Goal: Task Accomplishment & Management: Use online tool/utility

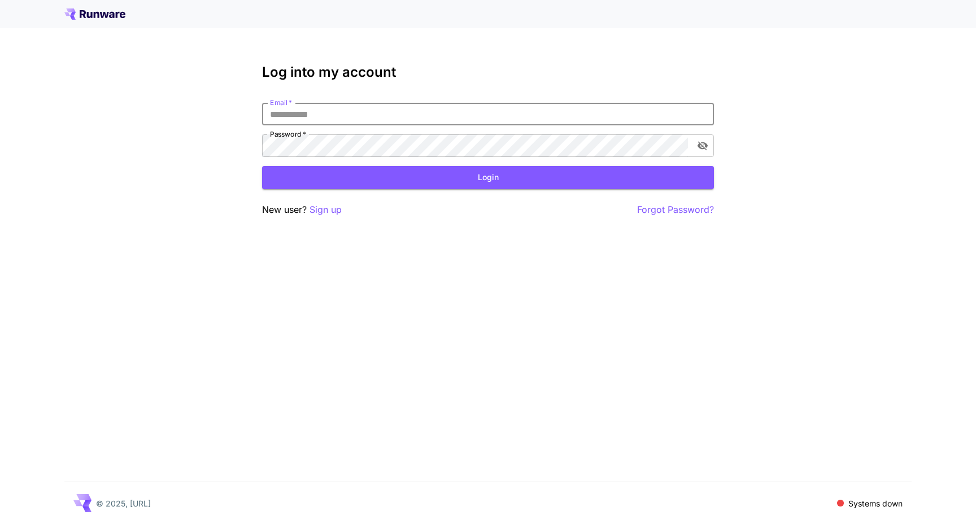
click at [516, 115] on input "Email   *" at bounding box center [488, 114] width 452 height 23
type input "**********"
click at [491, 188] on button "Login" at bounding box center [488, 177] width 452 height 23
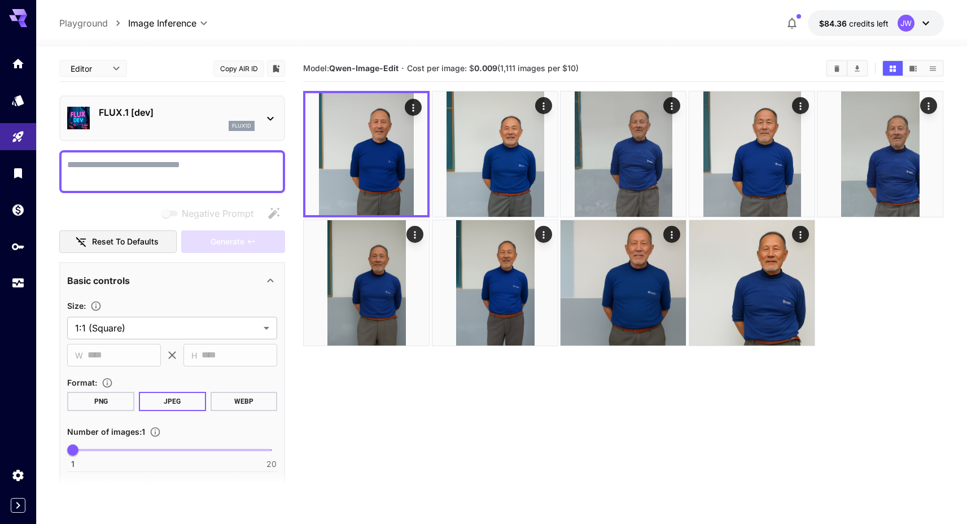
click at [656, 60] on div "Model: Qwen-Image-Edit · Cost per image: $ 0.009 (1,111 images per $10)" at bounding box center [623, 68] width 641 height 17
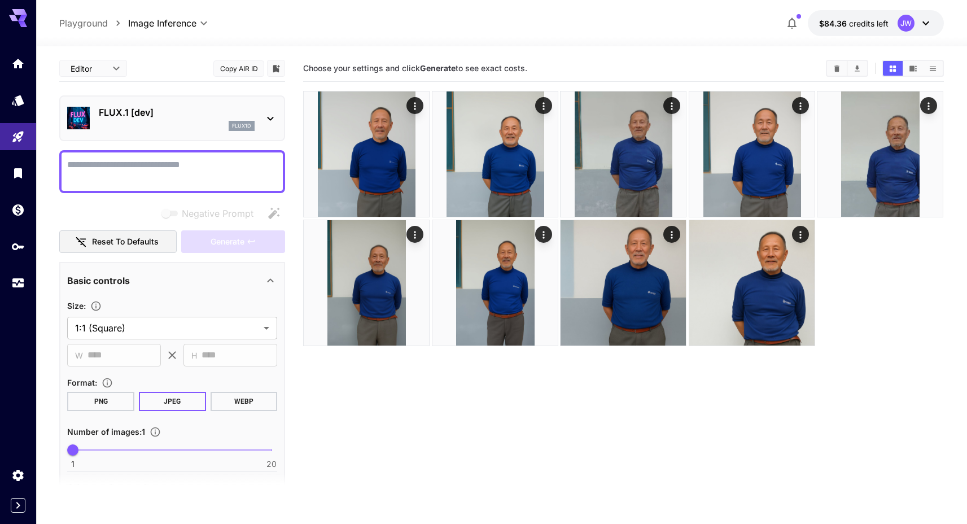
click at [261, 121] on div "FLUX.1 [dev] flux1d" at bounding box center [172, 118] width 210 height 34
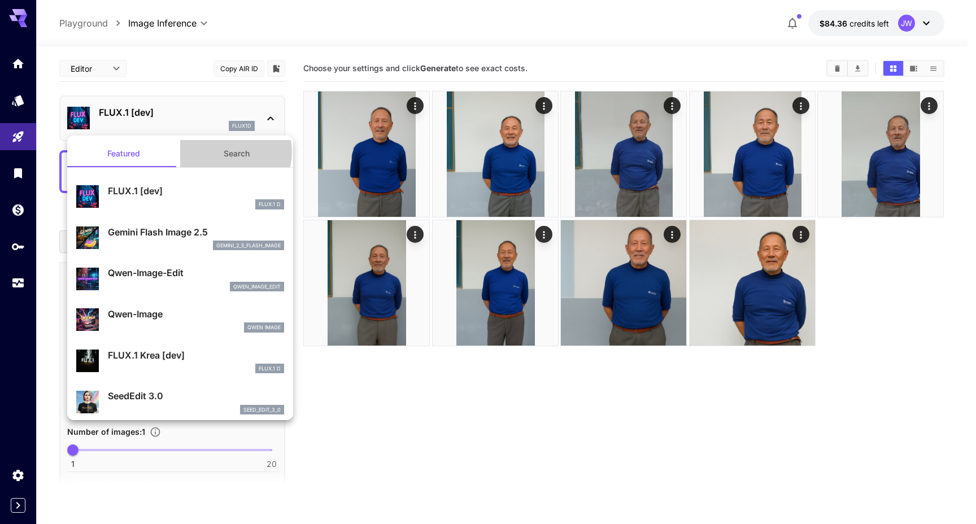
click at [228, 152] on button "Search" at bounding box center [236, 153] width 113 height 27
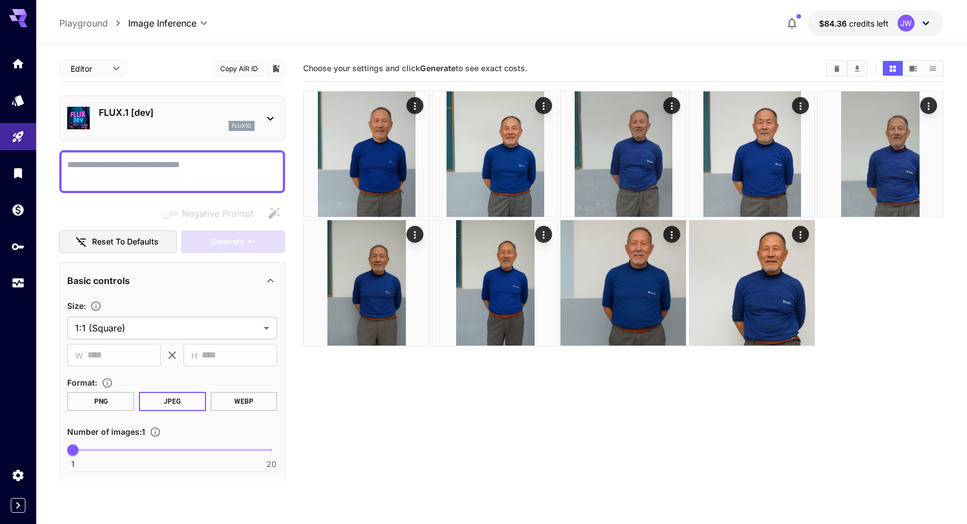
scroll to position [215, 0]
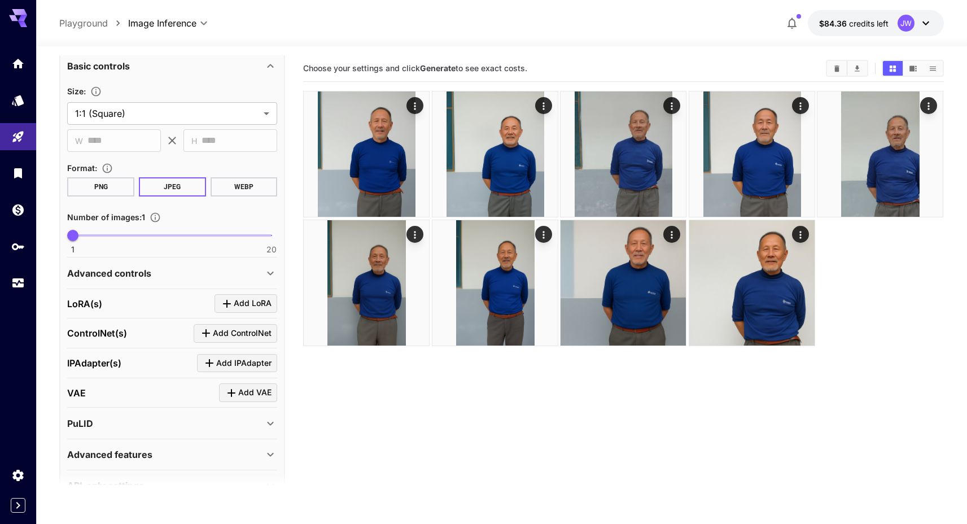
click at [159, 307] on div "LoRA(s) Add LoRA" at bounding box center [172, 303] width 210 height 19
click at [223, 293] on div "LoRA(s) Add LoRA" at bounding box center [172, 304] width 210 height 30
click at [224, 304] on icon "Click to add LoRA" at bounding box center [227, 304] width 14 height 14
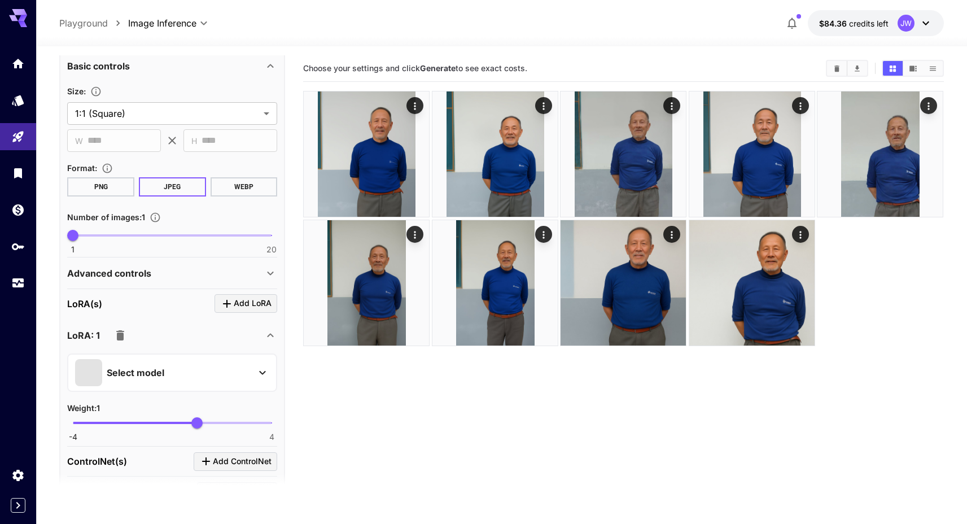
click at [171, 377] on div "Select model" at bounding box center [163, 372] width 176 height 27
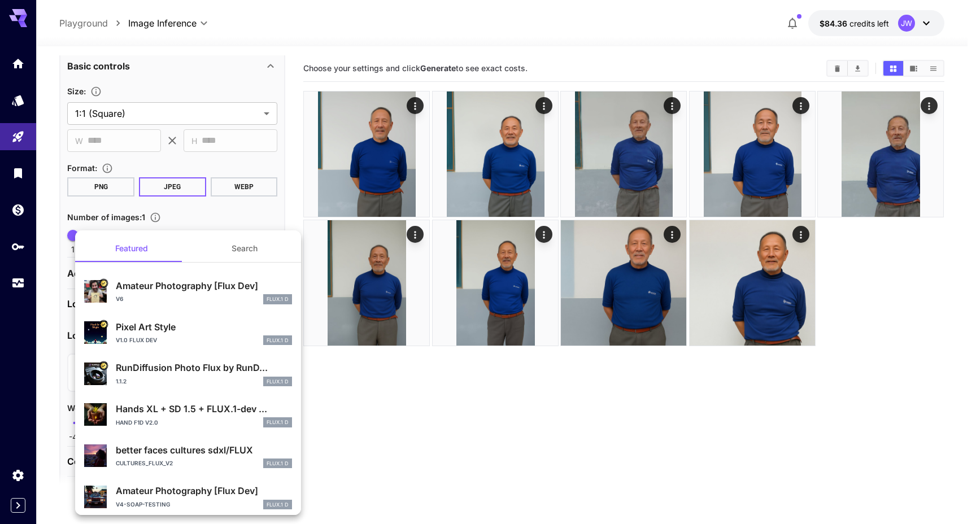
click at [203, 247] on button "Search" at bounding box center [244, 248] width 113 height 27
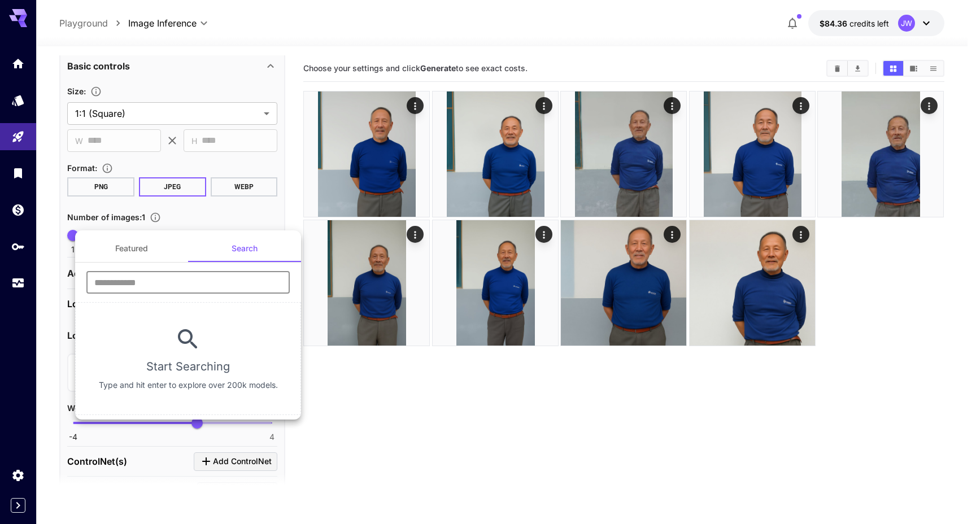
click at [189, 282] on input "text" at bounding box center [187, 282] width 203 height 23
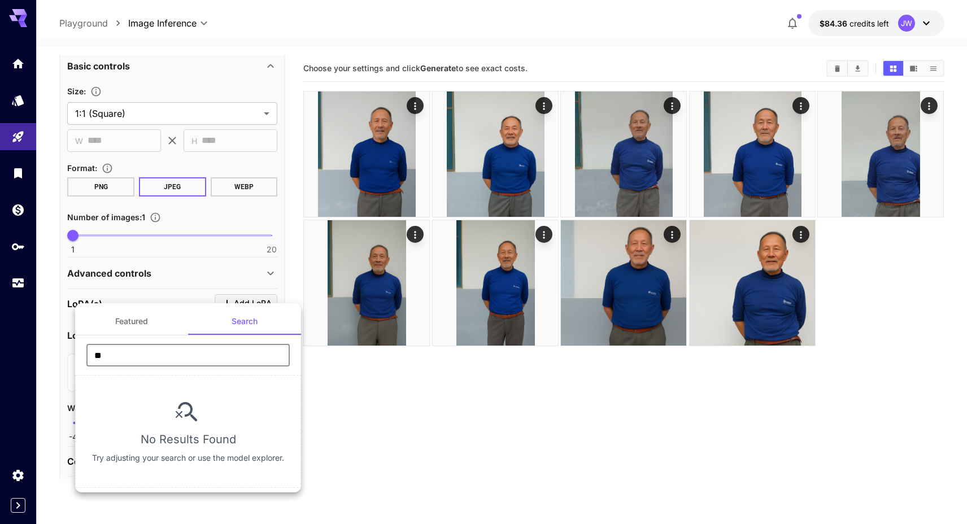
type input "**********"
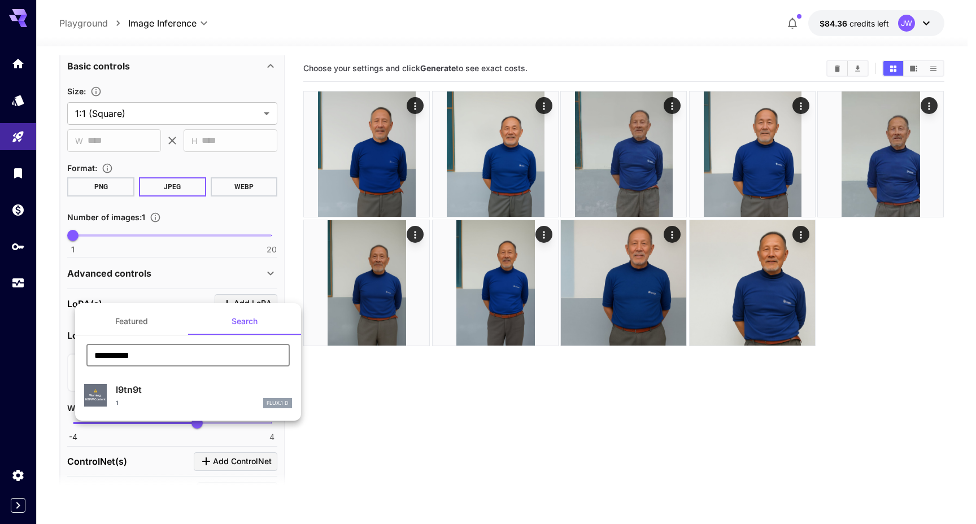
click at [172, 391] on p "l9tn9t" at bounding box center [204, 390] width 176 height 14
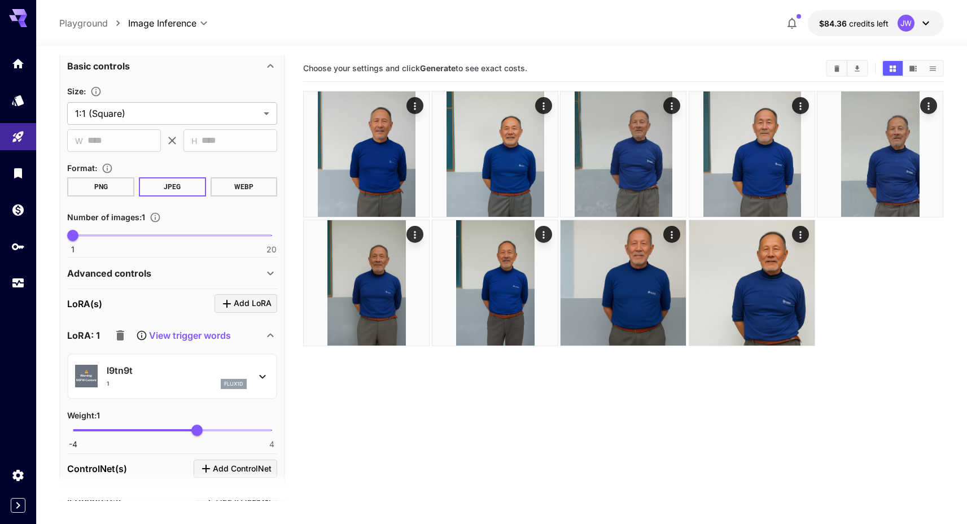
click at [198, 329] on p "View trigger words" at bounding box center [190, 336] width 82 height 14
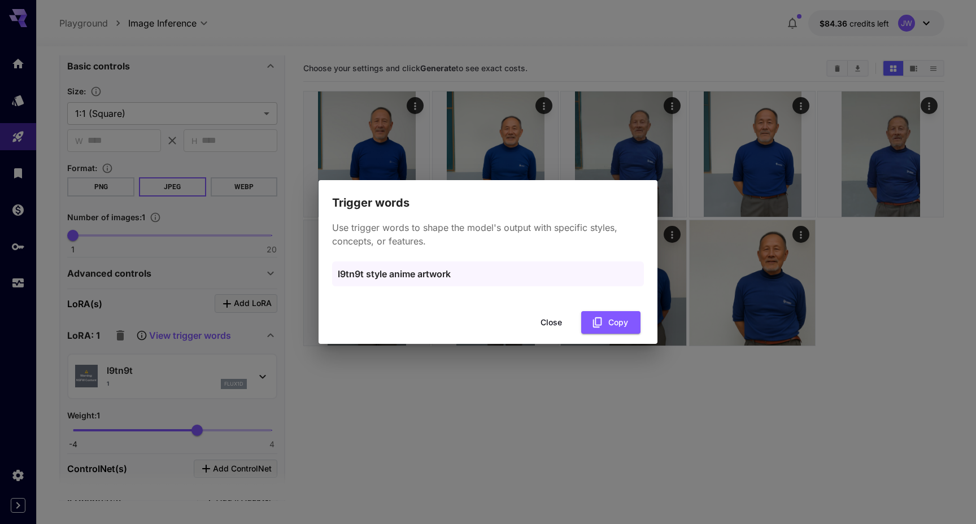
drag, startPoint x: 473, startPoint y: 271, endPoint x: 215, endPoint y: 285, distance: 258.5
click at [215, 285] on div "Trigger words Use trigger words to shape the model's output with specific style…" at bounding box center [488, 262] width 976 height 524
drag, startPoint x: 451, startPoint y: 280, endPoint x: 326, endPoint y: 278, distance: 125.4
click at [326, 278] on div "Use trigger words to shape the model's output with specific styles, concepts, o…" at bounding box center [488, 259] width 339 height 95
copy p "l9tn9t style anime artwork"
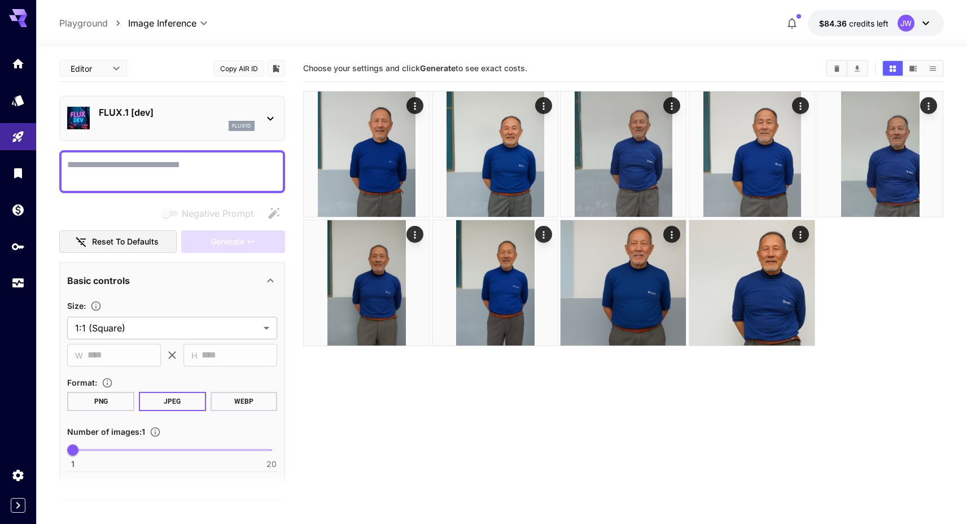
scroll to position [0, 0]
click at [208, 173] on div "Negative prompts are not compatible with the selected model." at bounding box center [211, 184] width 169 height 28
click at [211, 172] on div "Negative prompts are not compatible with the selected model." at bounding box center [211, 184] width 169 height 28
click at [222, 163] on textarea "Negative Prompt" at bounding box center [172, 171] width 210 height 27
paste textarea "**********"
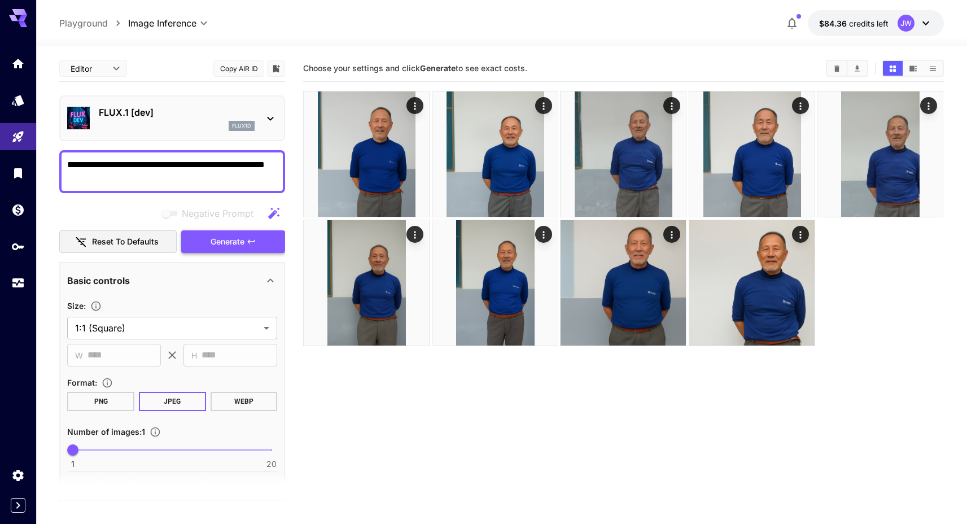
click at [250, 247] on button "Generate" at bounding box center [233, 241] width 104 height 23
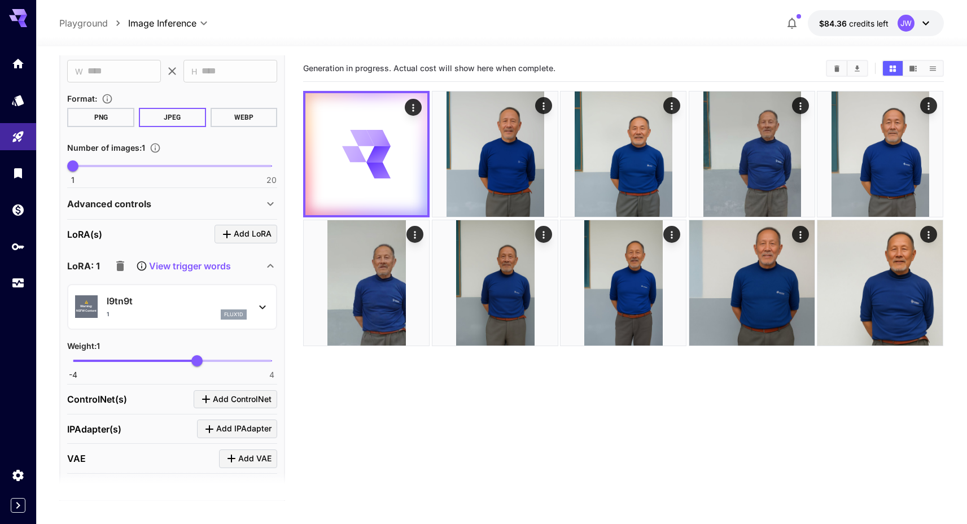
scroll to position [278, 0]
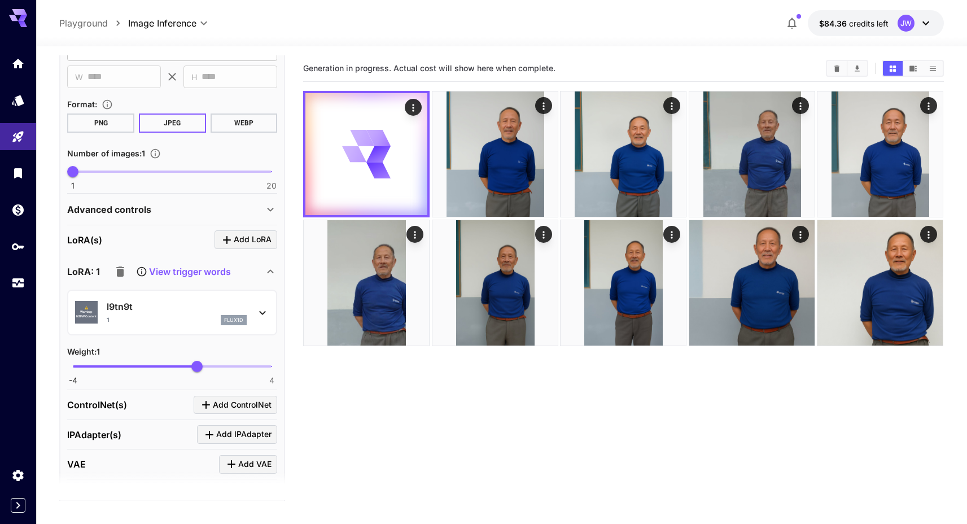
click at [230, 209] on div "Advanced controls" at bounding box center [165, 210] width 197 height 14
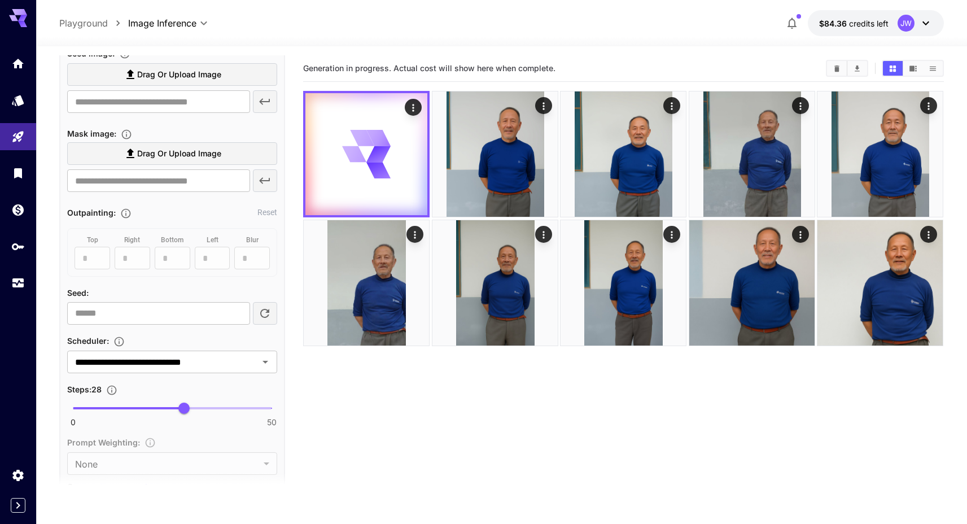
scroll to position [481, 0]
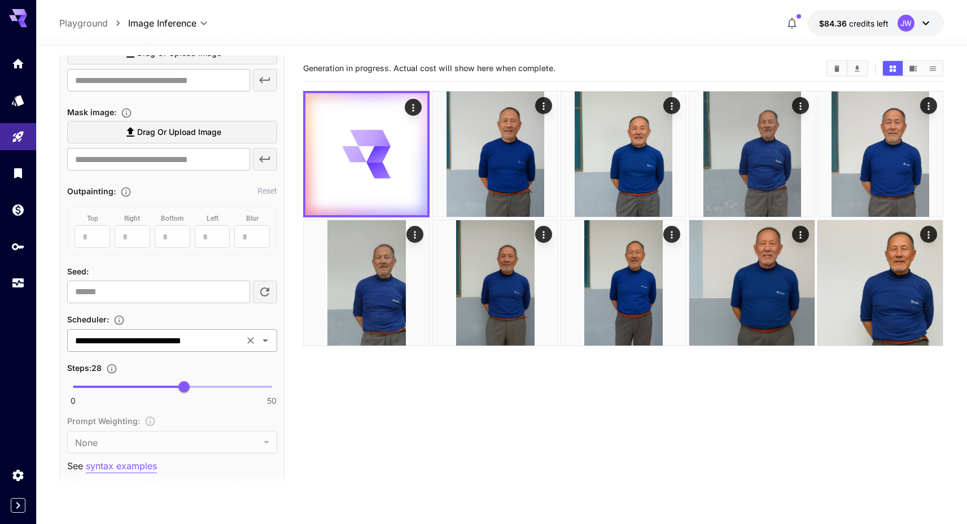
click at [197, 341] on input "**********" at bounding box center [156, 341] width 170 height 16
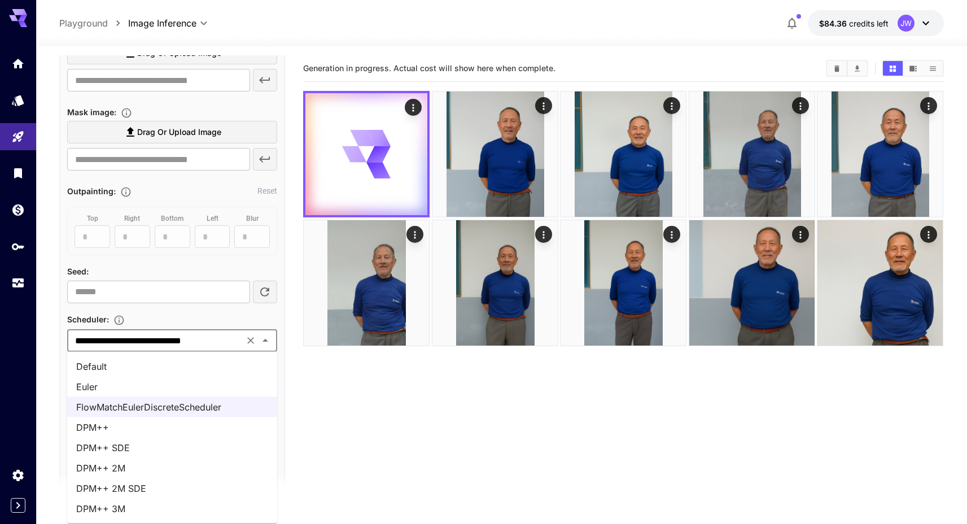
click at [165, 473] on li "DPM++ 2M" at bounding box center [172, 468] width 210 height 20
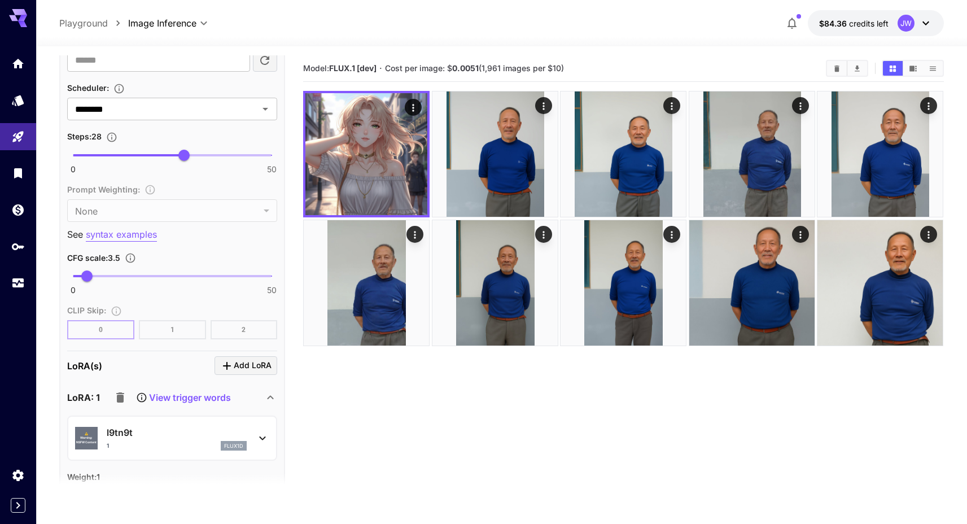
scroll to position [319, 0]
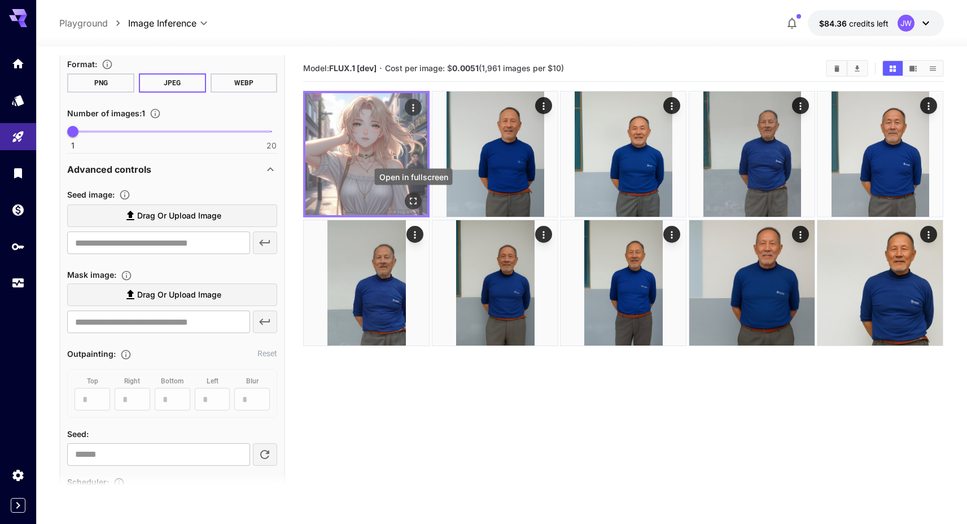
click at [410, 198] on icon "Open in fullscreen" at bounding box center [413, 200] width 11 height 11
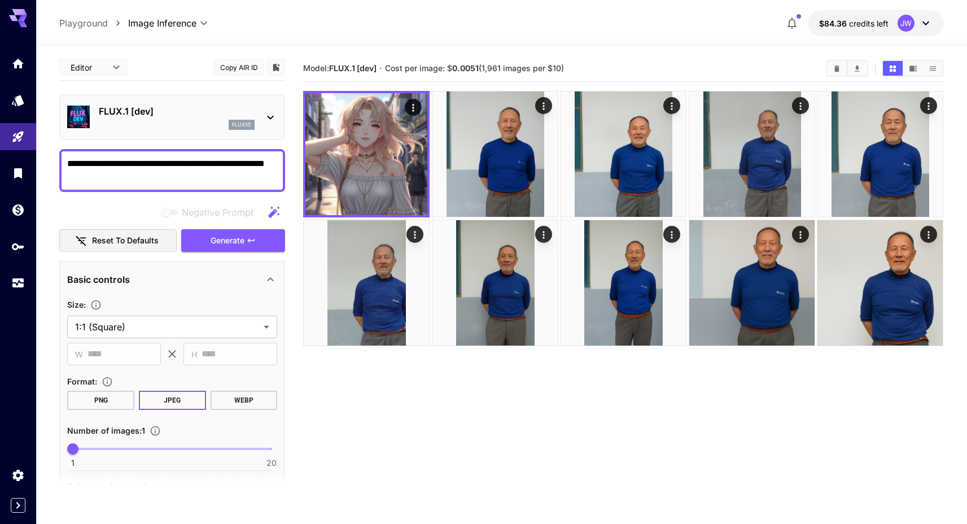
scroll to position [0, 0]
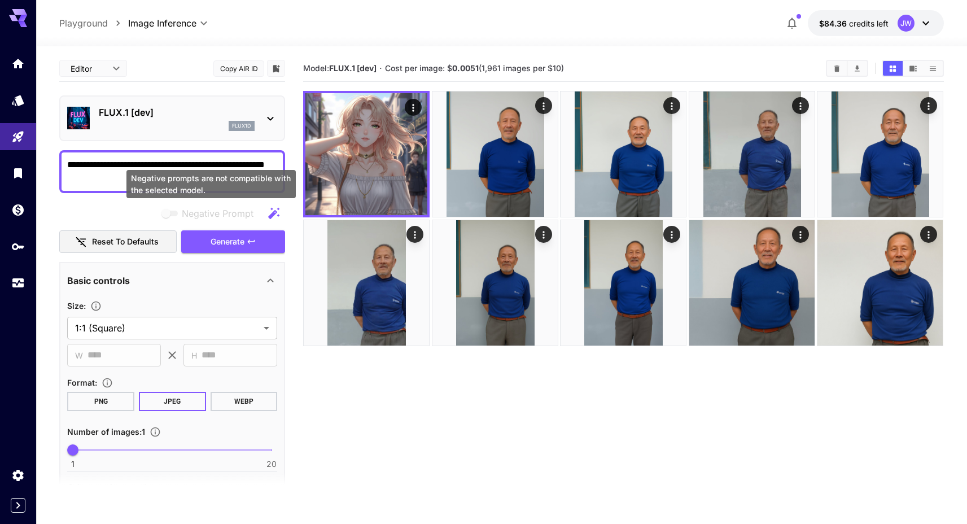
click at [167, 189] on div "Negative prompts are not compatible with the selected model." at bounding box center [211, 184] width 169 height 28
click at [220, 233] on button "Generate" at bounding box center [233, 241] width 104 height 23
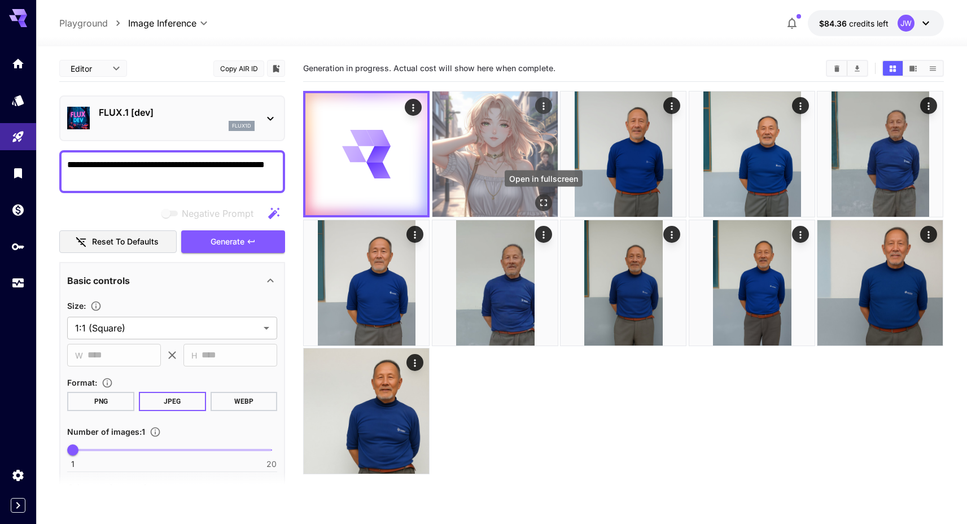
click at [547, 202] on icon "Open in fullscreen" at bounding box center [543, 202] width 11 height 11
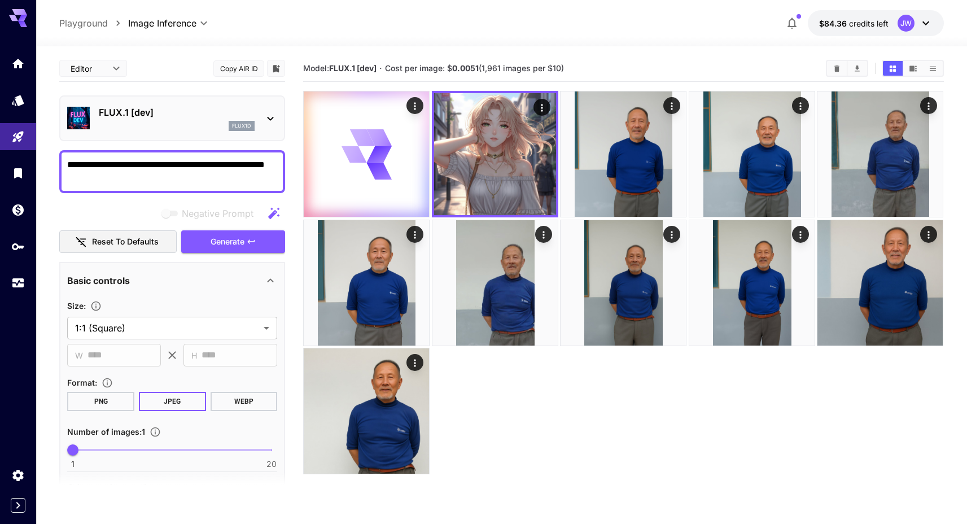
click at [210, 186] on div "**********" at bounding box center [172, 171] width 226 height 43
click at [210, 182] on textarea "**********" at bounding box center [172, 171] width 210 height 27
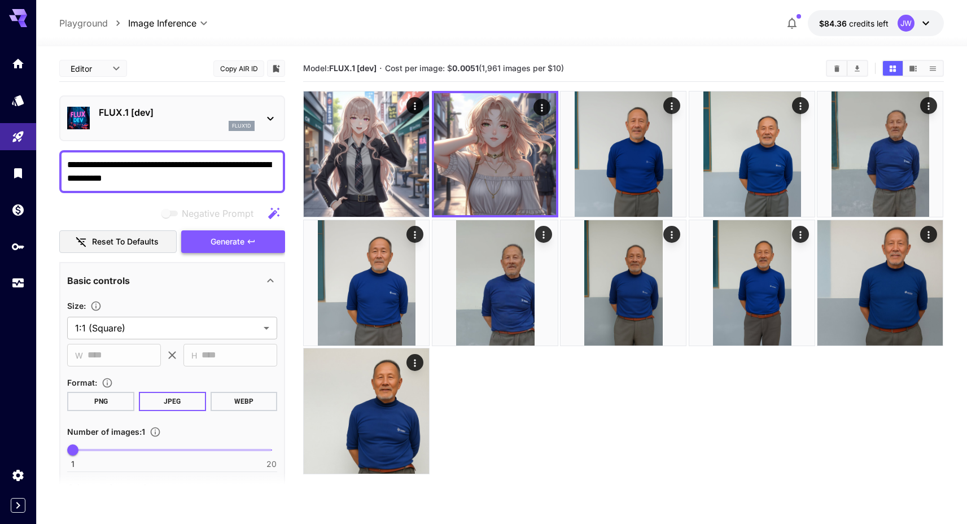
click at [217, 235] on span "Generate" at bounding box center [228, 242] width 34 height 14
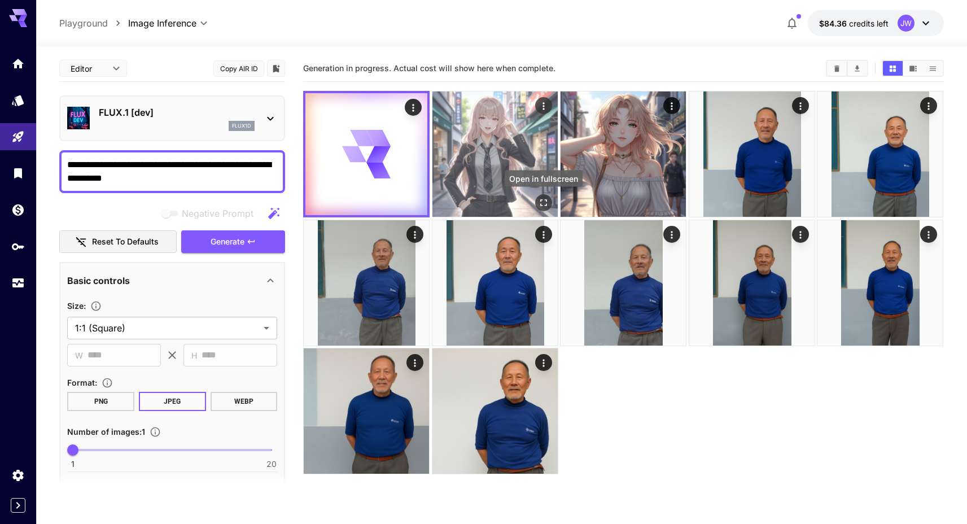
click at [544, 205] on icon "Open in fullscreen" at bounding box center [543, 202] width 11 height 11
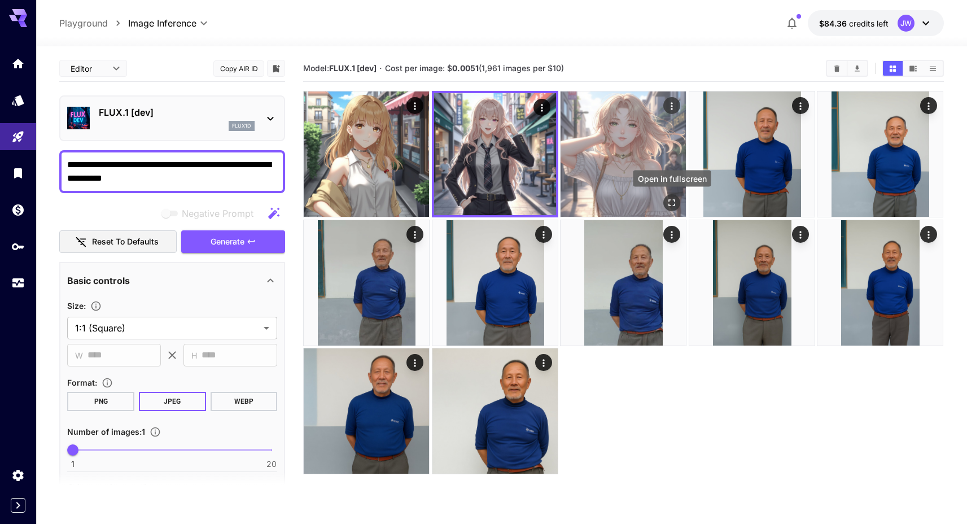
click at [675, 200] on icon "Open in fullscreen" at bounding box center [672, 203] width 7 height 7
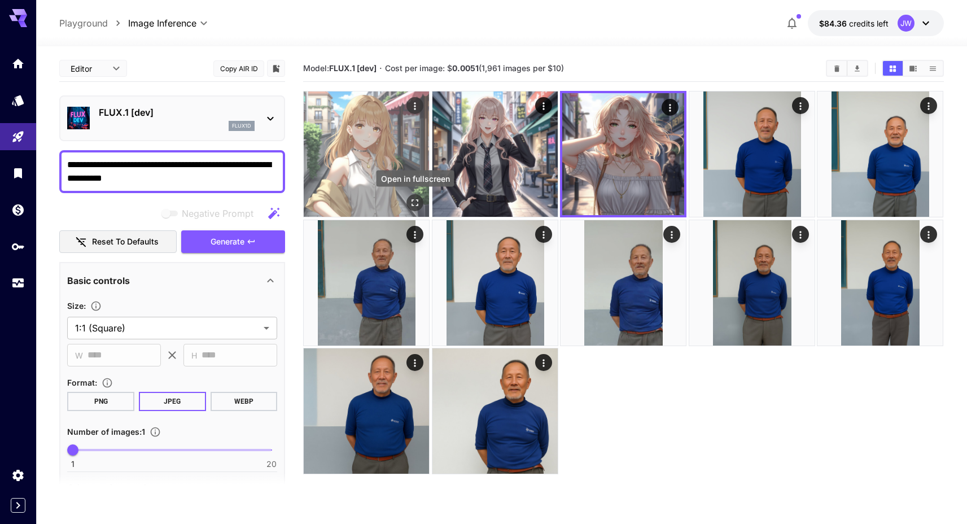
click at [414, 202] on icon "Open in fullscreen" at bounding box center [415, 202] width 11 height 11
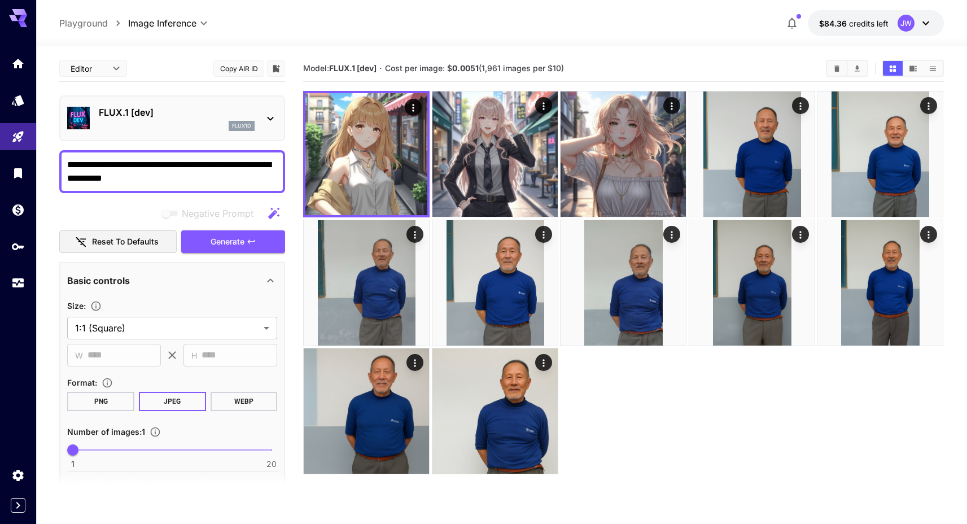
click at [186, 181] on textarea "**********" at bounding box center [172, 171] width 210 height 27
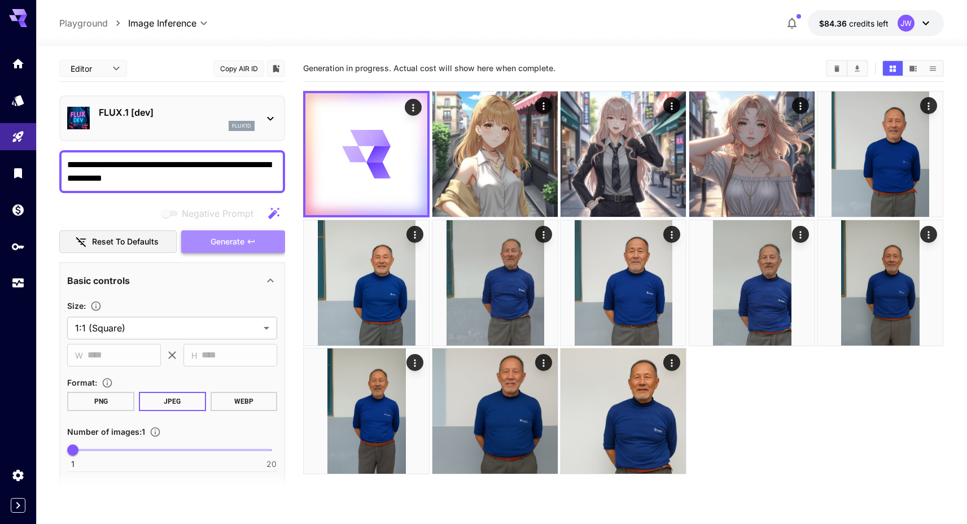
click at [224, 238] on span "Generate" at bounding box center [228, 242] width 34 height 14
click at [309, 75] on div "Generation in progress. Actual cost will show here when complete." at bounding box center [623, 68] width 641 height 17
click at [250, 158] on textarea "**********" at bounding box center [172, 171] width 210 height 27
click at [247, 163] on textarea "**********" at bounding box center [172, 171] width 210 height 27
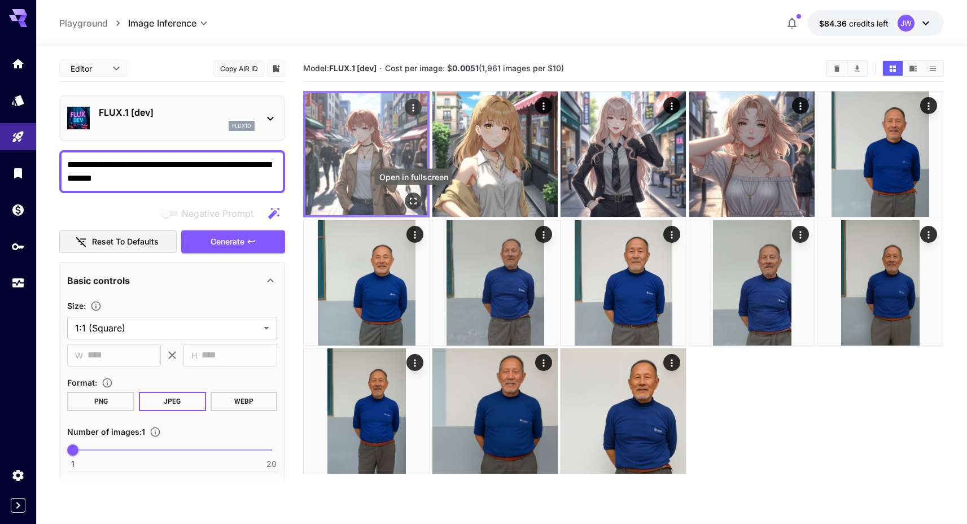
click at [407, 202] on button "Open in fullscreen" at bounding box center [413, 201] width 17 height 17
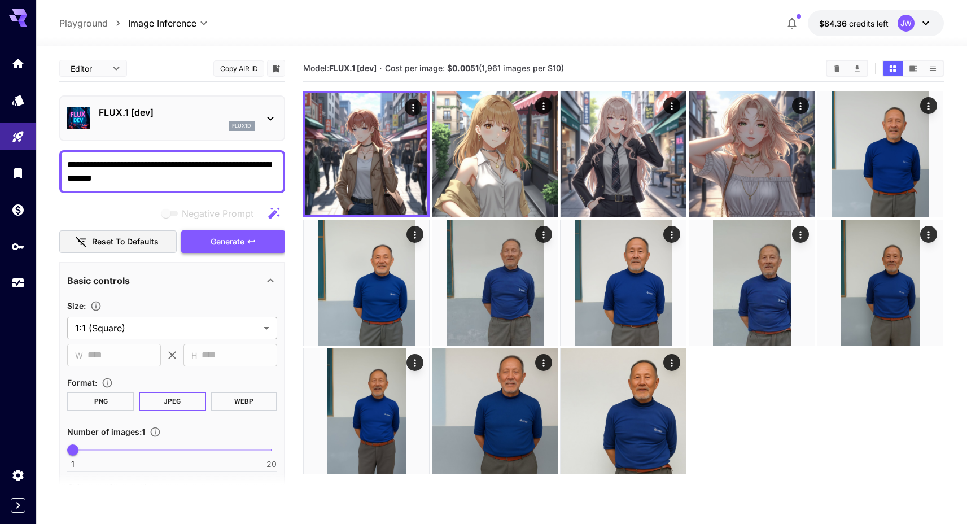
click at [265, 243] on button "Generate" at bounding box center [233, 241] width 104 height 23
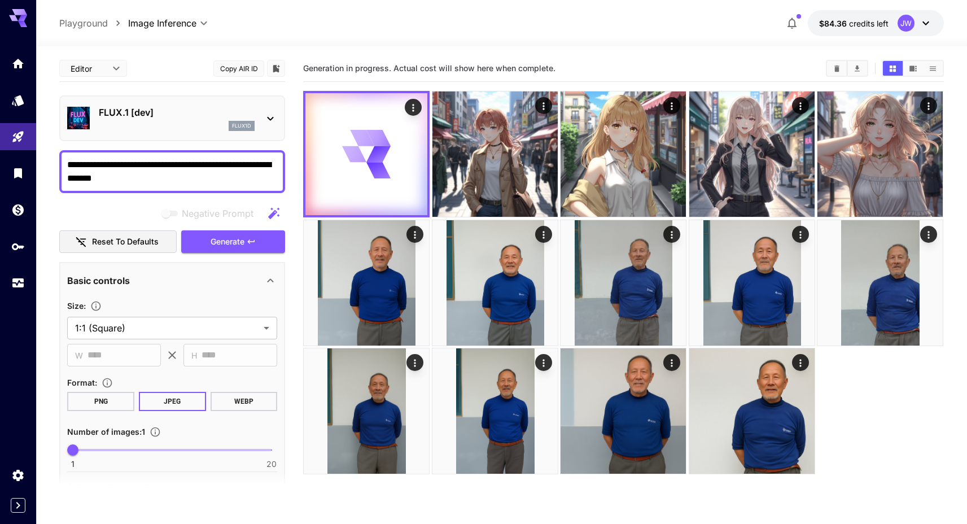
click at [365, 49] on div "**********" at bounding box center [501, 329] width 885 height 567
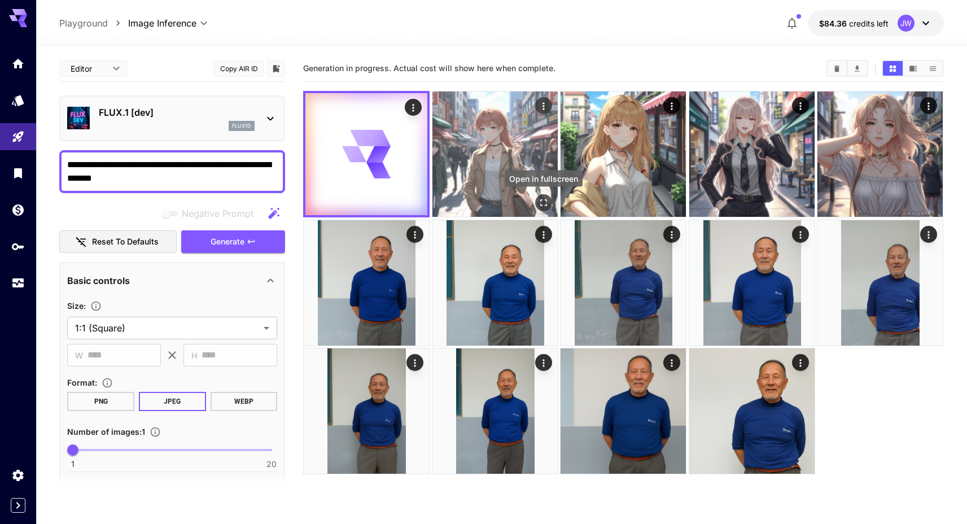
click at [544, 204] on icon "Open in fullscreen" at bounding box center [543, 202] width 11 height 11
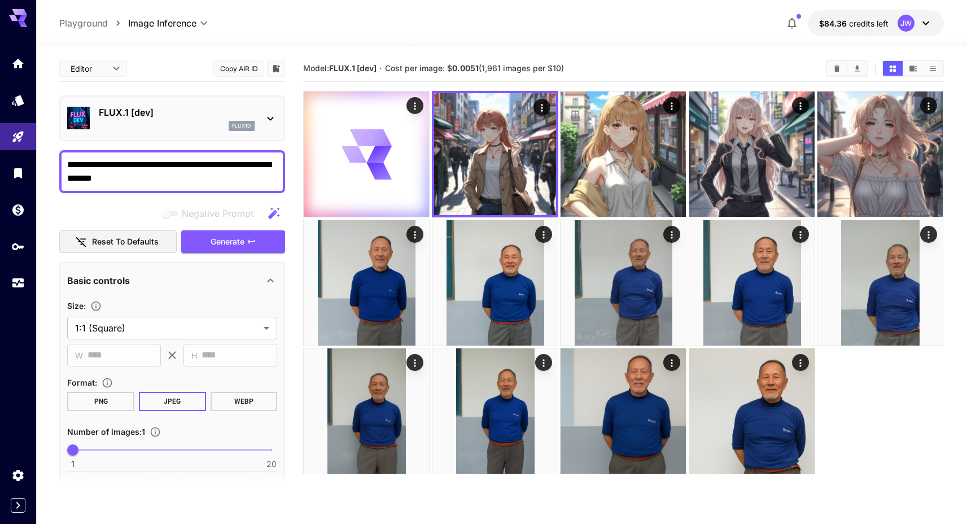
click at [561, 62] on section "Model: FLUX.1 [dev] · Cost per image: $ 0.0051 (1,961 images per $10)" at bounding box center [560, 69] width 514 height 14
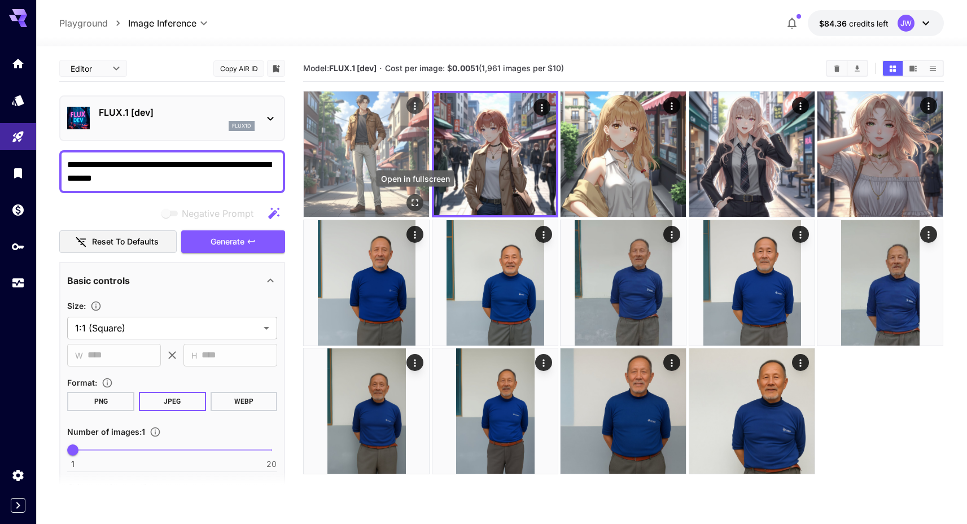
click at [417, 204] on icon "Open in fullscreen" at bounding box center [415, 202] width 11 height 11
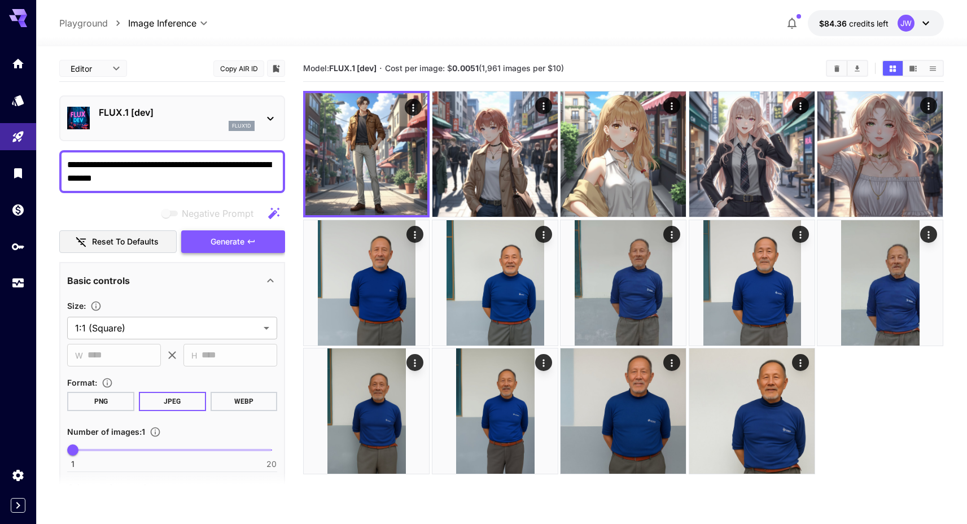
click at [207, 250] on button "Generate" at bounding box center [233, 241] width 104 height 23
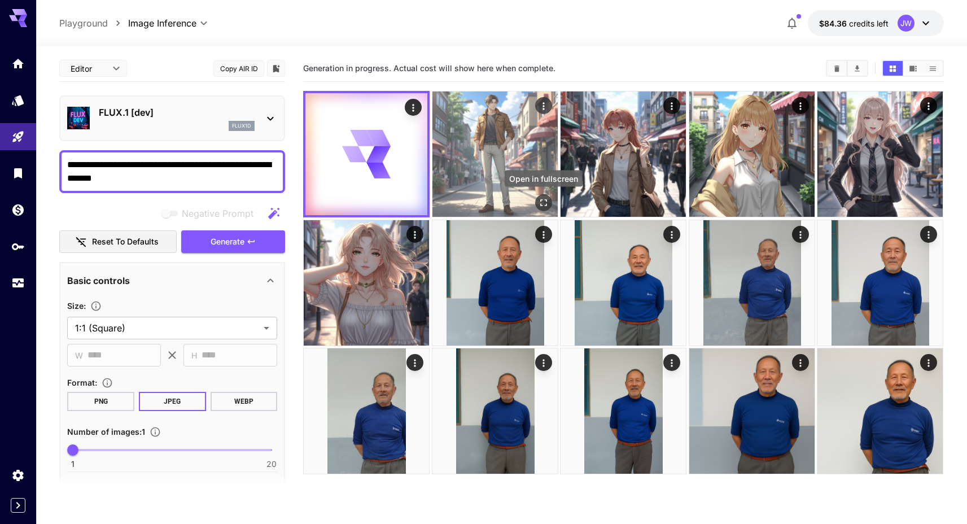
click at [542, 203] on icon "Open in fullscreen" at bounding box center [543, 202] width 11 height 11
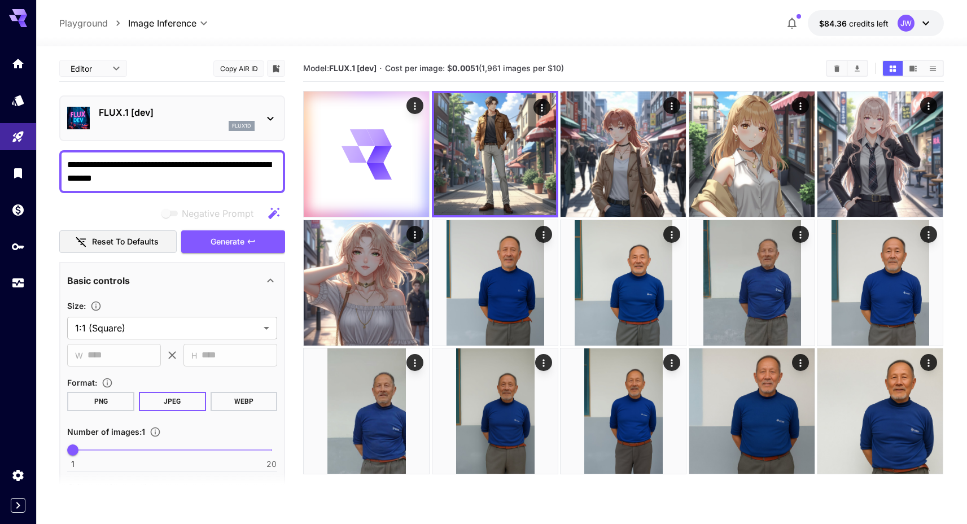
click at [142, 179] on textarea "**********" at bounding box center [172, 171] width 210 height 27
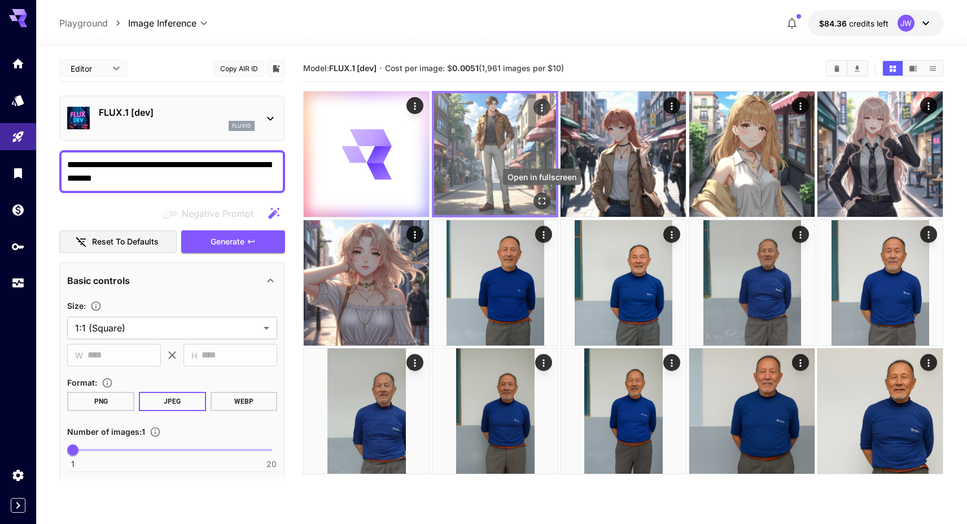
click at [543, 203] on icon "Open in fullscreen" at bounding box center [542, 200] width 11 height 11
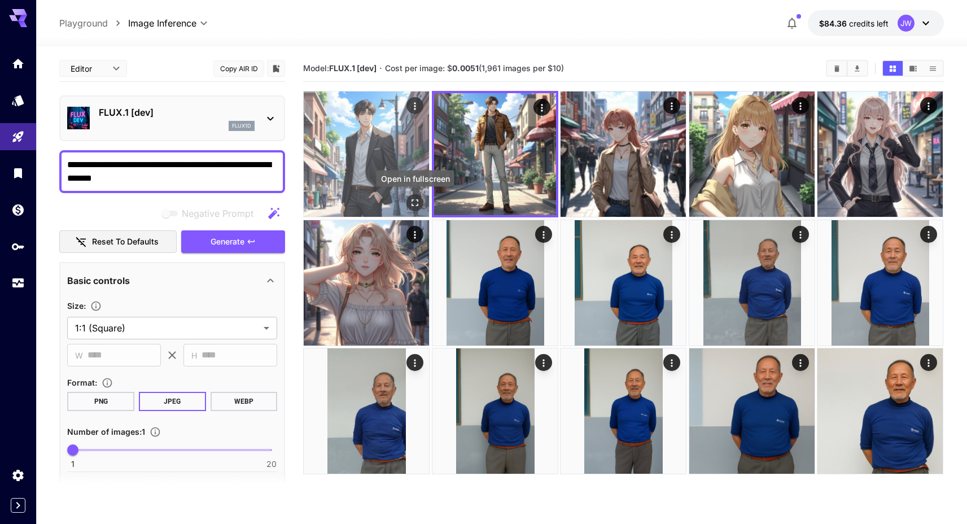
click at [413, 198] on icon "Open in fullscreen" at bounding box center [415, 202] width 11 height 11
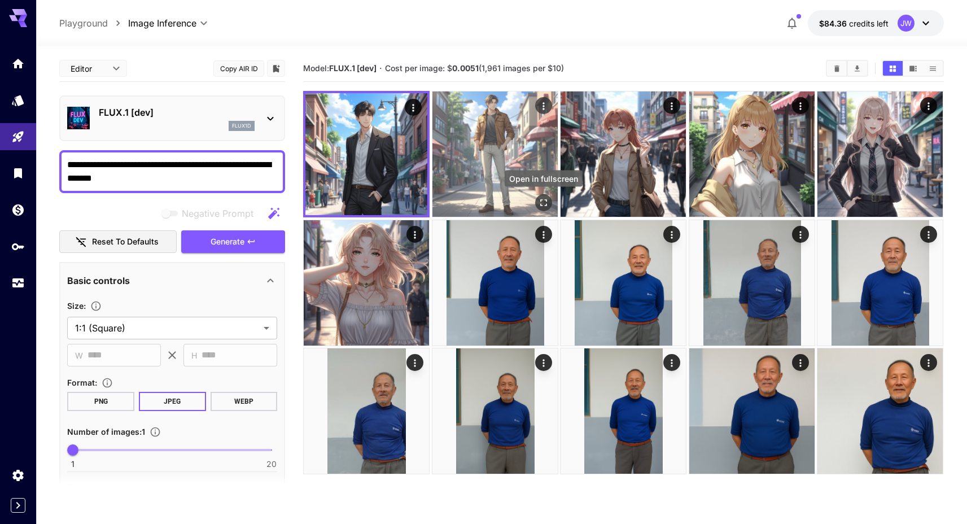
click at [543, 207] on icon "Open in fullscreen" at bounding box center [543, 202] width 11 height 11
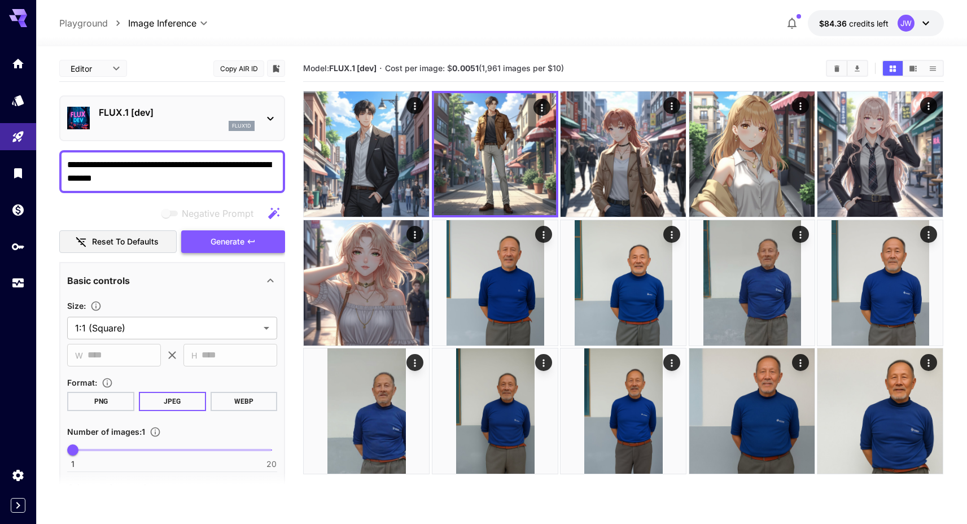
click at [268, 242] on button "Generate" at bounding box center [233, 241] width 104 height 23
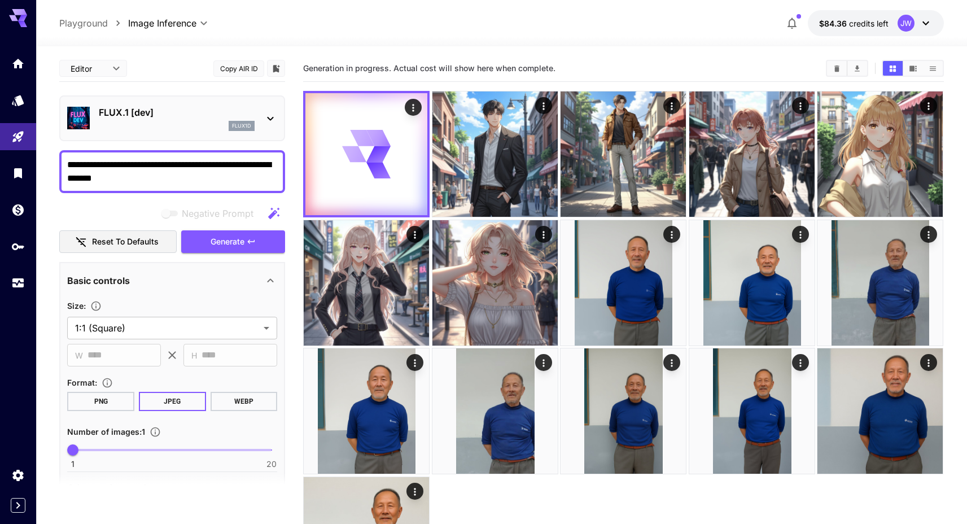
click at [489, 73] on h5 "Generation in progress. Actual cost will show here when complete." at bounding box center [429, 68] width 252 height 11
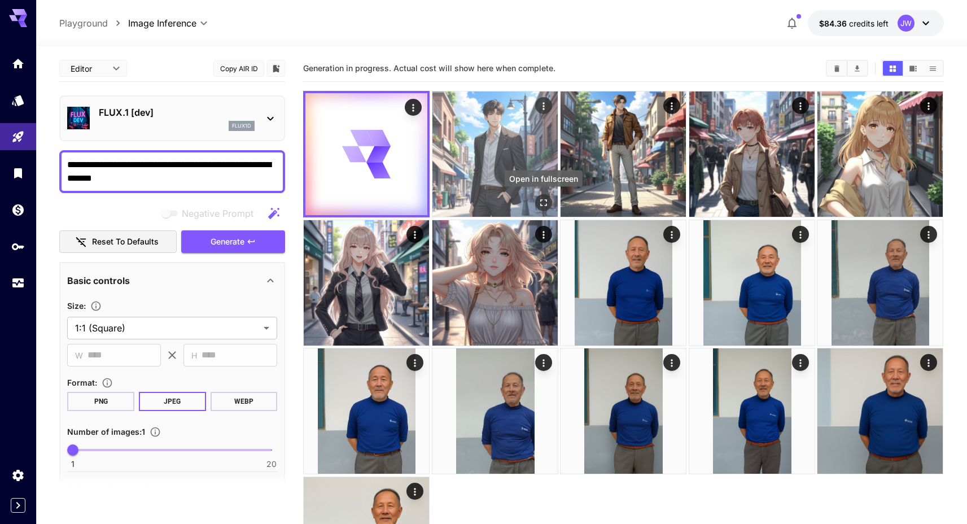
click at [545, 204] on icon "Open in fullscreen" at bounding box center [543, 202] width 11 height 11
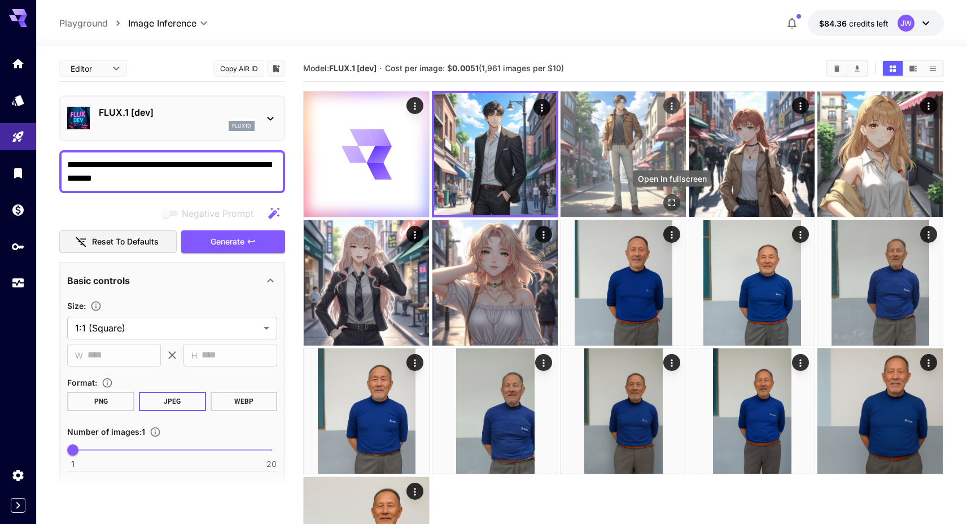
click at [672, 199] on icon "Open in fullscreen" at bounding box center [672, 202] width 11 height 11
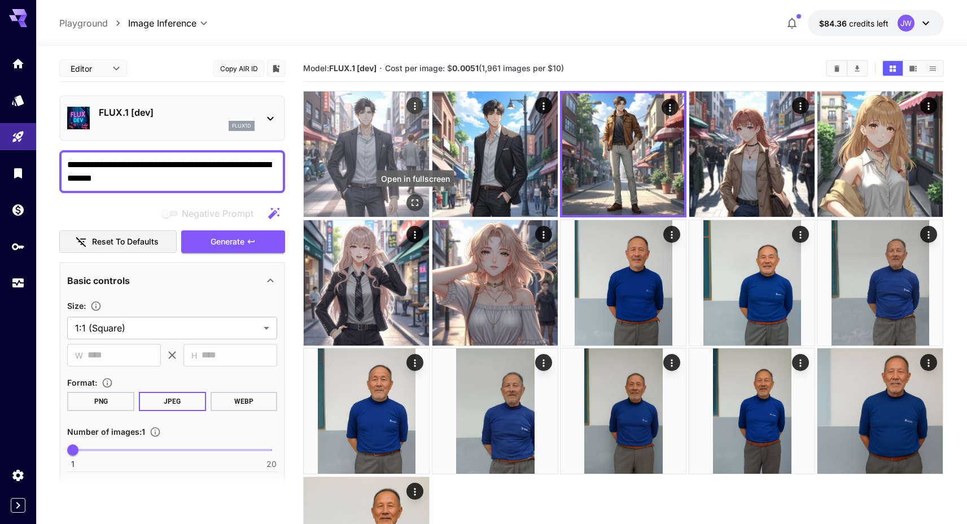
click at [411, 202] on icon "Open in fullscreen" at bounding box center [415, 202] width 11 height 11
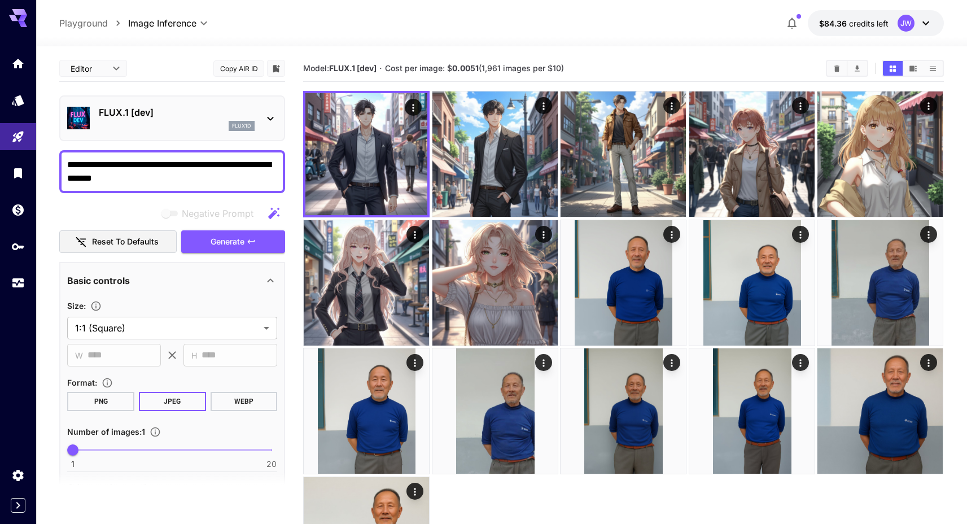
click at [146, 180] on textarea "**********" at bounding box center [172, 171] width 210 height 27
click at [264, 249] on button "Generate" at bounding box center [233, 241] width 104 height 23
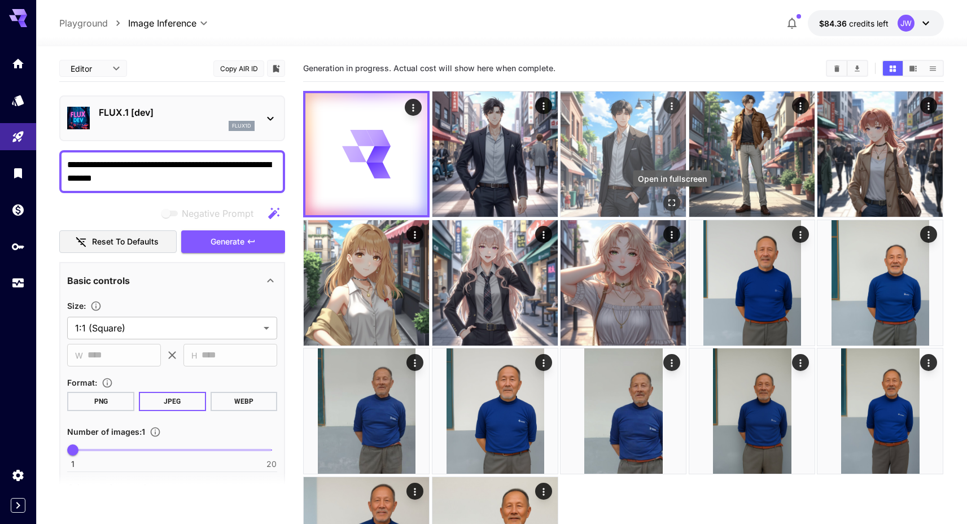
click at [671, 204] on icon "Open in fullscreen" at bounding box center [672, 202] width 11 height 11
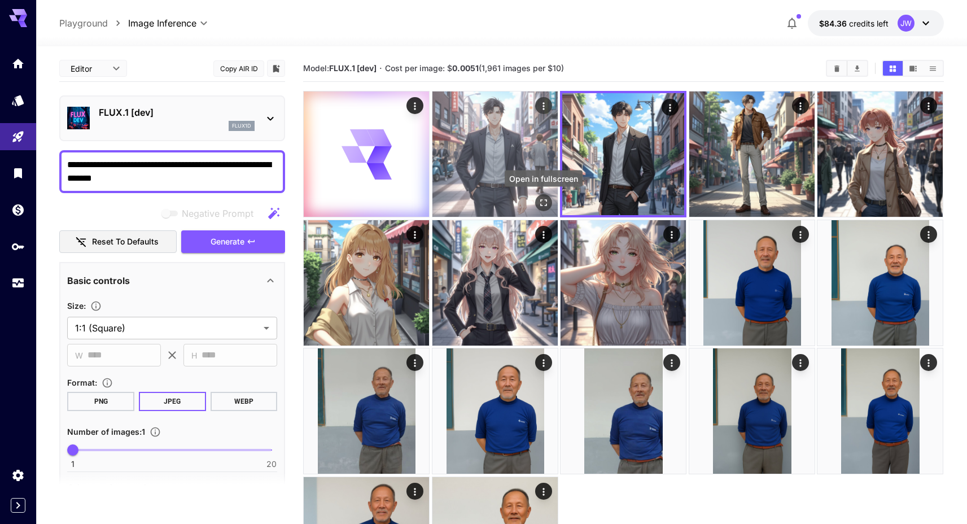
click at [543, 206] on icon "Open in fullscreen" at bounding box center [543, 202] width 11 height 11
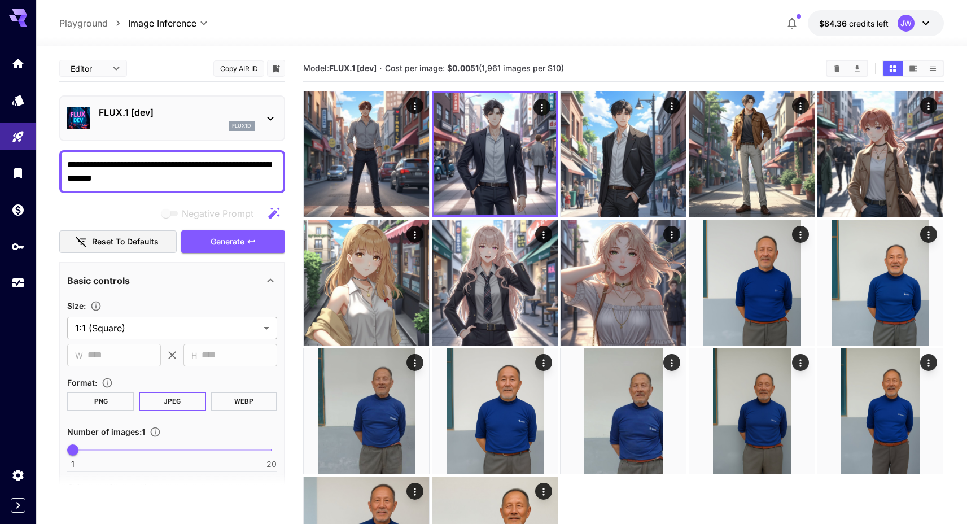
click at [89, 176] on textarea "**********" at bounding box center [172, 171] width 210 height 27
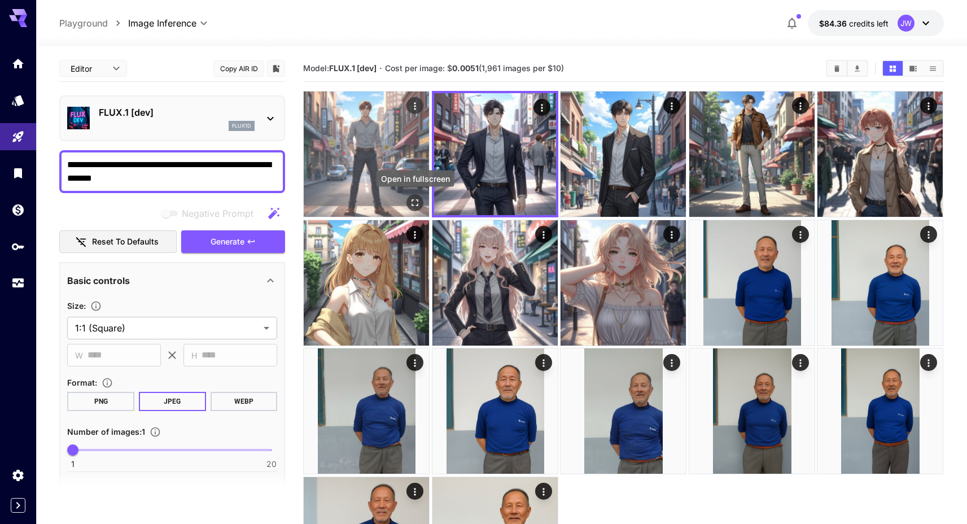
click at [417, 195] on button "Open in fullscreen" at bounding box center [415, 202] width 17 height 17
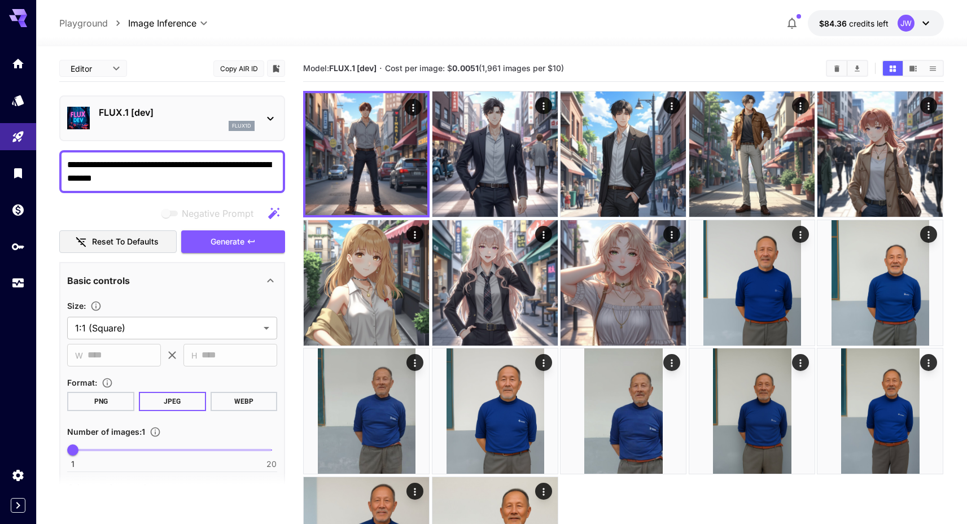
click at [215, 190] on div "**********" at bounding box center [172, 171] width 226 height 43
click at [215, 185] on div "**********" at bounding box center [172, 171] width 226 height 43
click at [216, 176] on textarea "**********" at bounding box center [172, 171] width 210 height 27
click at [251, 229] on div "Negative Prompt Reset to defaults Generate" at bounding box center [172, 227] width 226 height 51
click at [251, 237] on icon "button" at bounding box center [251, 241] width 9 height 9
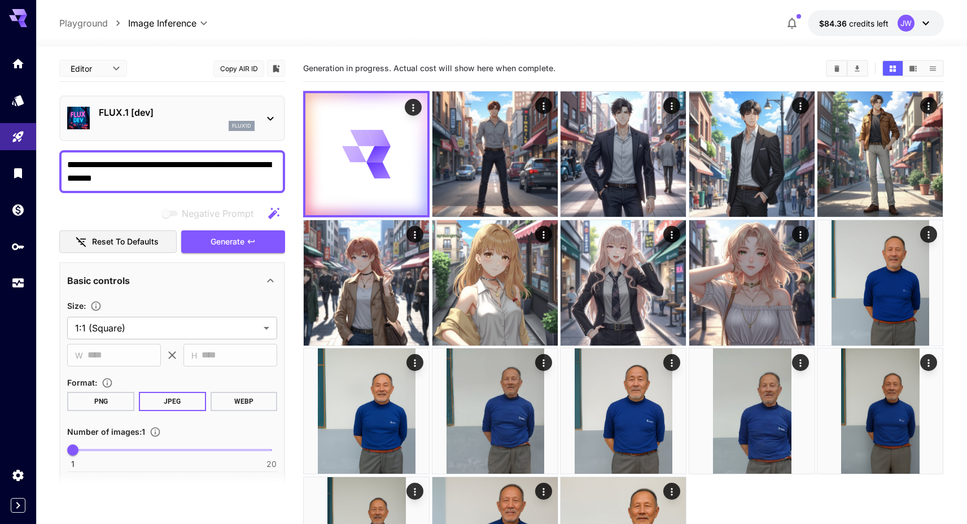
click at [335, 63] on div "Generation in progress. Actual cost will show here when complete." at bounding box center [623, 68] width 641 height 17
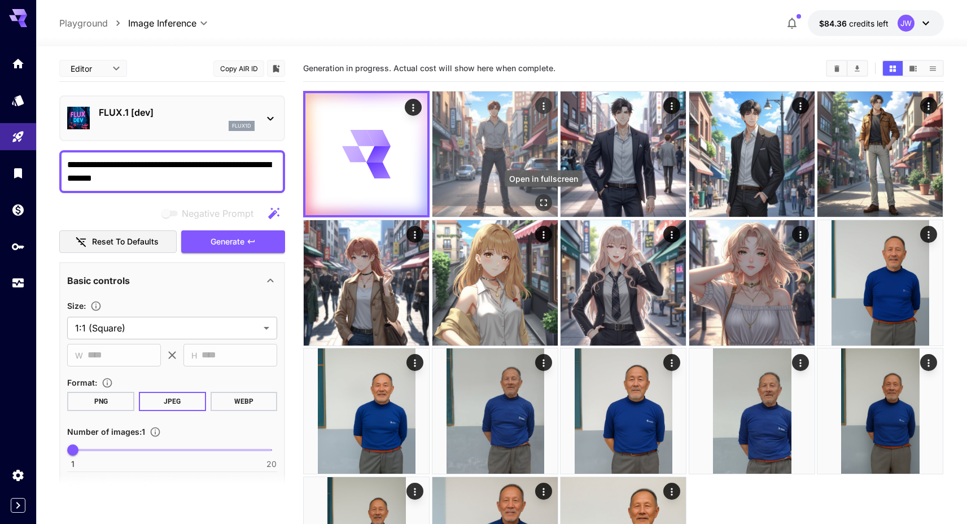
click at [544, 197] on button "Open in fullscreen" at bounding box center [543, 202] width 17 height 17
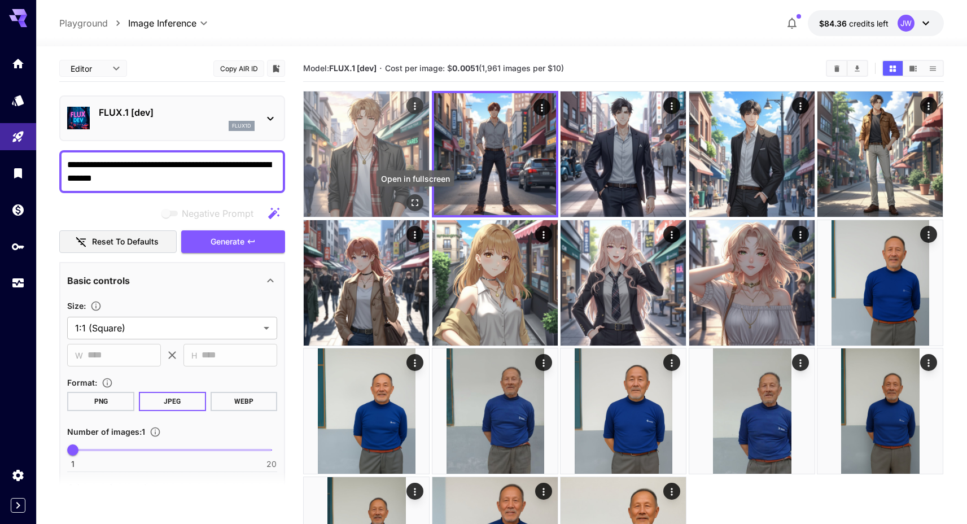
click at [412, 200] on icon "Open in fullscreen" at bounding box center [415, 203] width 7 height 7
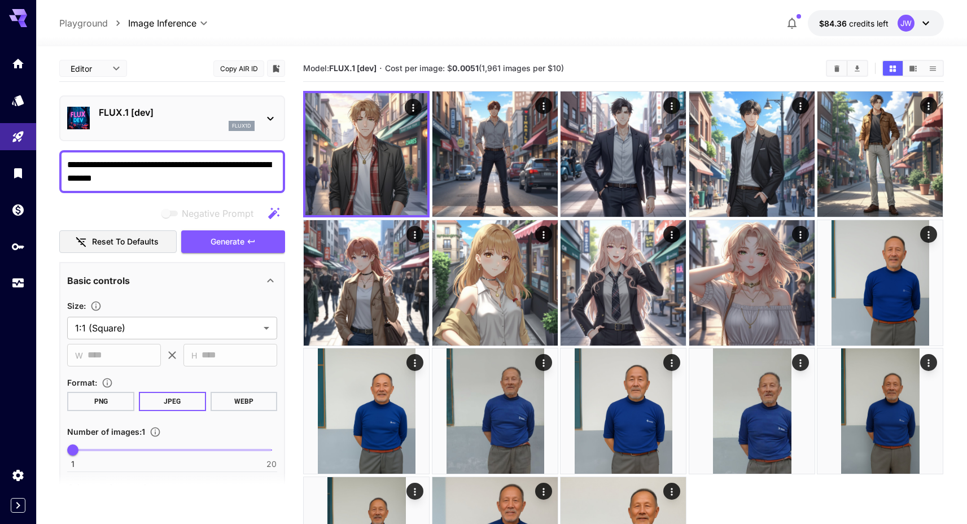
click at [170, 166] on textarea "**********" at bounding box center [172, 171] width 210 height 27
type textarea "**********"
click at [252, 243] on icon "button" at bounding box center [251, 241] width 9 height 9
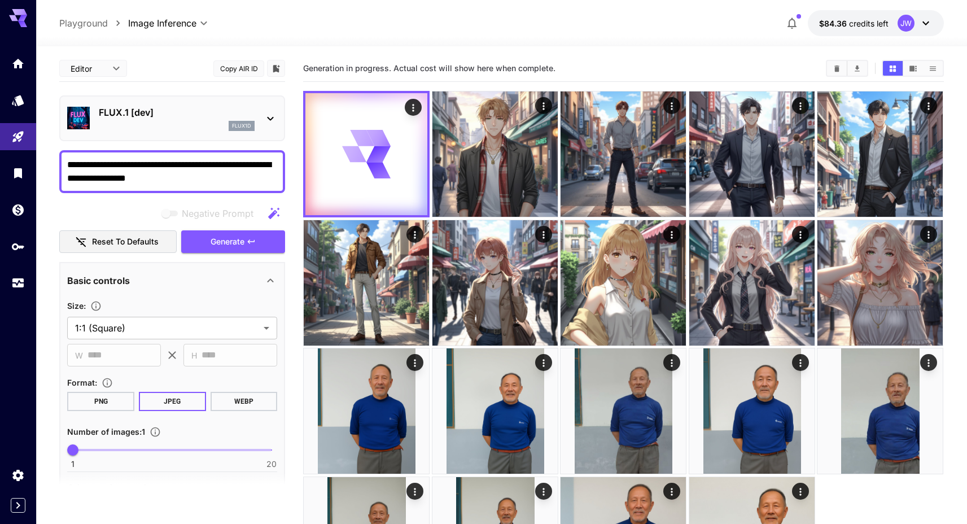
click at [311, 57] on div "Generation in progress. Actual cost will show here when complete." at bounding box center [623, 68] width 641 height 27
click at [311, 54] on div "**********" at bounding box center [501, 341] width 885 height 591
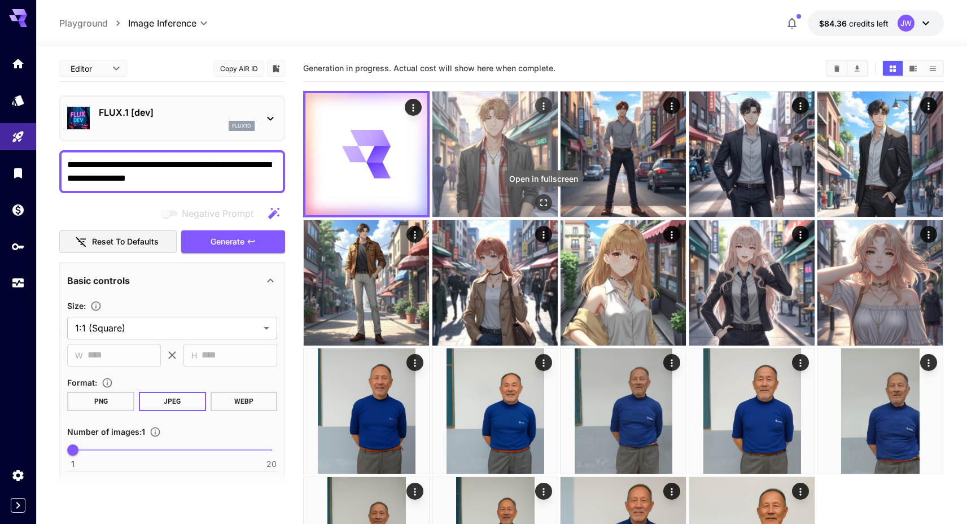
click at [550, 205] on button "Open in fullscreen" at bounding box center [543, 202] width 17 height 17
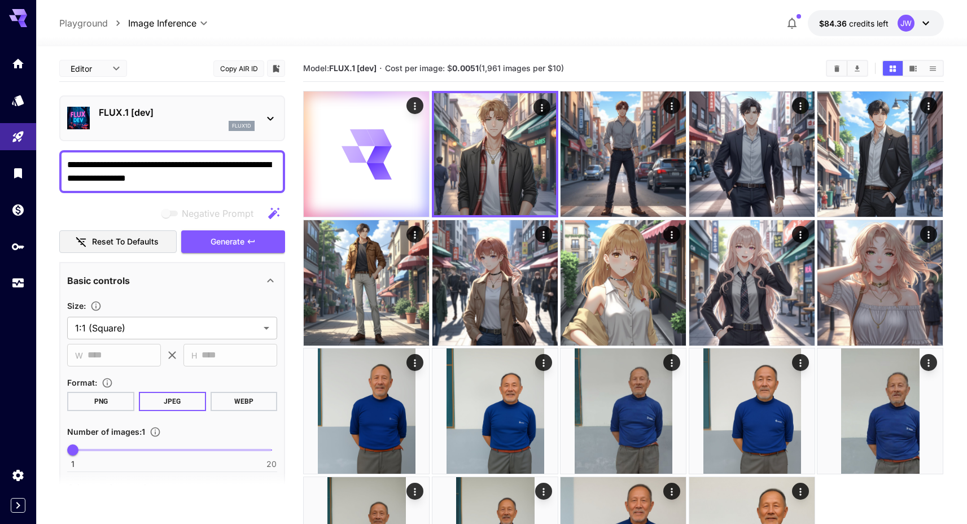
click at [530, 50] on div "**********" at bounding box center [501, 341] width 885 height 591
drag, startPoint x: 574, startPoint y: 72, endPoint x: 300, endPoint y: 67, distance: 274.5
click at [300, 67] on main "**********" at bounding box center [501, 333] width 885 height 557
click at [377, 39] on div at bounding box center [501, 40] width 931 height 14
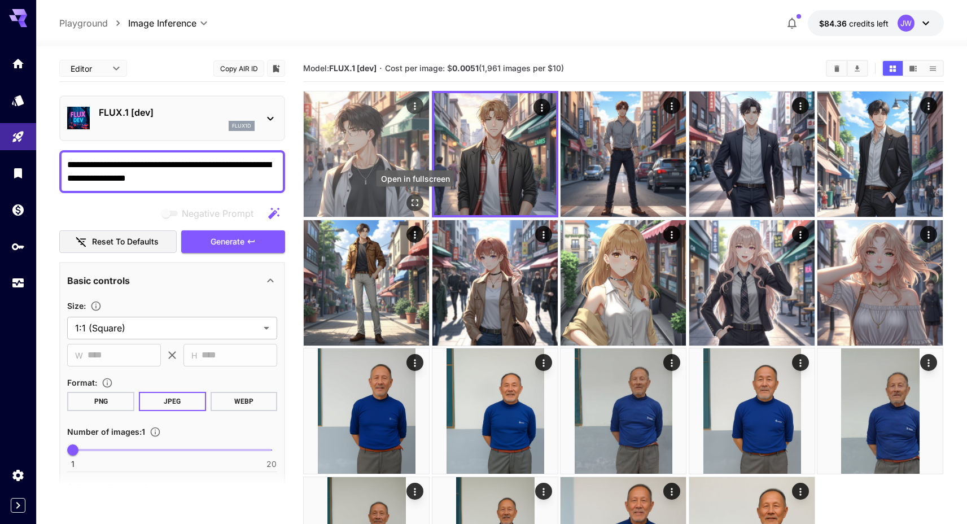
click at [417, 202] on icon "Open in fullscreen" at bounding box center [415, 202] width 11 height 11
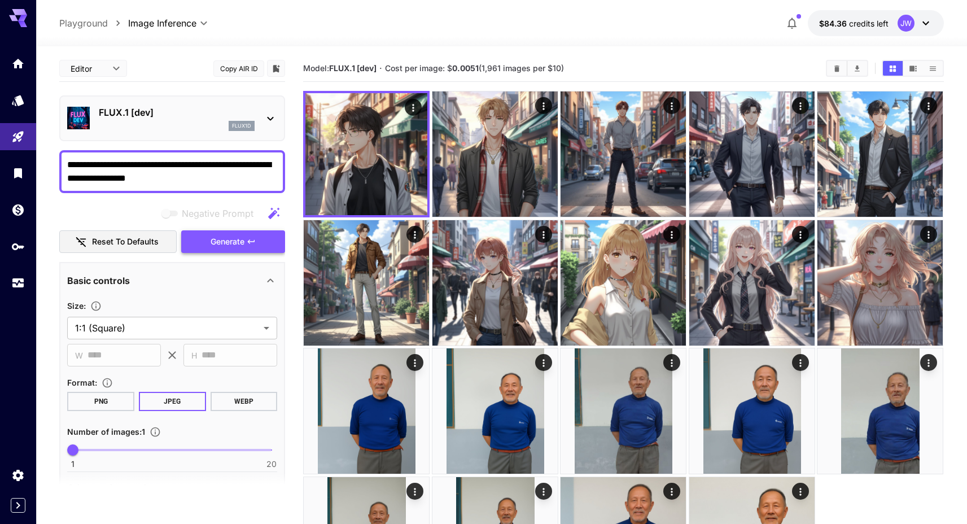
click at [216, 241] on span "Generate" at bounding box center [228, 242] width 34 height 14
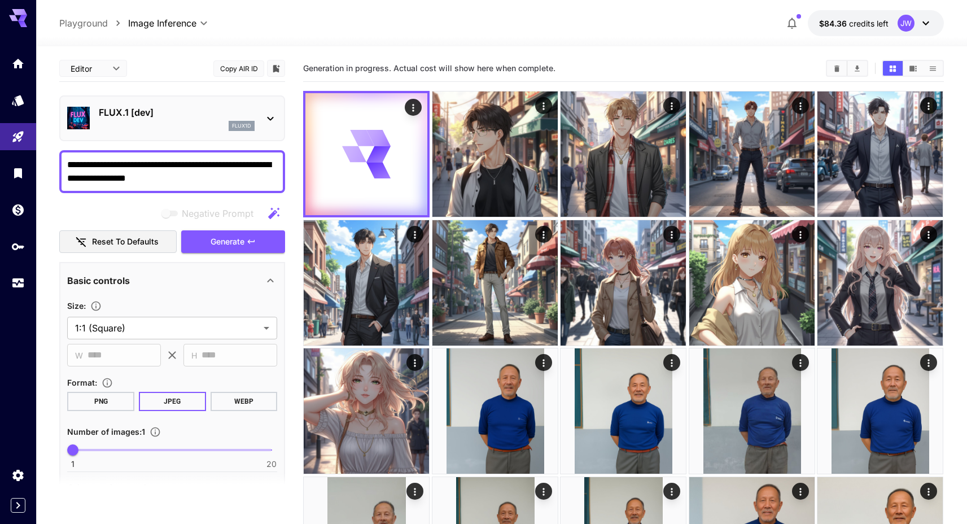
click at [474, 69] on span "Generation in progress. Actual cost will show here when complete." at bounding box center [429, 68] width 252 height 10
drag, startPoint x: 561, startPoint y: 64, endPoint x: 325, endPoint y: 67, distance: 236.1
click at [325, 67] on section "Generation in progress. Actual cost will show here when complete." at bounding box center [560, 68] width 514 height 11
click at [325, 67] on span "Generation in progress. Actual cost will show here when complete." at bounding box center [429, 68] width 252 height 10
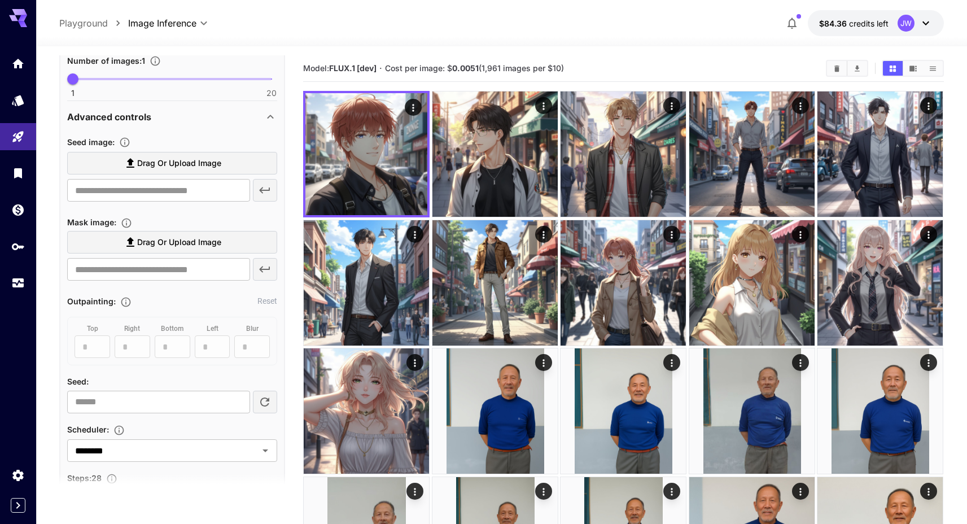
scroll to position [373, 0]
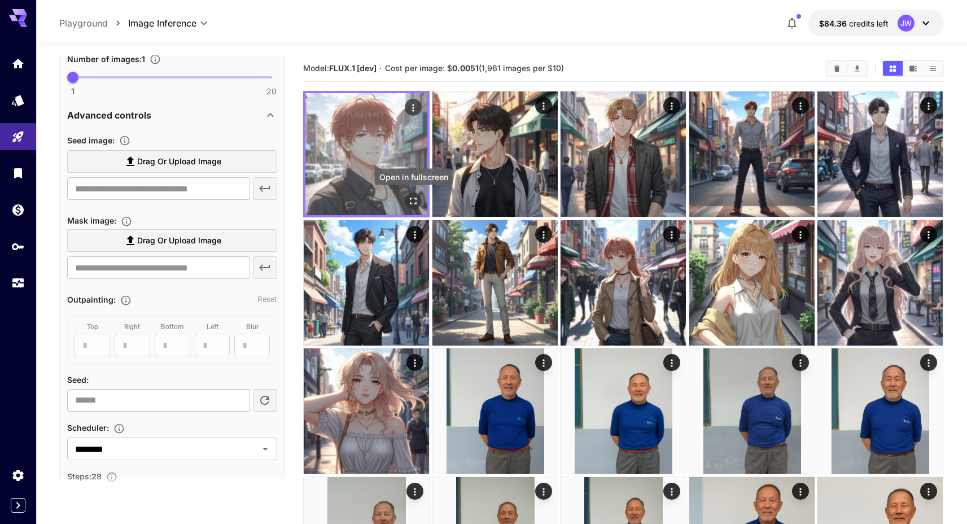
click at [411, 202] on icon "Open in fullscreen" at bounding box center [413, 200] width 11 height 11
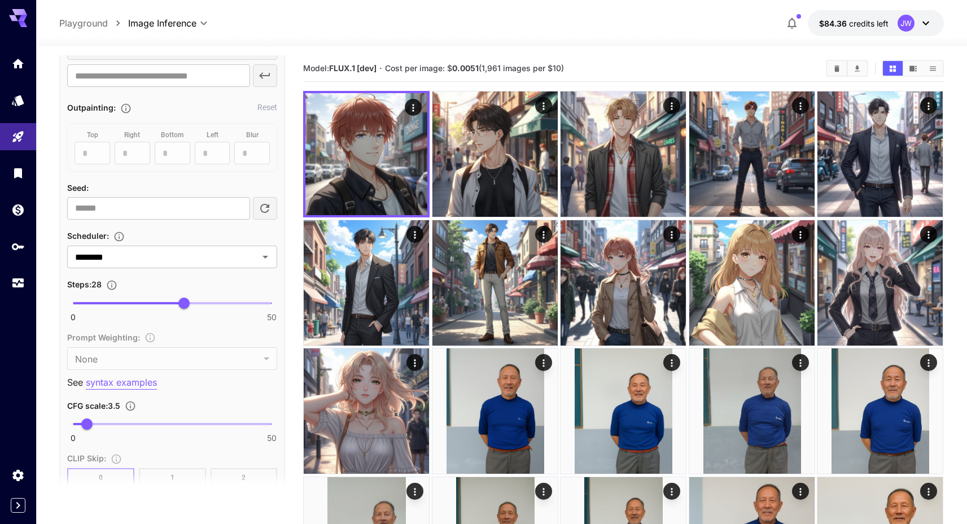
scroll to position [542, 0]
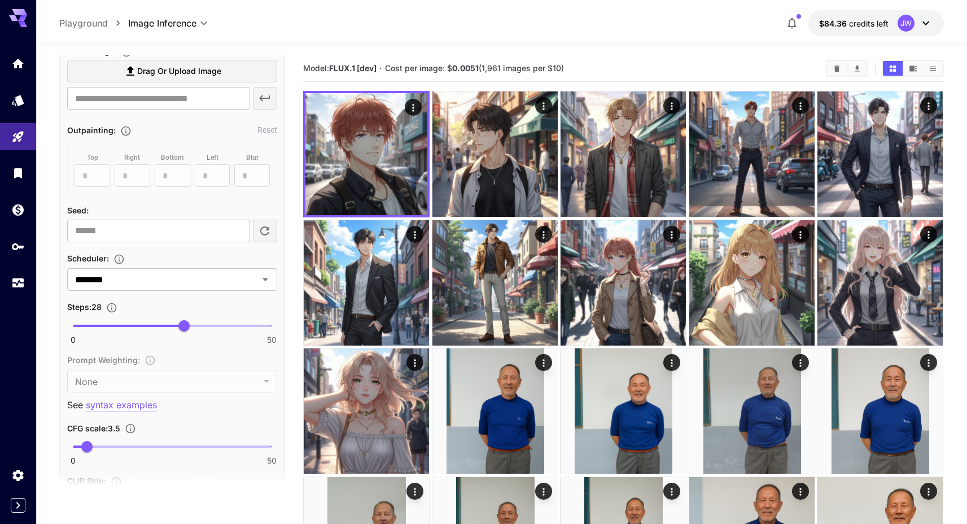
click at [139, 334] on div "0 50 28" at bounding box center [172, 330] width 210 height 27
type input "**"
click at [140, 328] on span "0 50 17" at bounding box center [172, 325] width 199 height 17
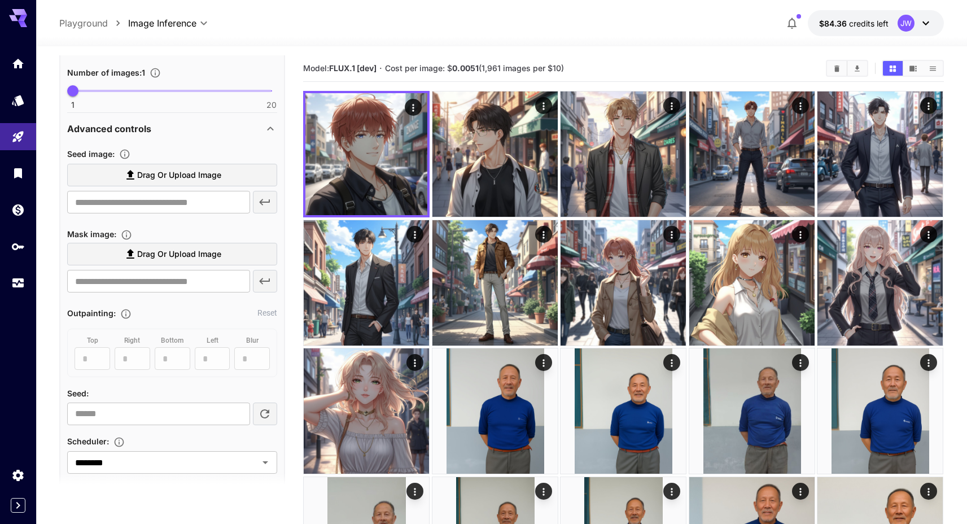
scroll to position [0, 0]
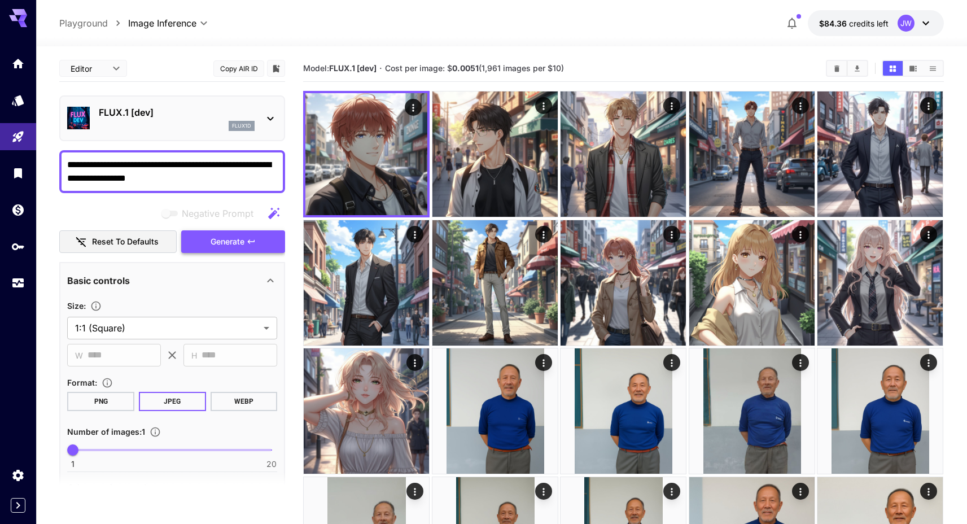
click at [219, 249] on button "Generate" at bounding box center [233, 241] width 104 height 23
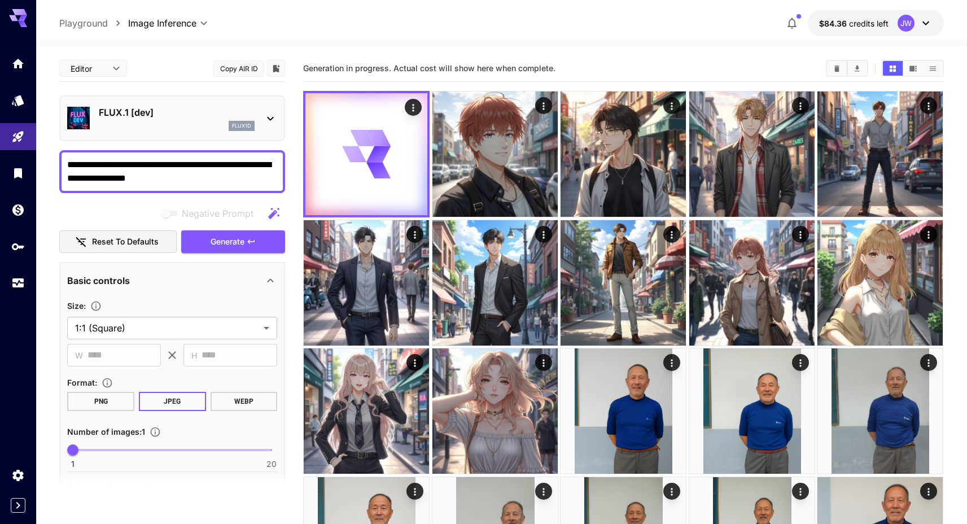
click at [437, 60] on div "Generation in progress. Actual cost will show here when complete." at bounding box center [623, 68] width 641 height 17
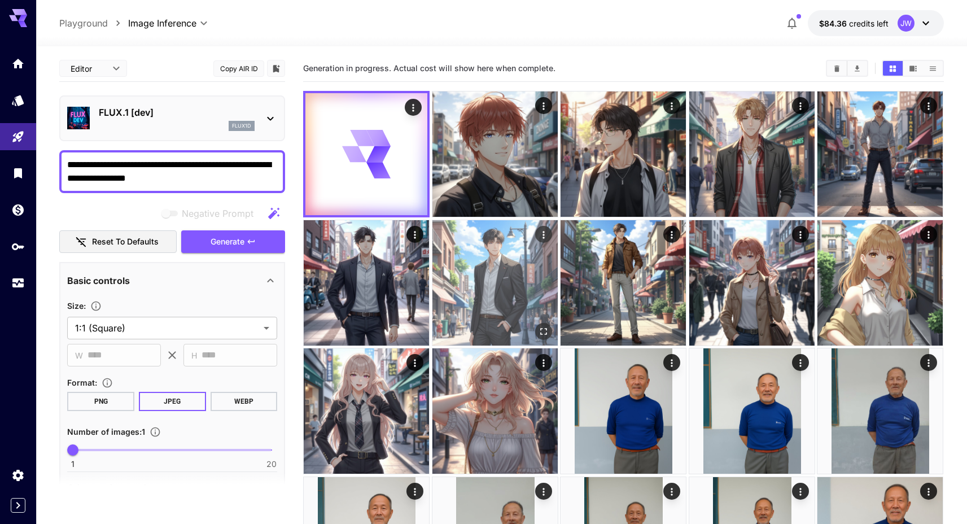
click at [543, 328] on icon "Open in fullscreen" at bounding box center [543, 331] width 11 height 11
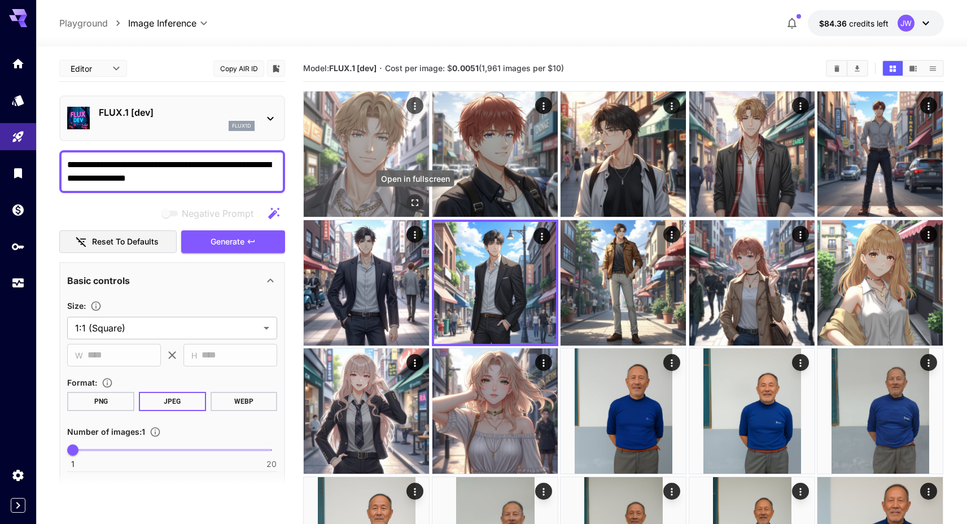
click at [413, 200] on icon "Open in fullscreen" at bounding box center [415, 202] width 11 height 11
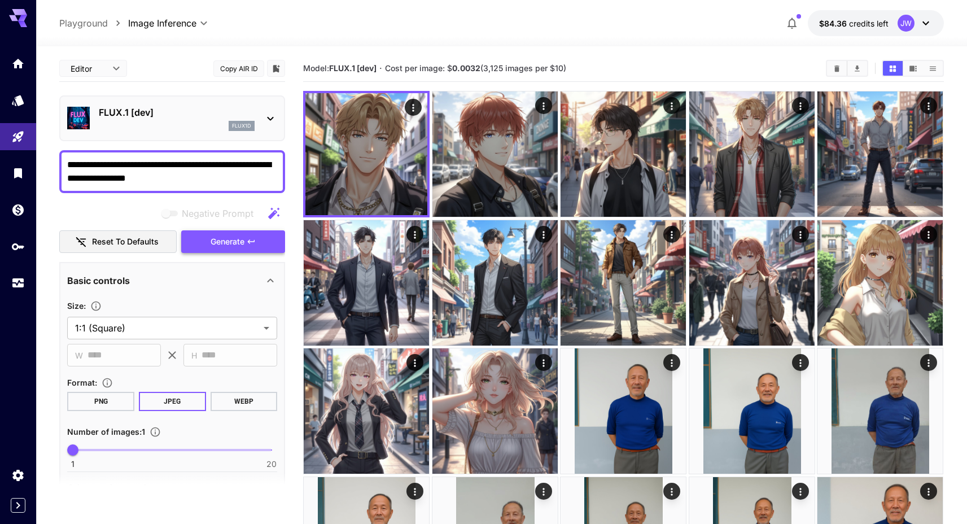
click at [231, 246] on span "Generate" at bounding box center [228, 242] width 34 height 14
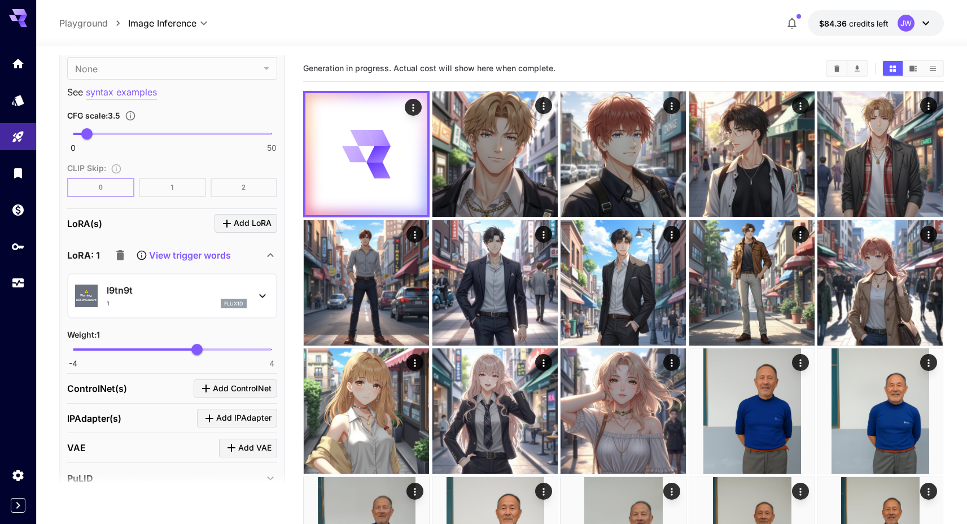
scroll to position [856, 0]
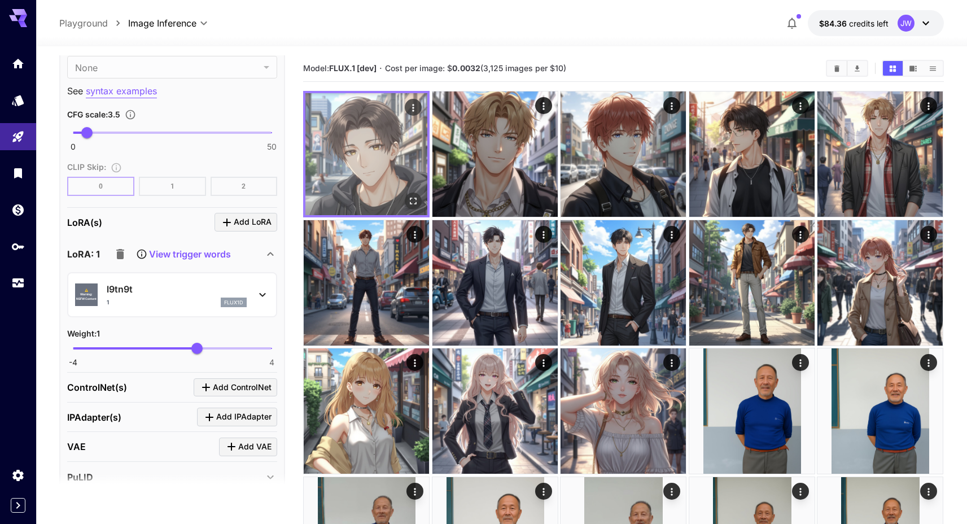
click at [411, 199] on icon "Open in fullscreen" at bounding box center [414, 201] width 7 height 7
click at [412, 200] on icon "Open in fullscreen" at bounding box center [413, 200] width 11 height 11
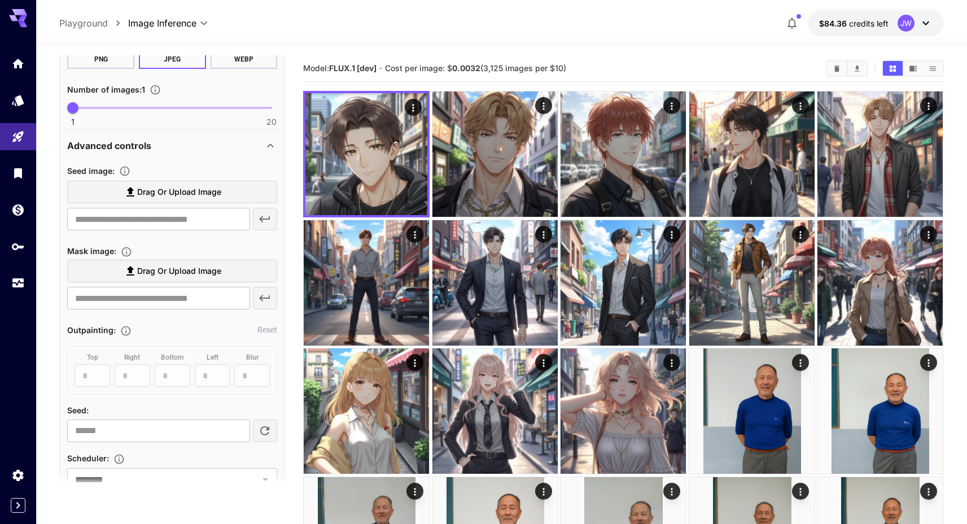
scroll to position [0, 0]
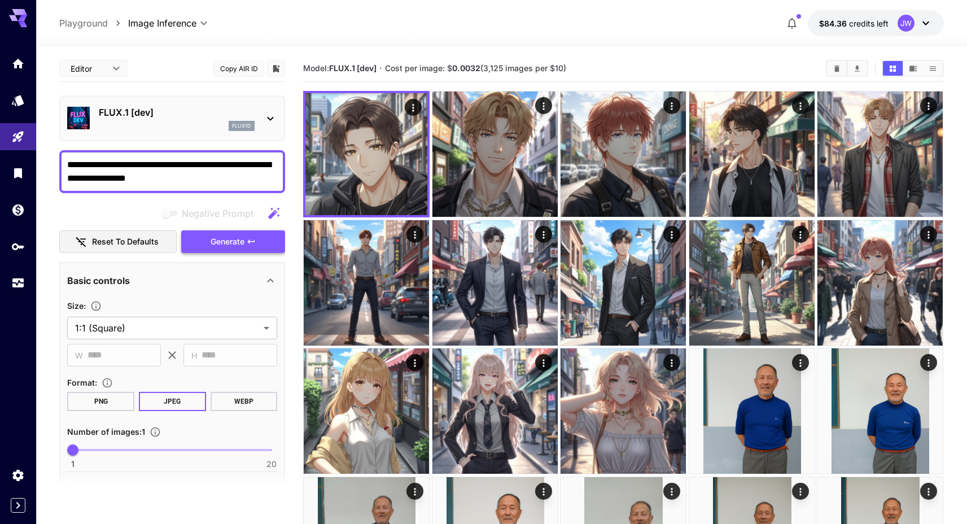
click at [212, 232] on button "Generate" at bounding box center [233, 241] width 104 height 23
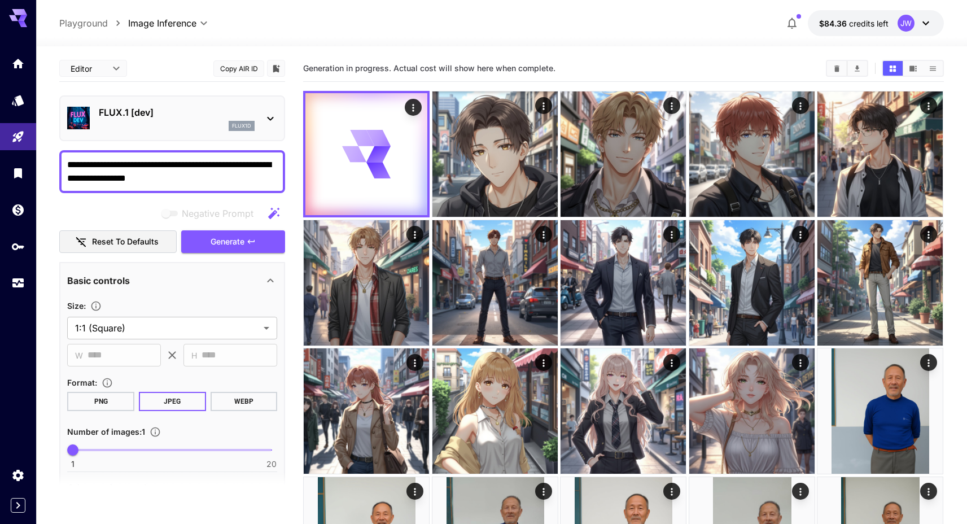
click at [175, 169] on textarea "**********" at bounding box center [172, 171] width 210 height 27
click at [129, 182] on textarea "**********" at bounding box center [172, 171] width 210 height 27
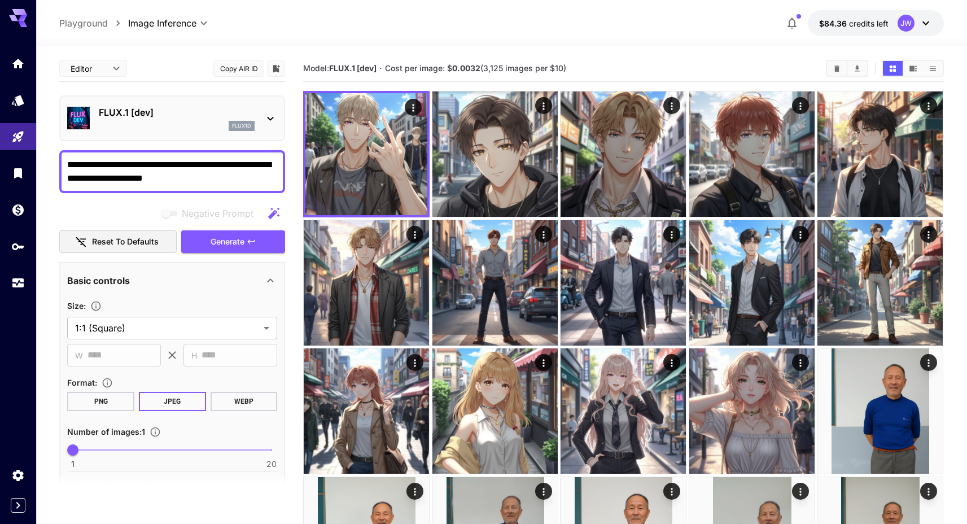
type textarea "**********"
click at [347, 62] on section "Model: FLUX.1 [dev] · Cost per image: $ 0.0032 (3,125 images per $10)" at bounding box center [560, 69] width 514 height 14
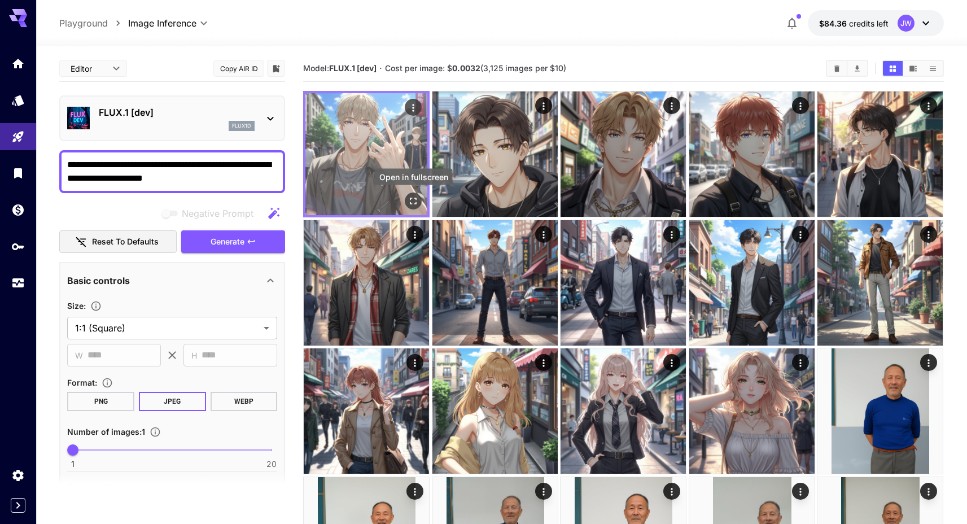
click at [409, 202] on icon "Open in fullscreen" at bounding box center [413, 200] width 11 height 11
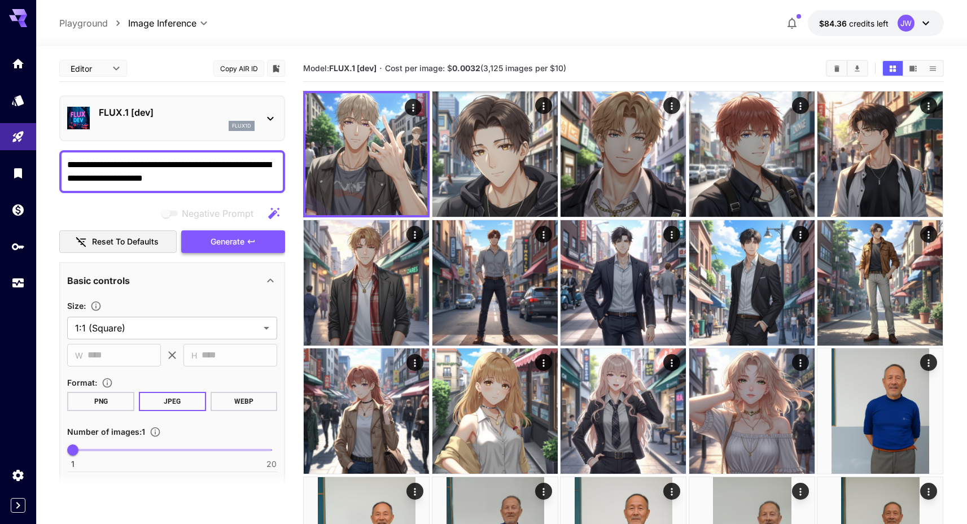
click at [248, 243] on icon "button" at bounding box center [251, 241] width 9 height 9
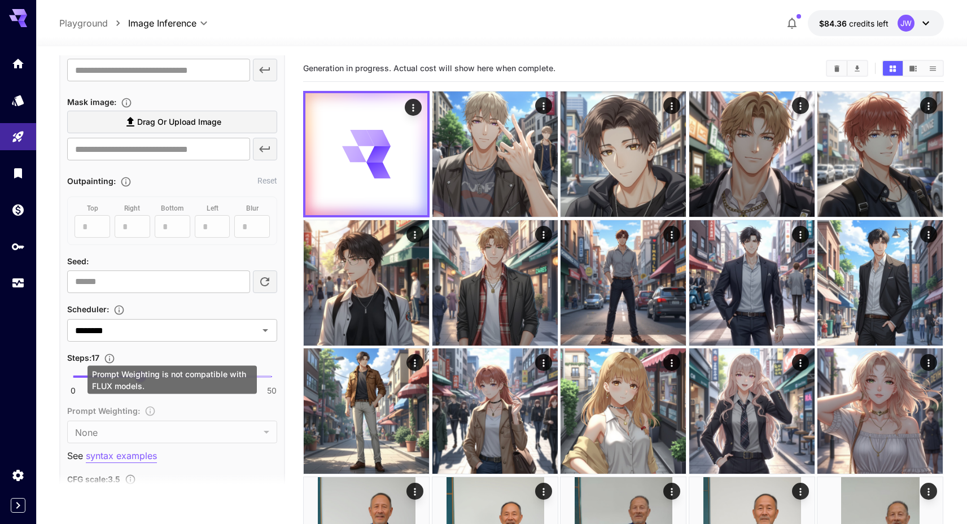
scroll to position [493, 0]
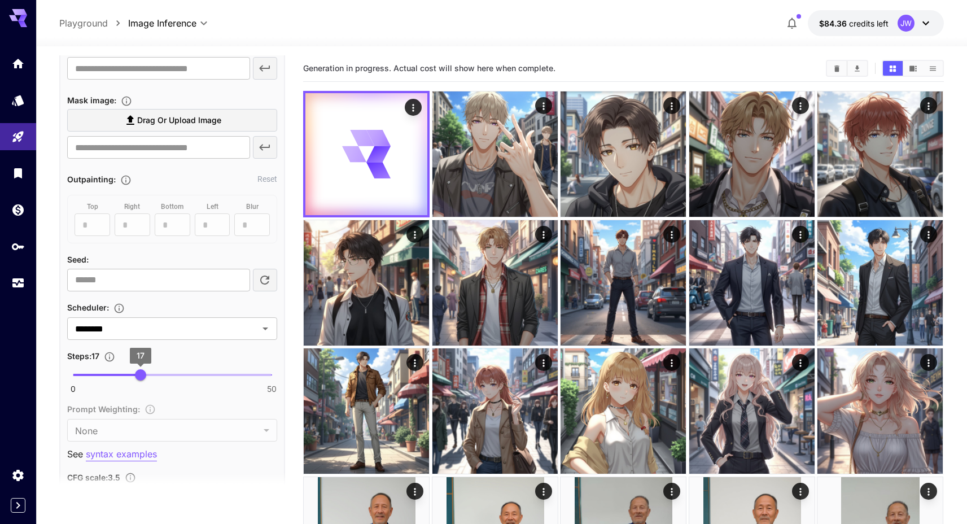
click at [138, 378] on span "17" at bounding box center [140, 374] width 11 height 11
type input "**"
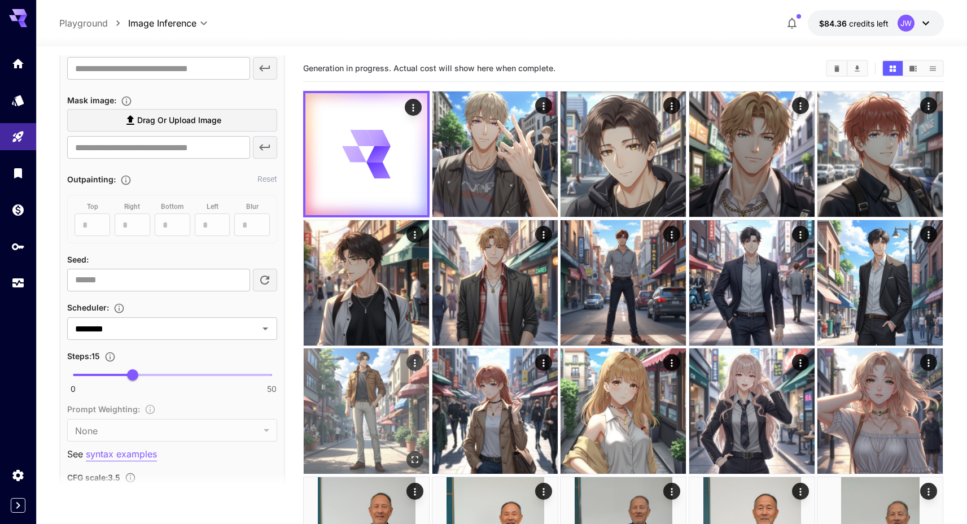
scroll to position [141, 0]
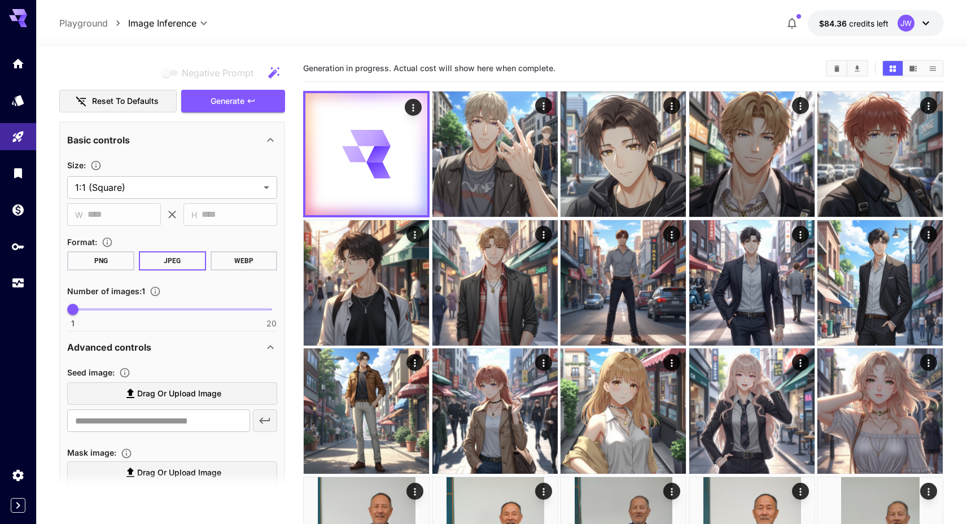
click at [412, 57] on div "Generation in progress. Actual cost will show here when complete." at bounding box center [623, 68] width 641 height 27
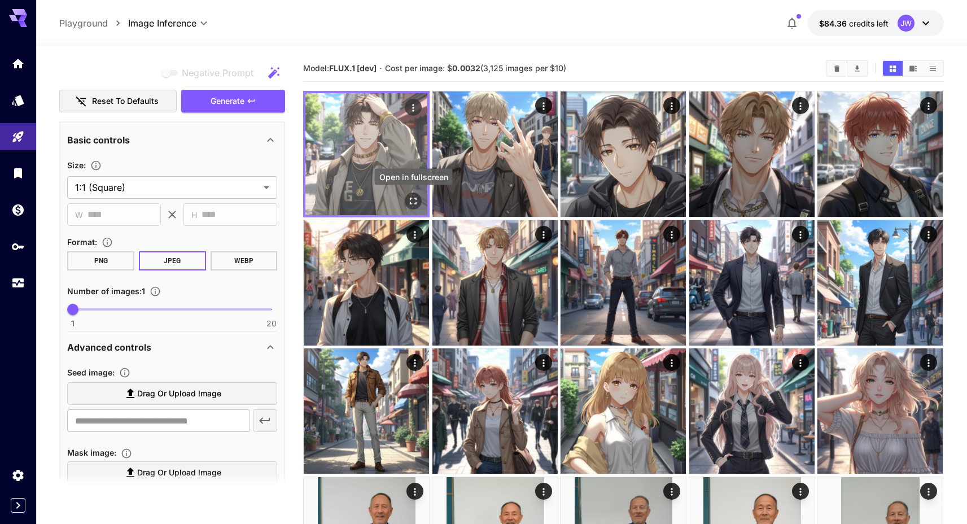
click at [408, 200] on icon "Open in fullscreen" at bounding box center [413, 200] width 11 height 11
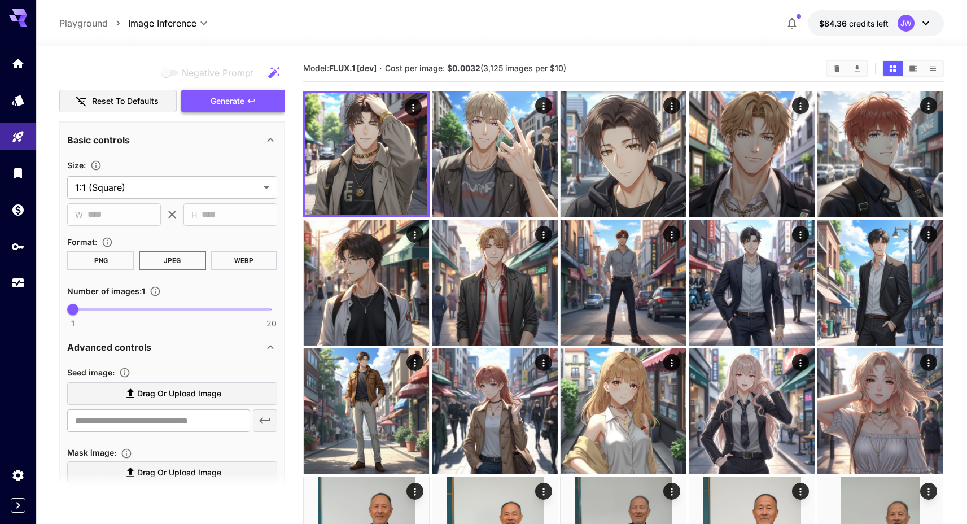
click at [273, 103] on button "Generate" at bounding box center [233, 101] width 104 height 23
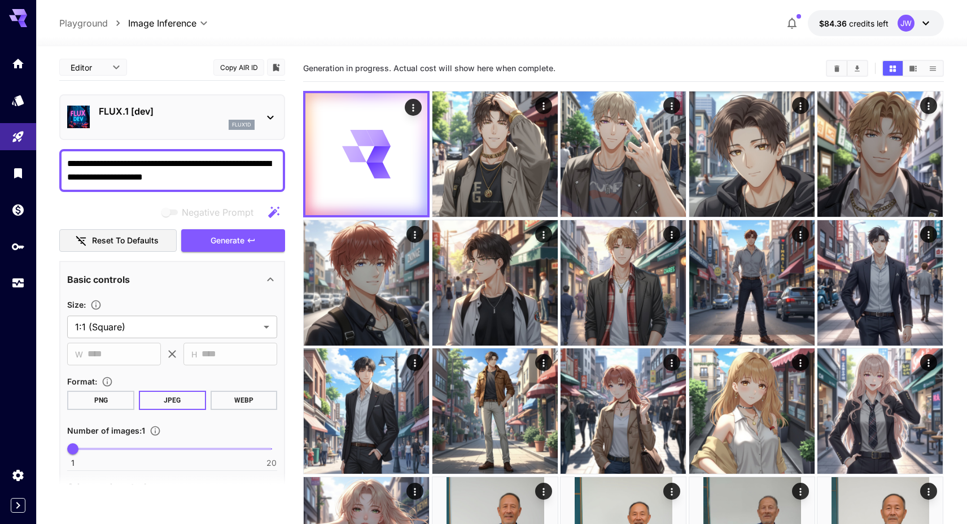
scroll to position [0, 0]
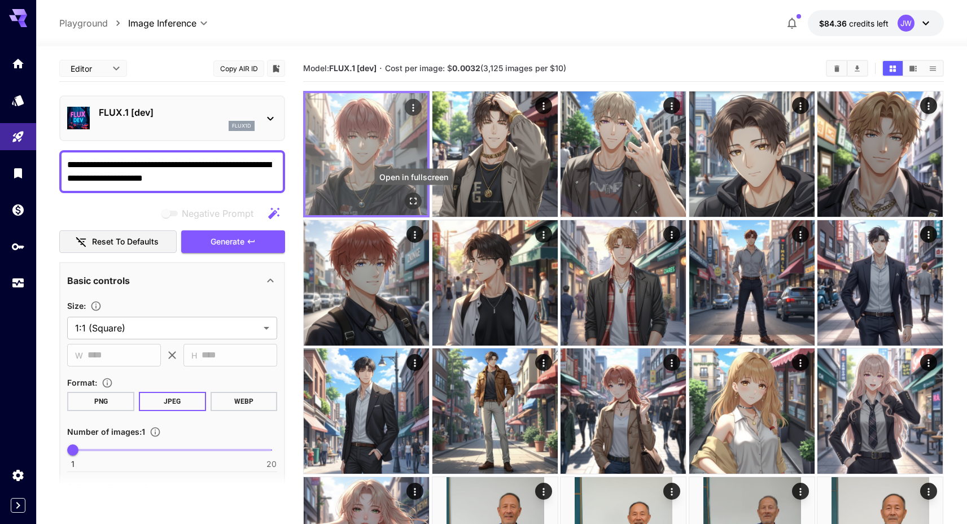
click at [416, 199] on icon "Open in fullscreen" at bounding box center [414, 201] width 7 height 7
click at [405, 197] on div "Open in fullscreen" at bounding box center [413, 201] width 17 height 17
click at [415, 200] on icon "Open in fullscreen" at bounding box center [413, 200] width 11 height 11
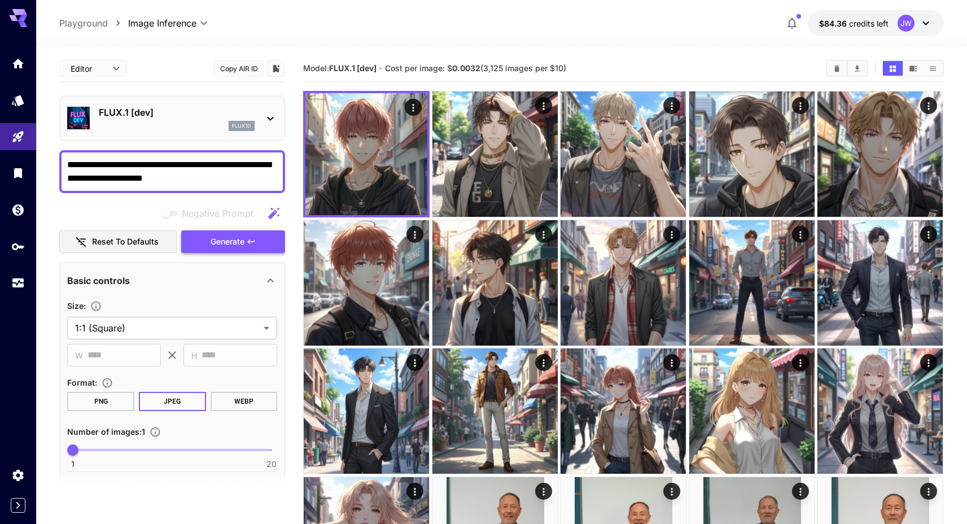
click at [241, 233] on button "Generate" at bounding box center [233, 241] width 104 height 23
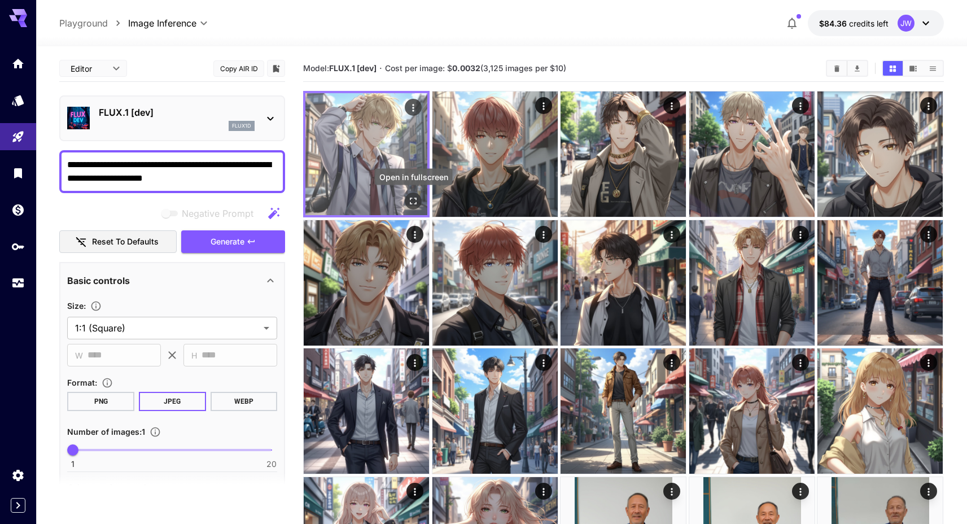
click at [418, 202] on icon "Open in fullscreen" at bounding box center [413, 200] width 11 height 11
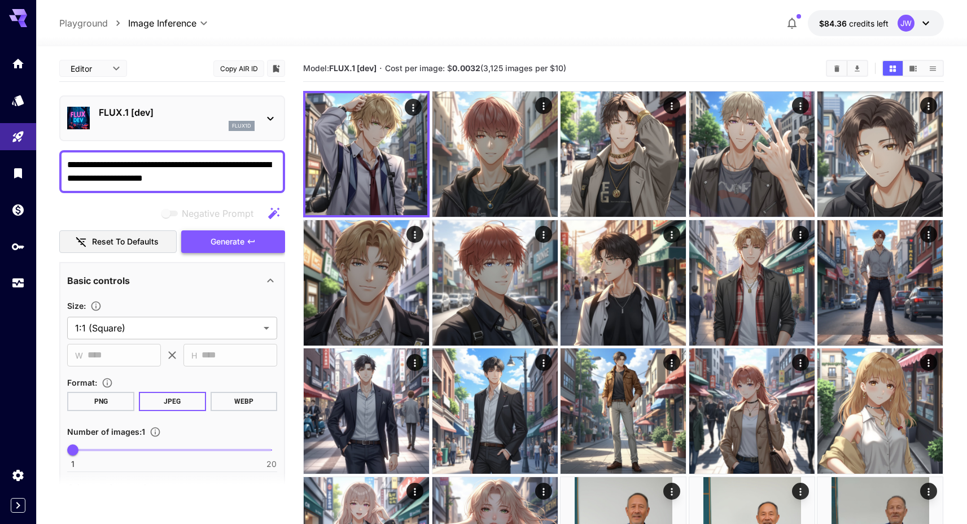
click at [243, 233] on button "Generate" at bounding box center [233, 241] width 104 height 23
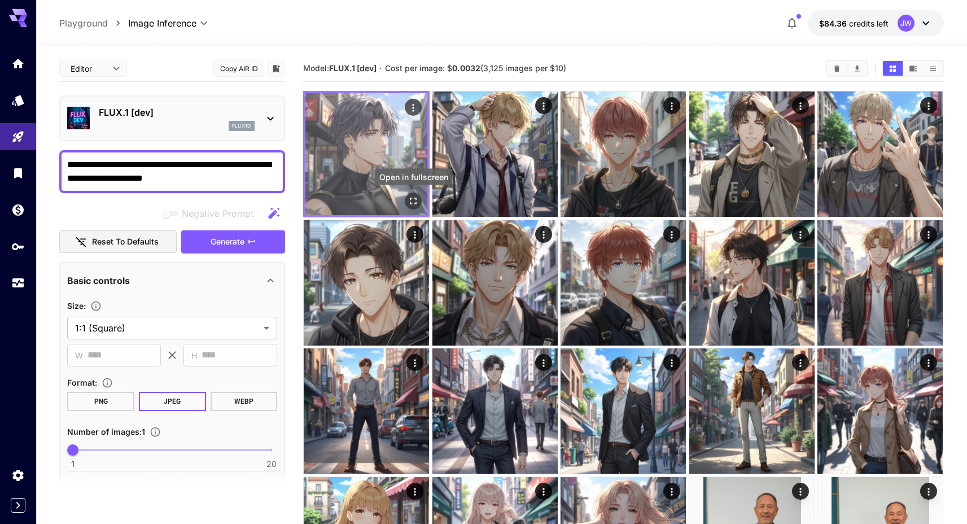
click at [417, 204] on icon "Open in fullscreen" at bounding box center [413, 200] width 11 height 11
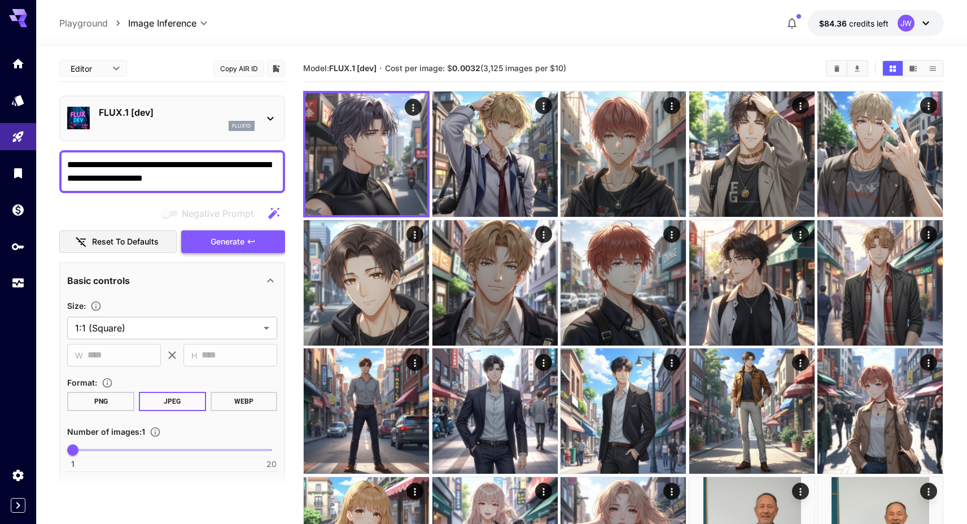
click at [246, 245] on button "Generate" at bounding box center [233, 241] width 104 height 23
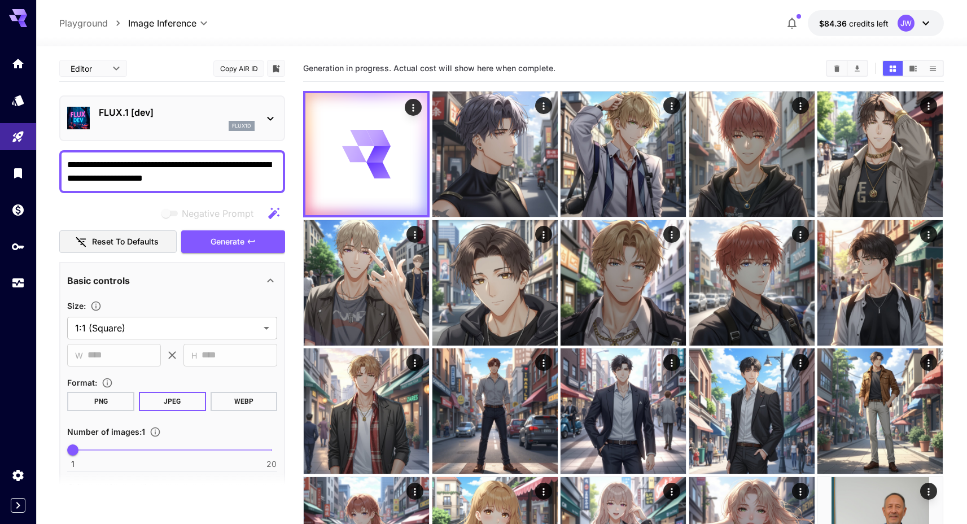
click at [258, 123] on div "FLUX.1 [dev] flux1d" at bounding box center [172, 118] width 210 height 34
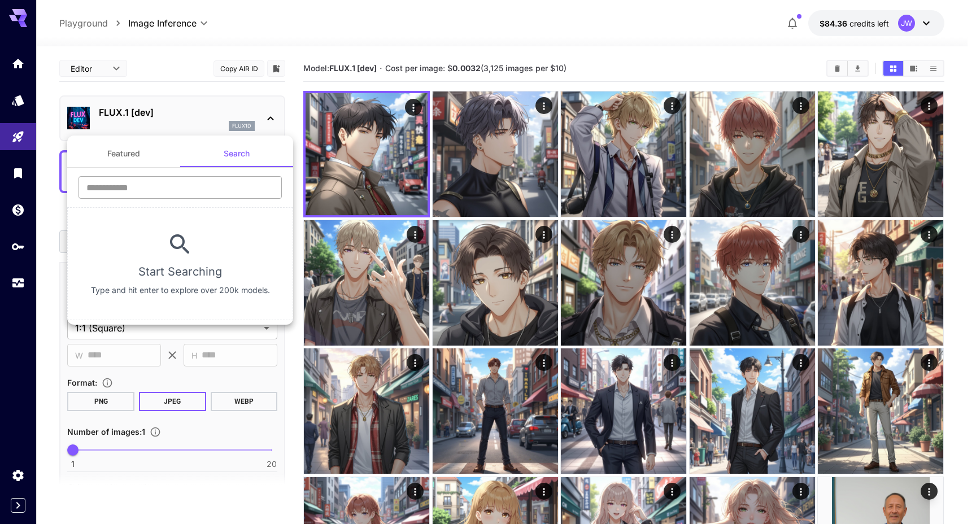
click at [208, 194] on input "text" at bounding box center [180, 187] width 203 height 23
click at [406, 208] on div at bounding box center [488, 262] width 976 height 524
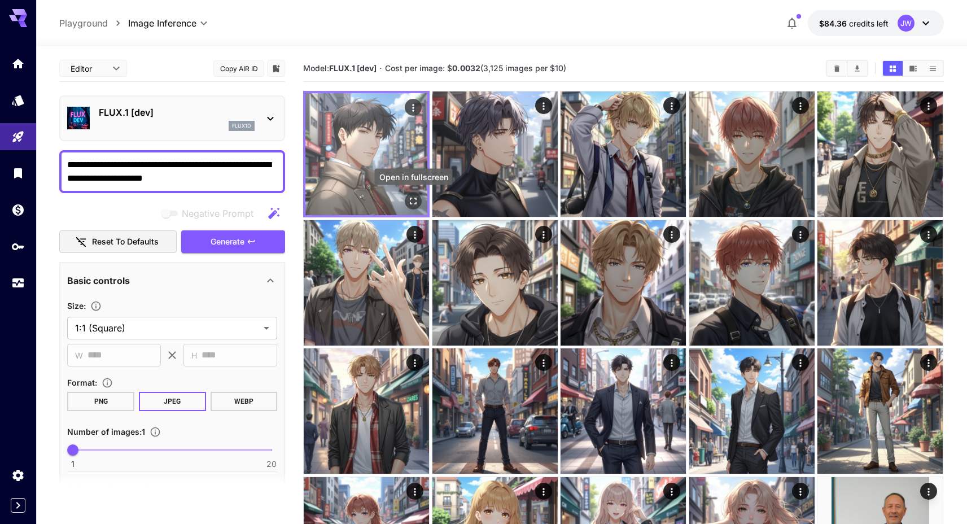
click at [413, 204] on icon "Open in fullscreen" at bounding box center [413, 200] width 11 height 11
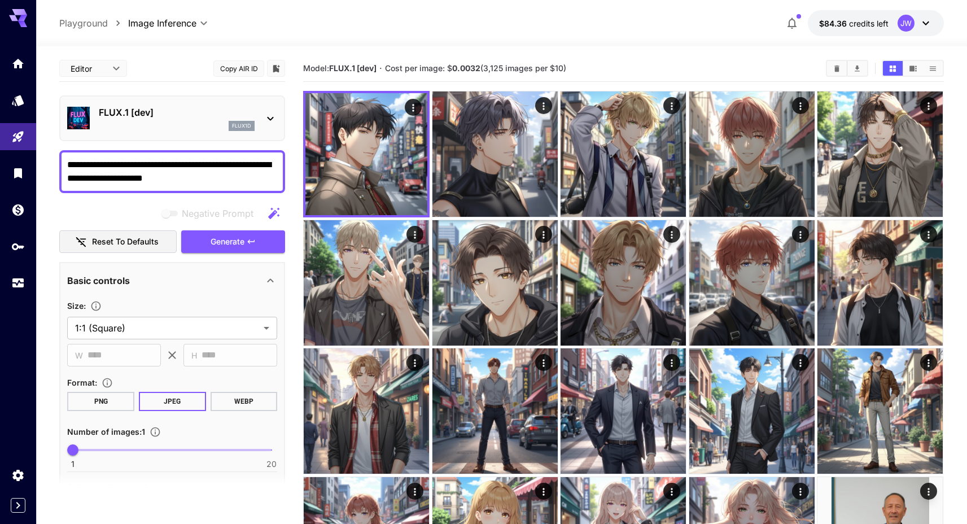
click at [265, 111] on div at bounding box center [271, 118] width 14 height 14
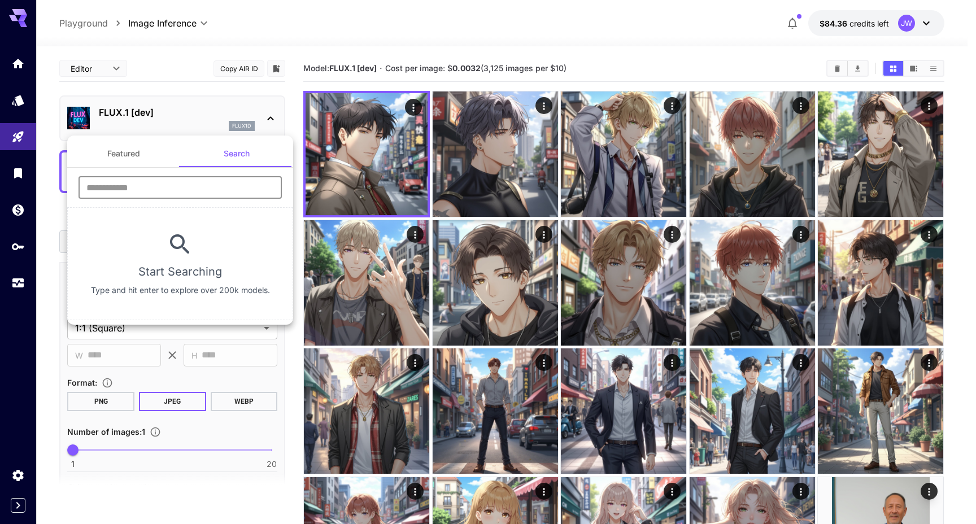
click at [211, 183] on input "text" at bounding box center [180, 187] width 203 height 23
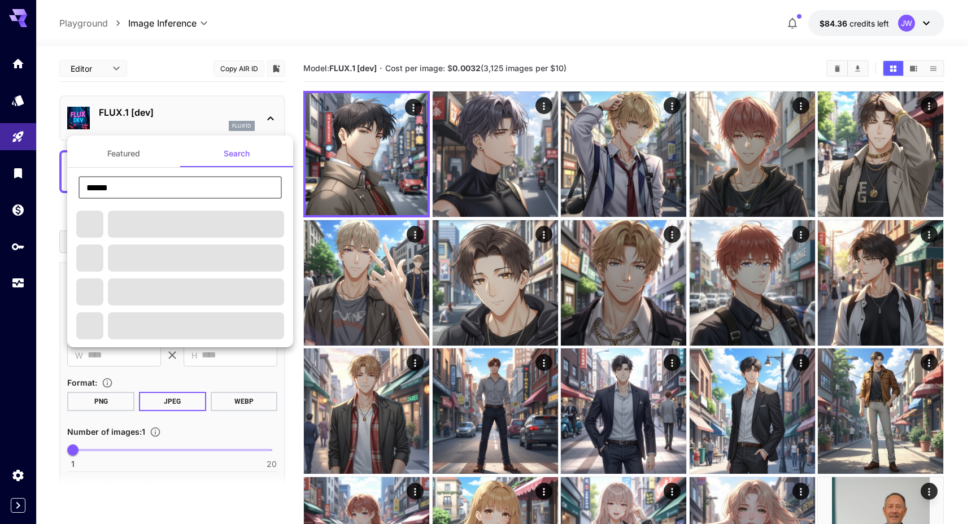
type input "**********"
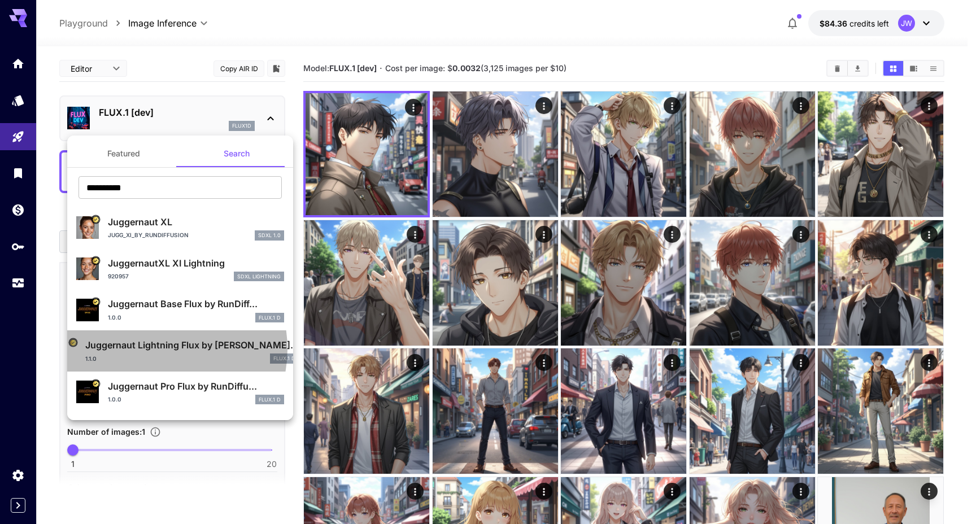
click at [158, 349] on p "Juggernaut Lightning Flux by Ru..." at bounding box center [191, 345] width 213 height 14
type input "*"
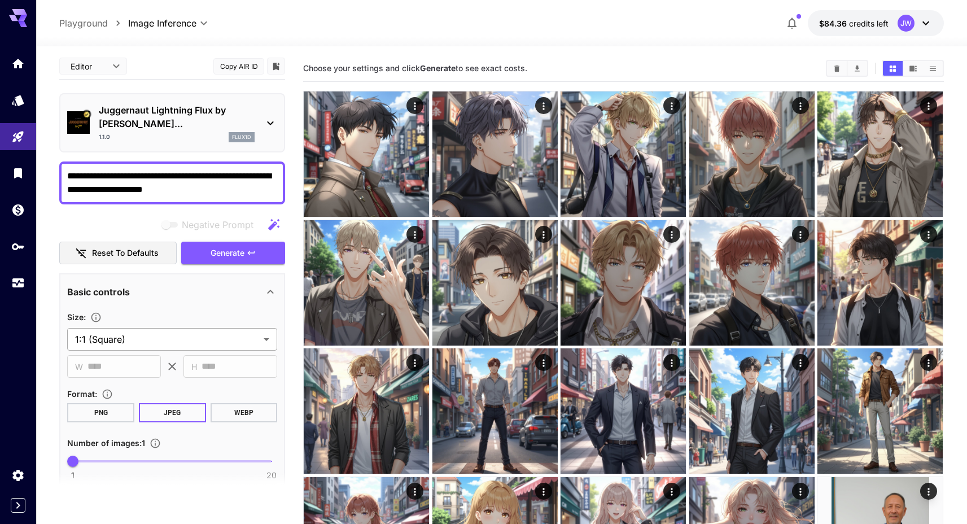
scroll to position [5, 0]
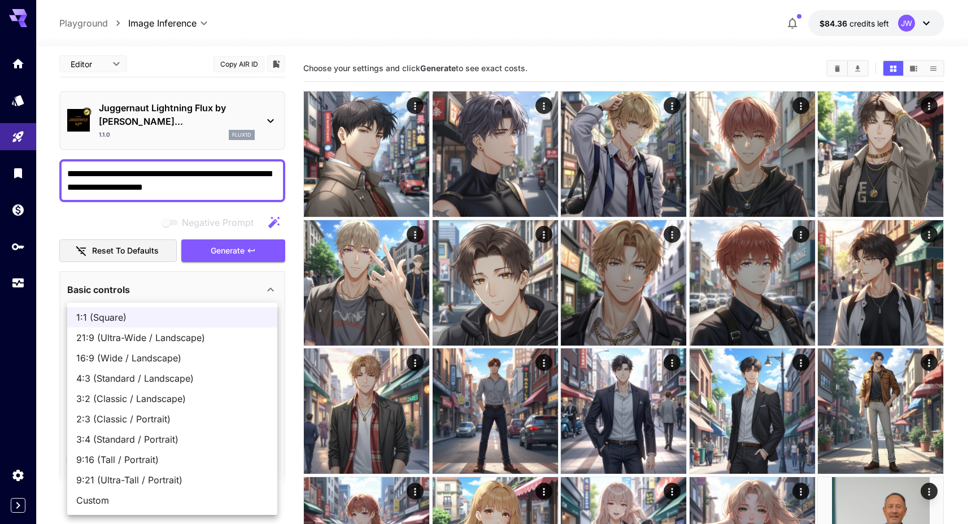
click at [151, 321] on body "**********" at bounding box center [488, 447] width 976 height 894
click at [159, 425] on span "2:3 (Classic / Portrait)" at bounding box center [172, 419] width 192 height 14
type input "**********"
type input "***"
type input "****"
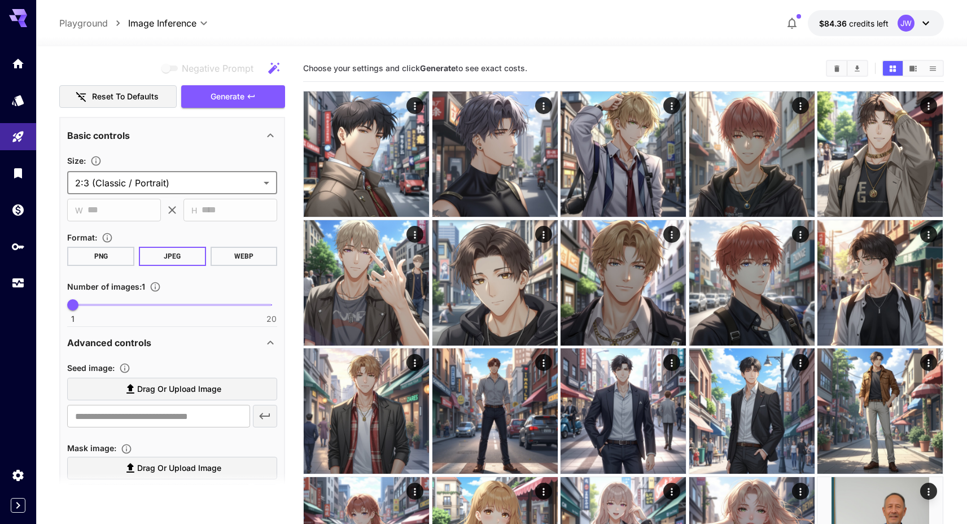
scroll to position [167, 0]
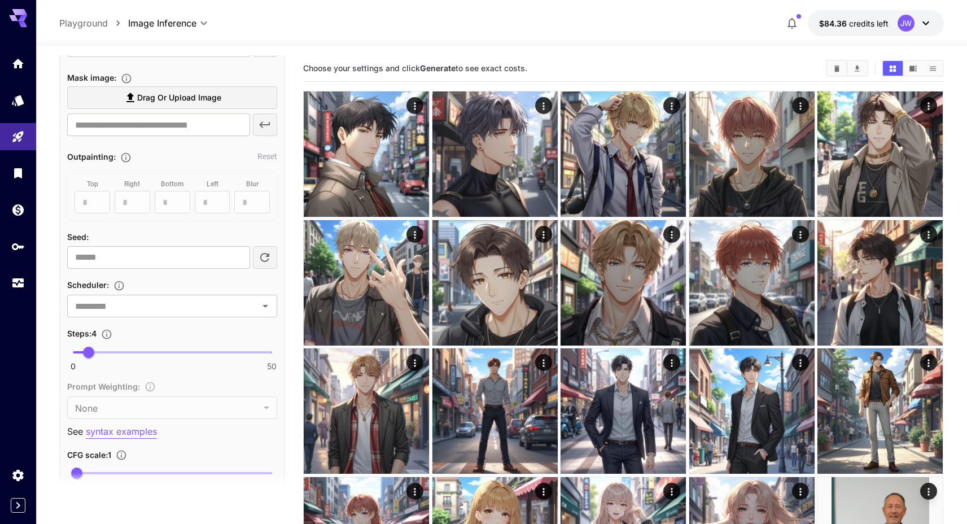
scroll to position [538, 0]
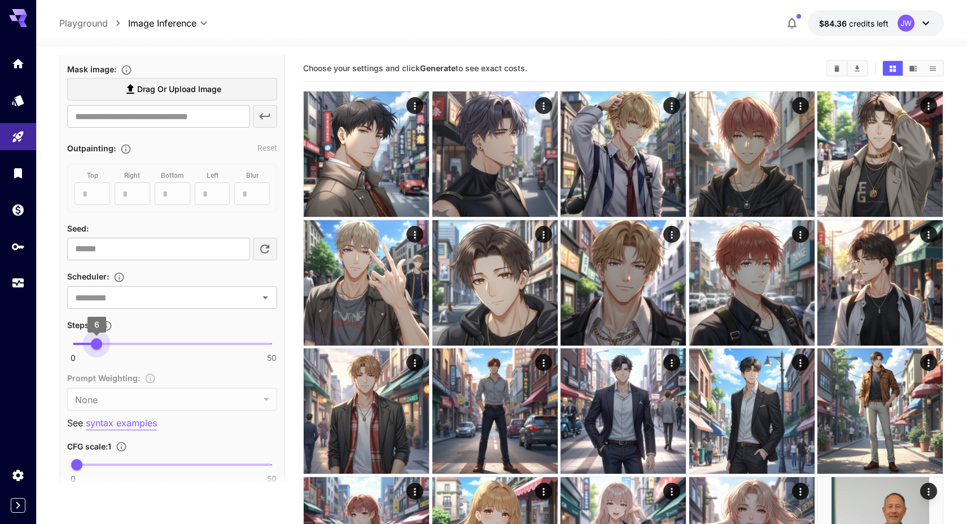
click at [96, 338] on span "6" at bounding box center [96, 343] width 11 height 11
click at [133, 290] on input "text" at bounding box center [156, 298] width 170 height 16
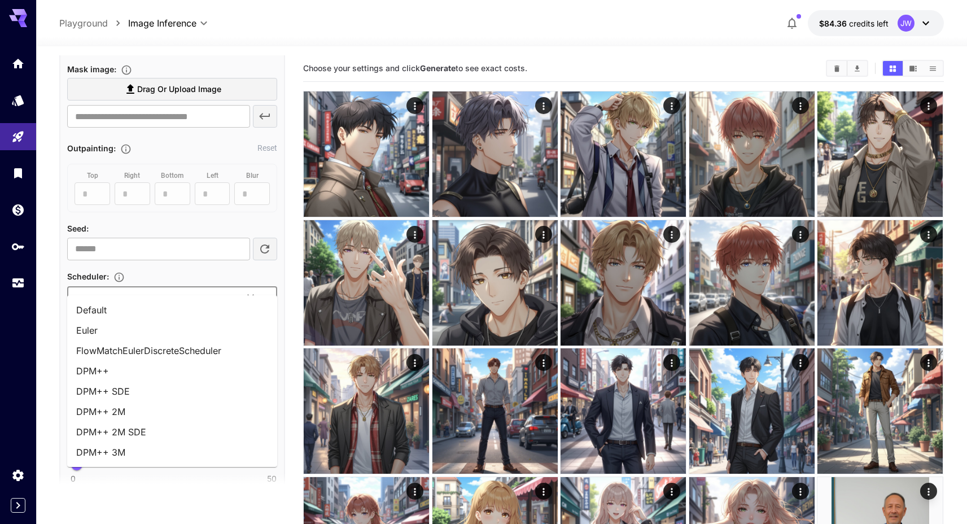
click at [117, 405] on li "DPM++ 2M" at bounding box center [172, 412] width 210 height 20
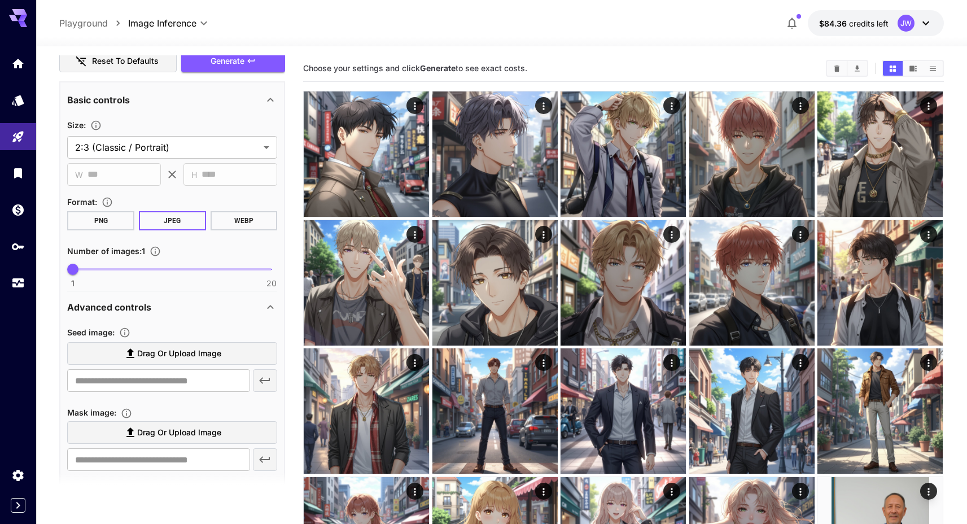
scroll to position [0, 0]
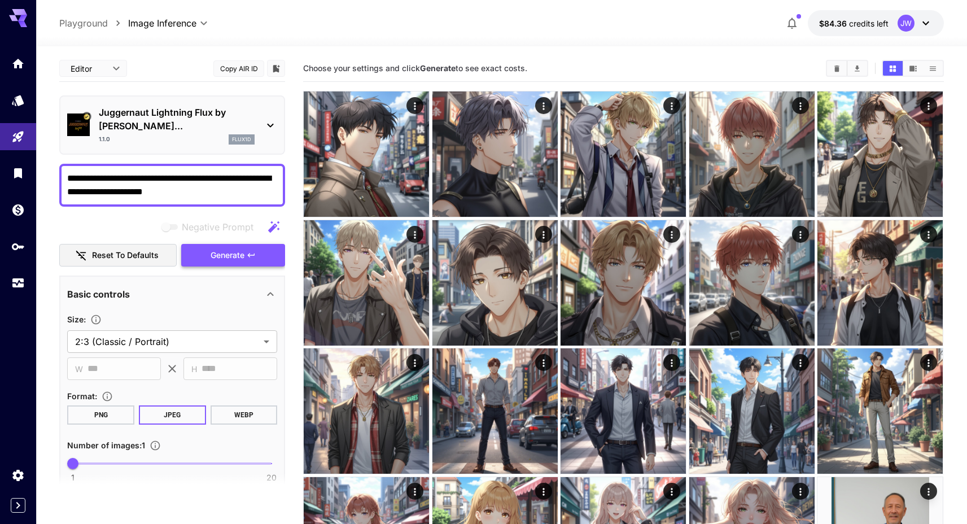
click at [233, 248] on span "Generate" at bounding box center [228, 255] width 34 height 14
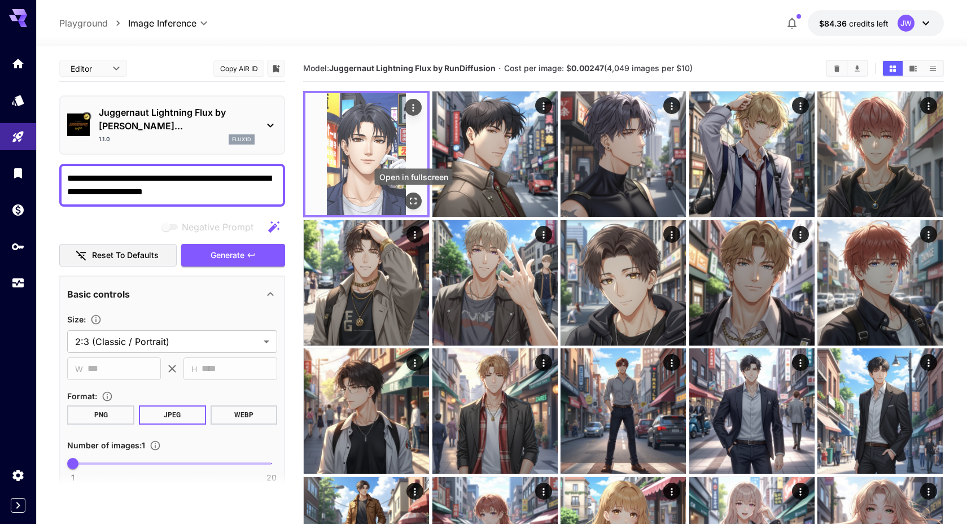
click at [415, 207] on button "Open in fullscreen" at bounding box center [413, 201] width 17 height 17
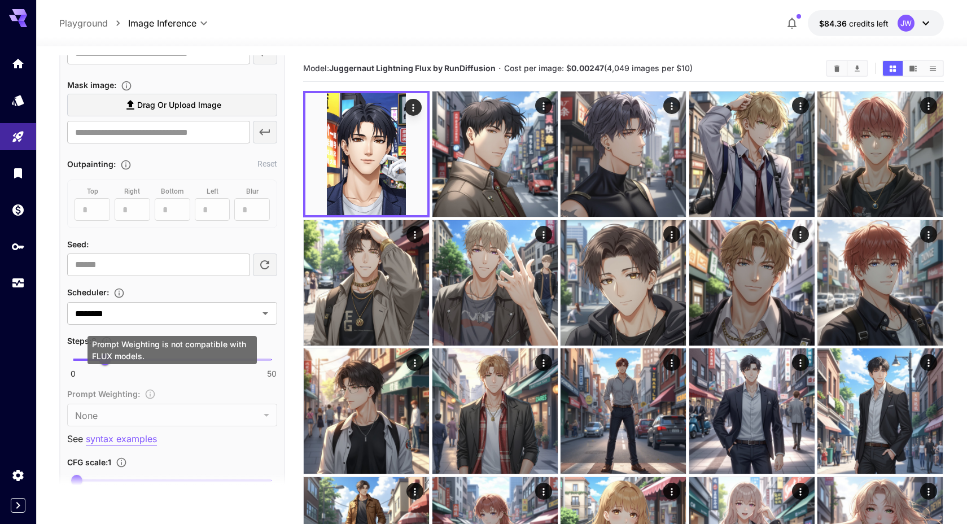
scroll to position [524, 0]
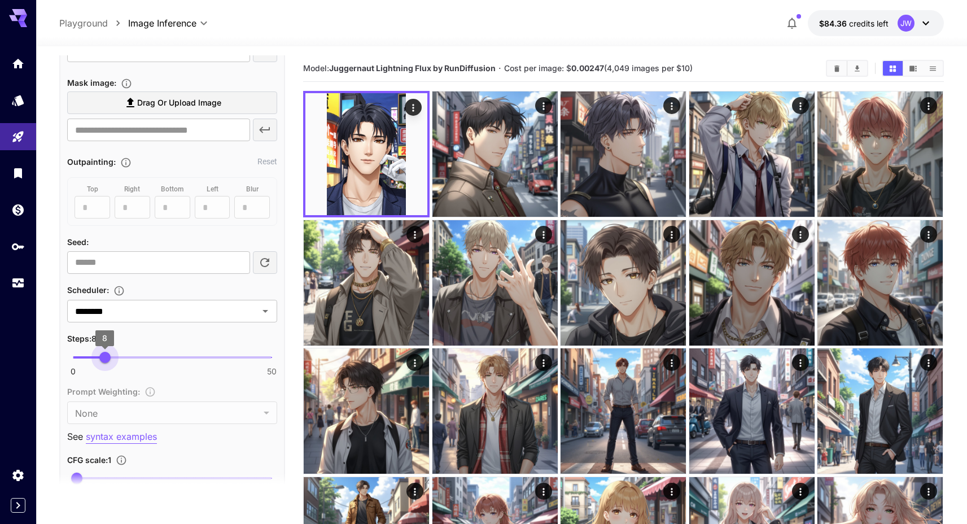
click at [103, 352] on span "8" at bounding box center [104, 357] width 11 height 11
type input "*"
type input "*******"
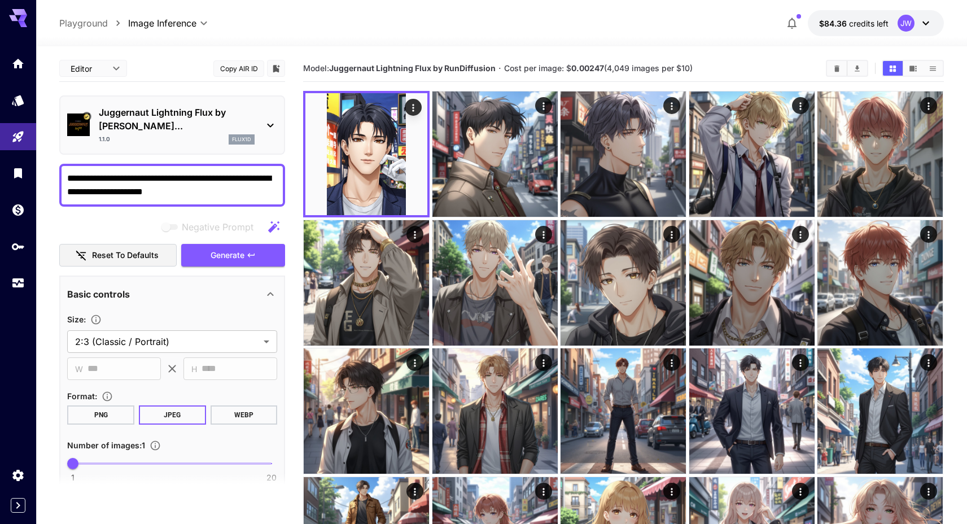
click at [241, 253] on div "Generate" at bounding box center [233, 255] width 104 height 23
click at [243, 248] on span "Generate" at bounding box center [228, 255] width 34 height 14
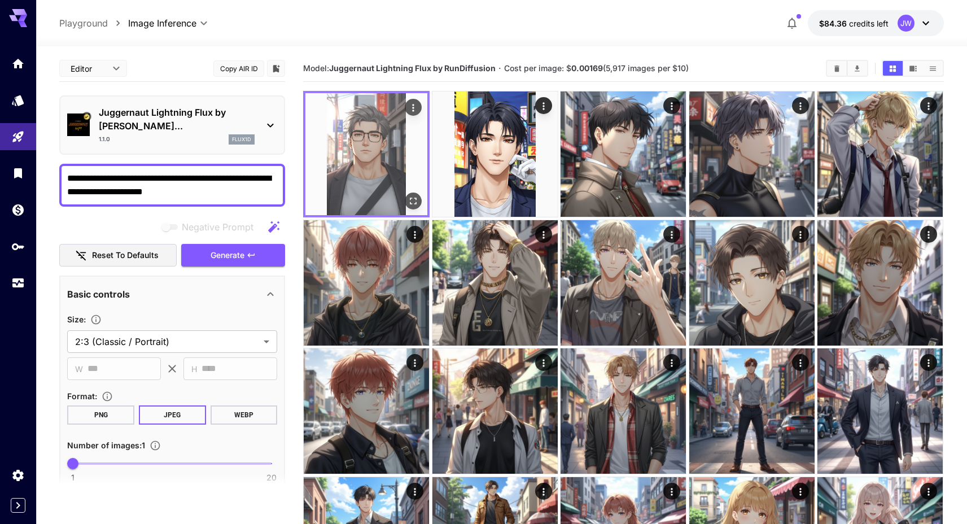
click at [422, 202] on img at bounding box center [367, 154] width 122 height 122
click at [421, 203] on button "Open in fullscreen" at bounding box center [413, 201] width 17 height 17
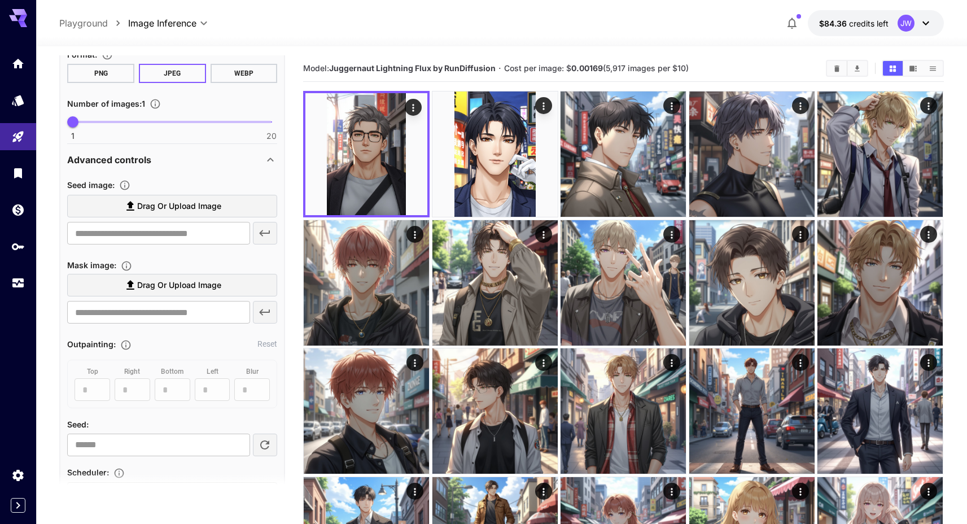
scroll to position [446, 0]
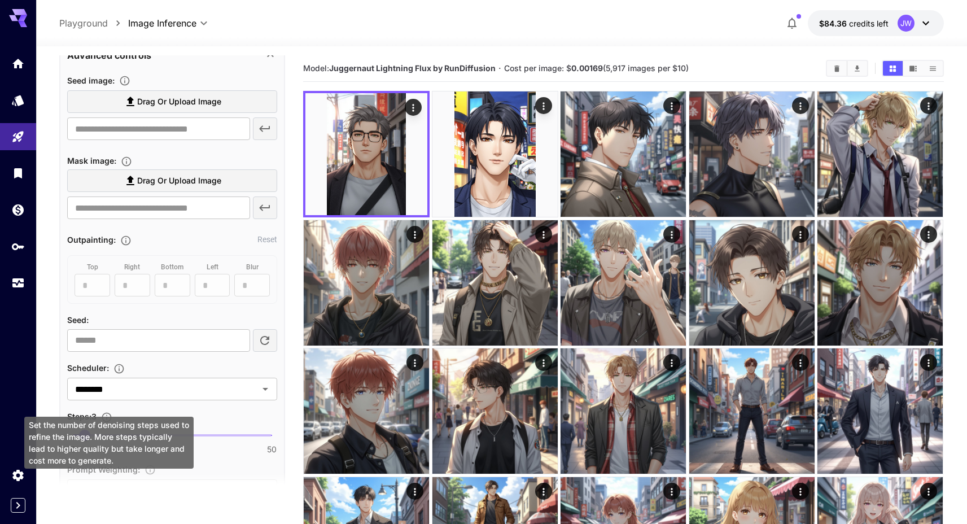
click at [85, 421] on div "Set the number of denoising steps used to refine the image. More steps typicall…" at bounding box center [108, 443] width 169 height 52
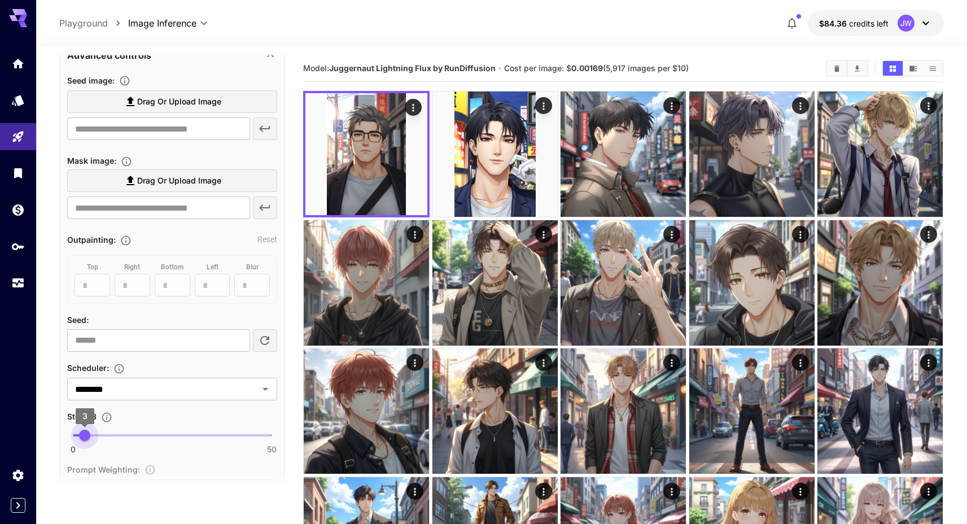
click at [86, 430] on span "3" at bounding box center [84, 435] width 11 height 11
type input "*"
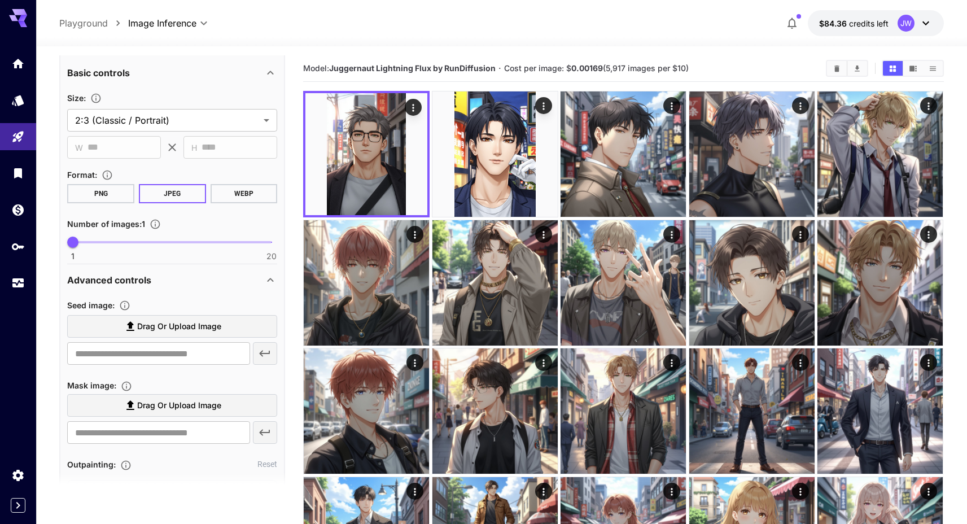
scroll to position [0, 0]
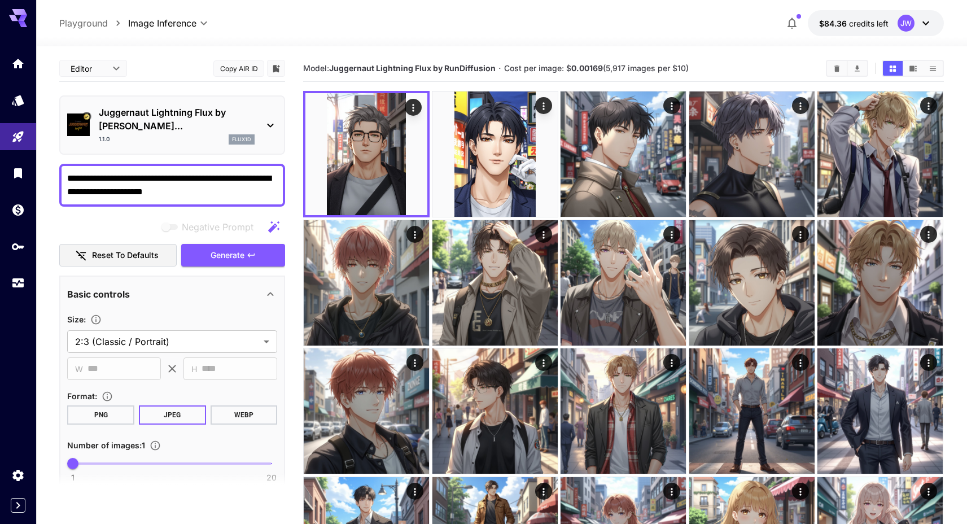
click at [201, 244] on button "Generate" at bounding box center [233, 255] width 104 height 23
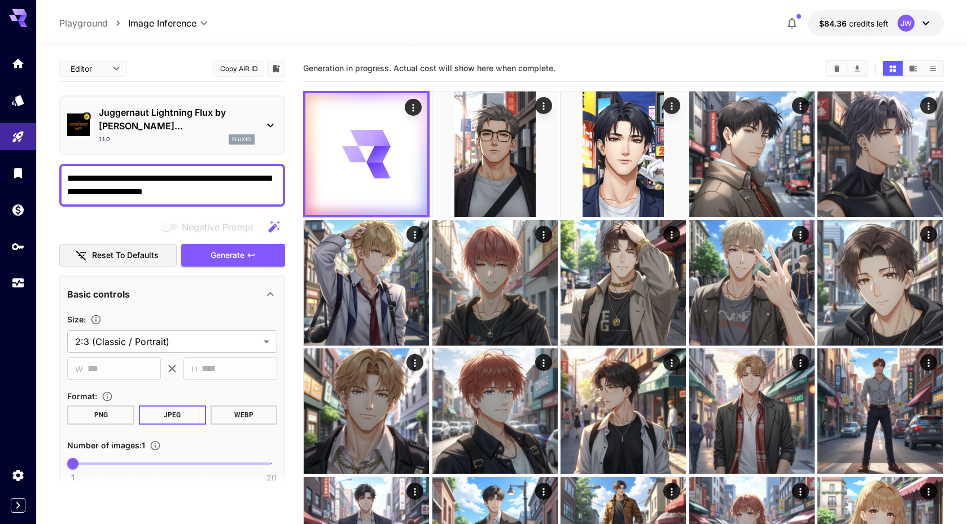
click at [396, 75] on div "Generation in progress. Actual cost will show here when complete." at bounding box center [623, 68] width 641 height 17
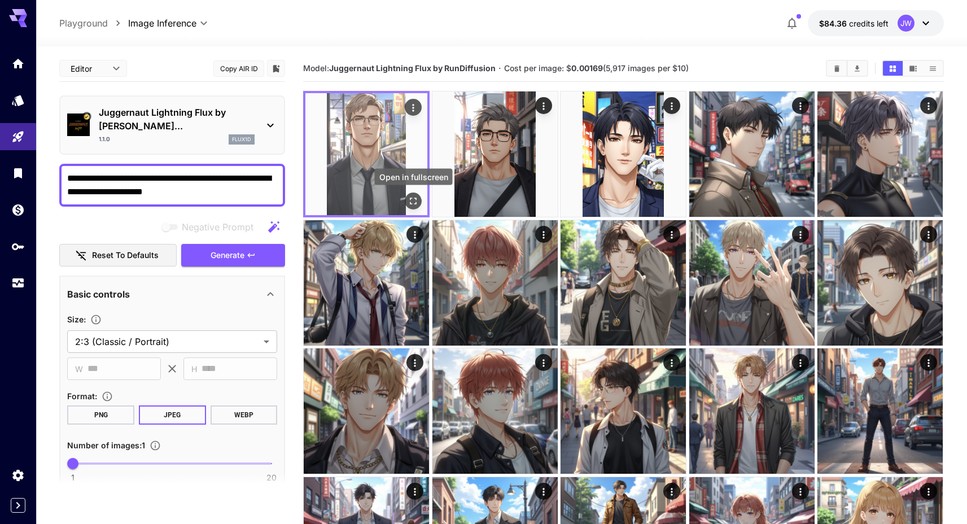
click at [408, 201] on icon "Open in fullscreen" at bounding box center [413, 200] width 11 height 11
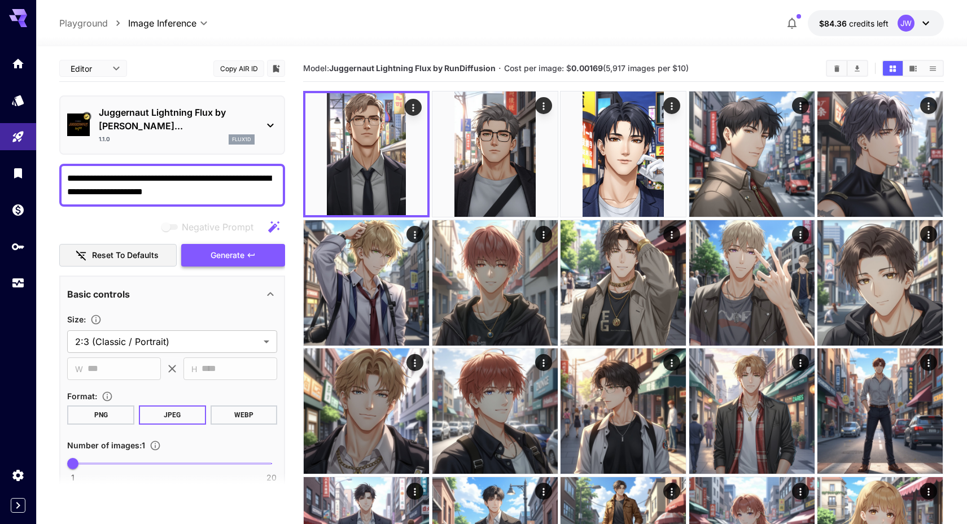
click at [239, 248] on span "Generate" at bounding box center [228, 255] width 34 height 14
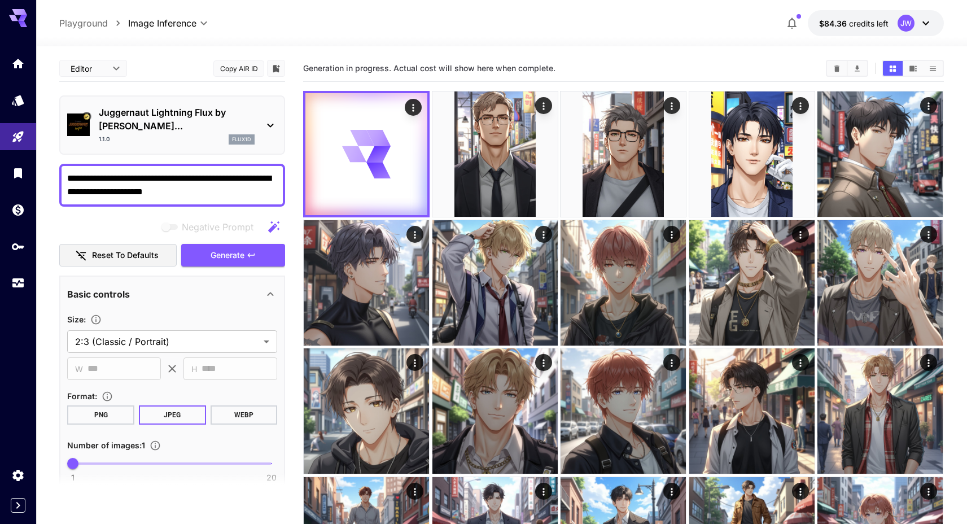
click at [223, 172] on textarea "**********" at bounding box center [172, 185] width 210 height 27
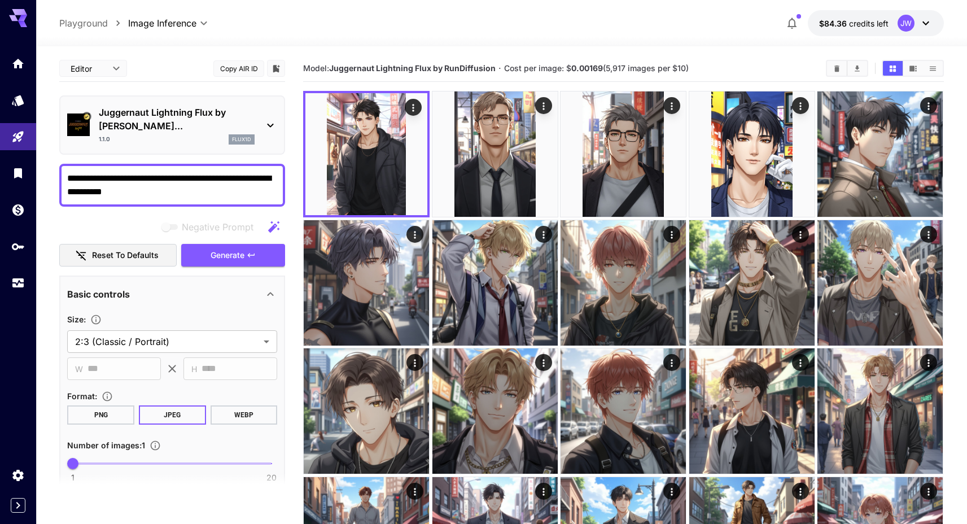
scroll to position [2, 0]
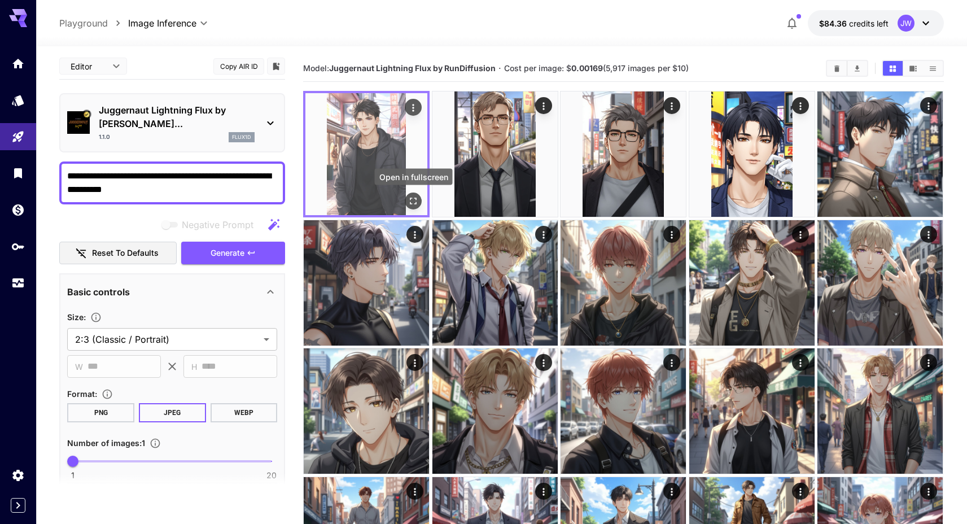
type textarea "**********"
click at [407, 204] on button "Open in fullscreen" at bounding box center [413, 201] width 17 height 17
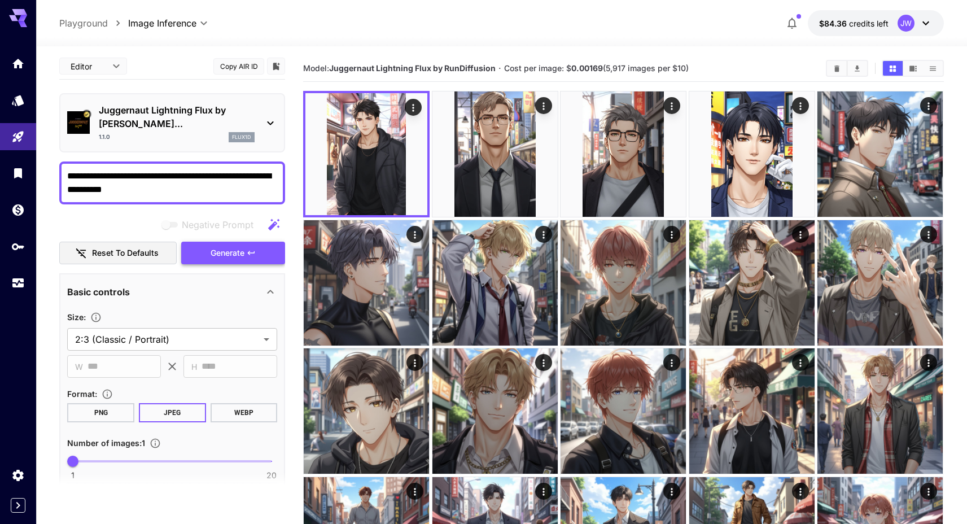
click at [241, 246] on span "Generate" at bounding box center [228, 253] width 34 height 14
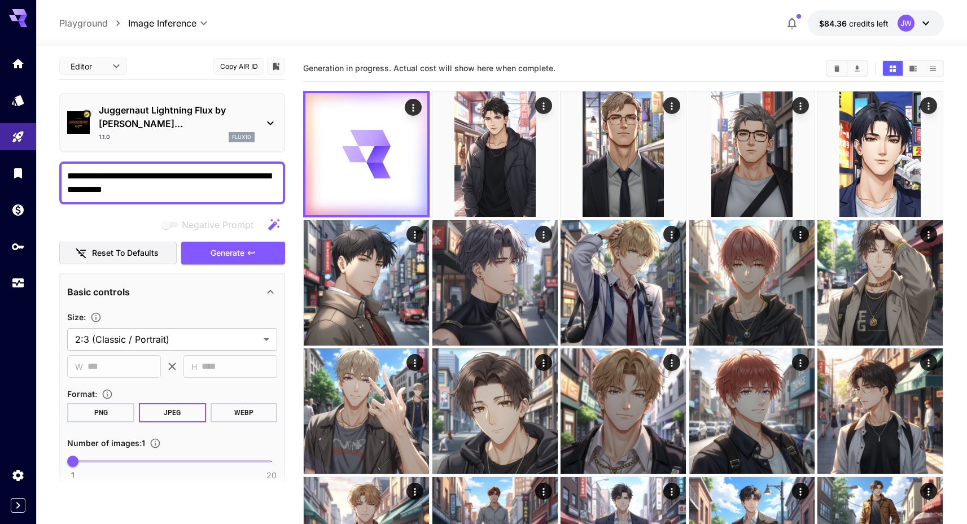
click at [357, 69] on span "Generation in progress. Actual cost will show here when complete." at bounding box center [429, 68] width 252 height 10
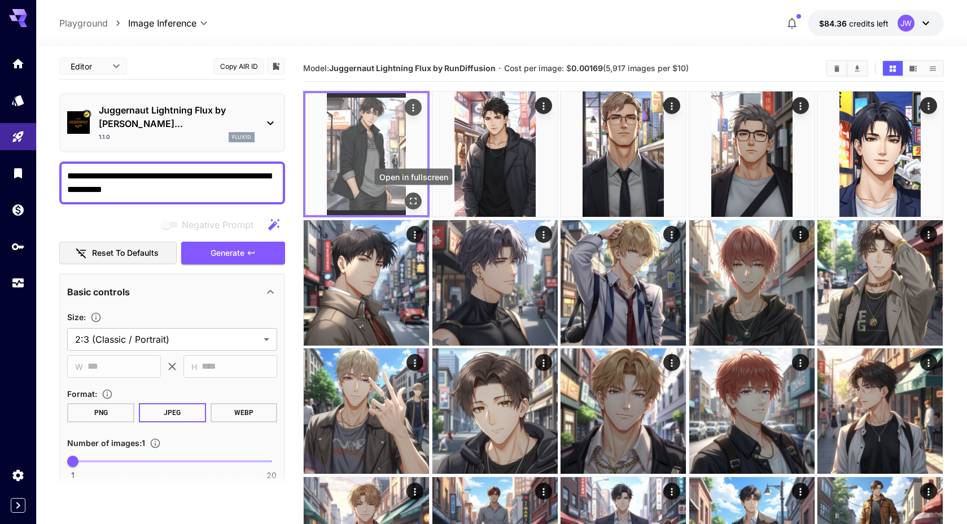
click at [411, 200] on icon "Open in fullscreen" at bounding box center [413, 200] width 11 height 11
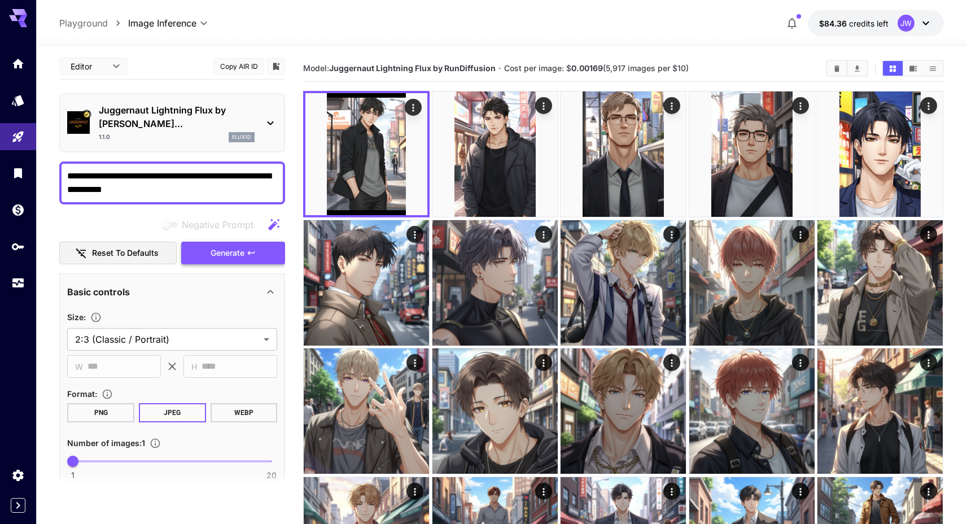
click at [244, 246] on span "Generate" at bounding box center [228, 253] width 34 height 14
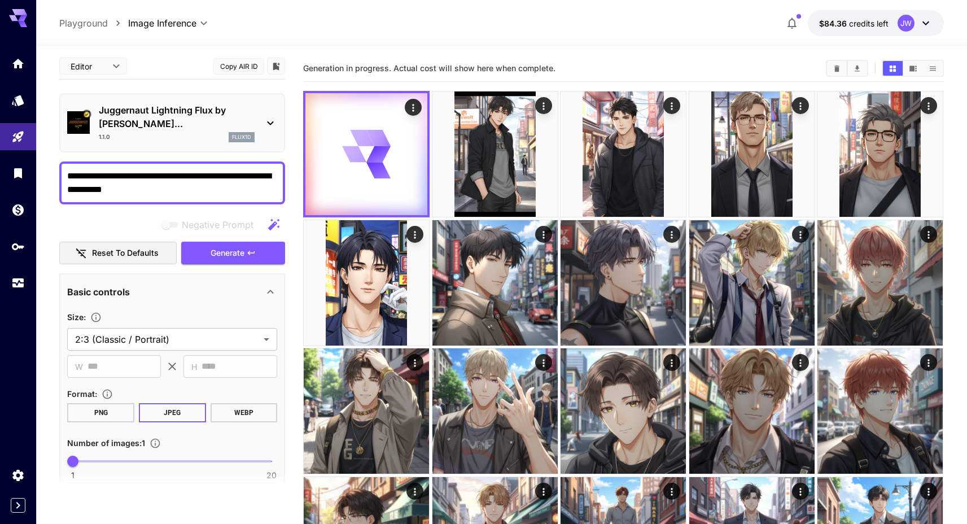
click at [447, 75] on div "Generation in progress. Actual cost will show here when complete." at bounding box center [623, 68] width 641 height 17
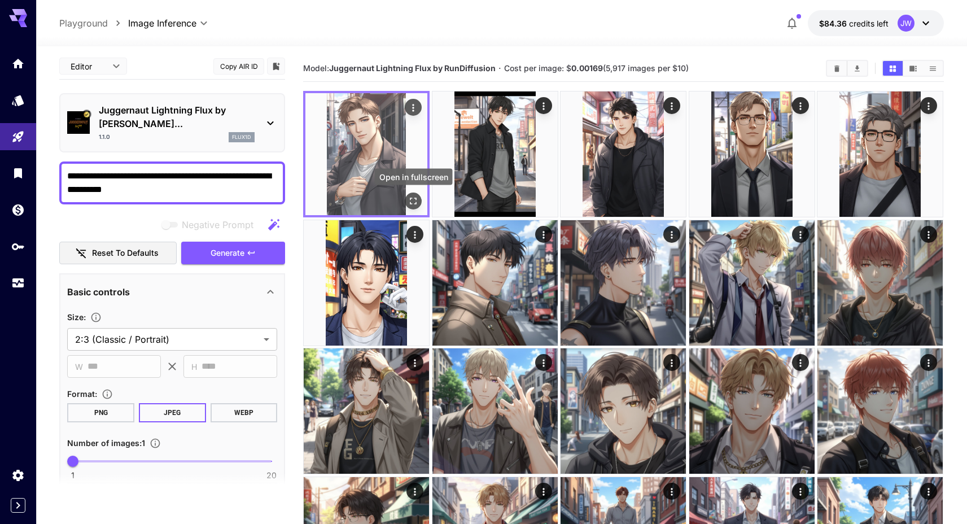
click at [420, 204] on button "Open in fullscreen" at bounding box center [413, 201] width 17 height 17
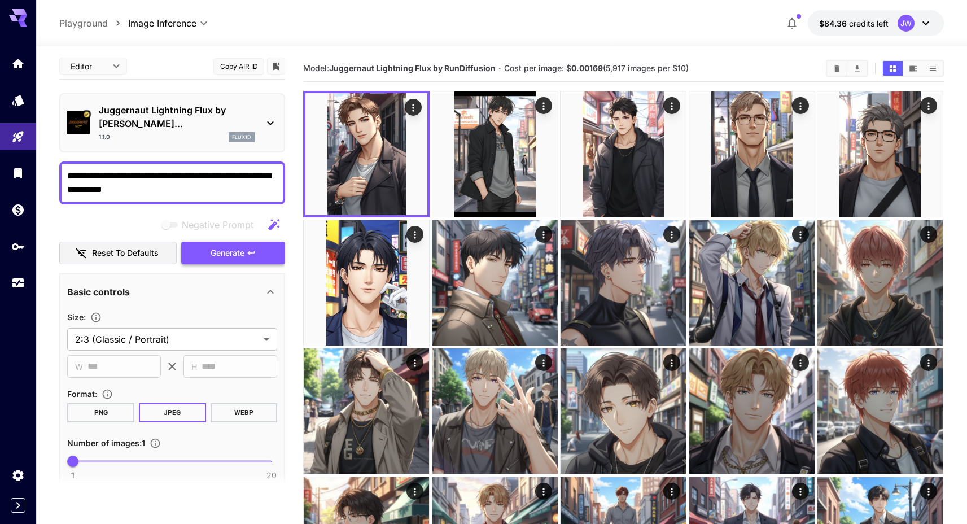
click at [260, 242] on button "Generate" at bounding box center [233, 253] width 104 height 23
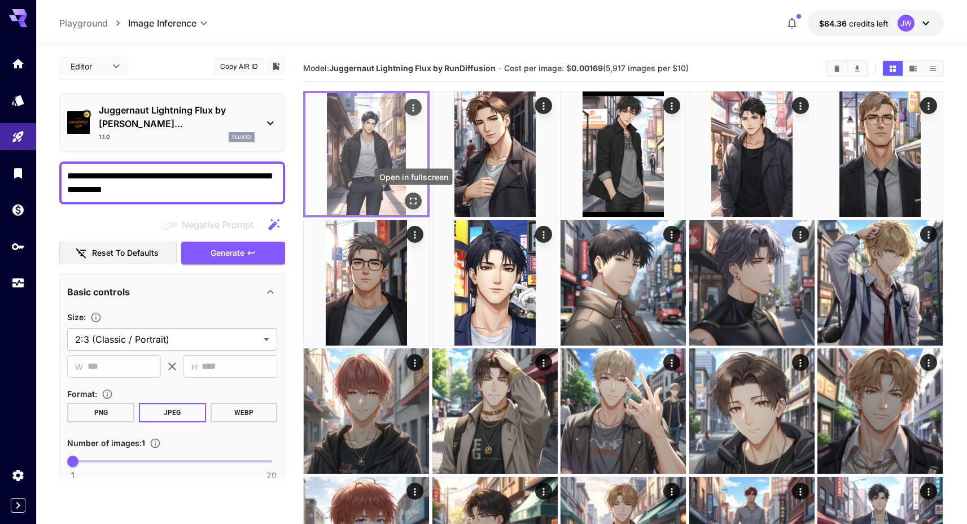
click at [416, 205] on icon "Open in fullscreen" at bounding box center [413, 200] width 11 height 11
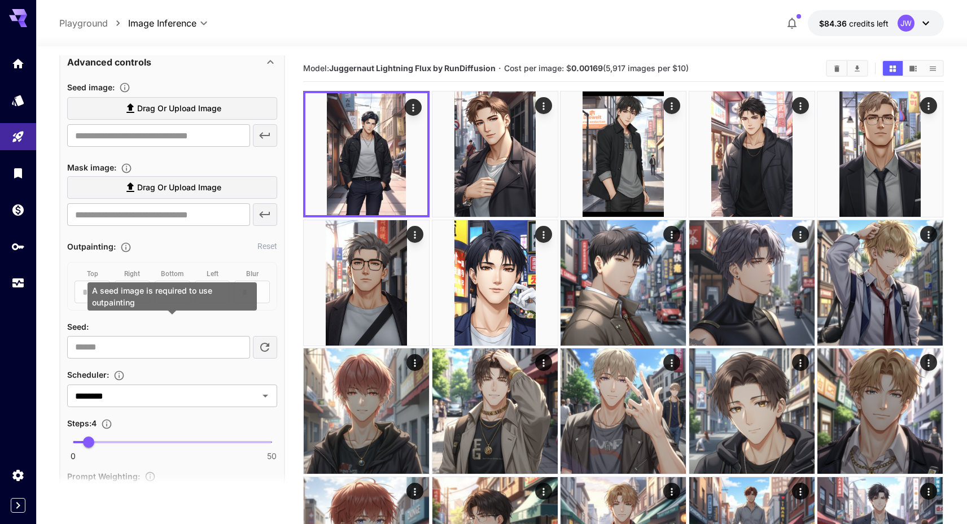
scroll to position [445, 0]
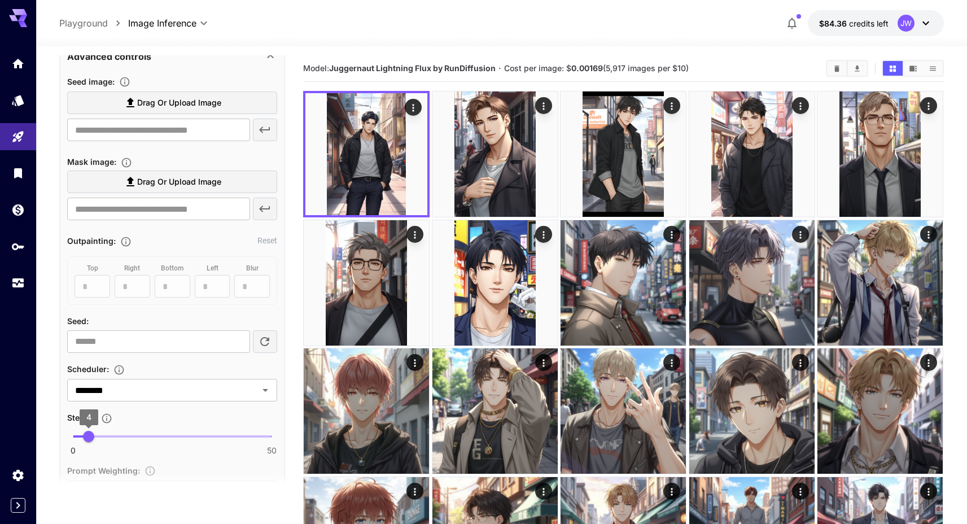
type input "*"
click at [94, 431] on span "4" at bounding box center [88, 436] width 11 height 11
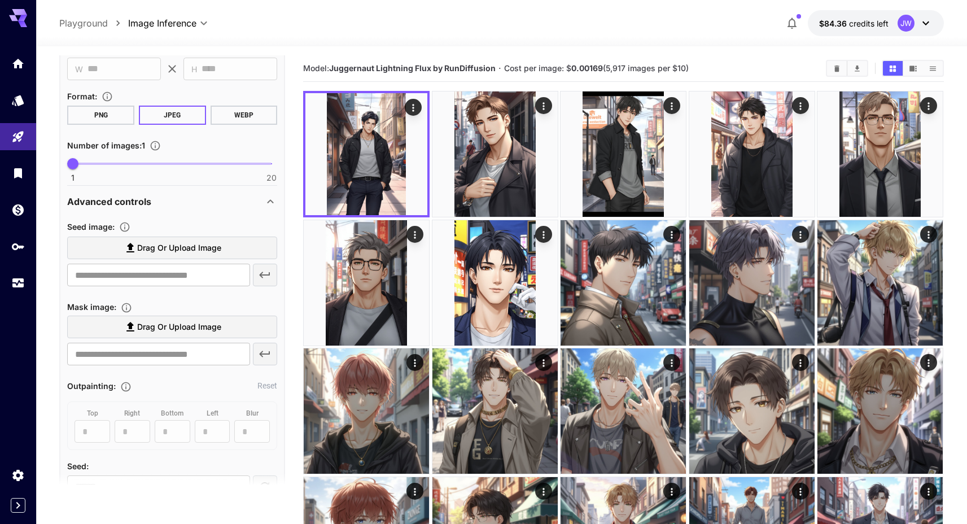
scroll to position [0, 0]
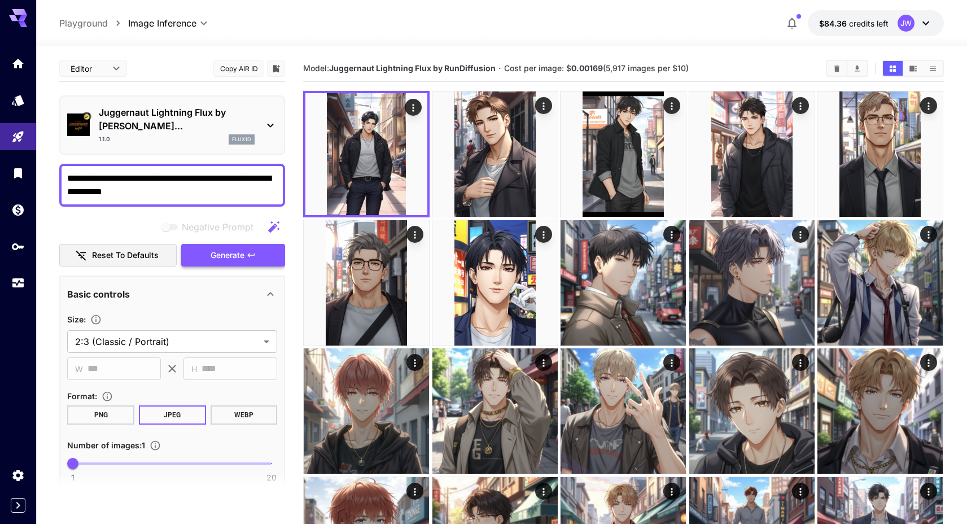
click at [230, 248] on span "Generate" at bounding box center [228, 255] width 34 height 14
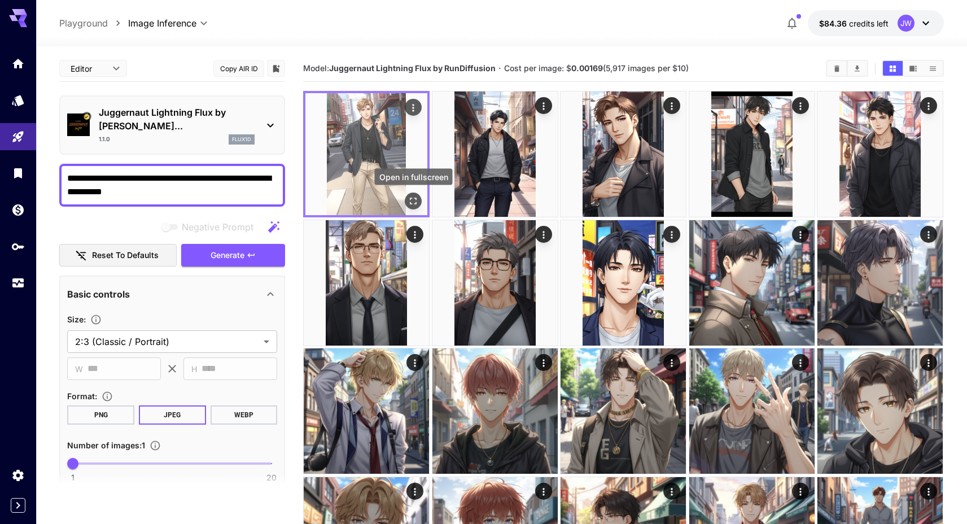
click at [413, 207] on icon "Open in fullscreen" at bounding box center [413, 200] width 11 height 11
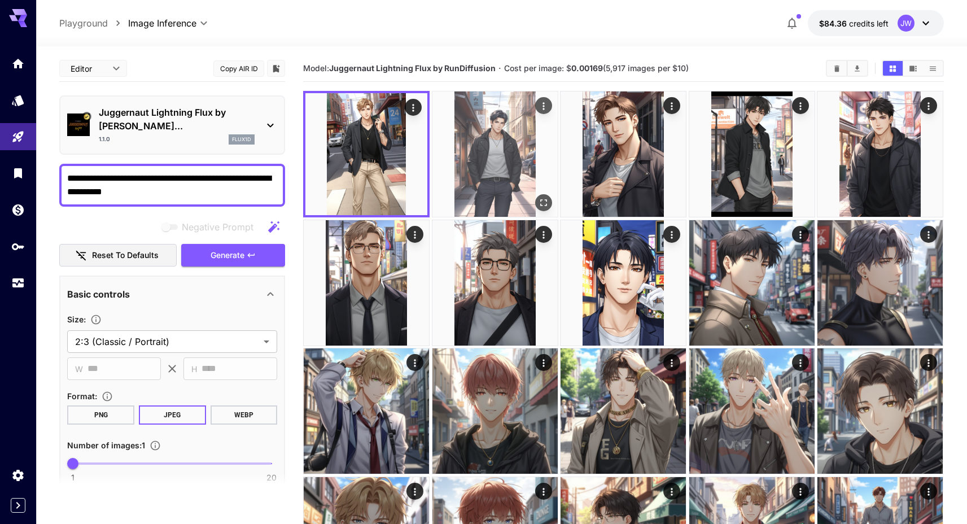
click at [550, 105] on icon "Actions" at bounding box center [543, 106] width 11 height 11
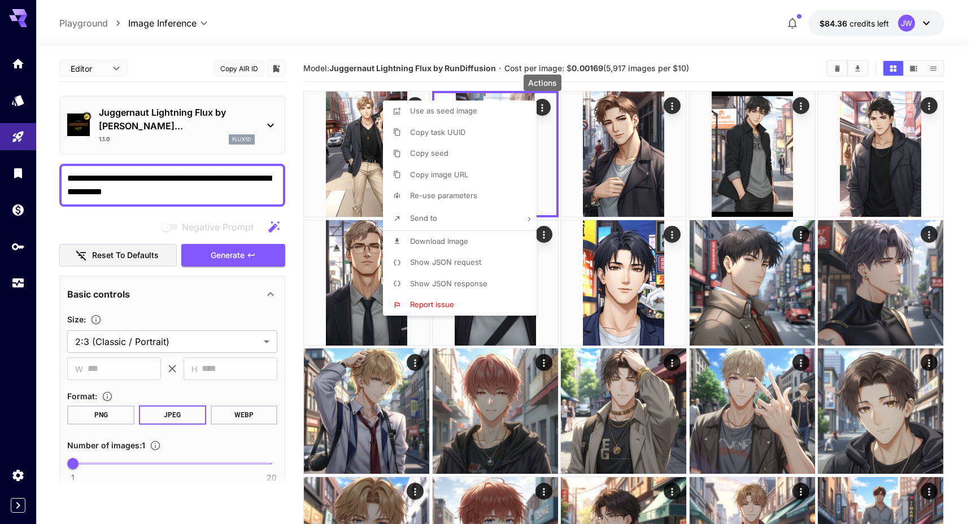
click at [493, 161] on li "Copy seed" at bounding box center [463, 153] width 160 height 21
click at [281, 300] on div at bounding box center [488, 262] width 976 height 524
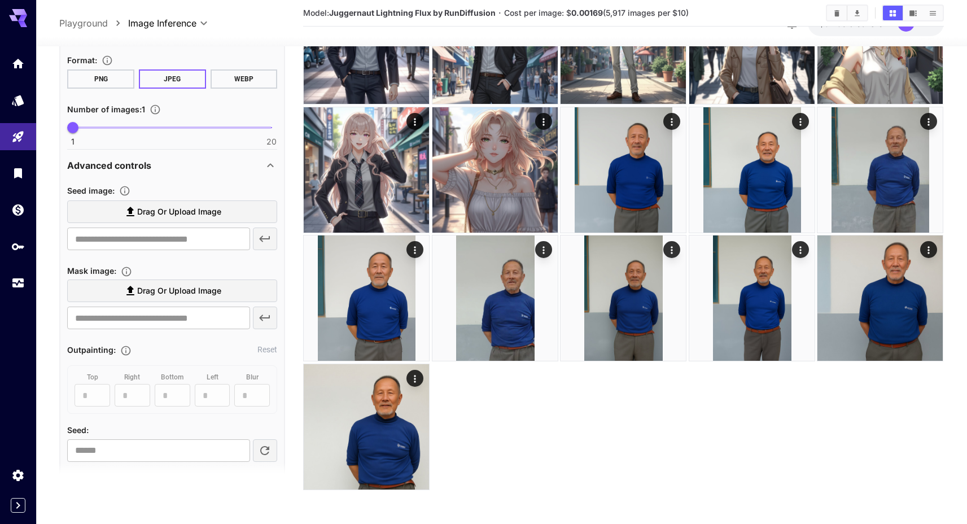
scroll to position [332, 0]
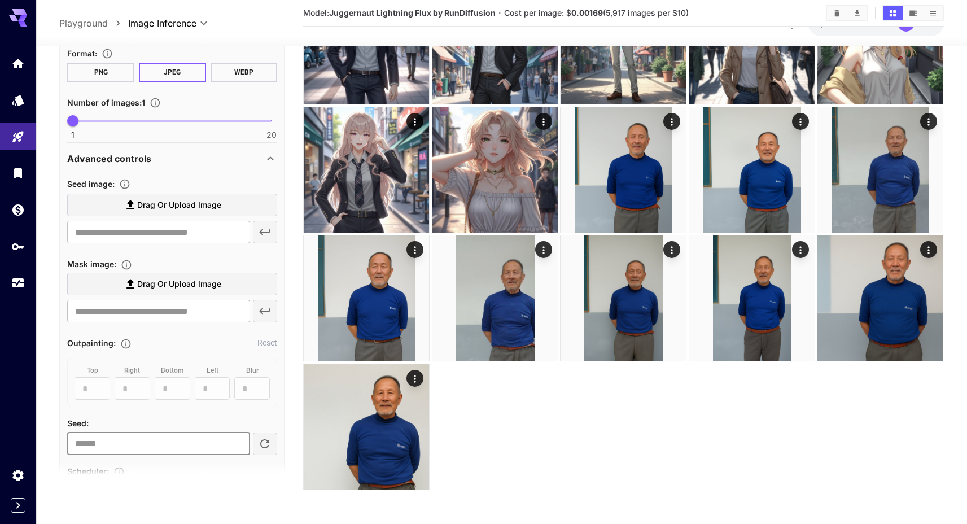
click at [131, 433] on input "number" at bounding box center [158, 444] width 182 height 23
paste input "**********"
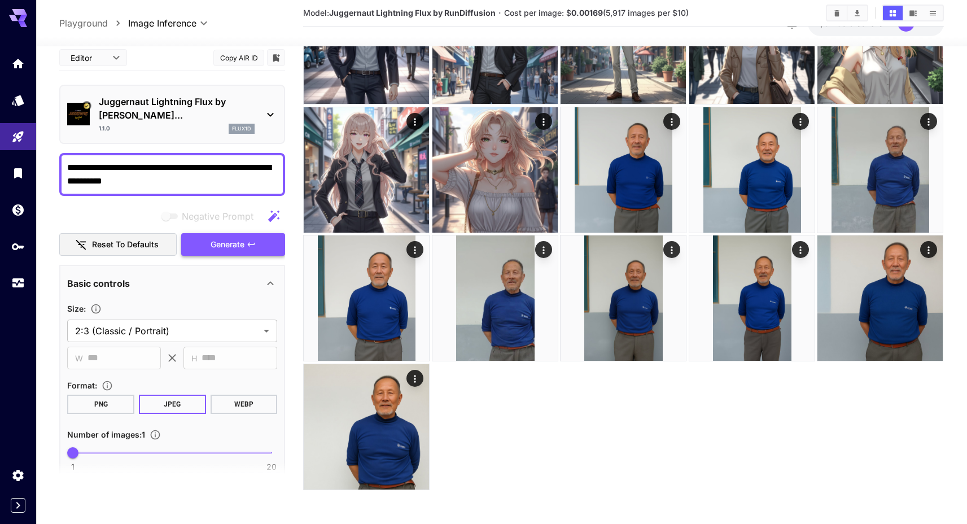
type input "**********"
click at [222, 238] on span "Generate" at bounding box center [228, 245] width 34 height 14
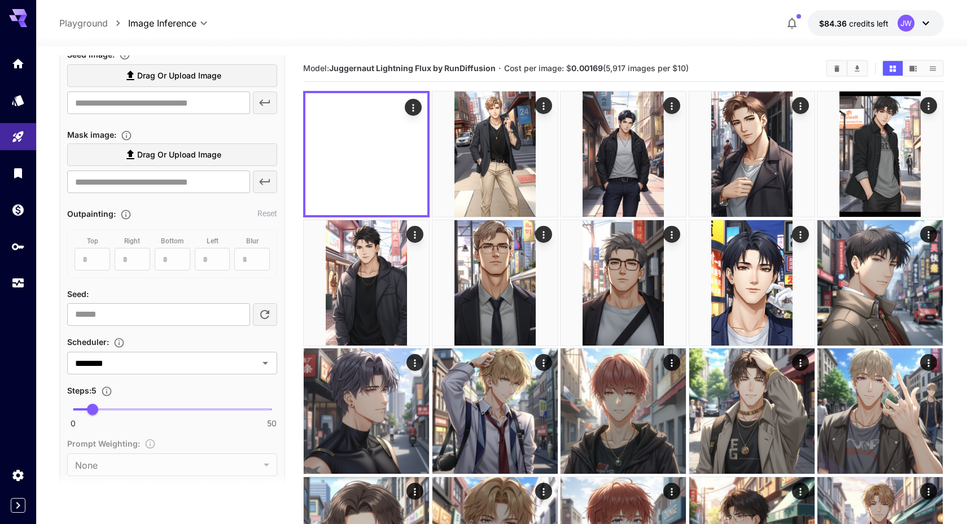
scroll to position [556, 0]
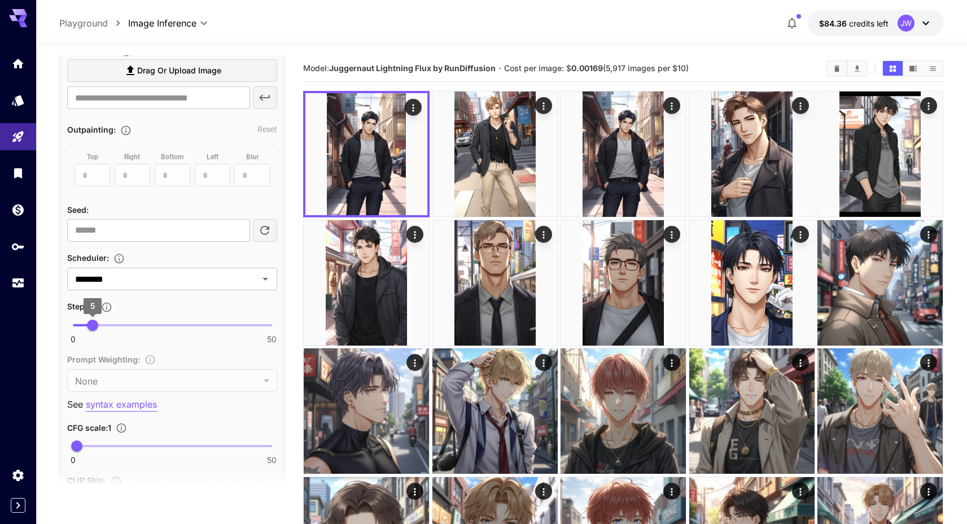
click at [98, 320] on span "5" at bounding box center [92, 325] width 11 height 11
type input "*"
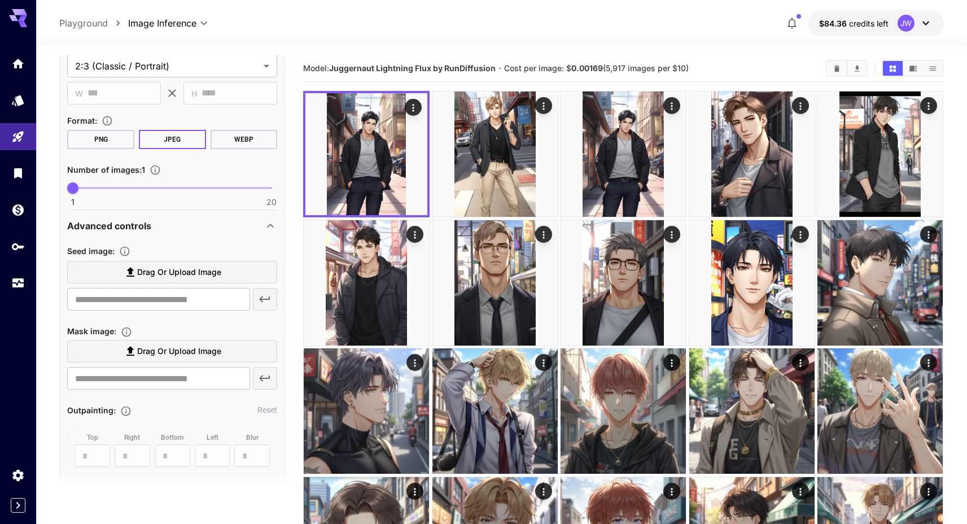
scroll to position [0, 0]
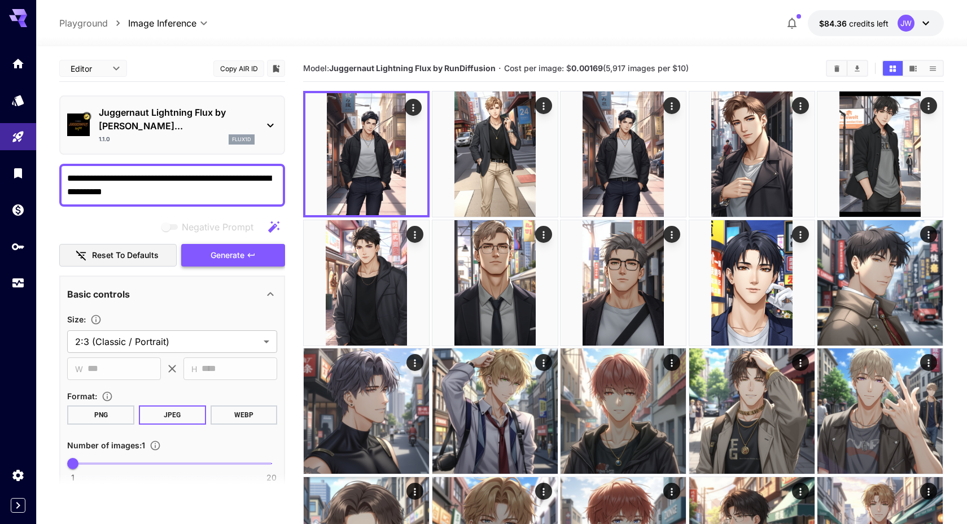
click at [263, 244] on button "Generate" at bounding box center [233, 255] width 104 height 23
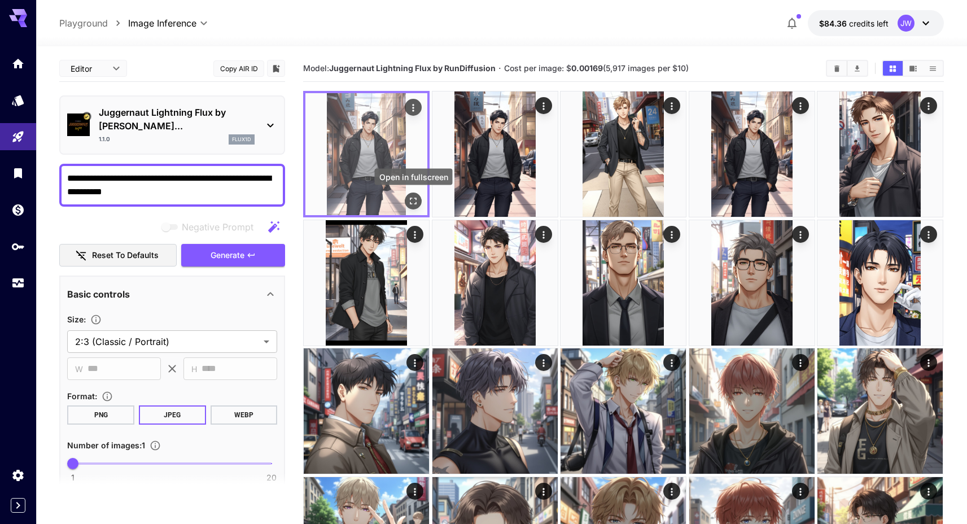
click at [409, 198] on icon "Open in fullscreen" at bounding box center [413, 200] width 11 height 11
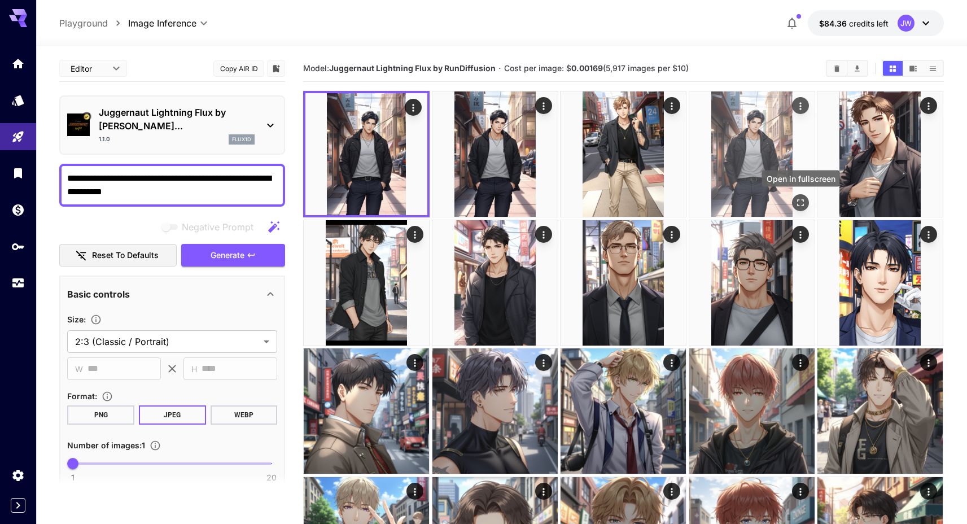
click at [804, 204] on icon "Open in fullscreen" at bounding box center [800, 202] width 11 height 11
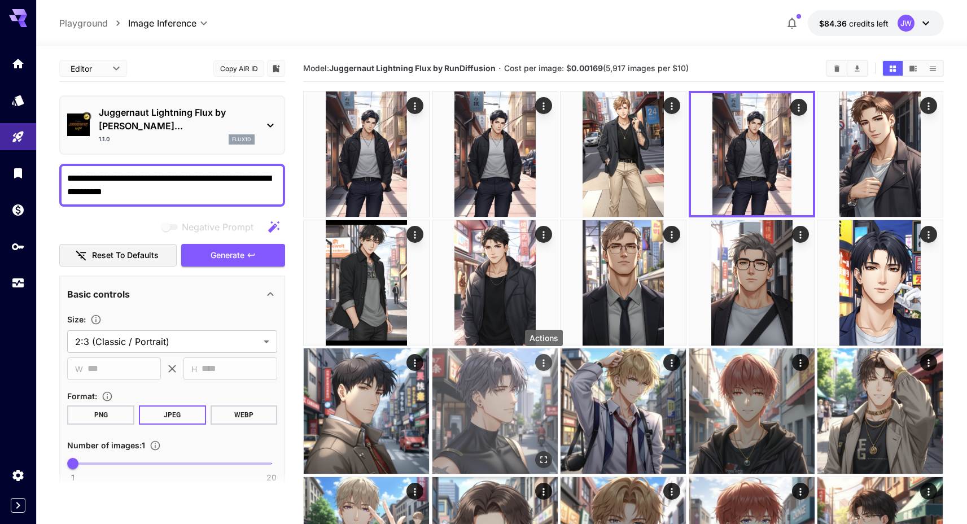
click at [546, 352] on div "Actions" at bounding box center [544, 341] width 40 height 25
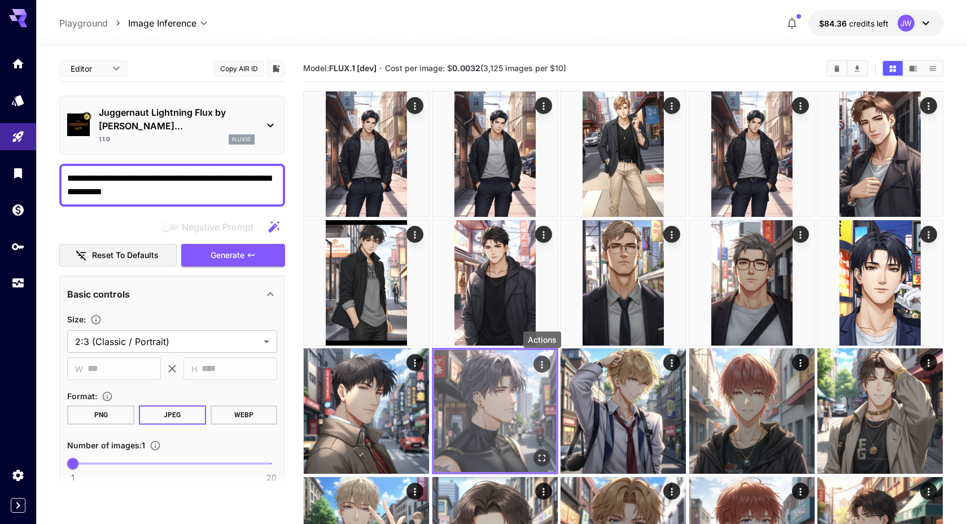
click at [543, 361] on icon "Actions" at bounding box center [542, 364] width 2 height 7
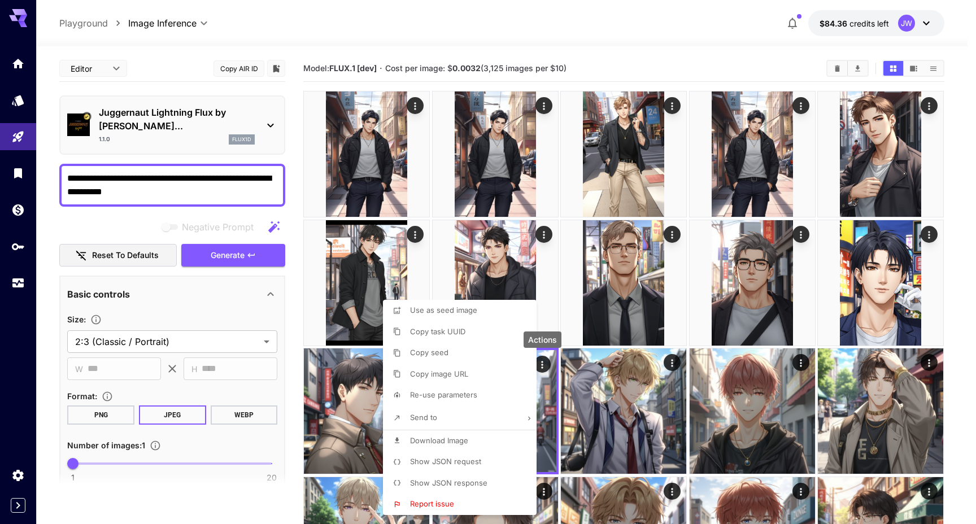
click at [510, 392] on li "Re-use parameters" at bounding box center [463, 395] width 160 height 21
type input "*********"
type input "*"
type input "*******"
type input "*"
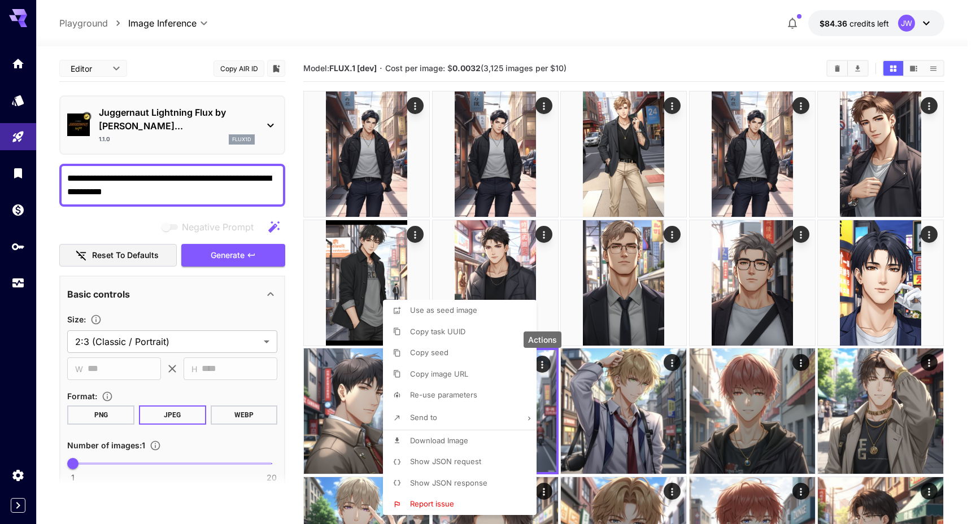
type input "*"
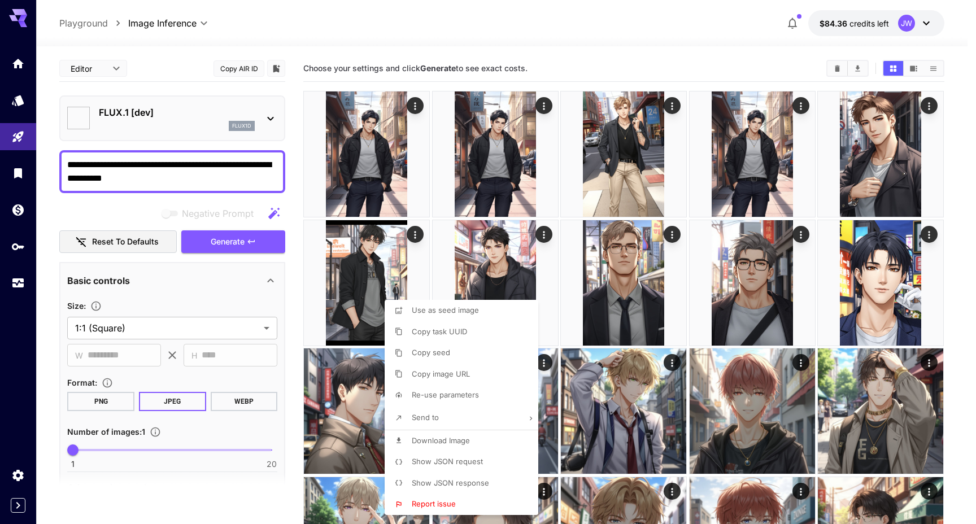
type input "**********"
type input "****"
type input "**"
type input "****"
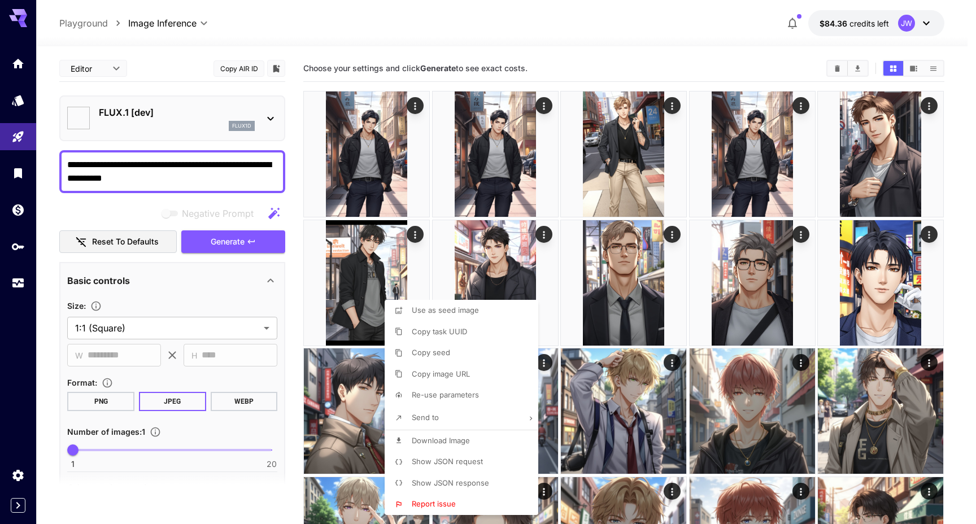
type input "***"
type input "********"
click at [483, 345] on li "Copy seed" at bounding box center [465, 352] width 160 height 21
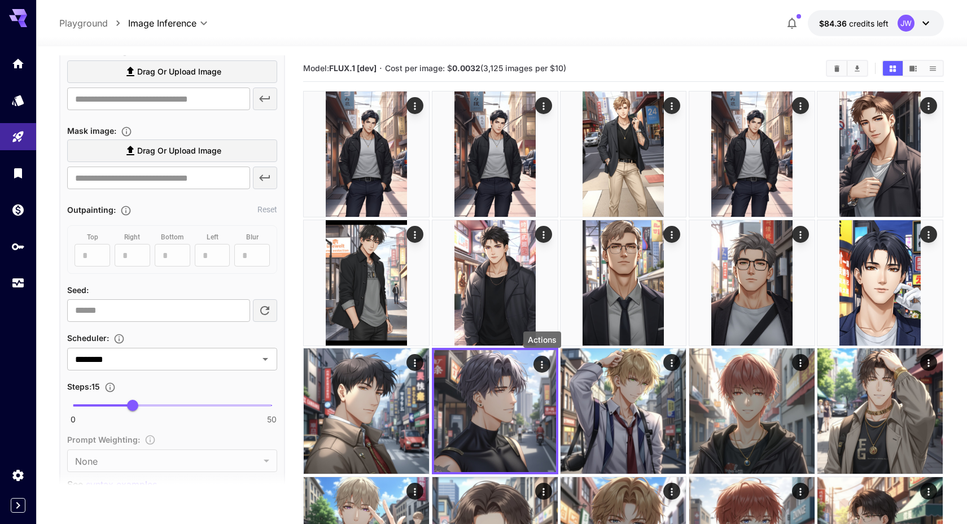
scroll to position [487, 0]
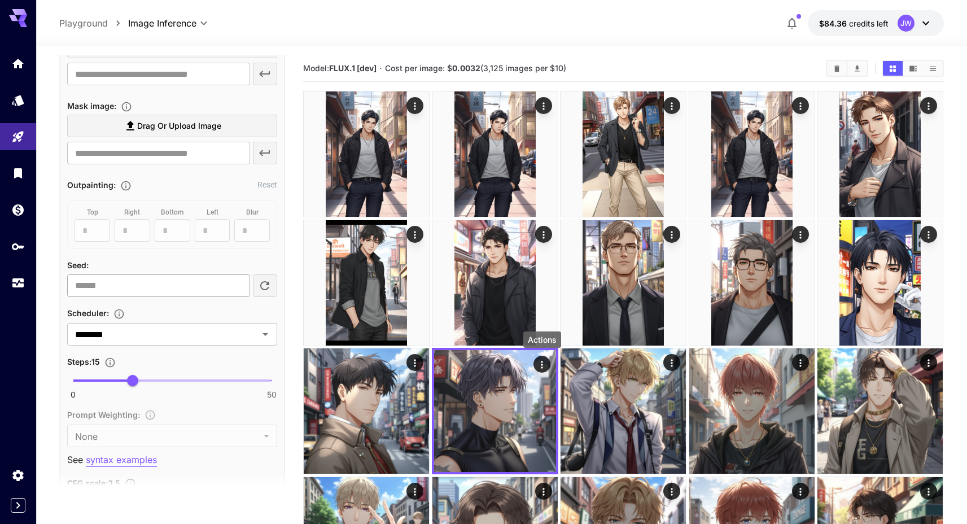
click at [147, 285] on input "number" at bounding box center [158, 285] width 182 height 23
paste input "**********"
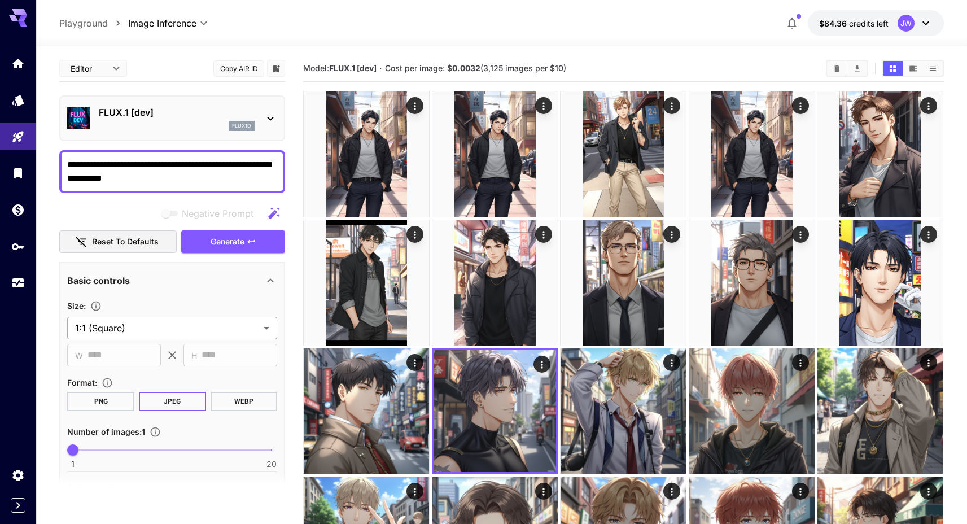
type input "**********"
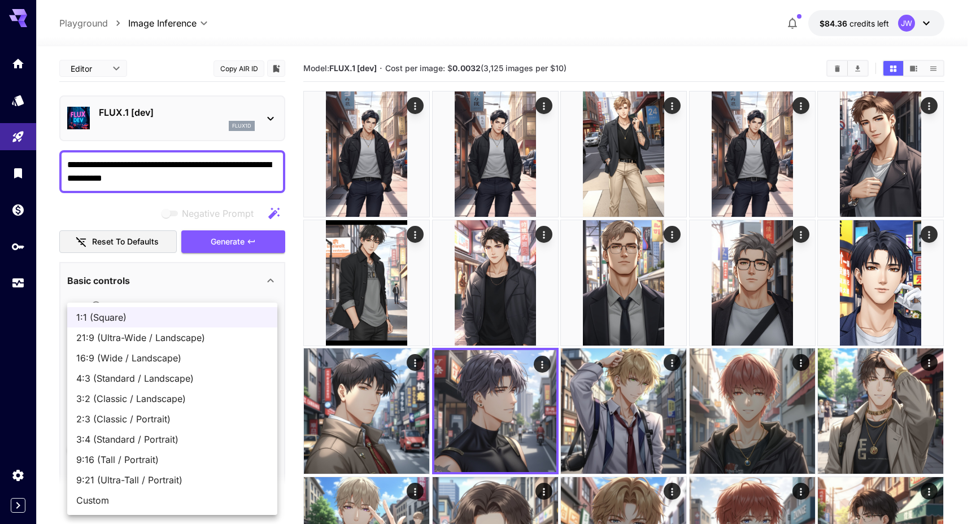
click at [152, 425] on span "2:3 (Classic / Portrait)" at bounding box center [172, 419] width 192 height 14
type input "**********"
type input "***"
type input "****"
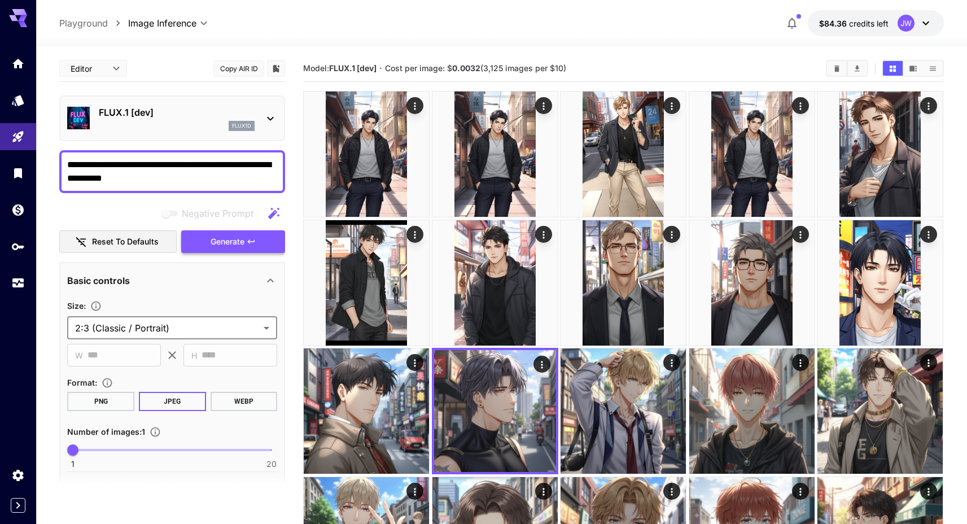
click at [241, 237] on span "Generate" at bounding box center [228, 242] width 34 height 14
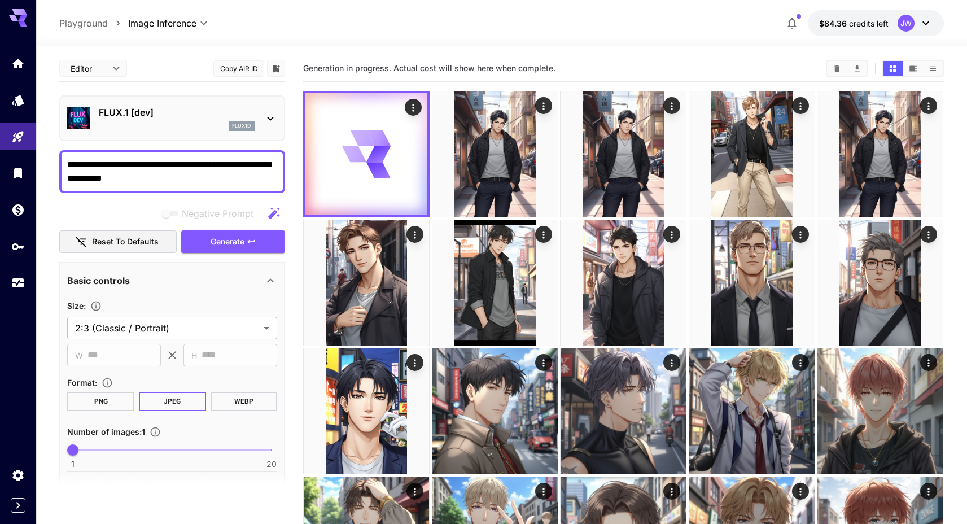
click at [408, 77] on div "Generation in progress. Actual cost will show here when complete." at bounding box center [623, 68] width 641 height 27
drag, startPoint x: 395, startPoint y: 68, endPoint x: 626, endPoint y: 62, distance: 231.1
click at [626, 62] on div "Generation in progress. Actual cost will show here when complete." at bounding box center [623, 68] width 641 height 17
click at [546, 70] on span "Generation in progress. Actual cost will show here when complete." at bounding box center [429, 68] width 252 height 10
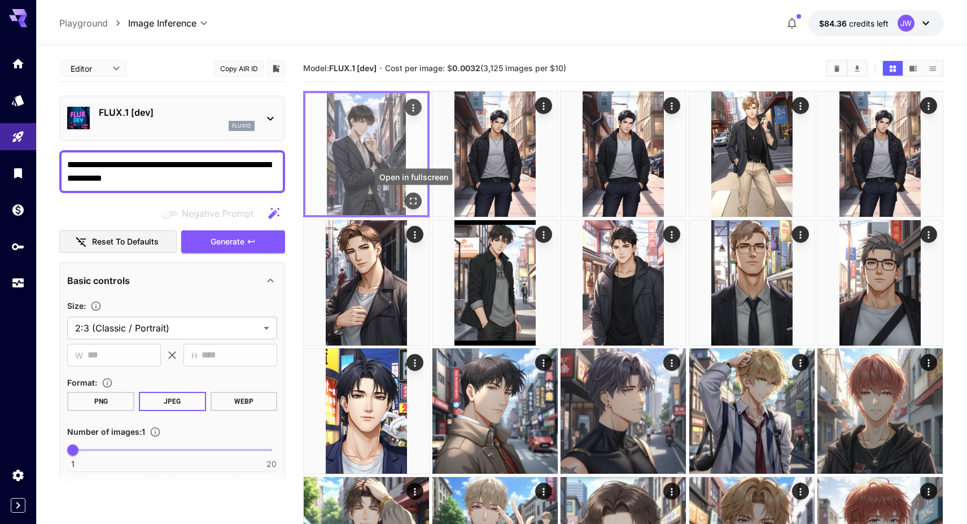
click at [409, 205] on icon "Open in fullscreen" at bounding box center [413, 200] width 11 height 11
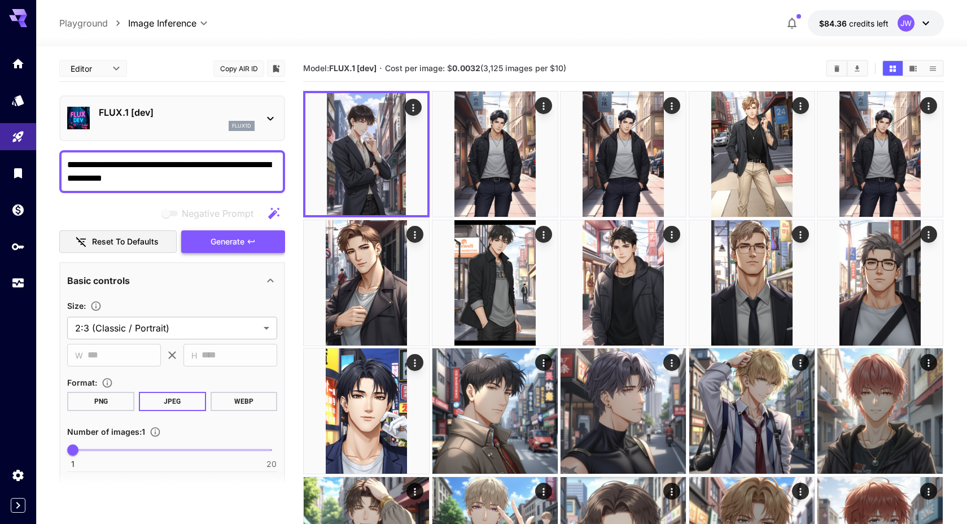
click at [260, 243] on button "Generate" at bounding box center [233, 241] width 104 height 23
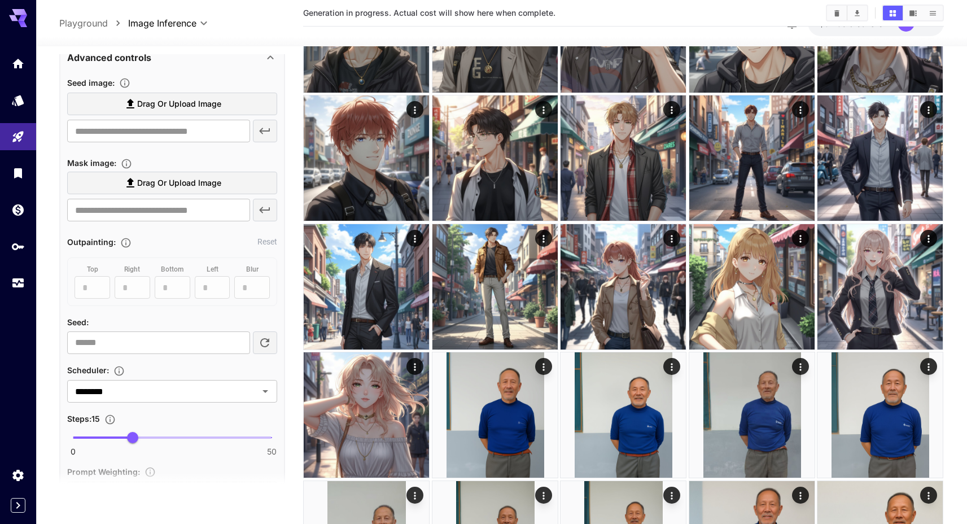
scroll to position [439, 0]
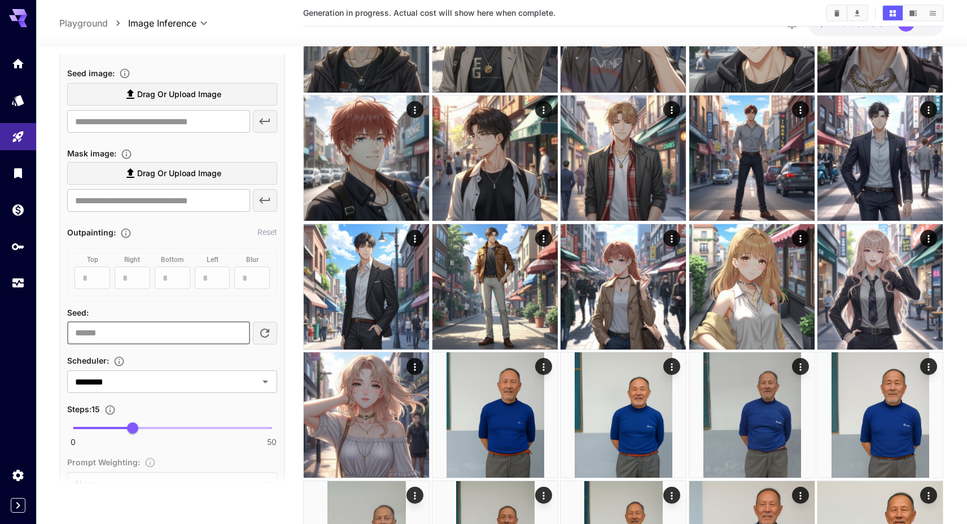
drag, startPoint x: 160, startPoint y: 330, endPoint x: 65, endPoint y: 321, distance: 95.3
click at [65, 321] on div "**********" at bounding box center [172, 397] width 226 height 1150
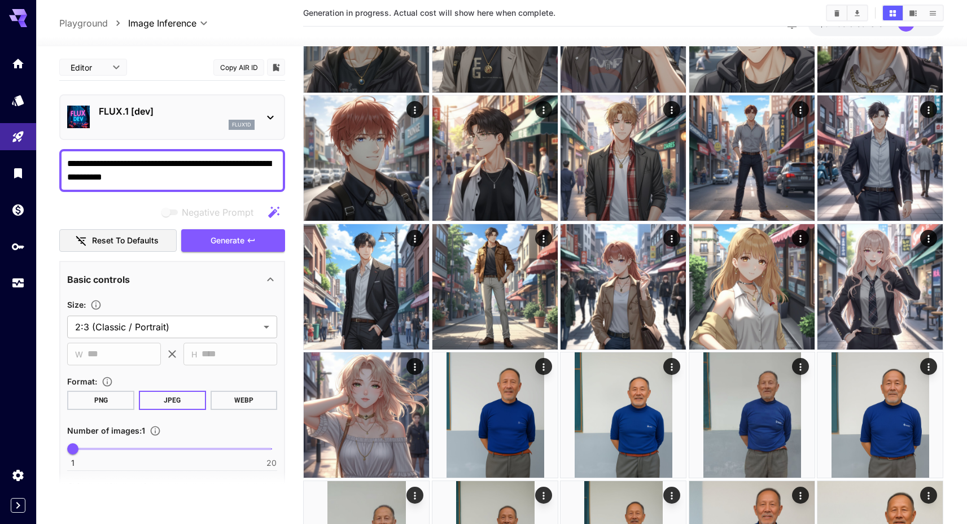
scroll to position [0, 0]
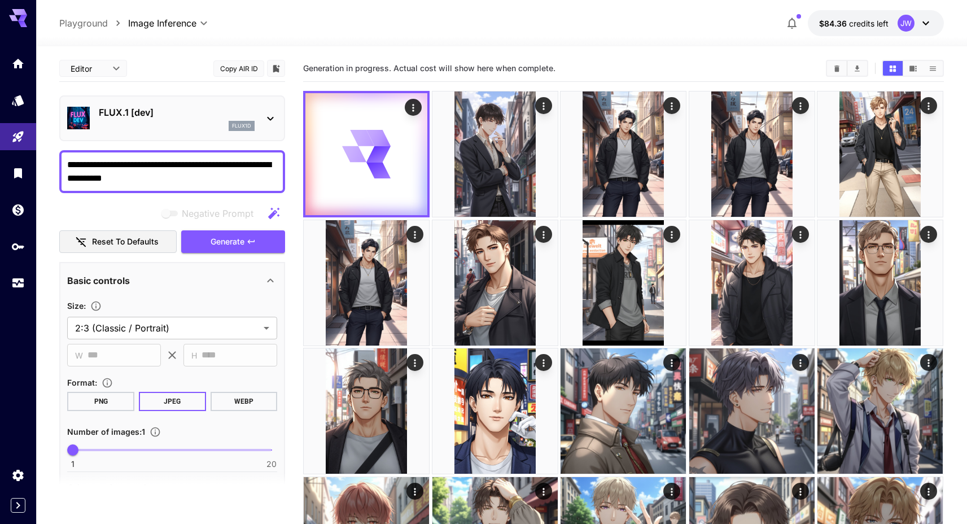
type input "**"
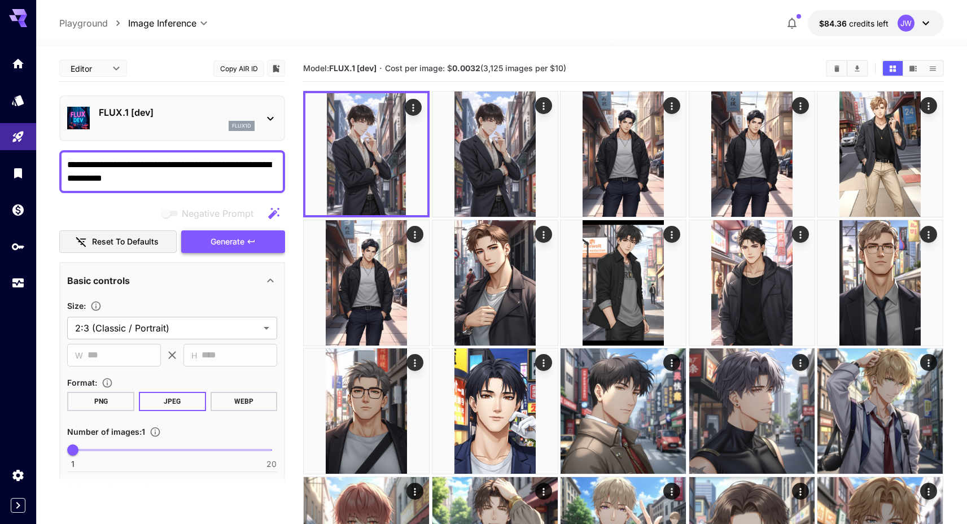
click at [249, 250] on button "Generate" at bounding box center [233, 241] width 104 height 23
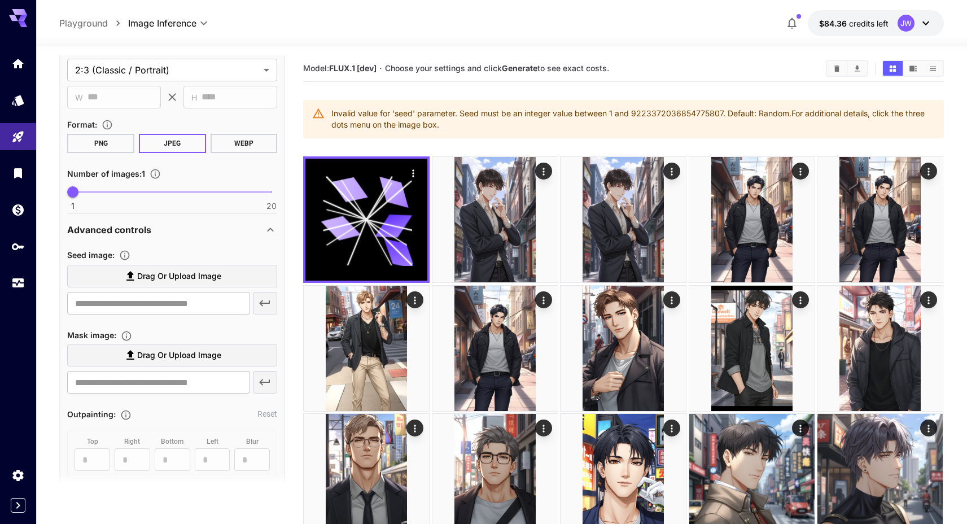
scroll to position [325, 0]
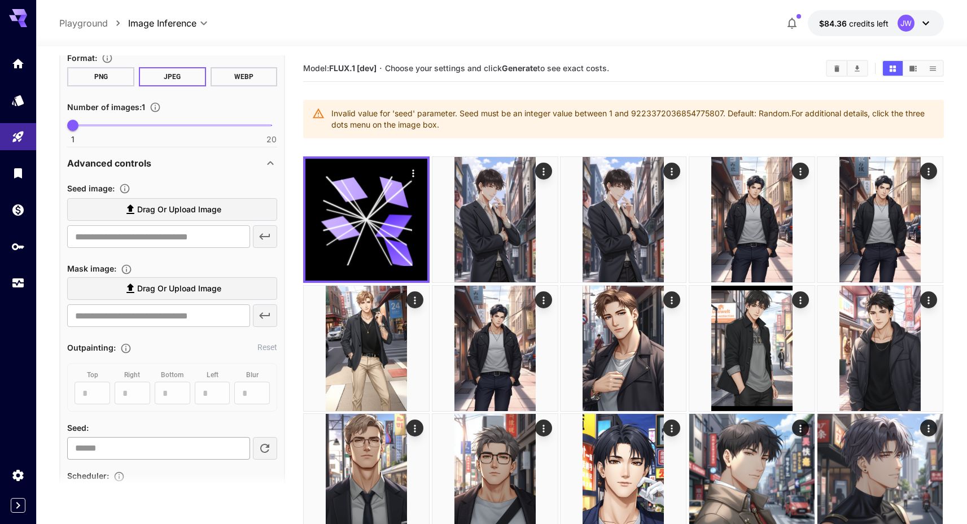
click at [160, 444] on input "**" at bounding box center [158, 448] width 182 height 23
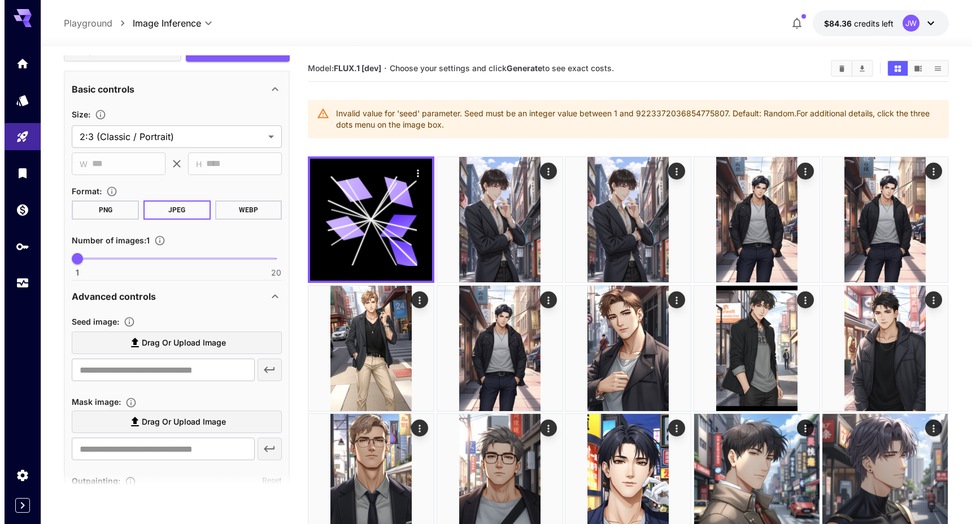
scroll to position [0, 0]
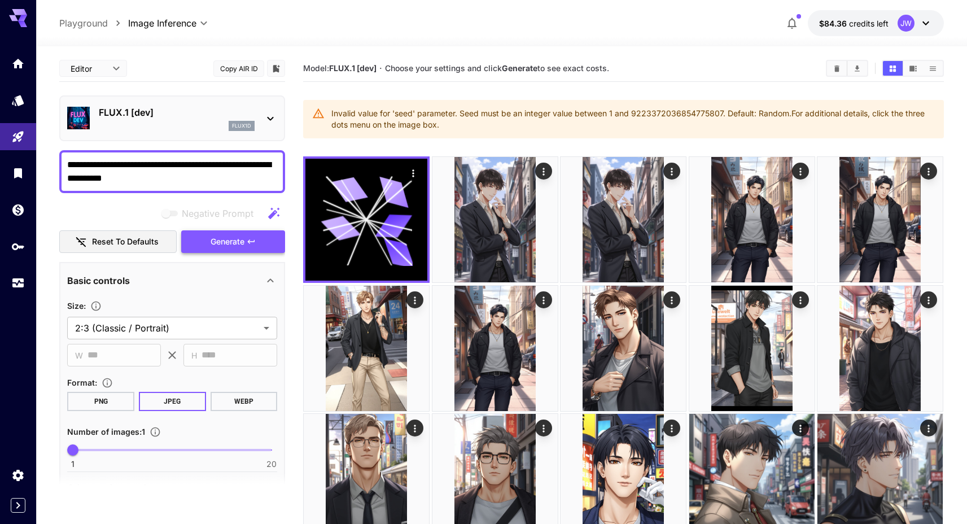
click at [256, 244] on button "Generate" at bounding box center [233, 241] width 104 height 23
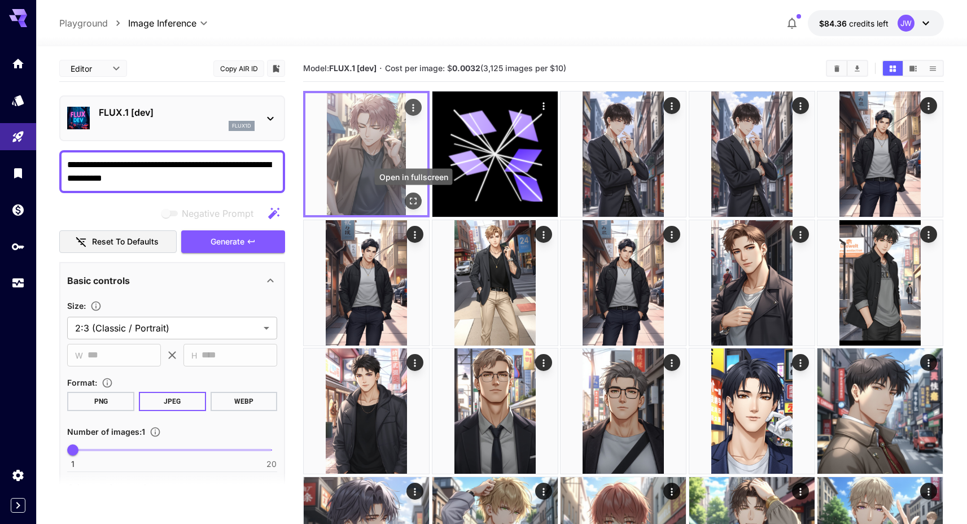
click at [416, 204] on icon "Open in fullscreen" at bounding box center [414, 201] width 7 height 7
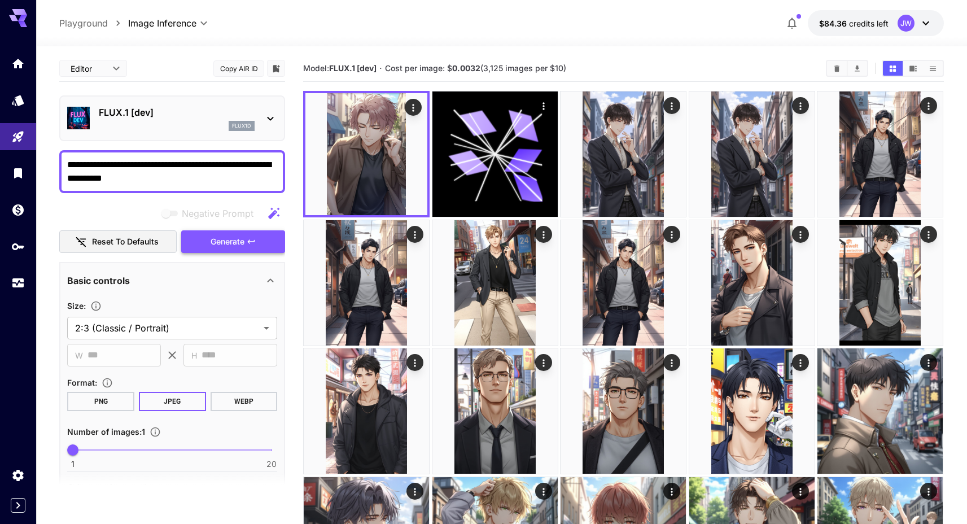
click at [234, 236] on span "Generate" at bounding box center [228, 242] width 34 height 14
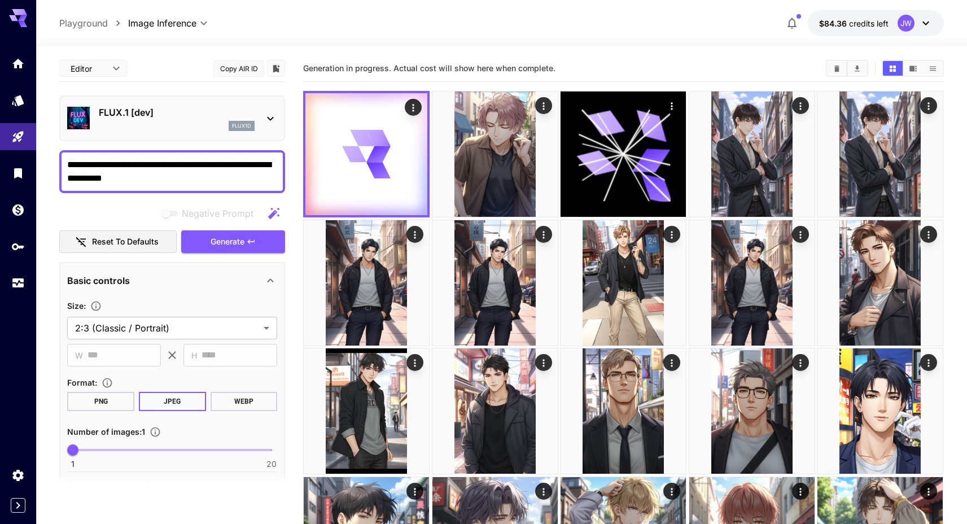
click at [230, 168] on textarea "**********" at bounding box center [172, 171] width 210 height 27
drag, startPoint x: 221, startPoint y: 165, endPoint x: 174, endPoint y: 168, distance: 47.5
click at [174, 168] on textarea "**********" at bounding box center [172, 171] width 210 height 27
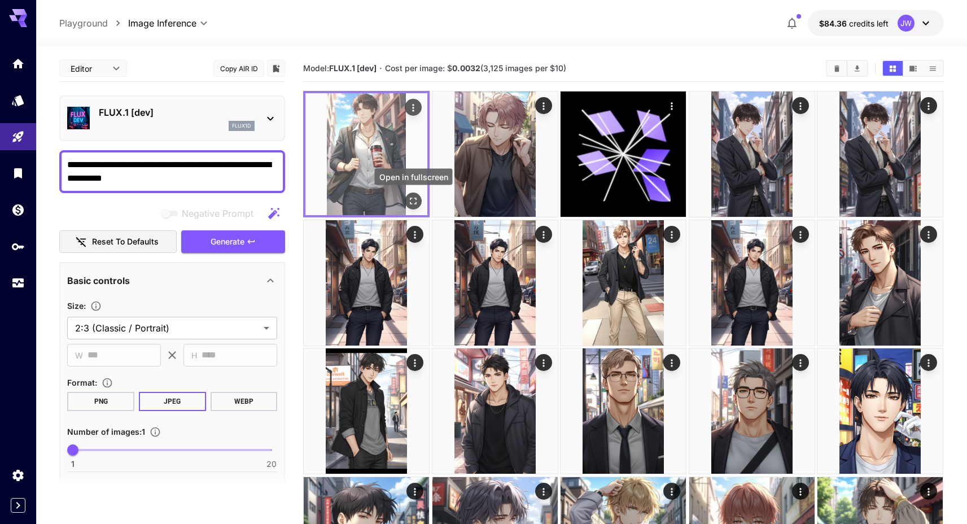
click at [411, 199] on icon "Open in fullscreen" at bounding box center [414, 201] width 7 height 7
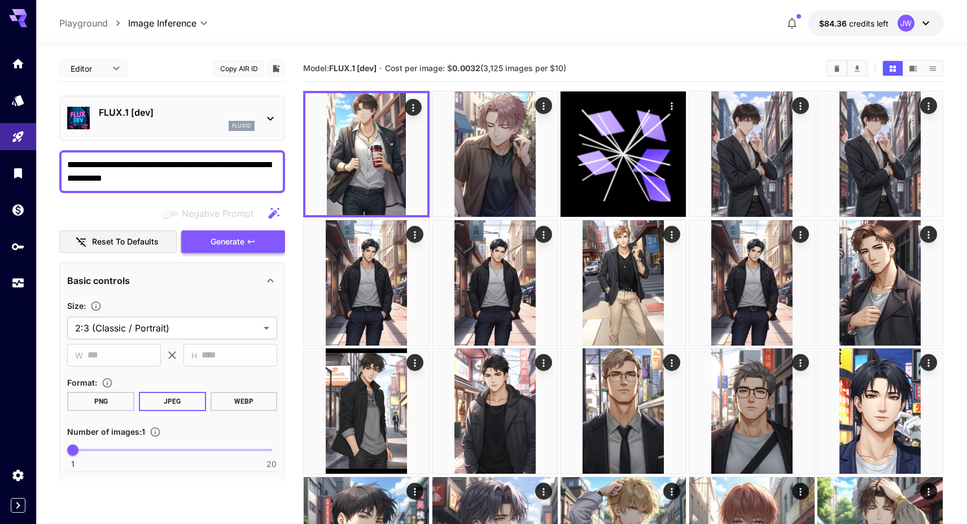
click at [259, 243] on button "Generate" at bounding box center [233, 241] width 104 height 23
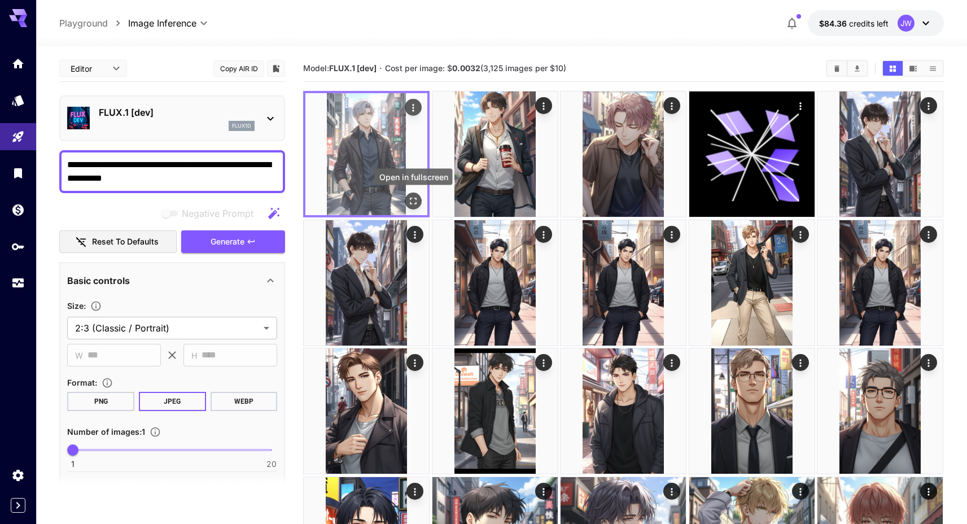
click at [415, 203] on icon "Open in fullscreen" at bounding box center [413, 200] width 11 height 11
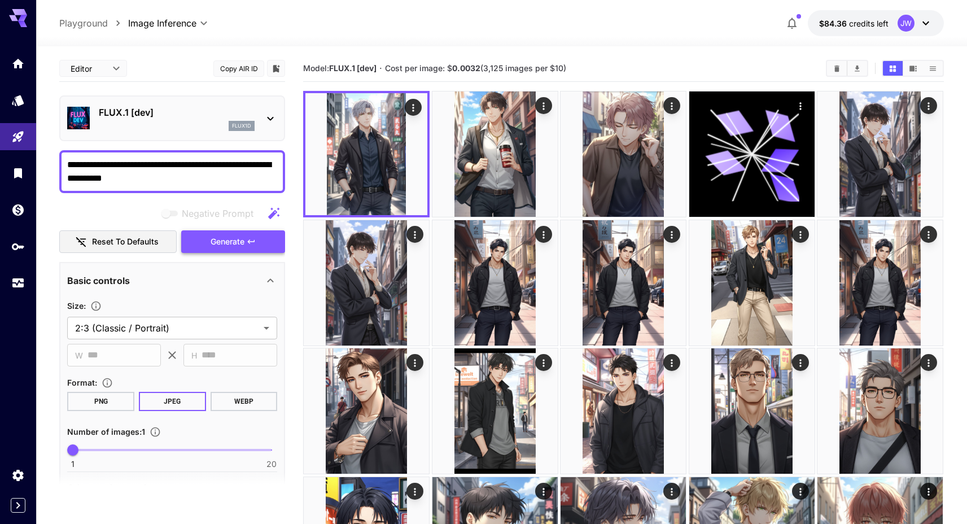
click at [241, 236] on span "Generate" at bounding box center [228, 242] width 34 height 14
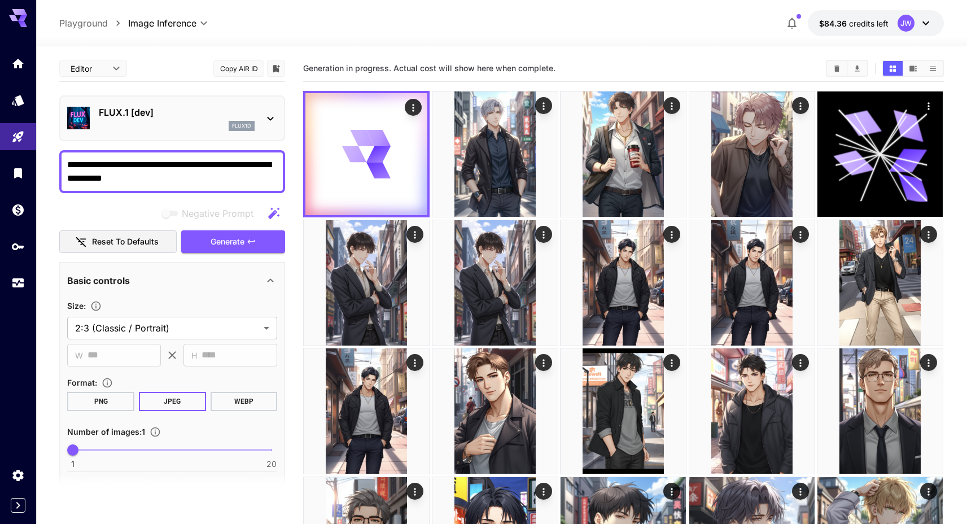
click at [450, 69] on span "Generation in progress. Actual cost will show here when complete." at bounding box center [429, 68] width 252 height 10
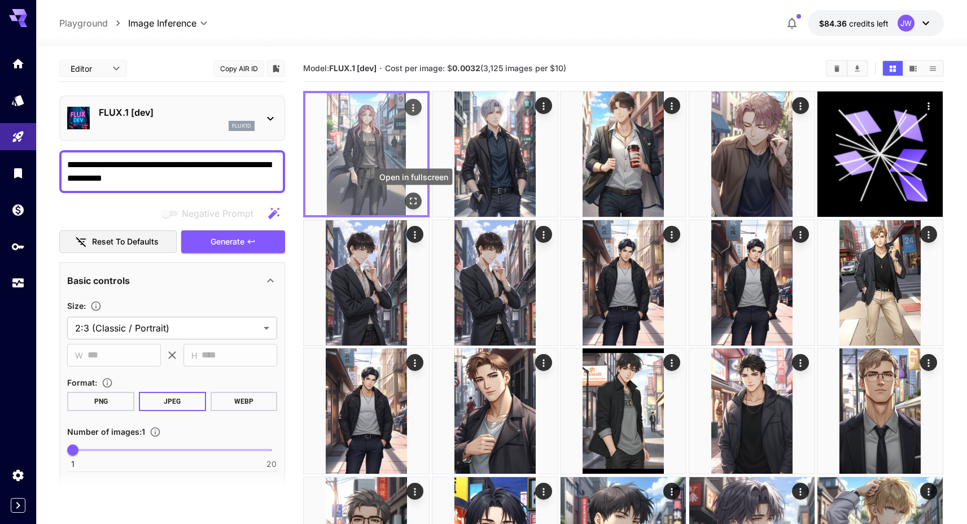
click at [414, 197] on icon "Open in fullscreen" at bounding box center [413, 200] width 11 height 11
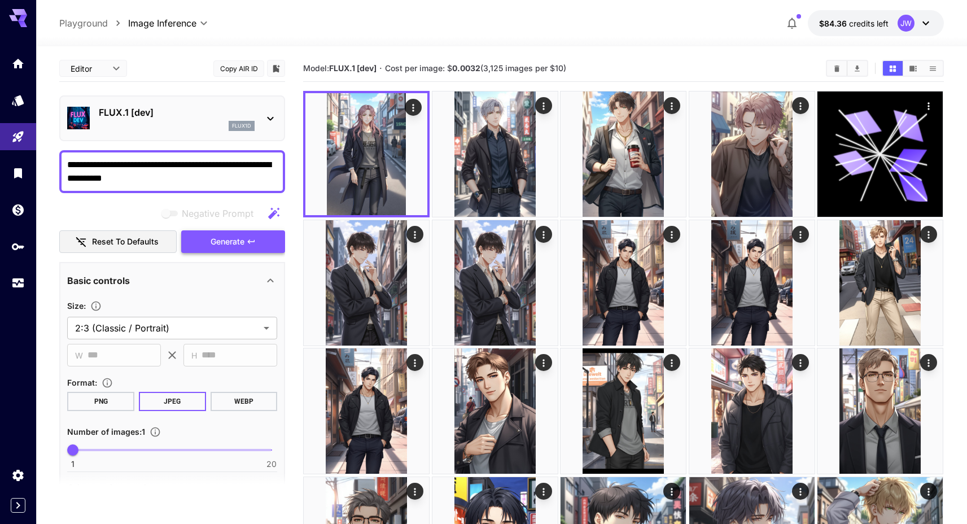
click at [212, 238] on span "Generate" at bounding box center [228, 242] width 34 height 14
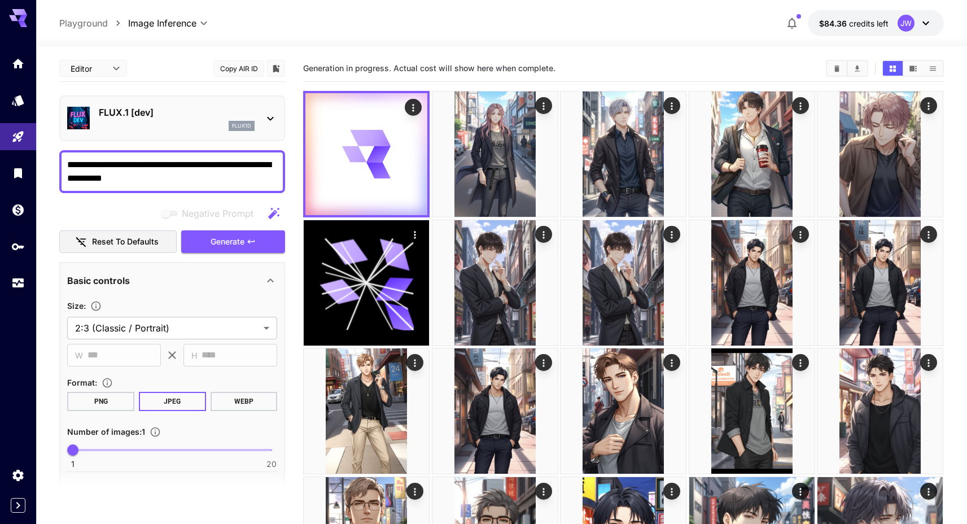
click at [448, 68] on span "Generation in progress. Actual cost will show here when complete." at bounding box center [429, 68] width 252 height 10
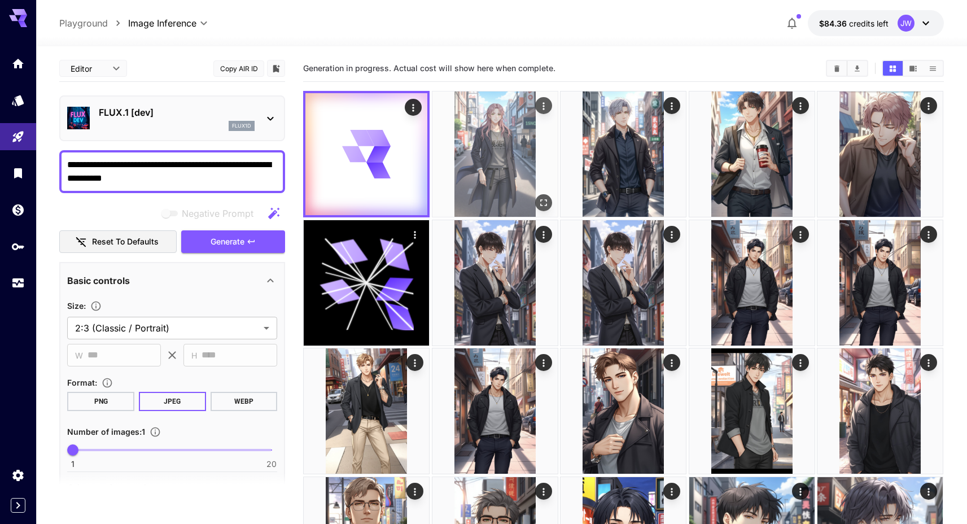
click at [544, 199] on icon "Open in fullscreen" at bounding box center [543, 202] width 11 height 11
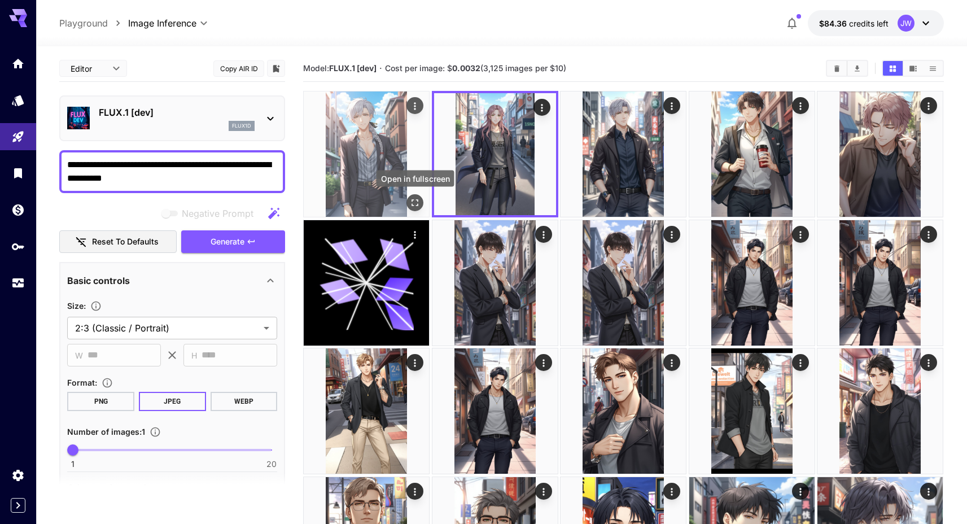
click at [411, 204] on icon "Open in fullscreen" at bounding box center [415, 202] width 11 height 11
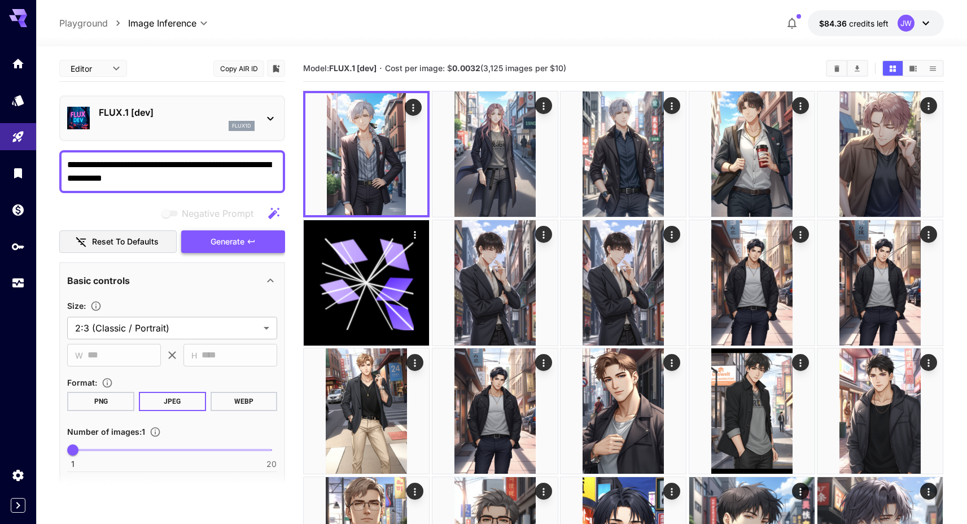
click at [234, 241] on span "Generate" at bounding box center [228, 242] width 34 height 14
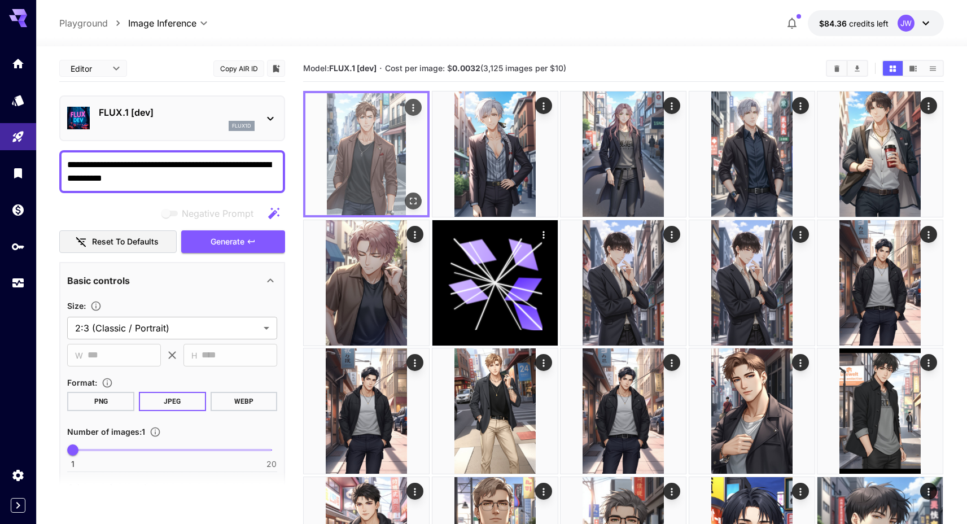
click at [404, 202] on img at bounding box center [367, 154] width 122 height 122
click at [414, 199] on icon "Open in fullscreen" at bounding box center [413, 200] width 11 height 11
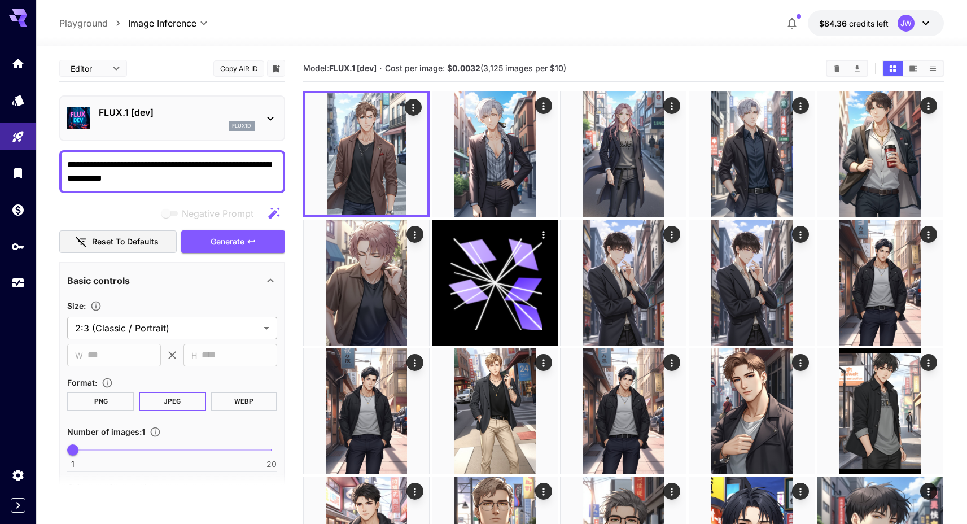
click at [229, 167] on textarea "**********" at bounding box center [172, 171] width 210 height 27
type textarea "**********"
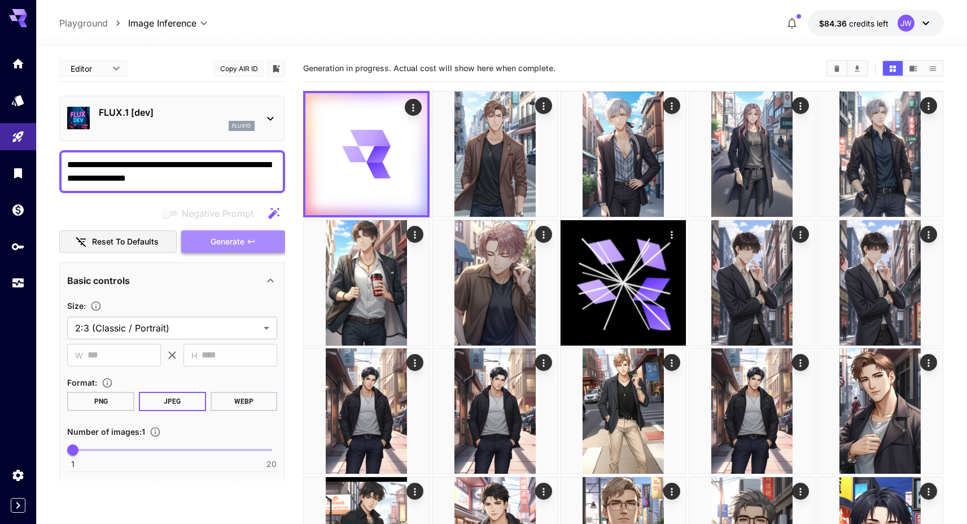
click at [267, 247] on button "Generate" at bounding box center [233, 241] width 104 height 23
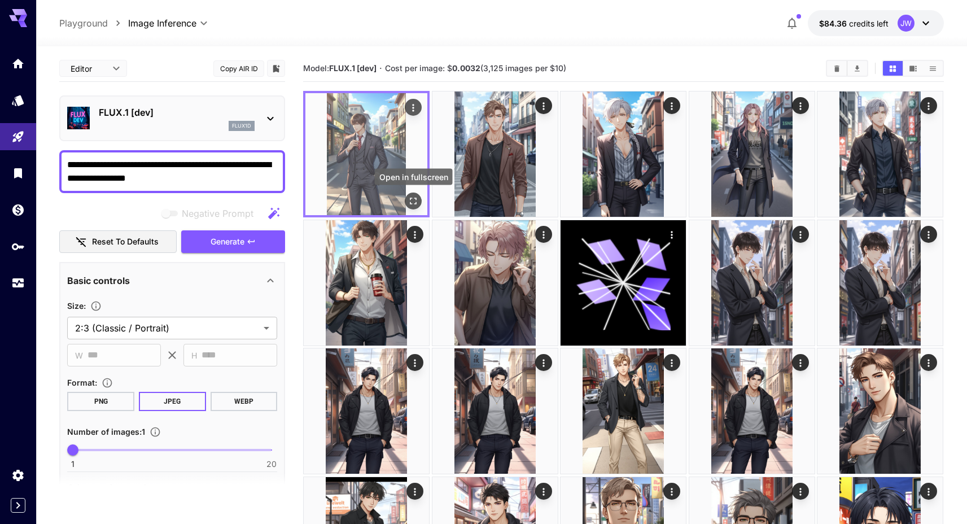
click at [410, 193] on div "Open in fullscreen" at bounding box center [413, 201] width 17 height 17
click at [414, 198] on icon "Open in fullscreen" at bounding box center [413, 200] width 11 height 11
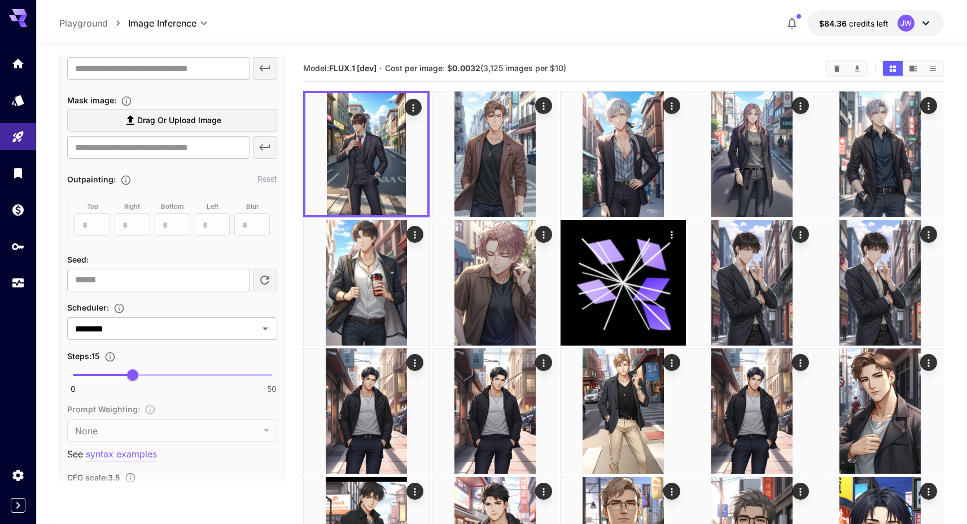
scroll to position [499, 0]
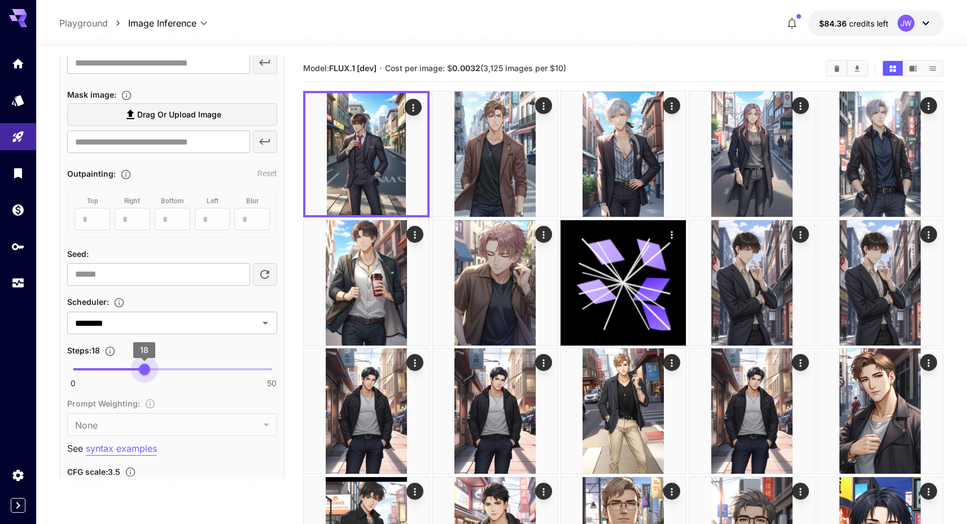
click at [144, 364] on span "0 50 18" at bounding box center [172, 369] width 199 height 17
type input "**"
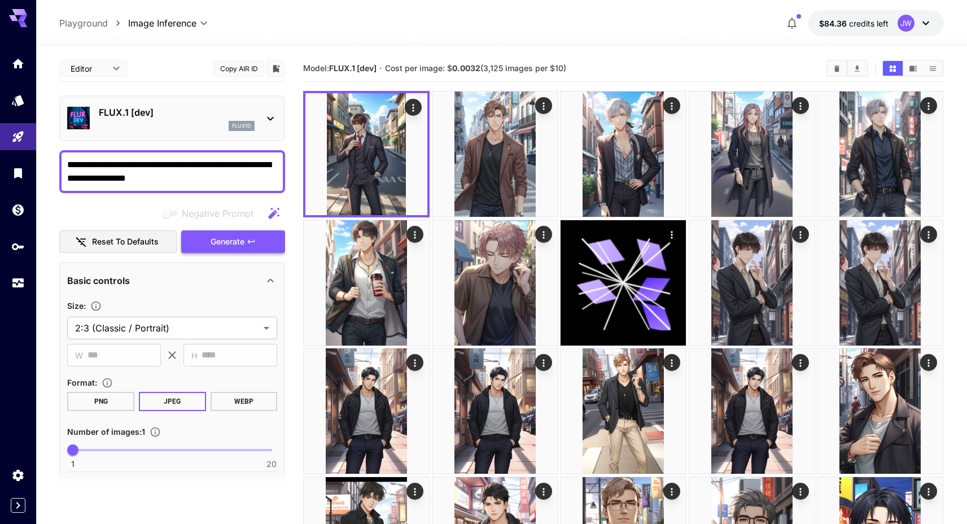
scroll to position [0, 0]
click at [254, 240] on icon "button" at bounding box center [251, 241] width 9 height 9
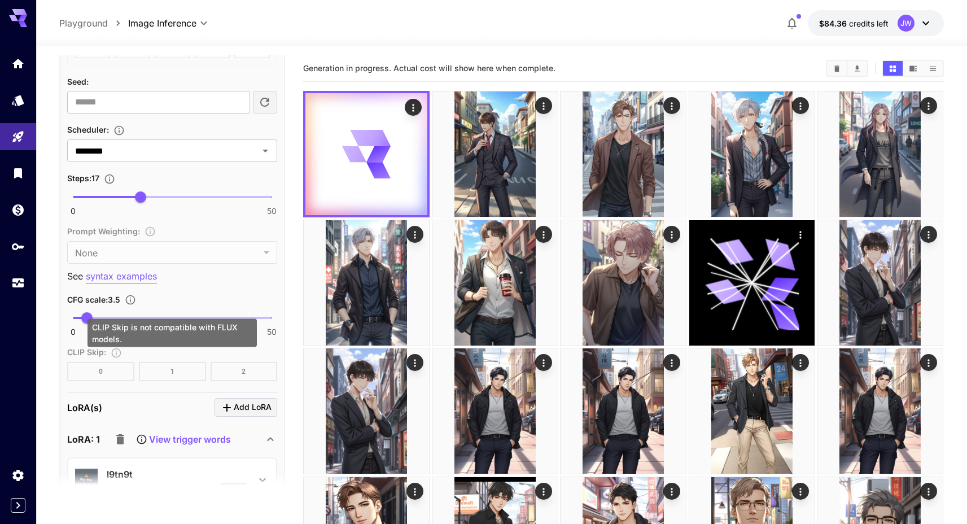
scroll to position [700, 0]
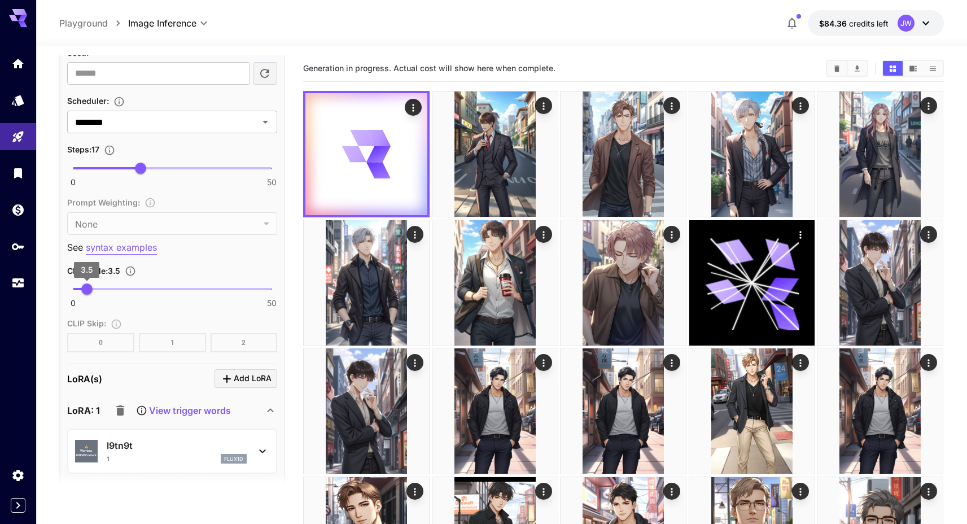
click at [84, 289] on span "3.5" at bounding box center [86, 289] width 11 height 11
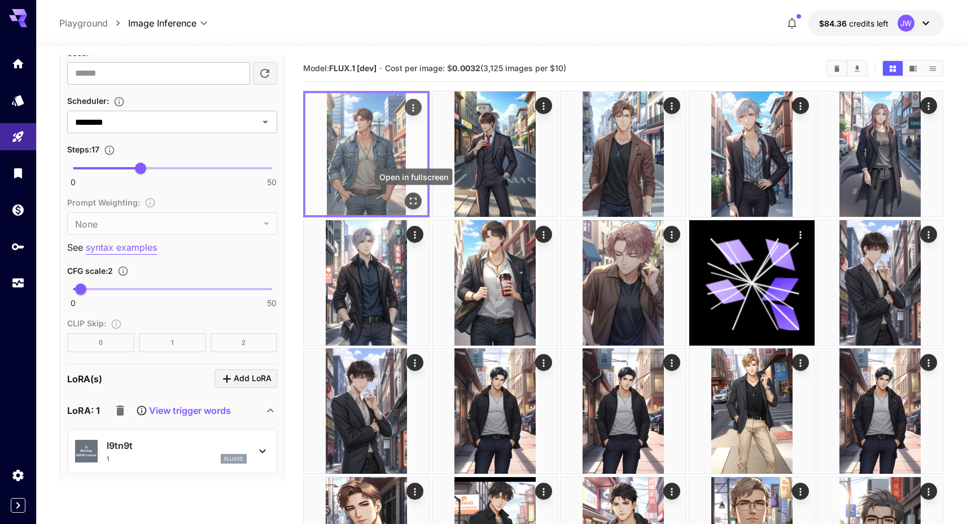
click at [417, 198] on icon "Open in fullscreen" at bounding box center [413, 200] width 11 height 11
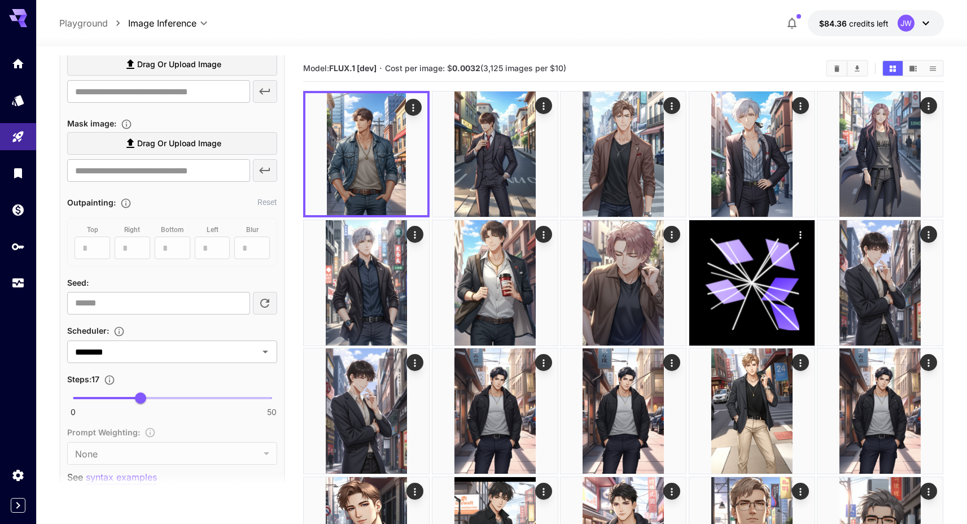
scroll to position [0, 0]
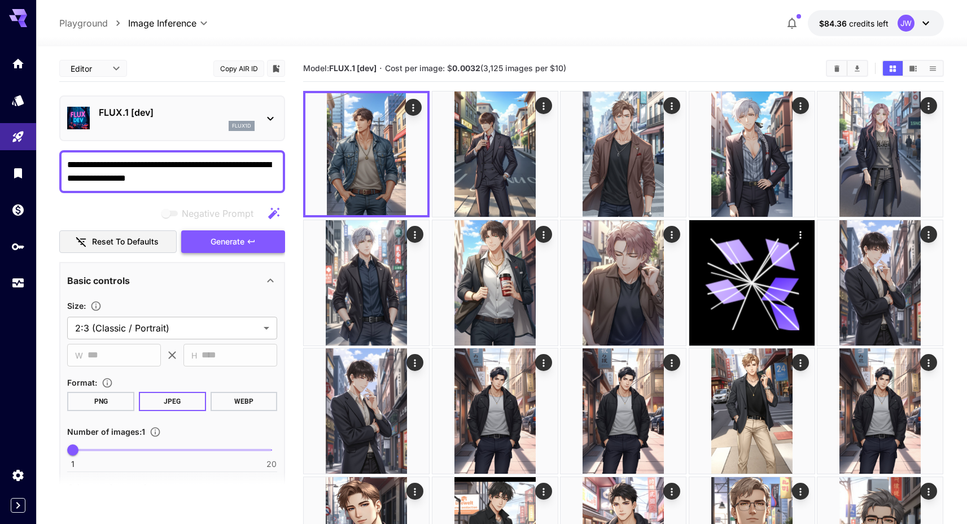
click at [271, 247] on button "Generate" at bounding box center [233, 241] width 104 height 23
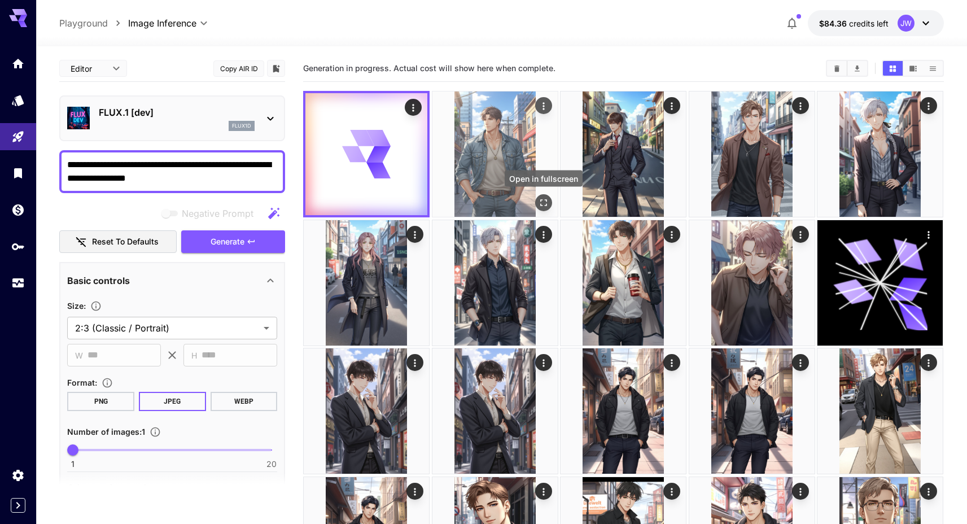
click at [547, 203] on icon "Open in fullscreen" at bounding box center [543, 202] width 11 height 11
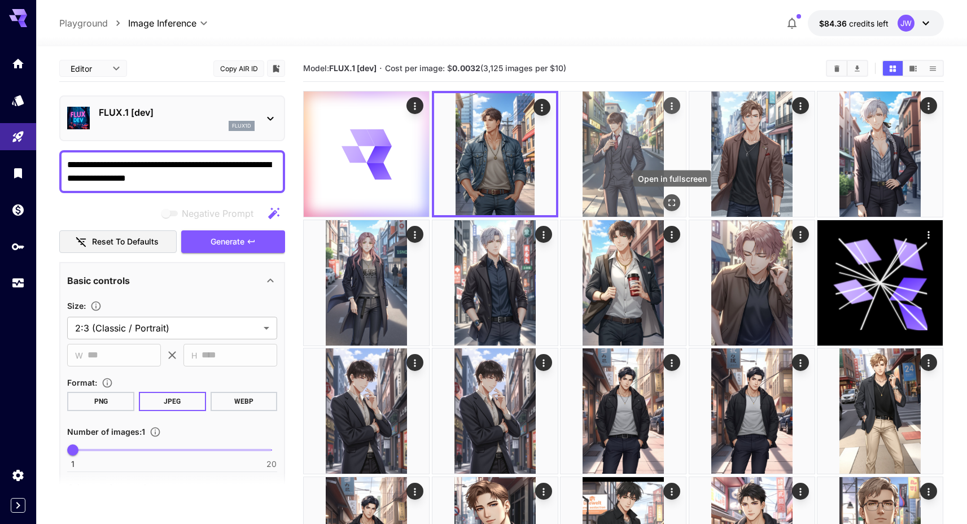
click at [675, 202] on icon "Open in fullscreen" at bounding box center [672, 203] width 7 height 7
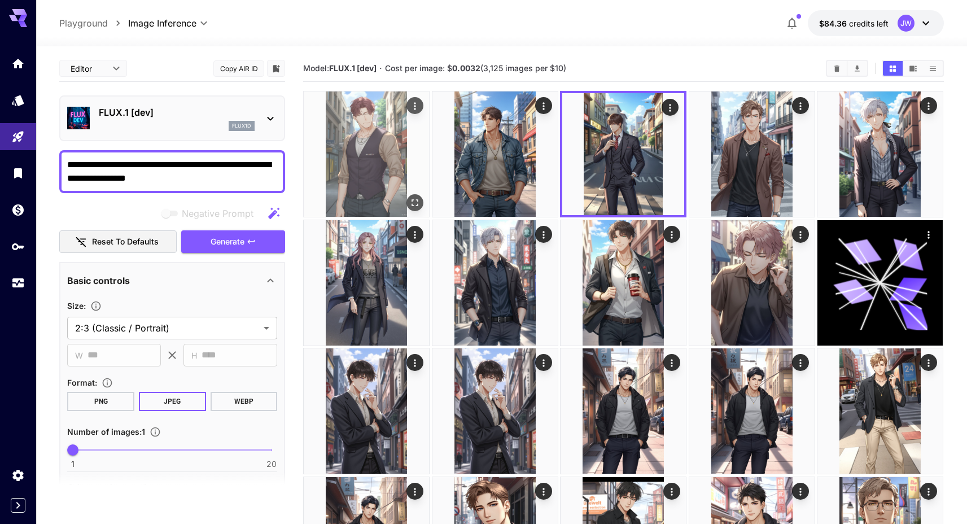
click at [415, 196] on button "Open in fullscreen" at bounding box center [415, 202] width 17 height 17
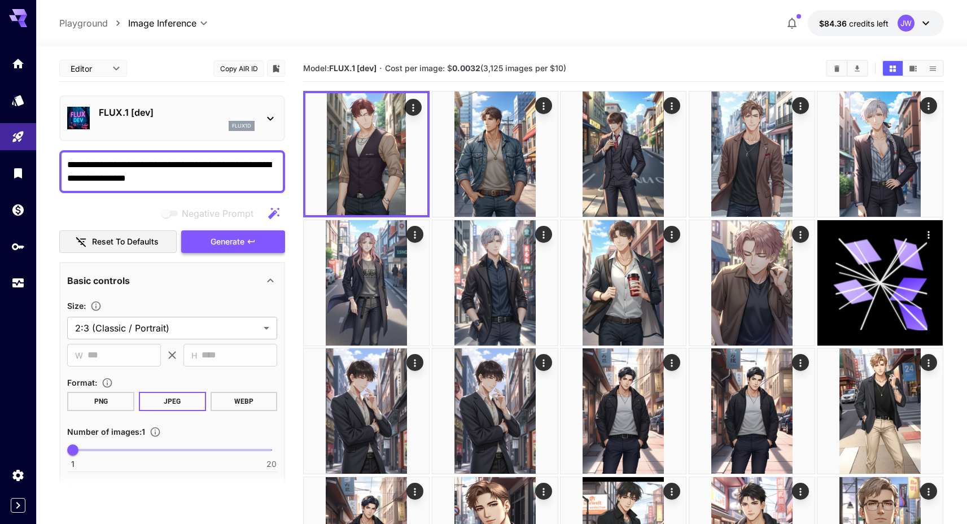
click at [248, 245] on icon "button" at bounding box center [251, 241] width 9 height 9
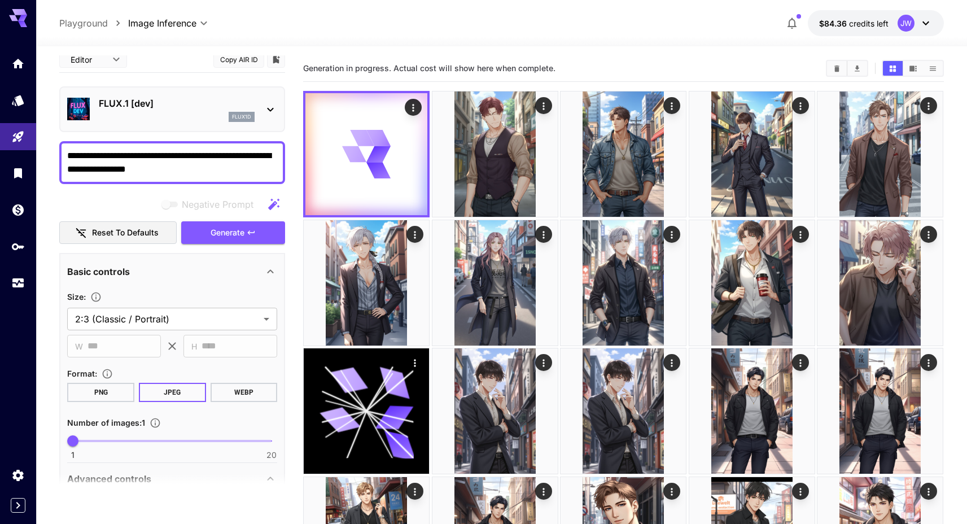
scroll to position [2, 0]
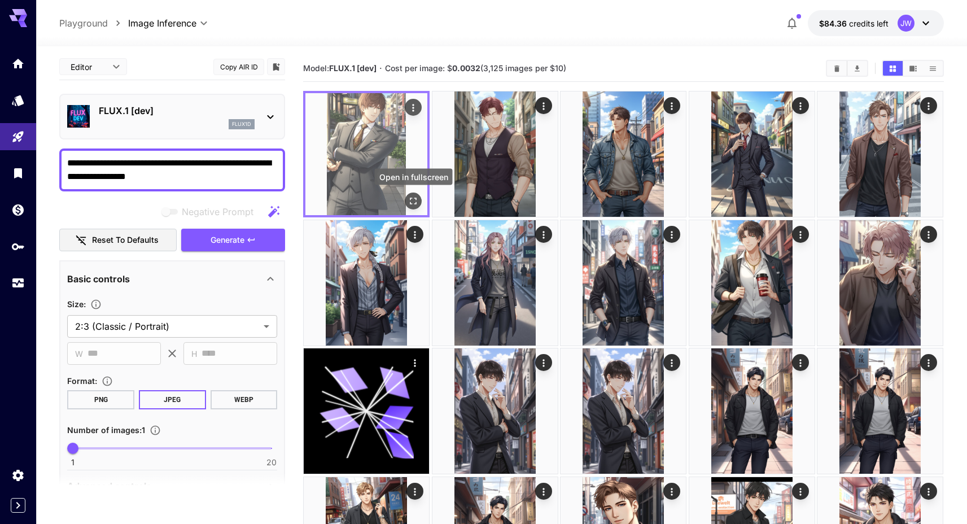
click at [406, 203] on button "Open in fullscreen" at bounding box center [413, 201] width 17 height 17
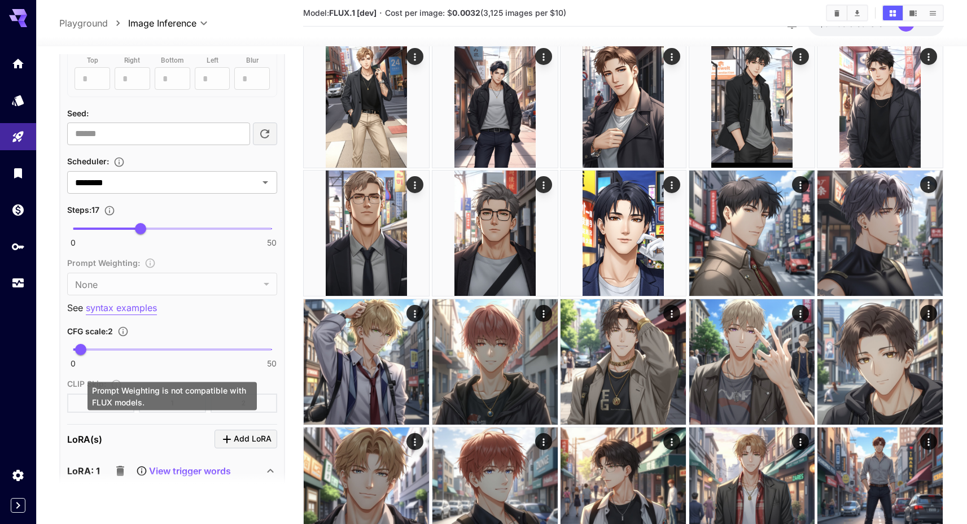
scroll to position [663, 0]
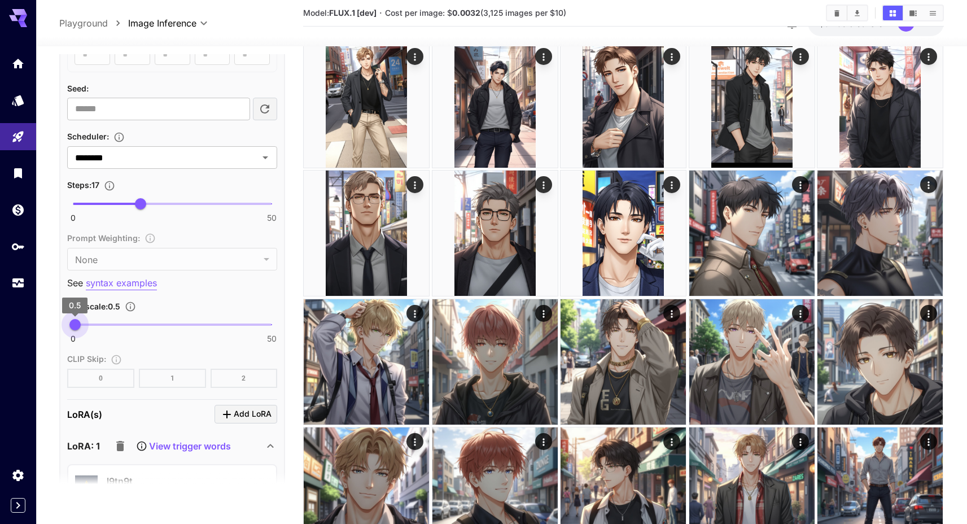
click at [75, 328] on span "0.5" at bounding box center [74, 324] width 11 height 11
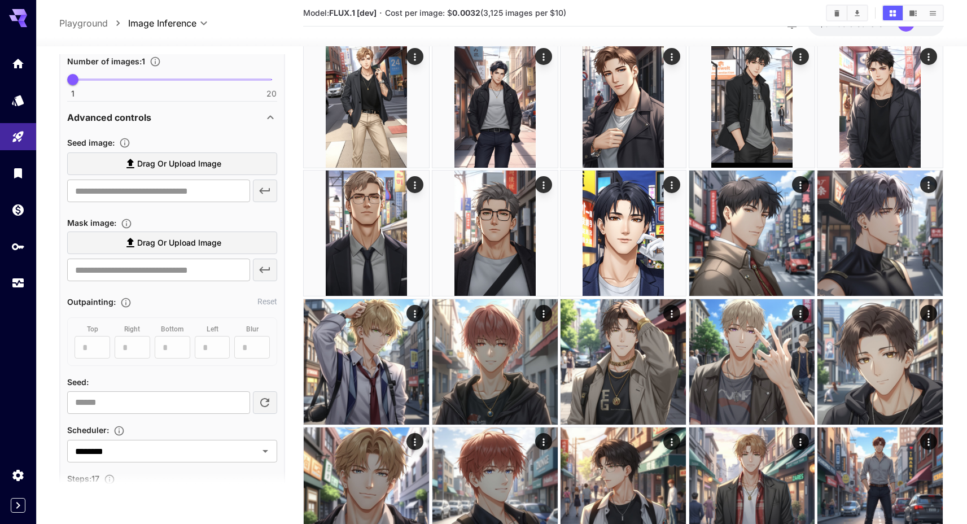
scroll to position [0, 0]
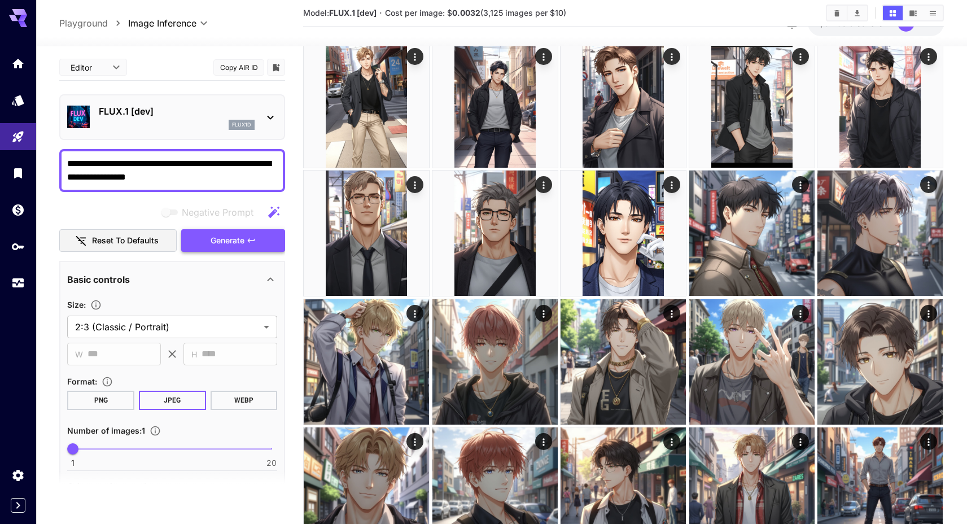
click at [219, 247] on span "Generate" at bounding box center [228, 241] width 34 height 14
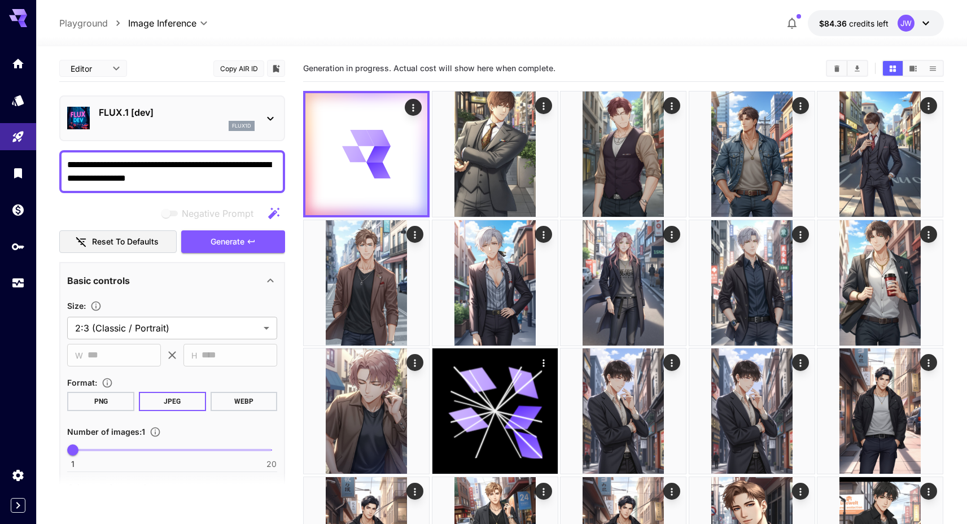
click at [370, 58] on div "Generation in progress. Actual cost will show here when complete." at bounding box center [623, 68] width 641 height 27
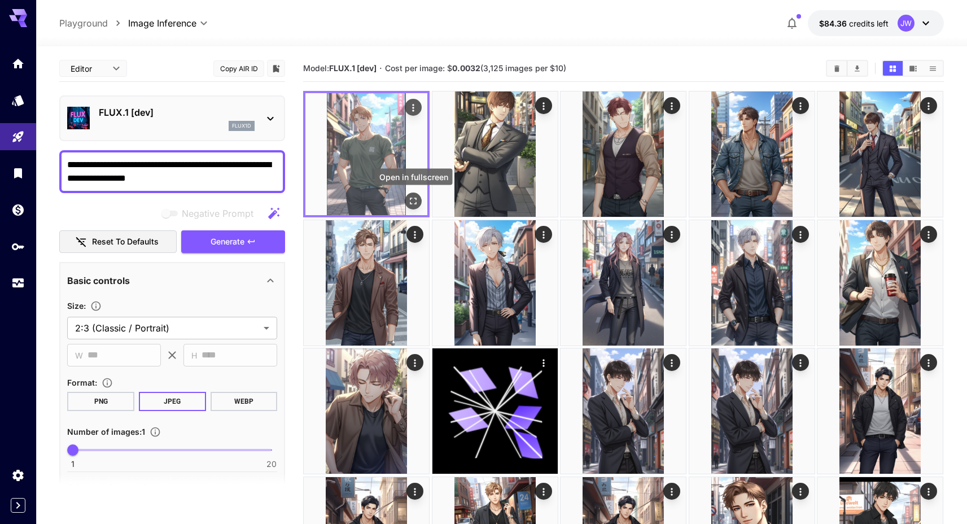
click at [419, 203] on button "Open in fullscreen" at bounding box center [413, 201] width 17 height 17
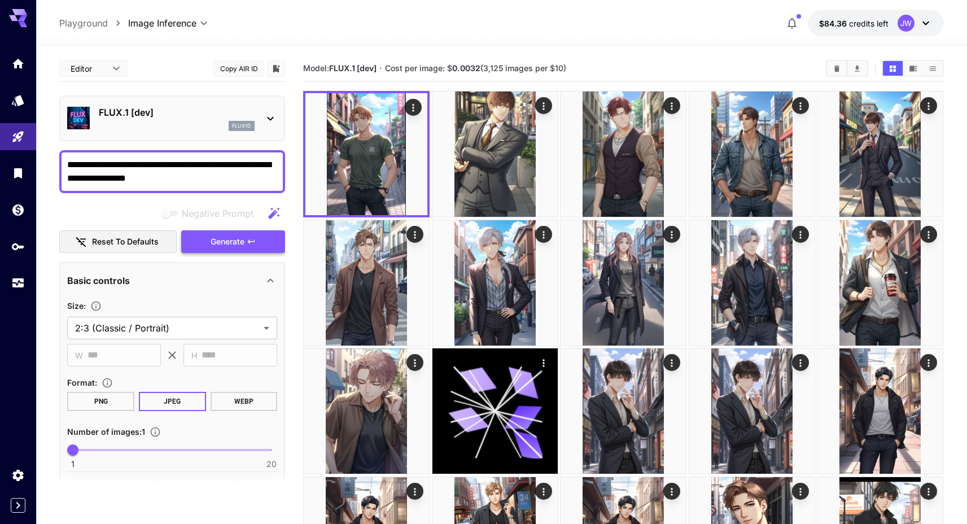
click at [274, 241] on button "Generate" at bounding box center [233, 241] width 104 height 23
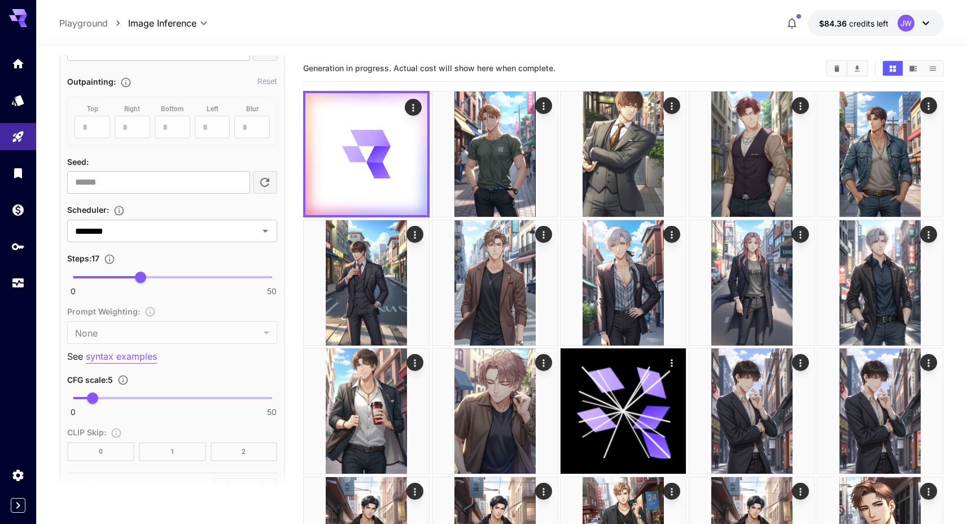
scroll to position [631, 0]
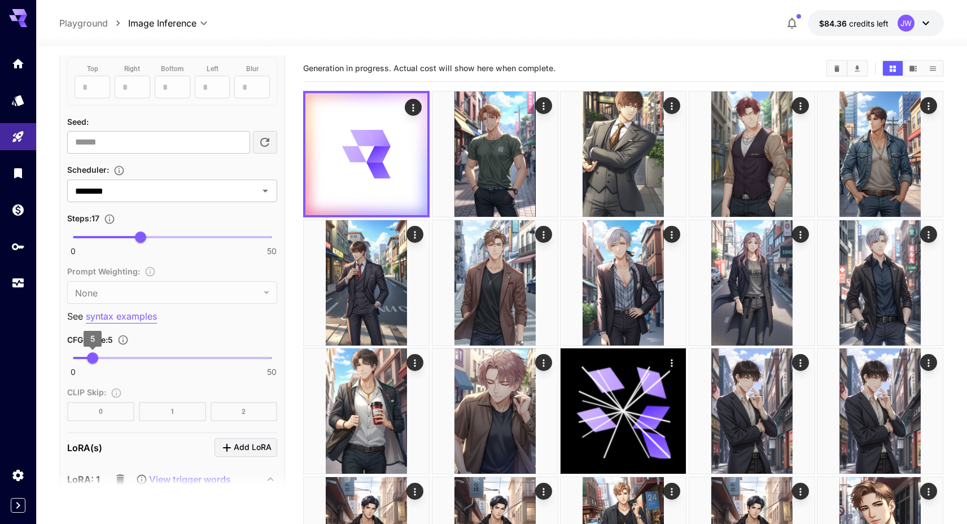
click at [94, 354] on span "5" at bounding box center [92, 357] width 11 height 11
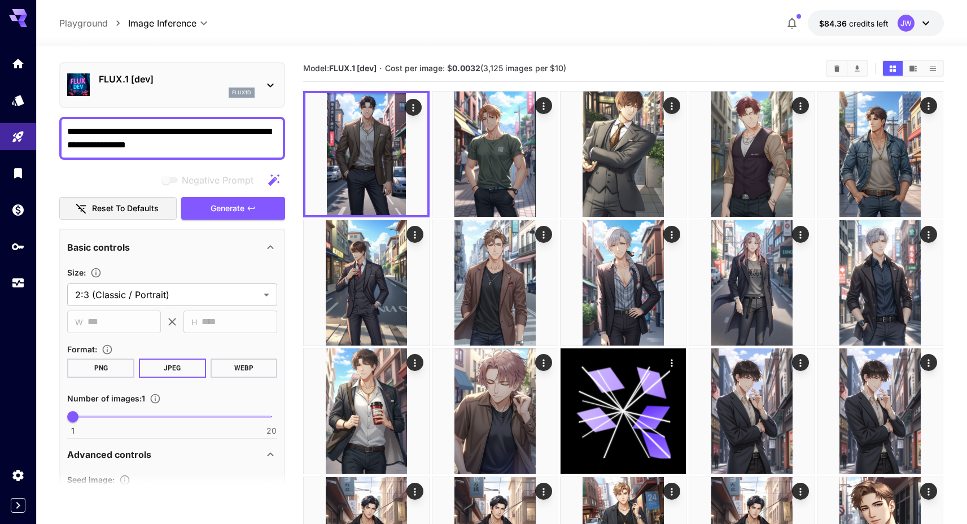
scroll to position [0, 0]
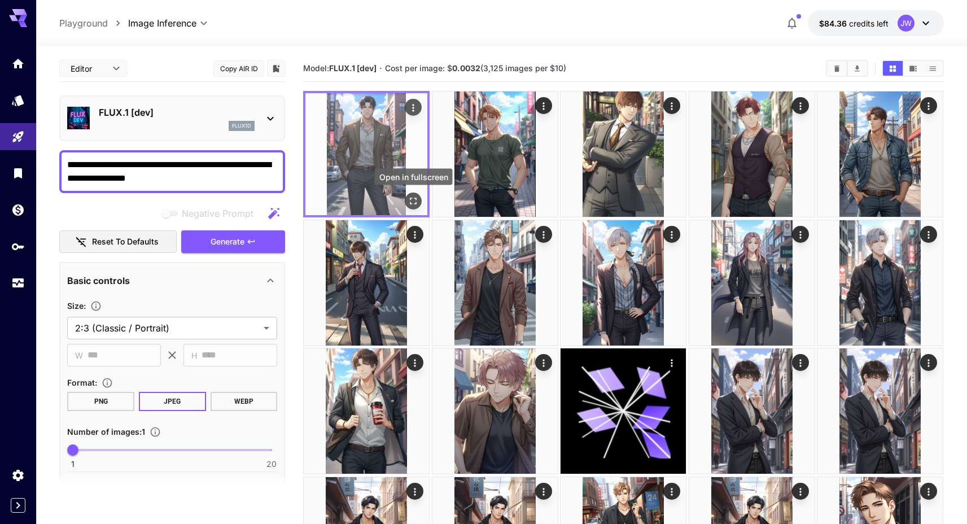
click at [413, 202] on icon "Open in fullscreen" at bounding box center [413, 200] width 11 height 11
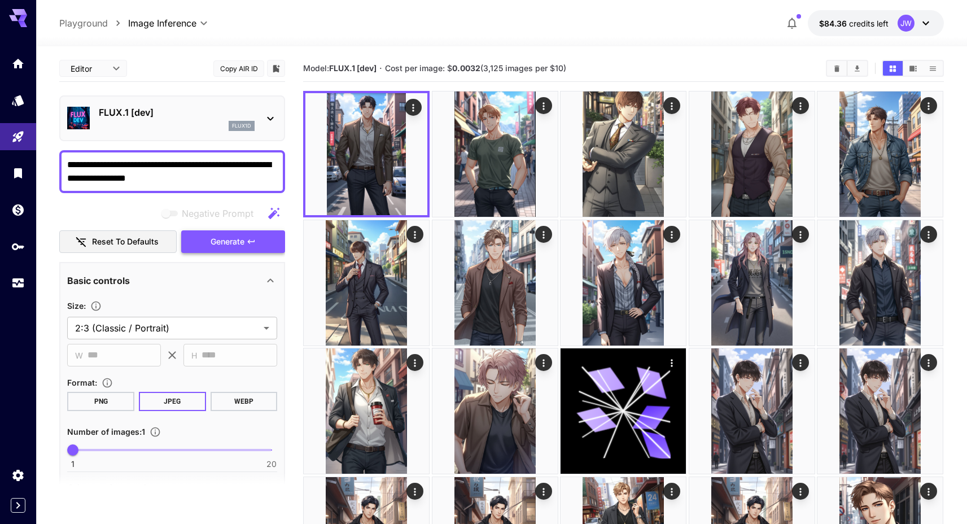
click at [258, 239] on button "Generate" at bounding box center [233, 241] width 104 height 23
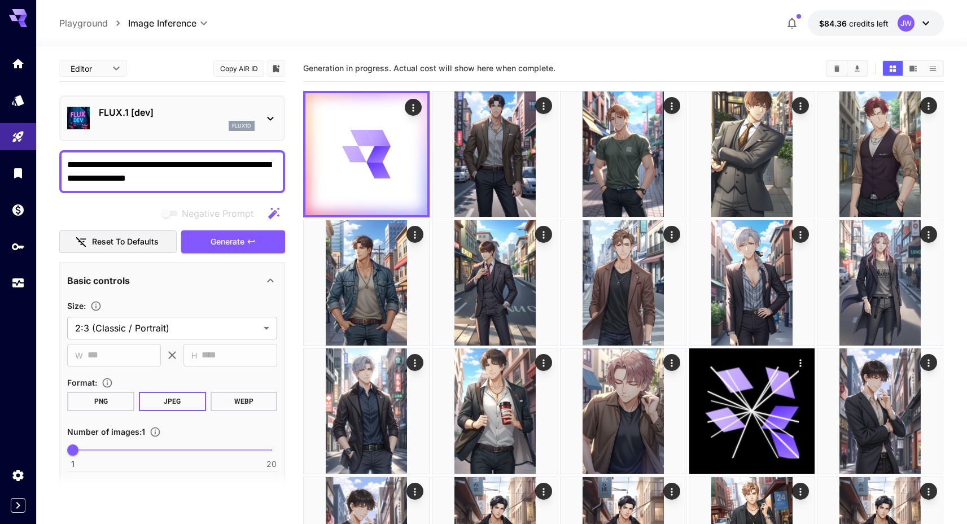
click at [399, 68] on span "Generation in progress. Actual cost will show here when complete." at bounding box center [429, 68] width 252 height 10
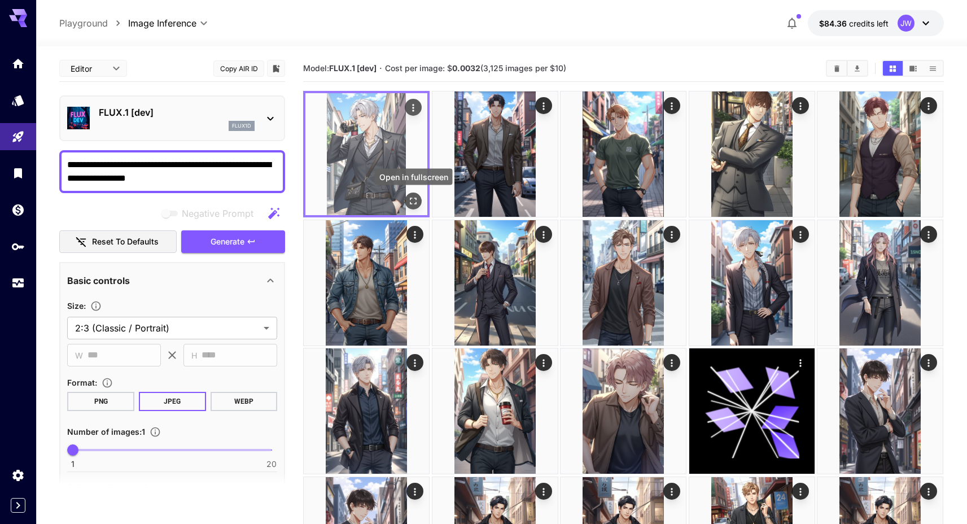
click at [413, 199] on icon "Open in fullscreen" at bounding box center [413, 200] width 11 height 11
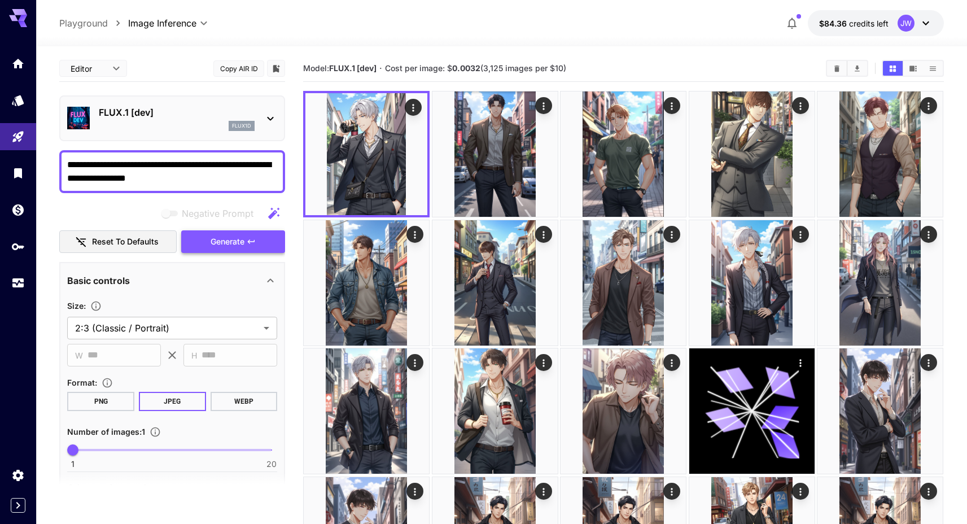
click at [264, 234] on button "Generate" at bounding box center [233, 241] width 104 height 23
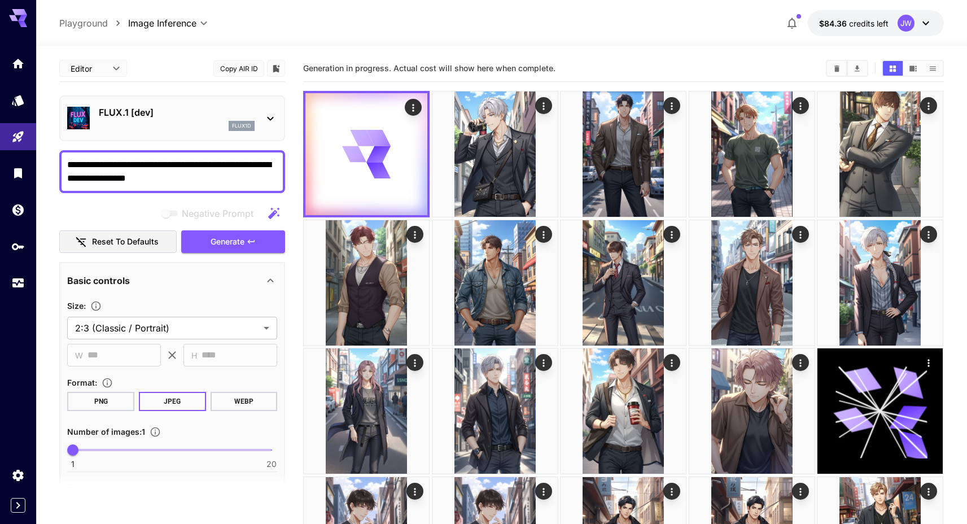
click at [446, 67] on span "Generation in progress. Actual cost will show here when complete." at bounding box center [429, 68] width 252 height 10
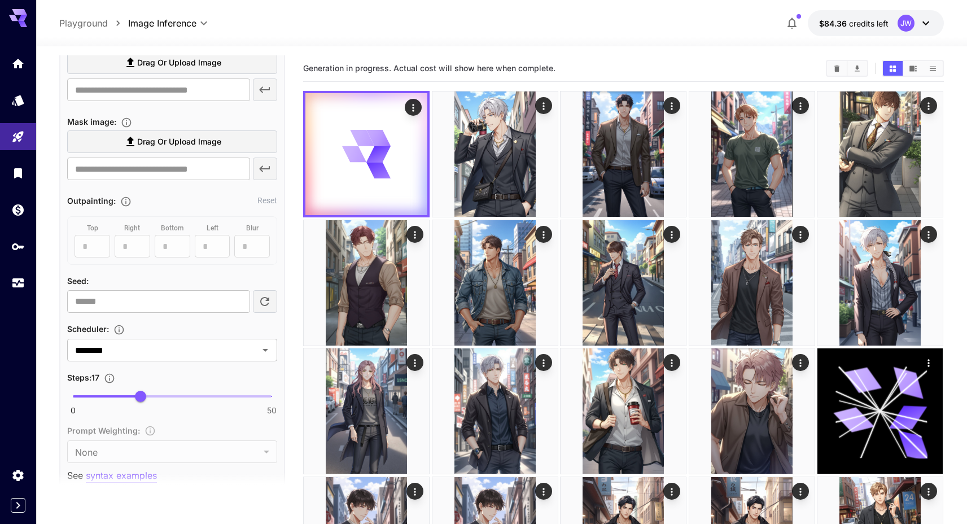
scroll to position [704, 0]
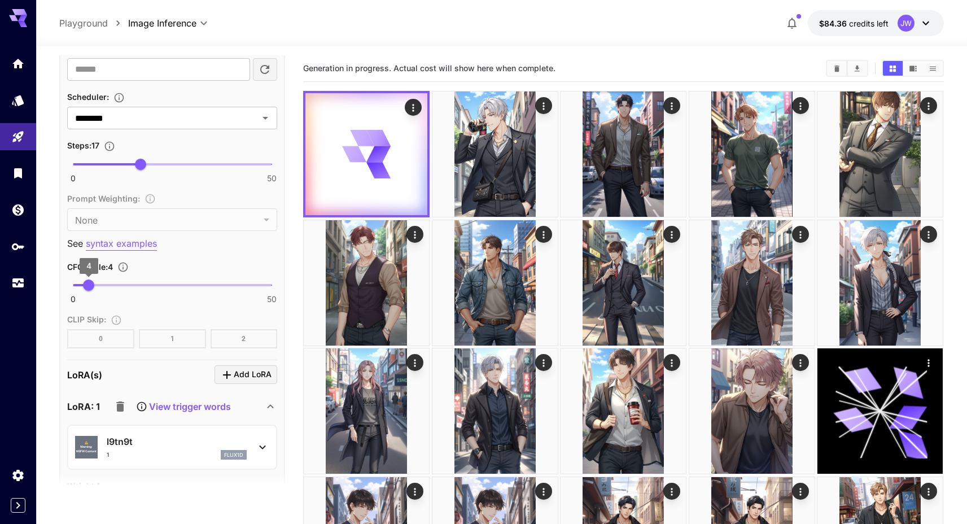
click at [86, 286] on span "4" at bounding box center [88, 285] width 11 height 11
type input "*"
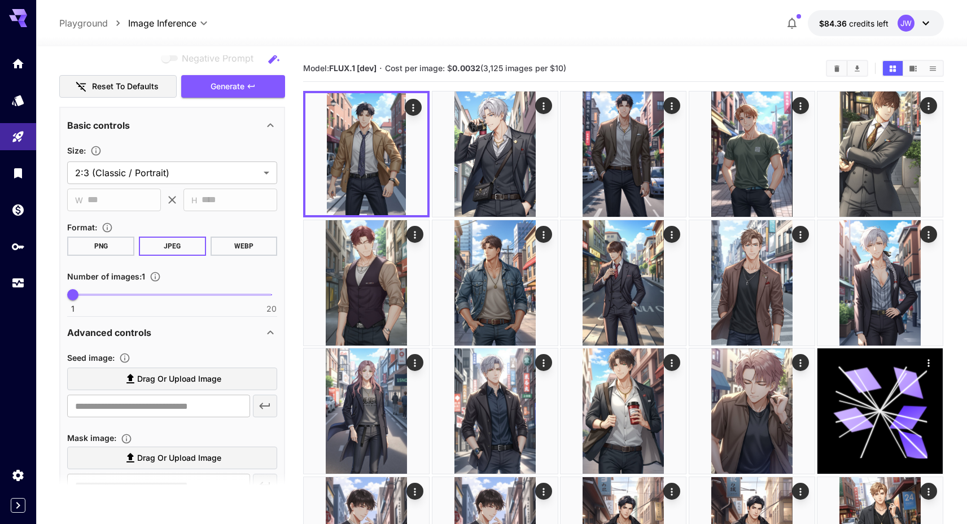
scroll to position [0, 0]
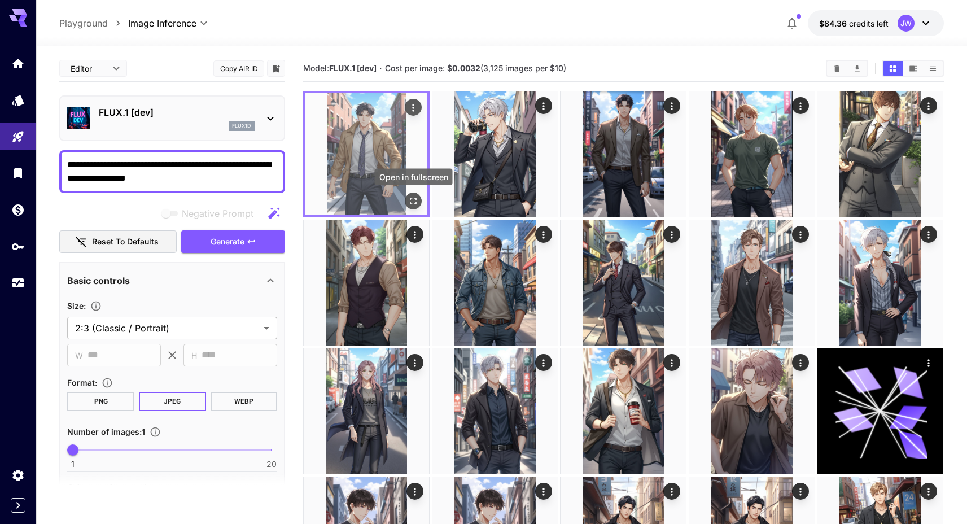
click at [411, 200] on icon "Open in fullscreen" at bounding box center [413, 200] width 11 height 11
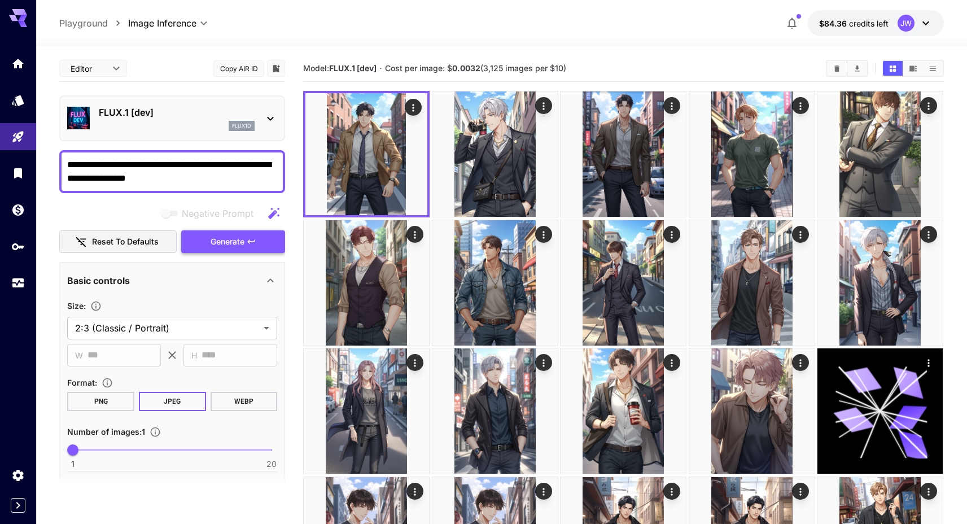
click at [195, 247] on button "Generate" at bounding box center [233, 241] width 104 height 23
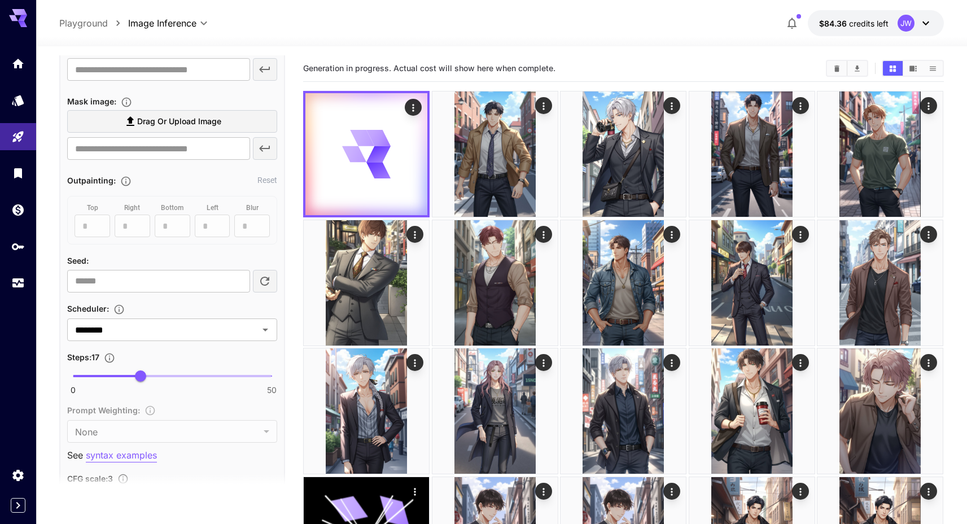
scroll to position [494, 0]
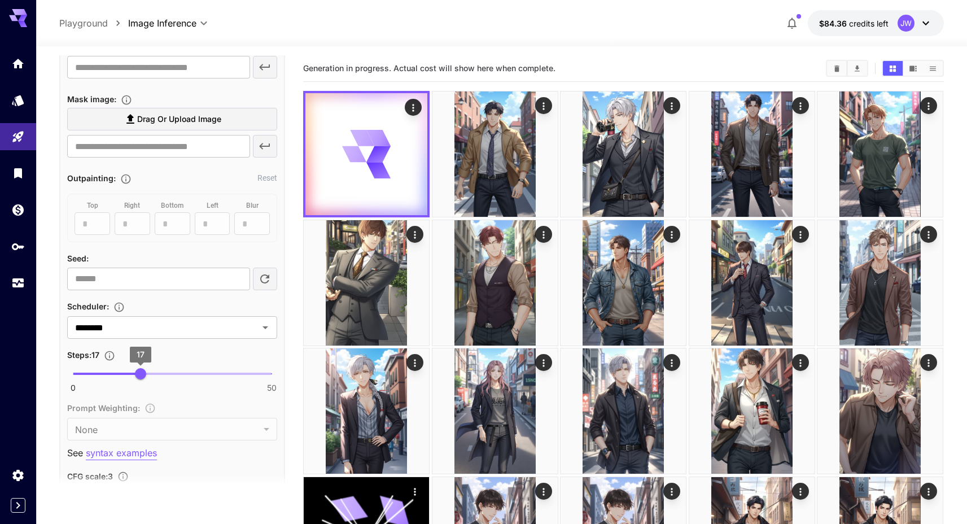
click at [146, 378] on span "17" at bounding box center [140, 373] width 11 height 11
type input "**"
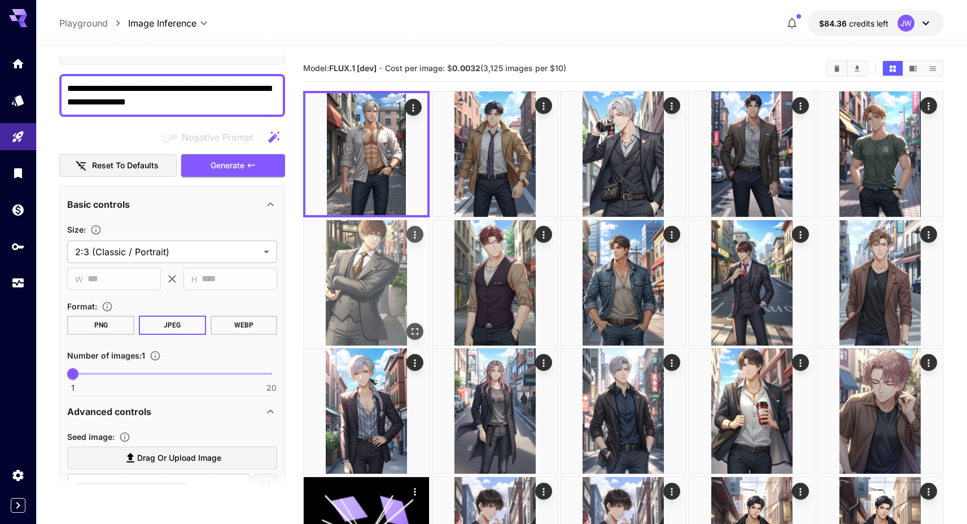
scroll to position [0, 0]
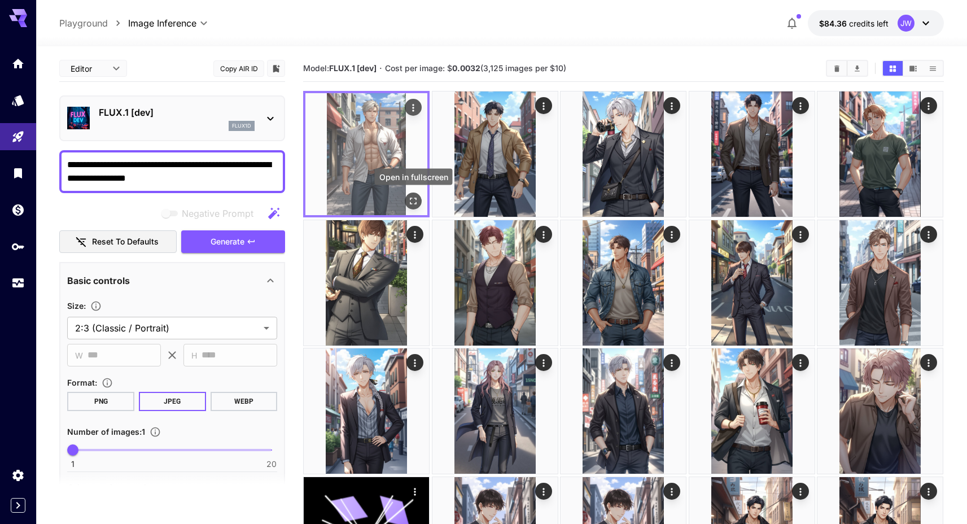
click at [421, 200] on button "Open in fullscreen" at bounding box center [413, 201] width 17 height 17
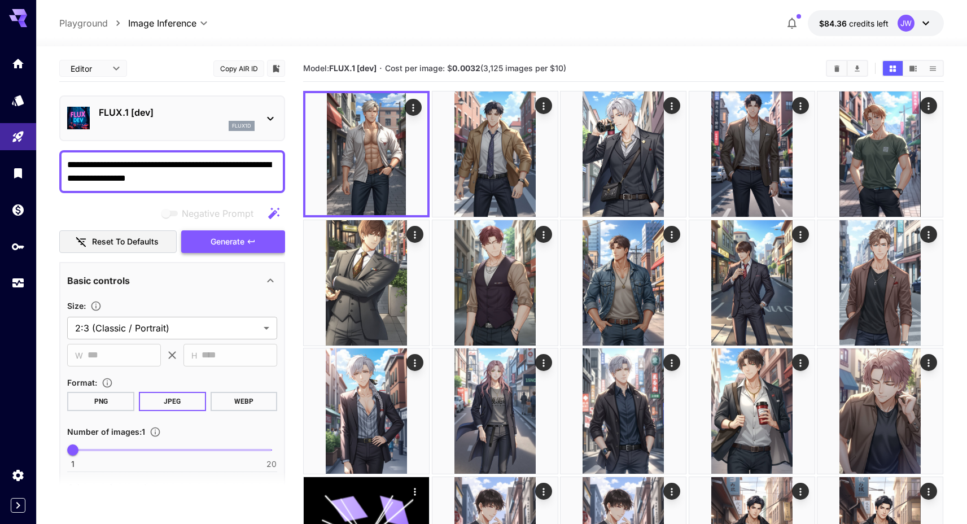
click at [231, 251] on button "Generate" at bounding box center [233, 241] width 104 height 23
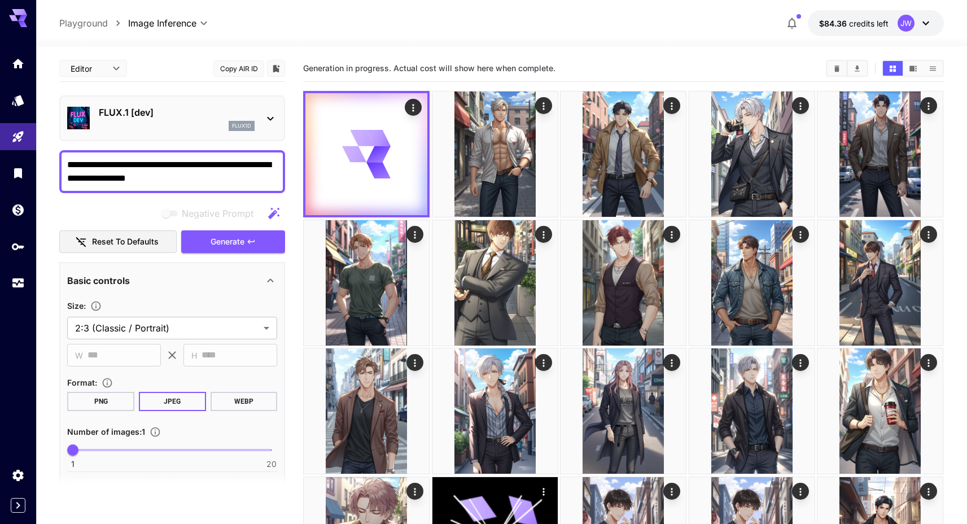
click at [374, 76] on div "Generation in progress. Actual cost will show here when complete." at bounding box center [623, 68] width 641 height 17
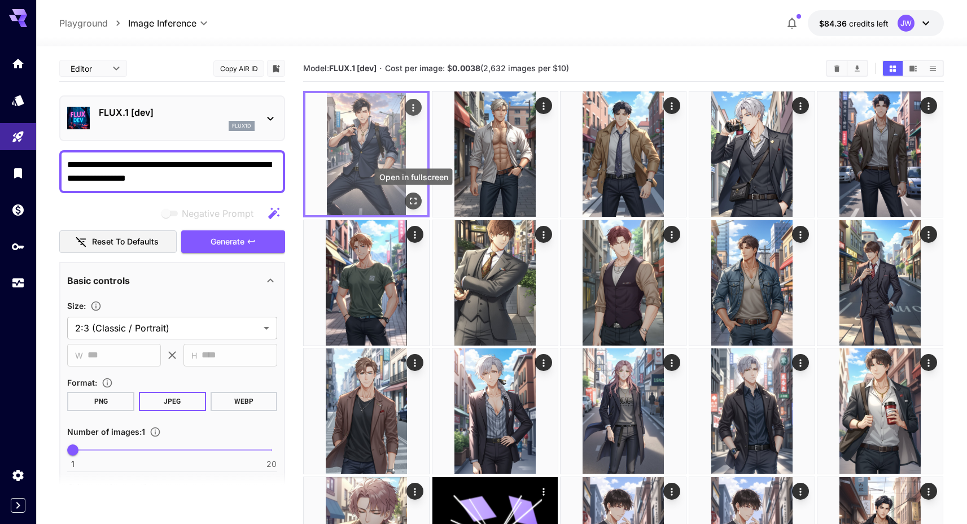
click at [415, 203] on icon "Open in fullscreen" at bounding box center [413, 200] width 11 height 11
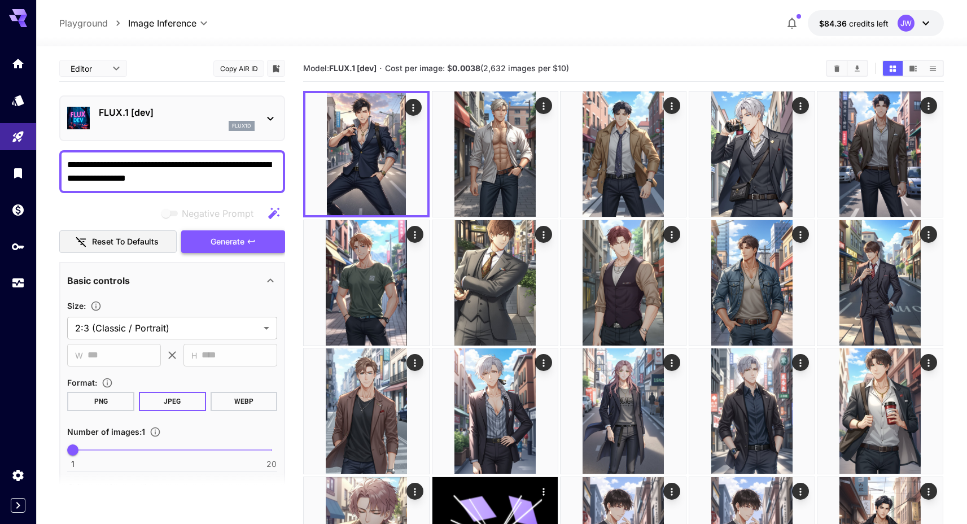
click at [207, 243] on button "Generate" at bounding box center [233, 241] width 104 height 23
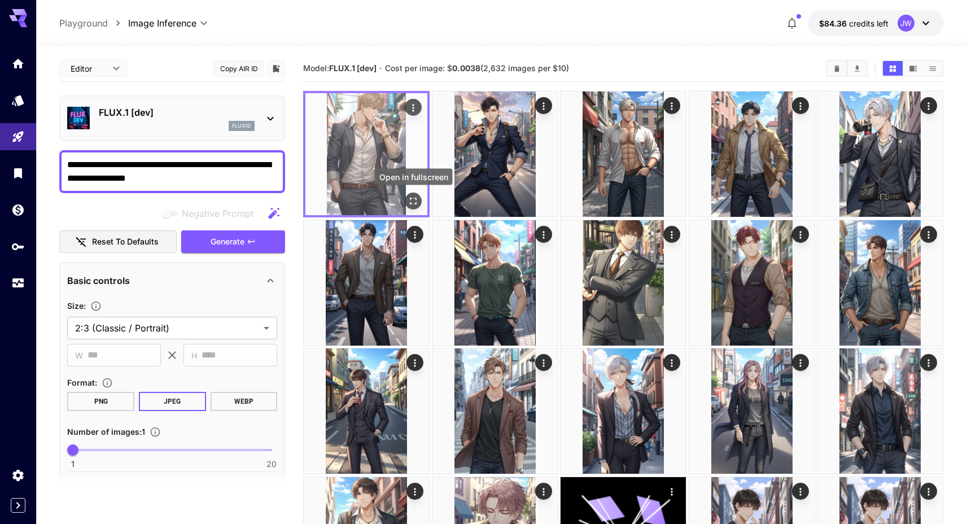
click at [415, 202] on icon "Open in fullscreen" at bounding box center [413, 200] width 11 height 11
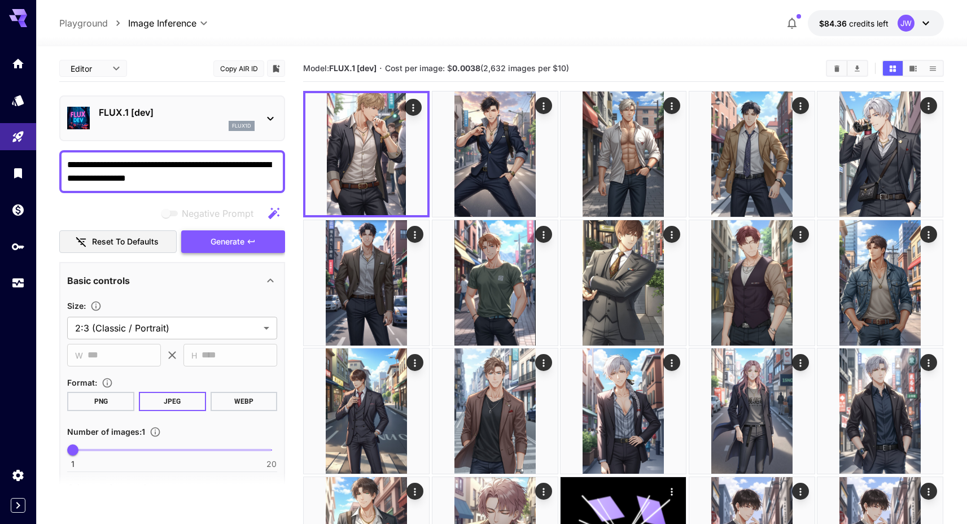
click at [263, 241] on button "Generate" at bounding box center [233, 241] width 104 height 23
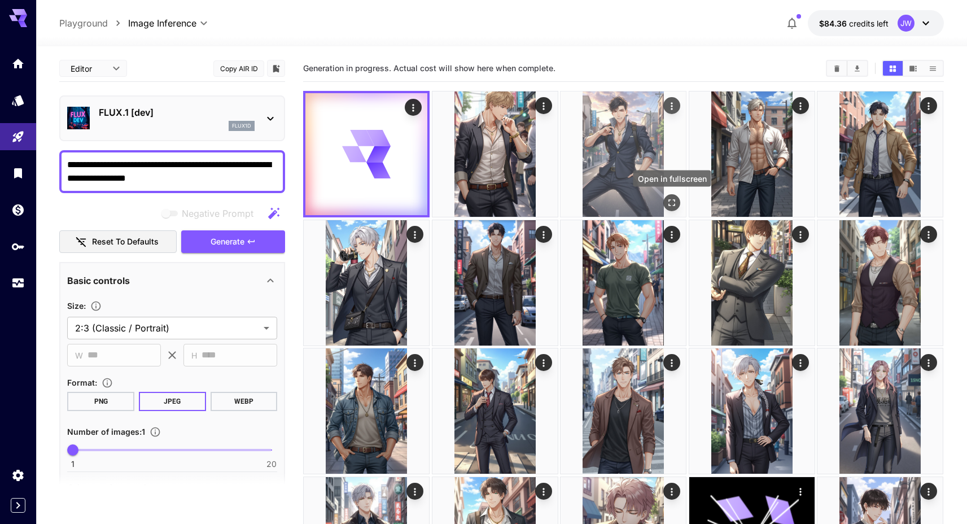
click at [666, 201] on button "Open in fullscreen" at bounding box center [672, 202] width 17 height 17
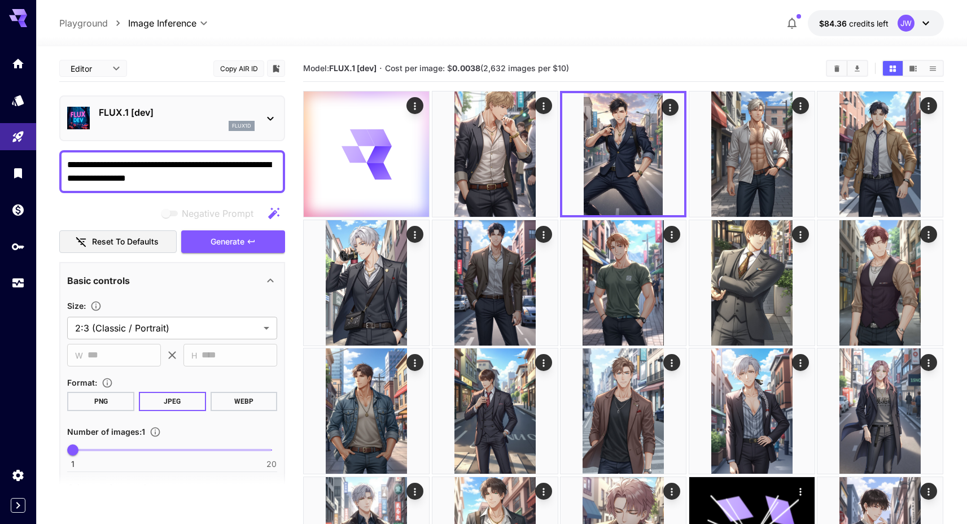
click at [358, 73] on h5 "Model: FLUX.1 [dev]" at bounding box center [339, 68] width 73 height 11
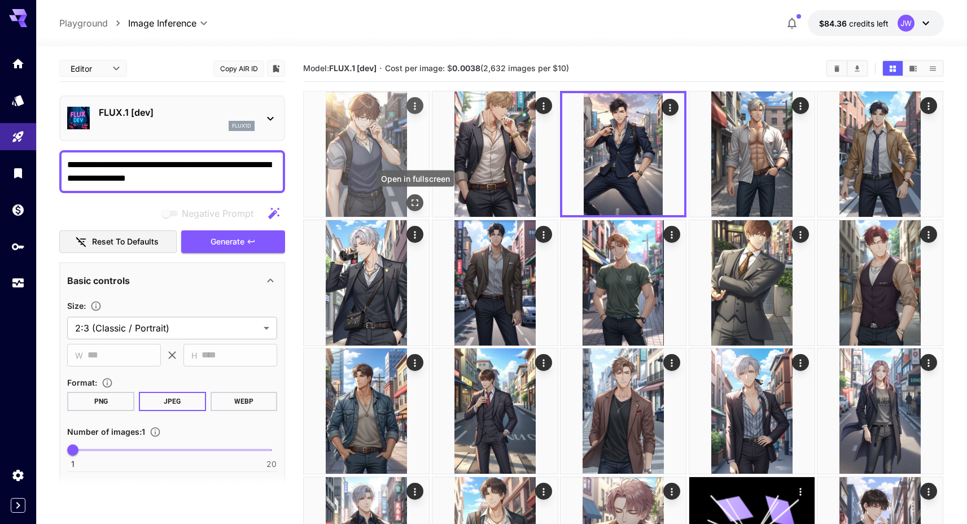
click at [408, 201] on button "Open in fullscreen" at bounding box center [415, 202] width 17 height 17
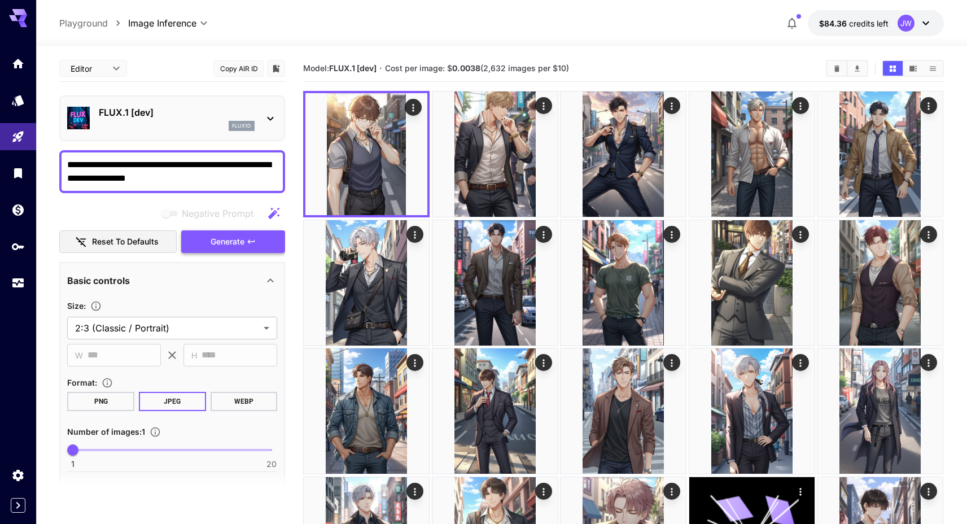
click at [246, 237] on button "Generate" at bounding box center [233, 241] width 104 height 23
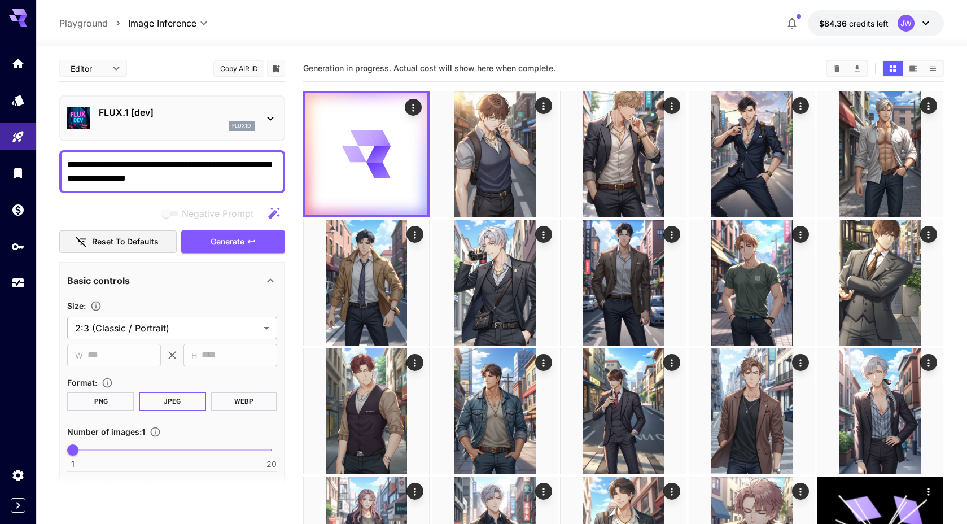
click at [239, 163] on textarea "**********" at bounding box center [172, 171] width 210 height 27
click at [238, 162] on textarea "**********" at bounding box center [172, 171] width 210 height 27
click at [238, 166] on textarea "**********" at bounding box center [172, 171] width 210 height 27
type textarea "**********"
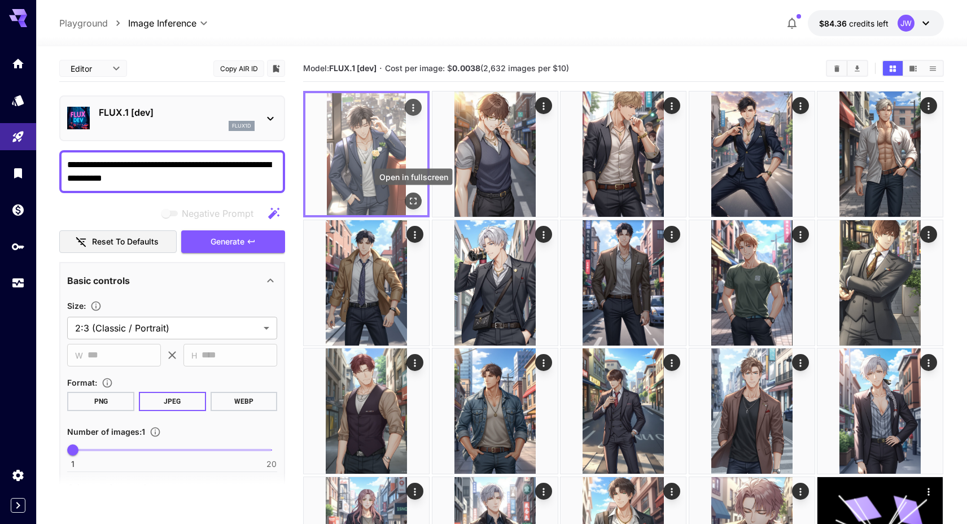
click at [412, 202] on icon "Open in fullscreen" at bounding box center [413, 200] width 11 height 11
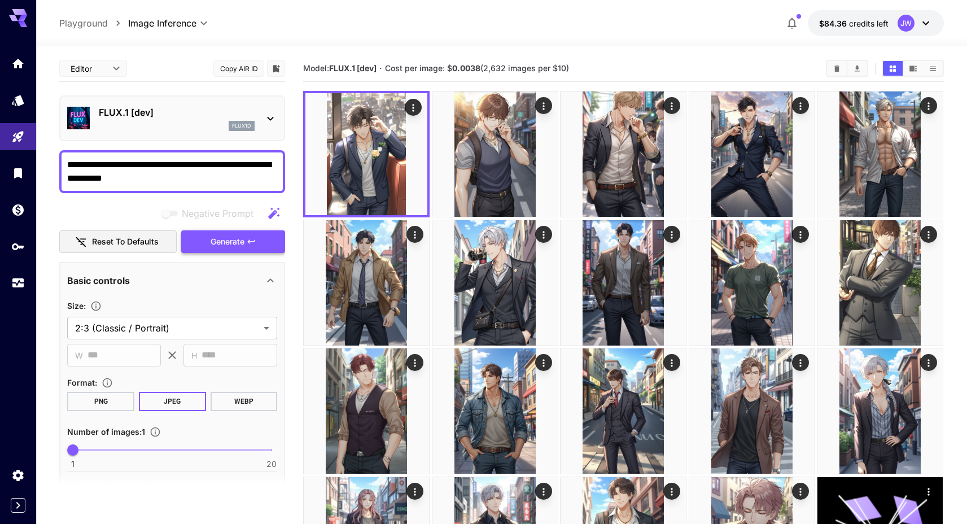
click at [255, 236] on button "Generate" at bounding box center [233, 241] width 104 height 23
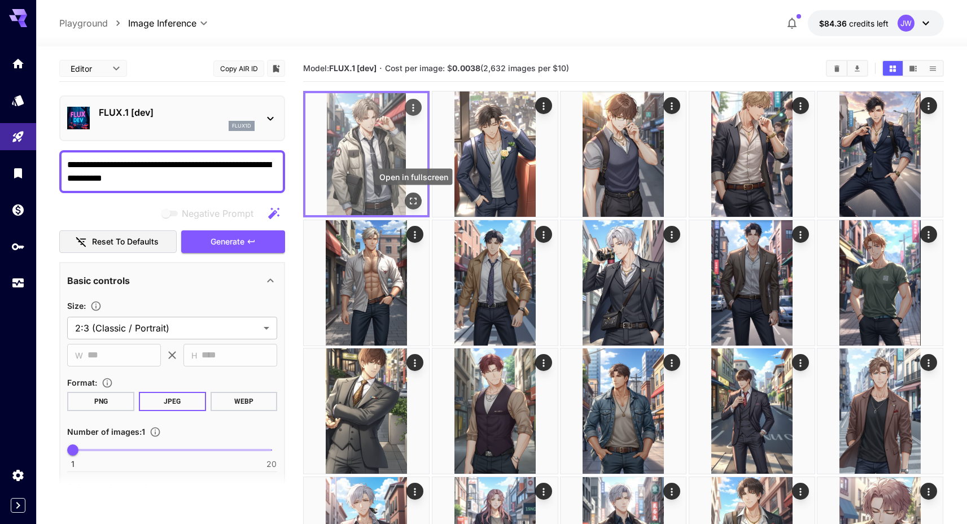
click at [418, 200] on icon "Open in fullscreen" at bounding box center [413, 200] width 11 height 11
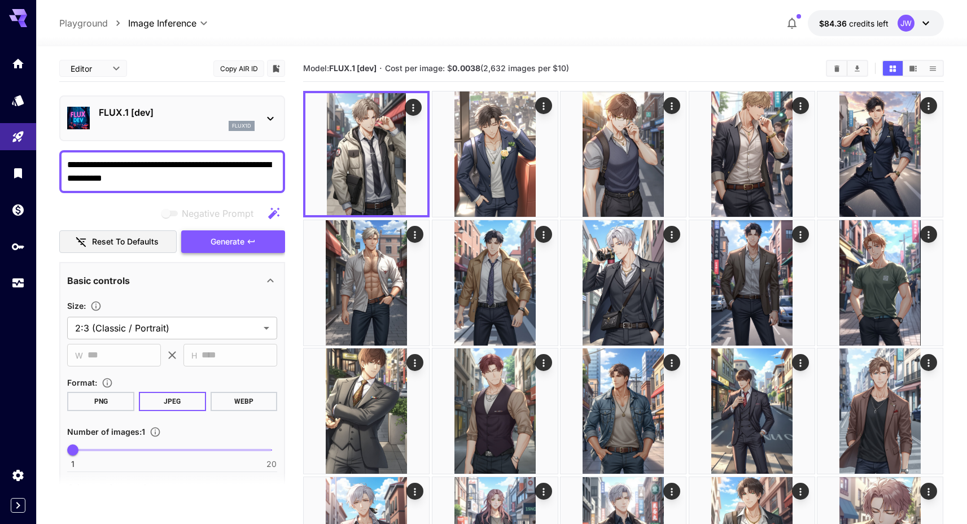
click at [248, 250] on button "Generate" at bounding box center [233, 241] width 104 height 23
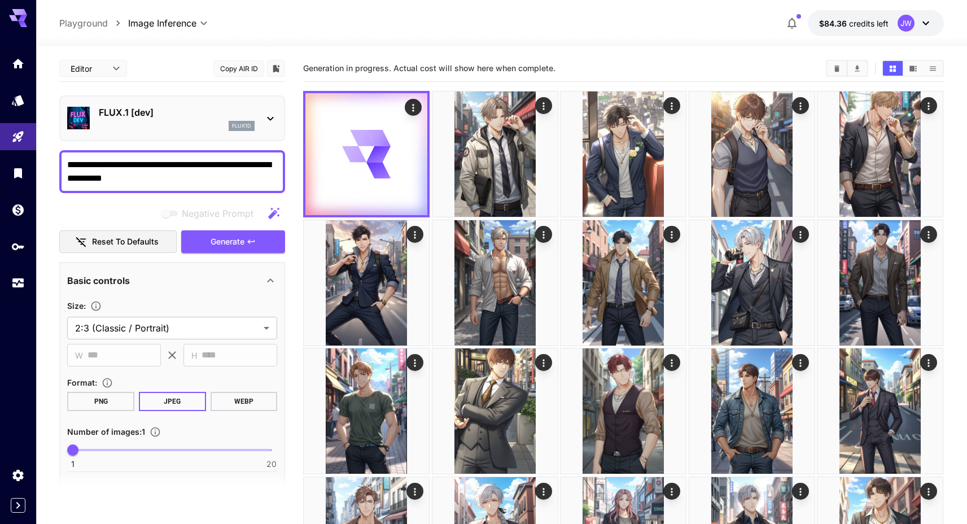
click at [373, 59] on div "Generation in progress. Actual cost will show here when complete." at bounding box center [623, 68] width 641 height 27
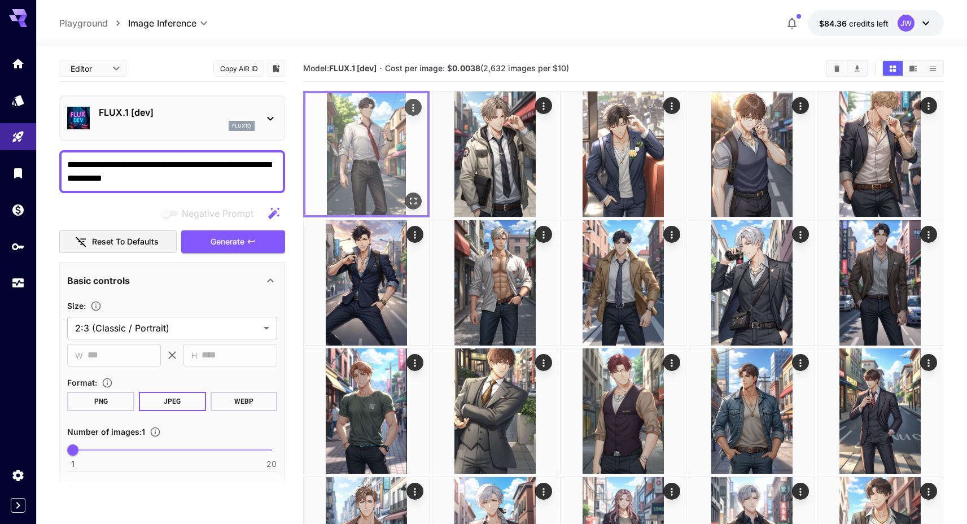
click at [407, 195] on div "Open in fullscreen" at bounding box center [413, 201] width 17 height 17
click at [411, 199] on icon "Open in fullscreen" at bounding box center [414, 201] width 7 height 7
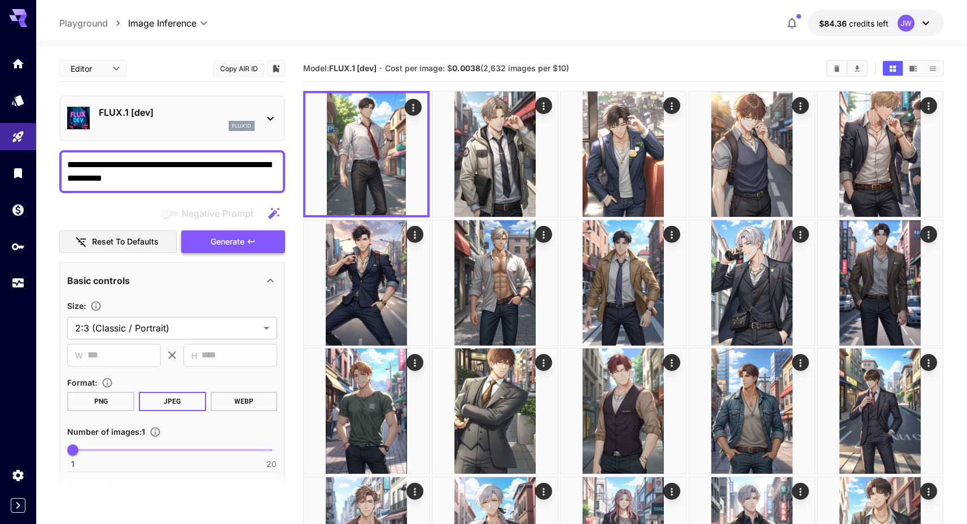
click at [272, 245] on button "Generate" at bounding box center [233, 241] width 104 height 23
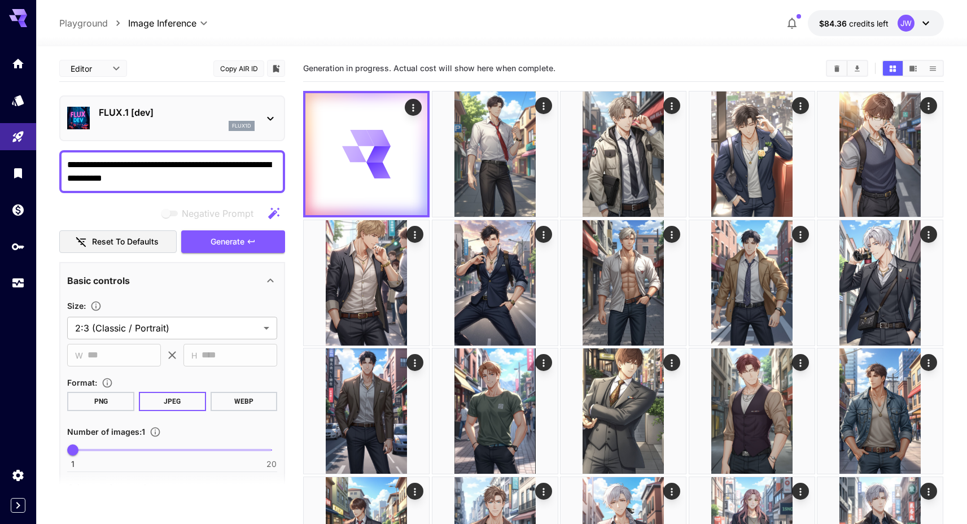
click at [406, 69] on span "Generation in progress. Actual cost will show here when complete." at bounding box center [429, 68] width 252 height 10
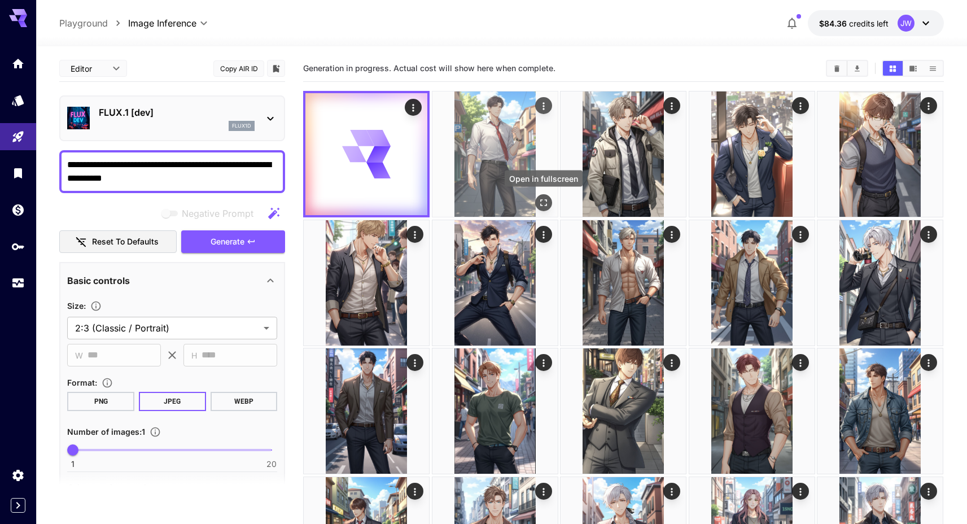
click at [547, 202] on icon "Open in fullscreen" at bounding box center [543, 202] width 11 height 11
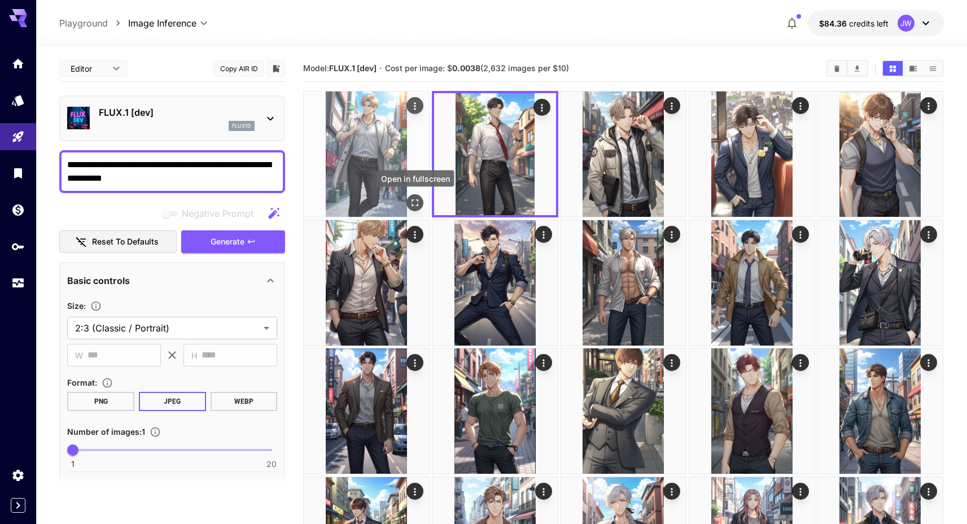
click at [418, 200] on icon "Open in fullscreen" at bounding box center [415, 202] width 11 height 11
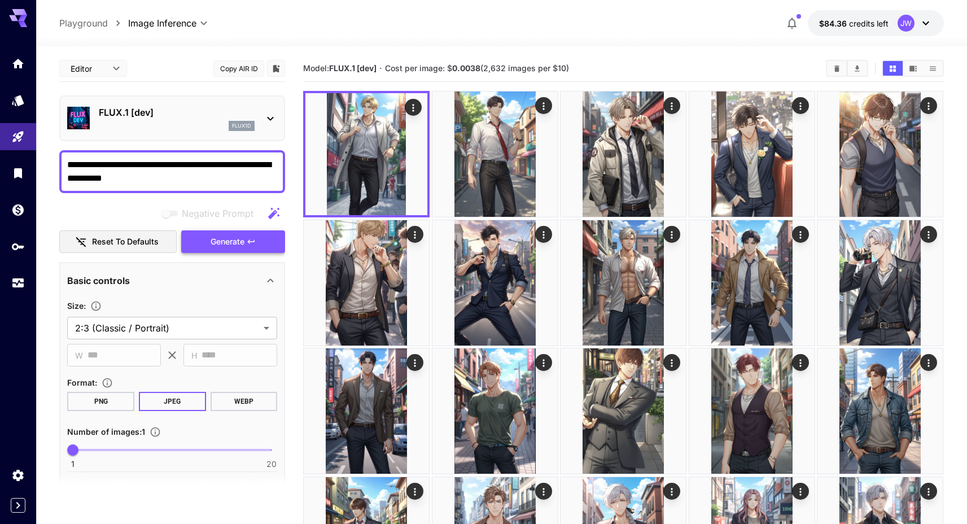
click at [240, 246] on span "Generate" at bounding box center [228, 242] width 34 height 14
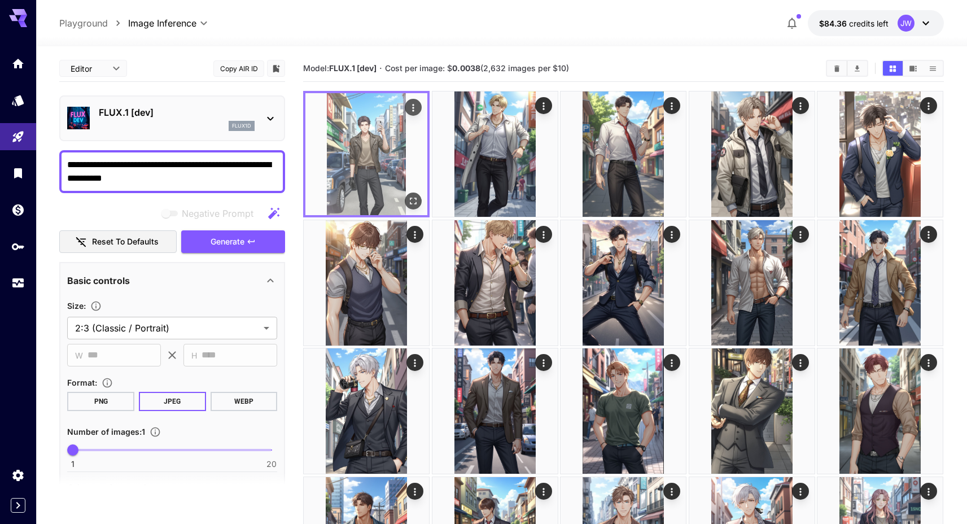
click at [418, 199] on icon "Open in fullscreen" at bounding box center [413, 200] width 11 height 11
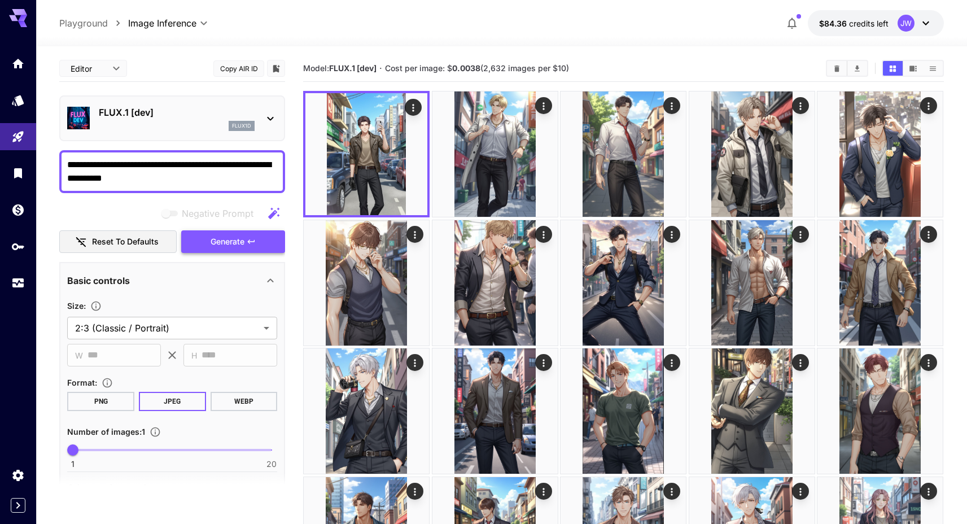
click at [208, 243] on button "Generate" at bounding box center [233, 241] width 104 height 23
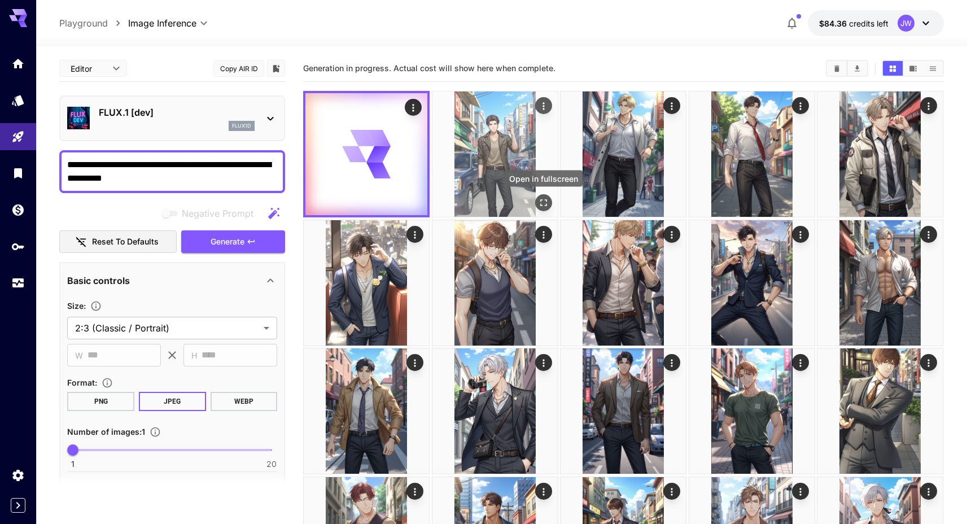
click at [540, 200] on icon "Open in fullscreen" at bounding box center [543, 203] width 7 height 7
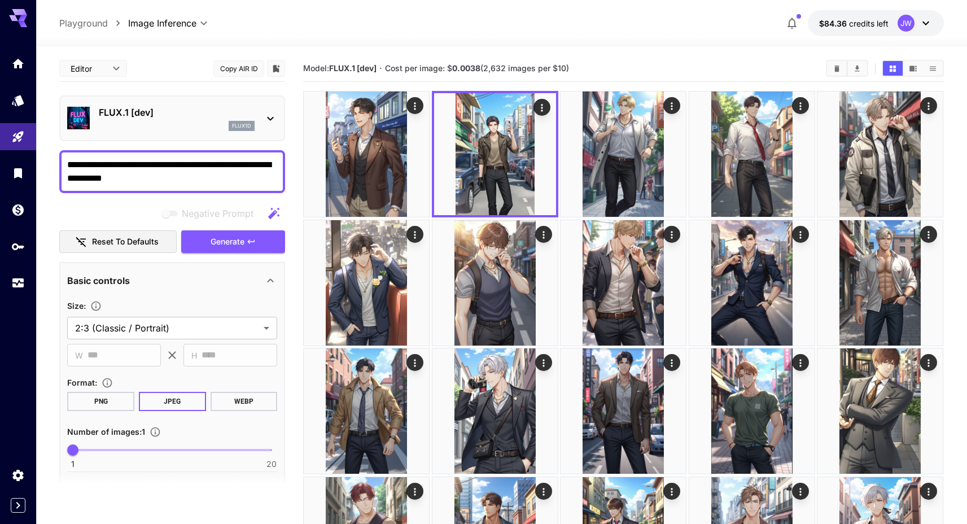
click at [568, 77] on div "Model: FLUX.1 [dev] · Cost per image: $ 0.0038 (2,632 images per $10)" at bounding box center [623, 68] width 641 height 27
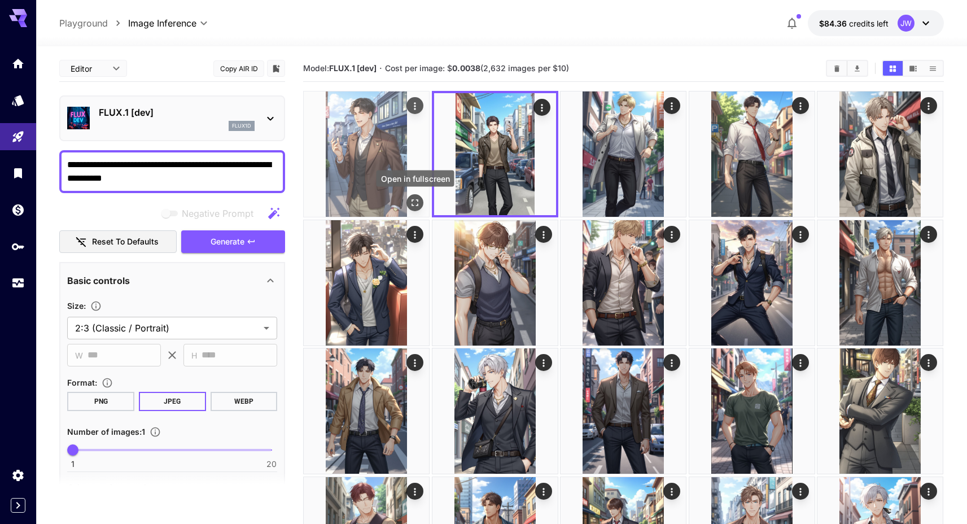
click at [416, 202] on icon "Open in fullscreen" at bounding box center [415, 202] width 11 height 11
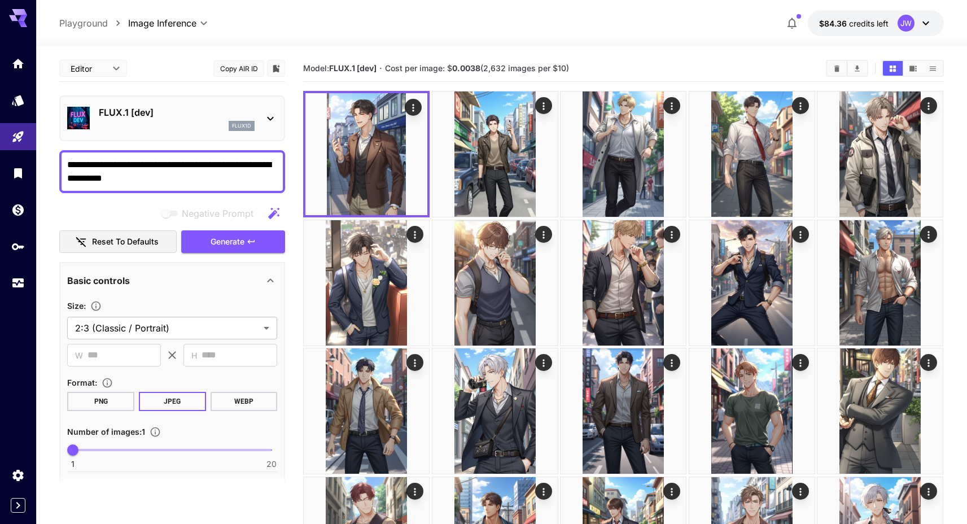
click at [491, 57] on div "Model: FLUX.1 [dev] · Cost per image: $ 0.0038 (2,632 images per $10)" at bounding box center [623, 68] width 641 height 27
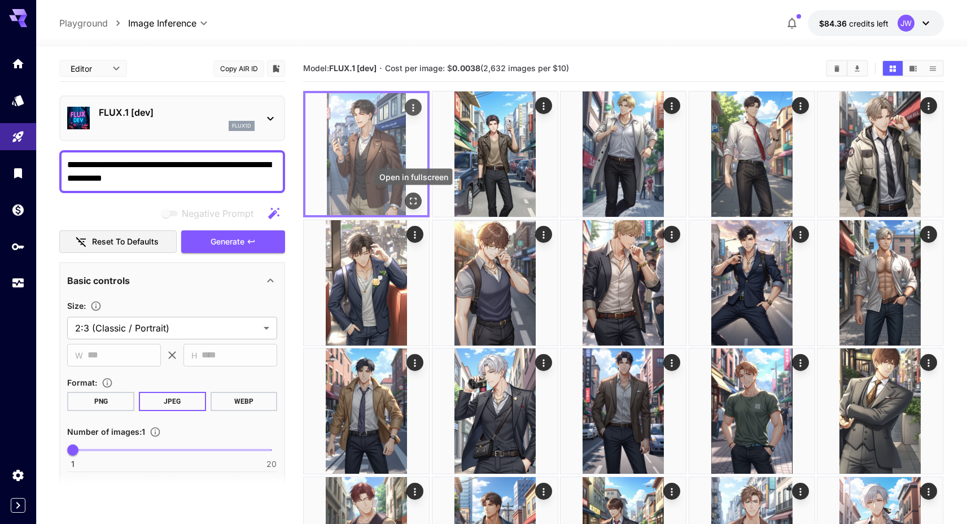
click at [416, 199] on icon "Open in fullscreen" at bounding box center [414, 201] width 7 height 7
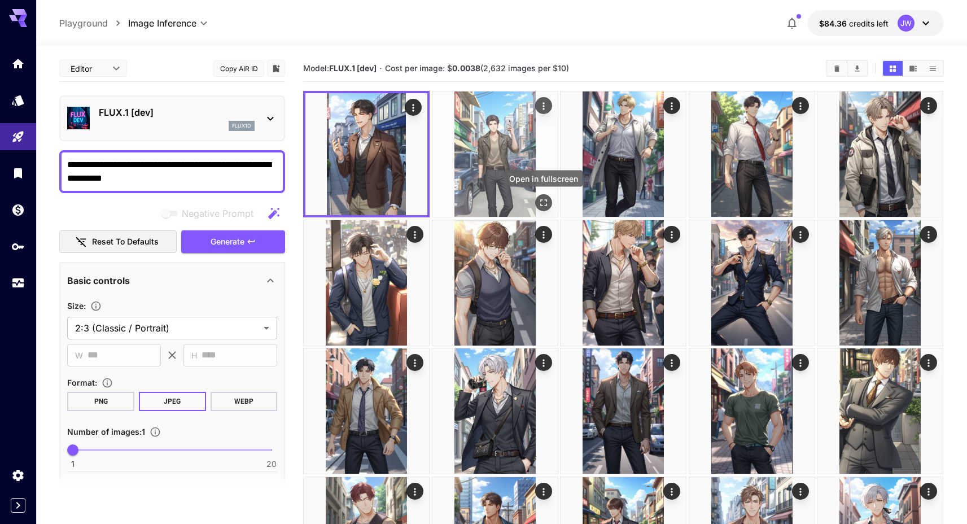
click at [539, 201] on icon "Open in fullscreen" at bounding box center [543, 202] width 11 height 11
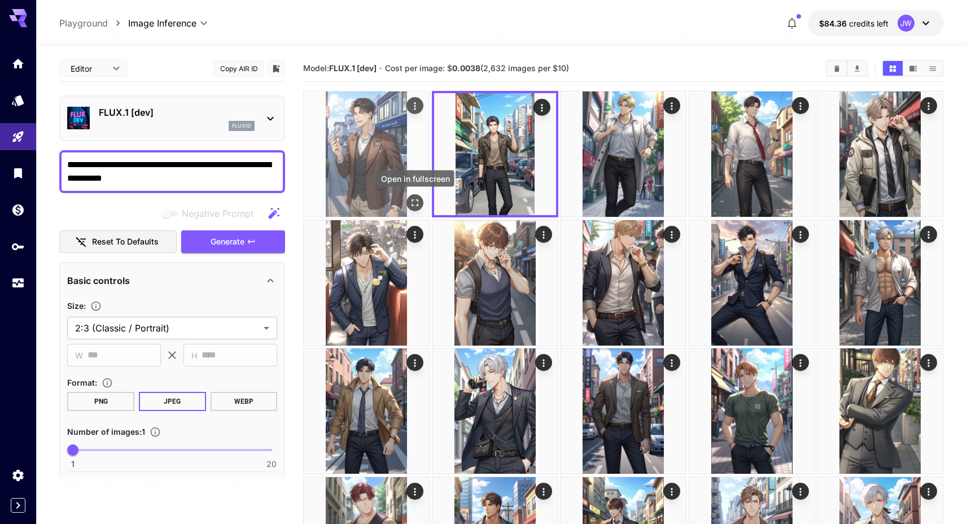
click at [418, 199] on icon "Open in fullscreen" at bounding box center [415, 202] width 11 height 11
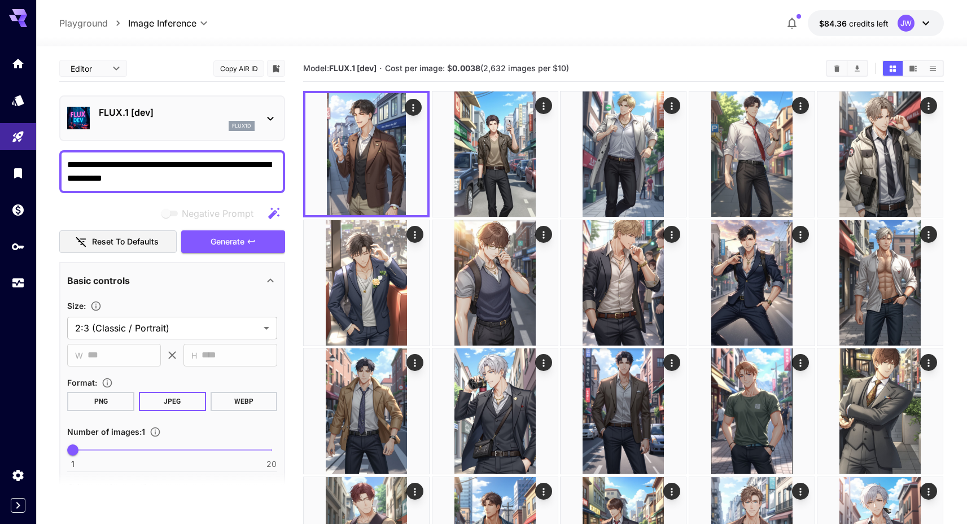
click at [549, 43] on div at bounding box center [501, 40] width 931 height 14
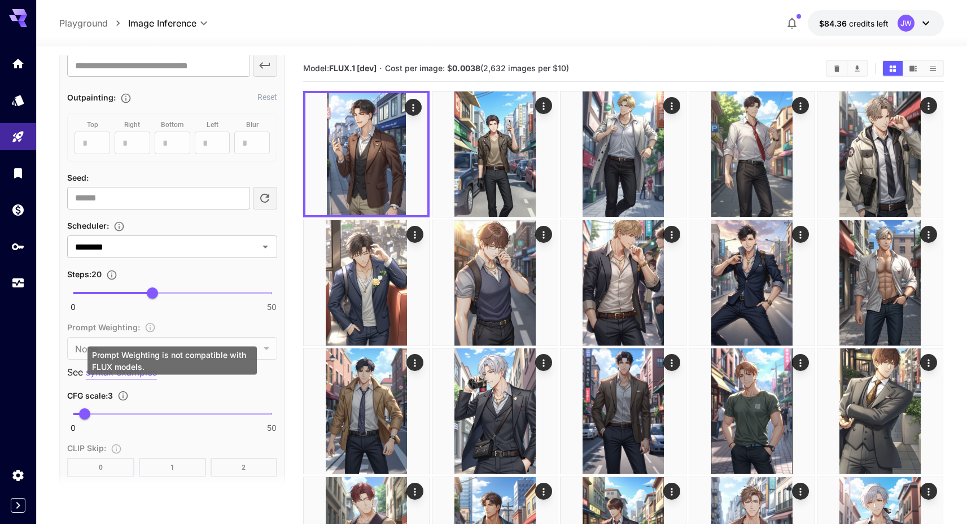
scroll to position [588, 0]
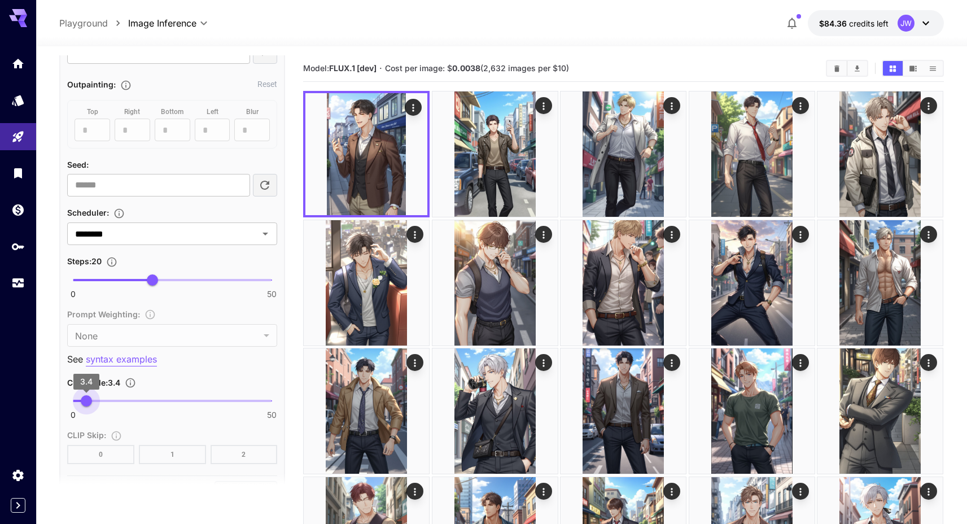
click at [86, 396] on span "3.4" at bounding box center [86, 400] width 11 height 11
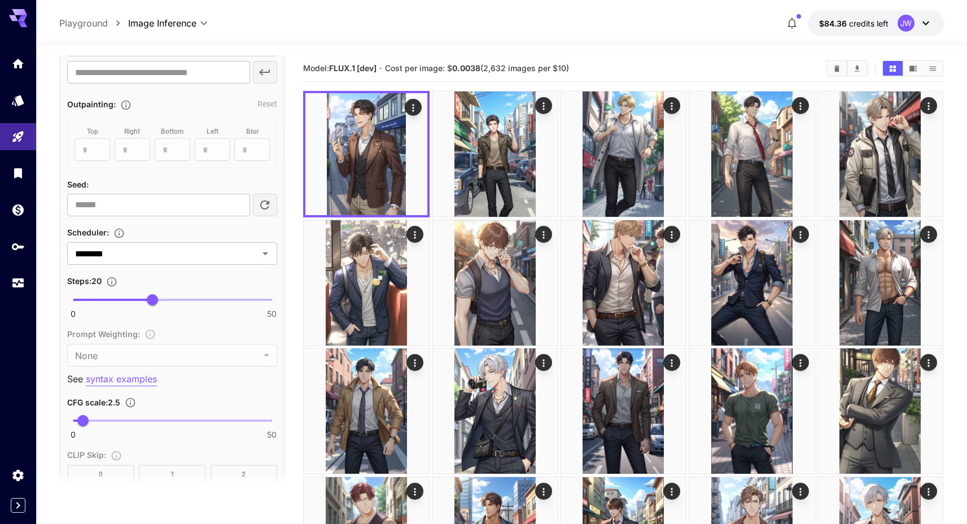
scroll to position [565, 0]
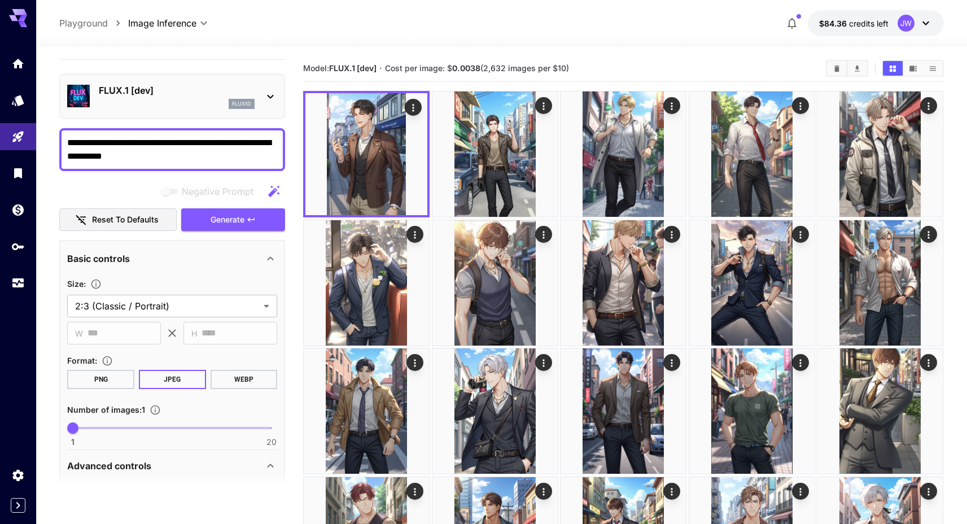
scroll to position [0, 0]
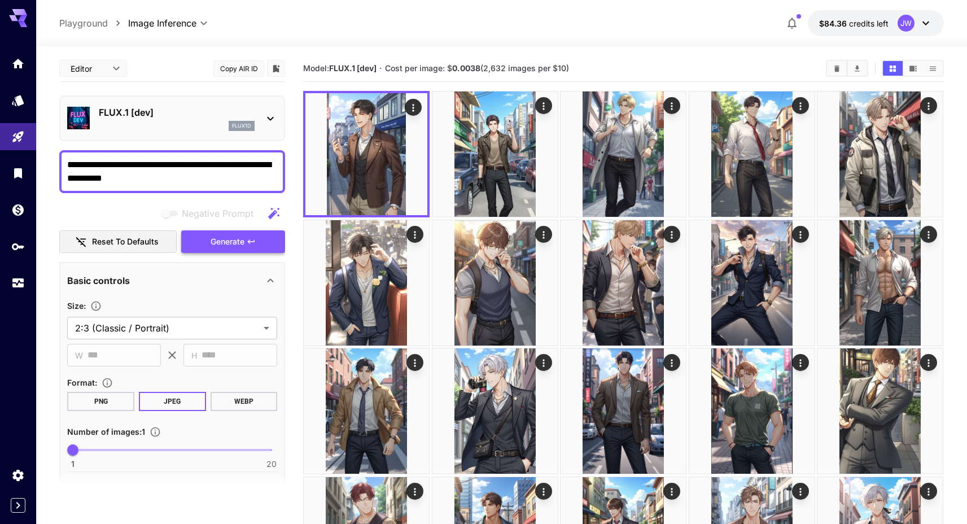
click at [228, 244] on span "Generate" at bounding box center [228, 242] width 34 height 14
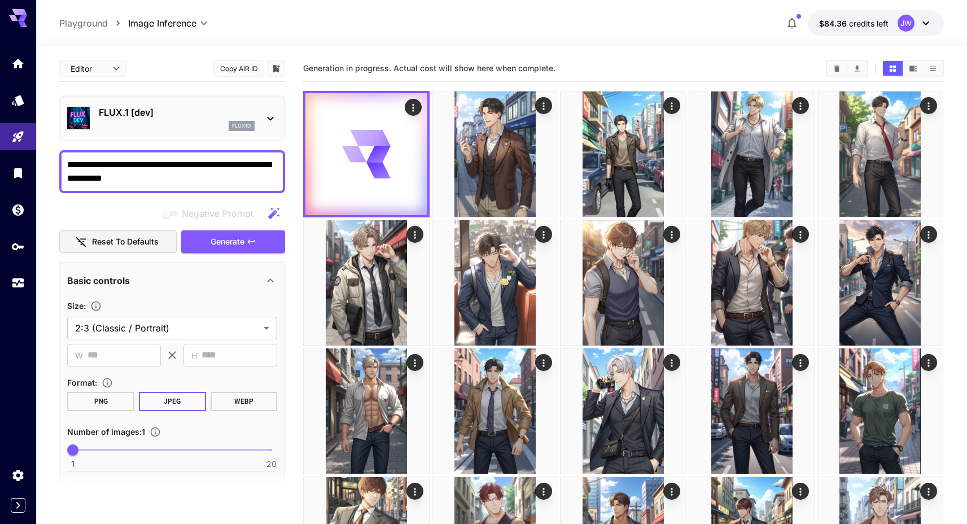
click at [333, 43] on div at bounding box center [501, 40] width 931 height 14
click at [329, 42] on div at bounding box center [501, 40] width 931 height 14
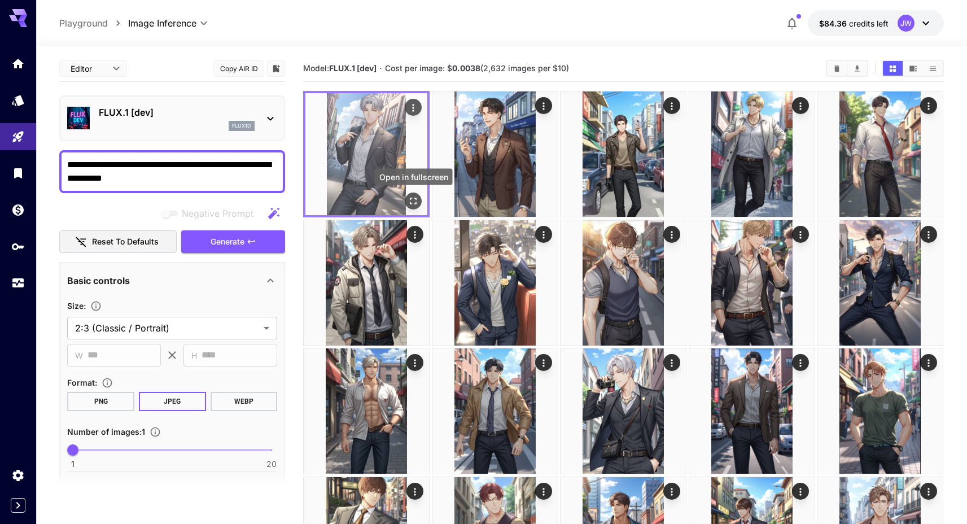
click at [411, 198] on icon "Open in fullscreen" at bounding box center [414, 201] width 7 height 7
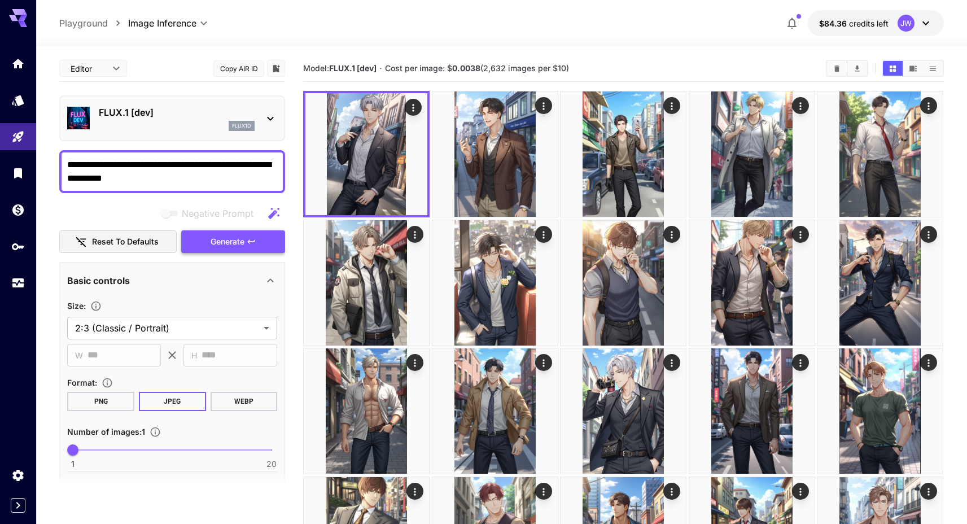
click at [213, 239] on span "Generate" at bounding box center [228, 242] width 34 height 14
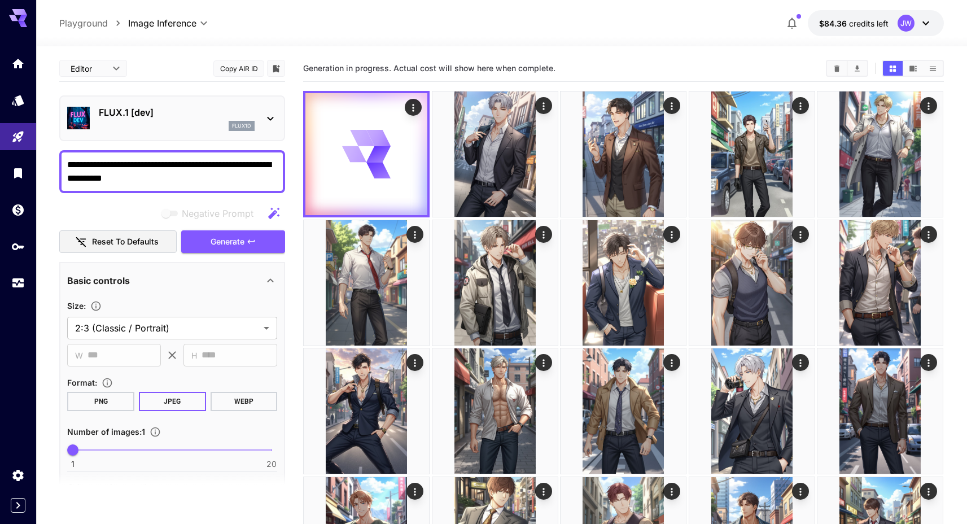
click at [309, 71] on span "Generation in progress. Actual cost will show here when complete." at bounding box center [429, 68] width 252 height 10
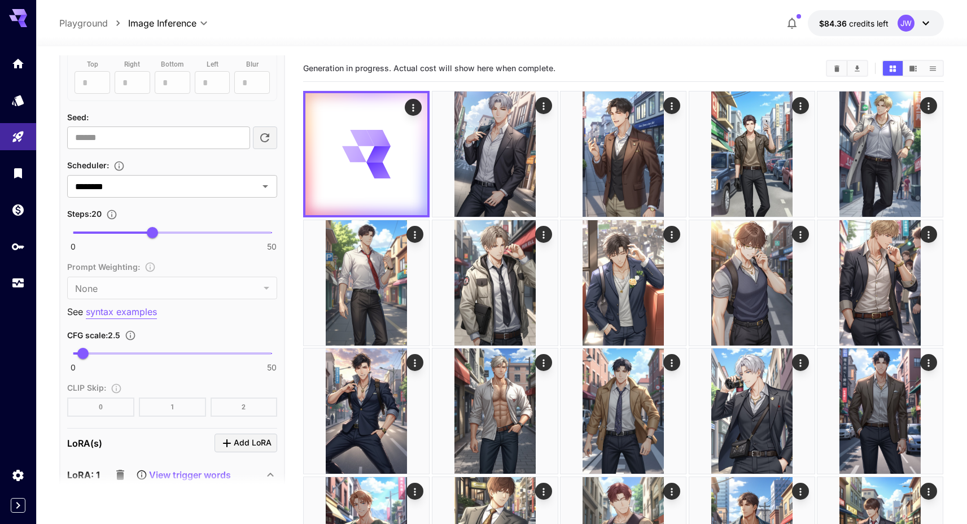
scroll to position [656, 0]
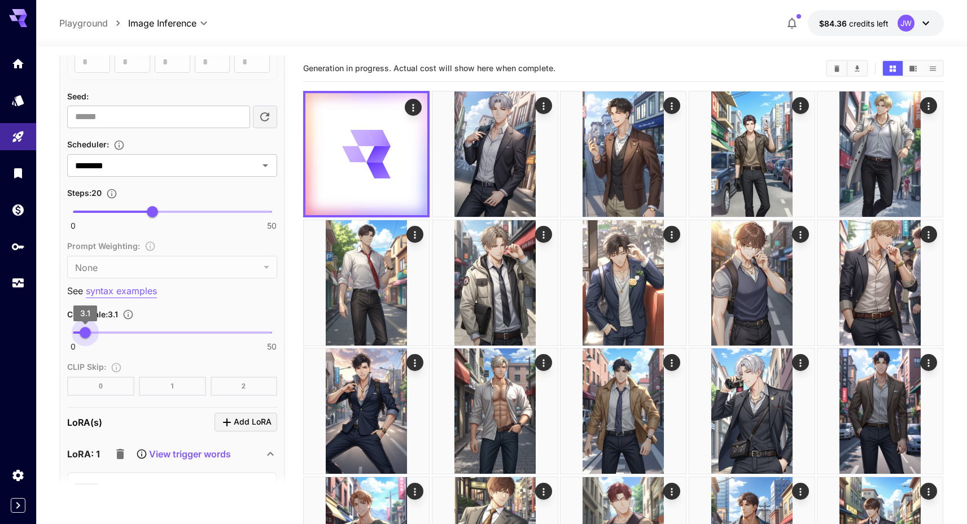
click at [85, 331] on span "3.1" at bounding box center [85, 332] width 11 height 11
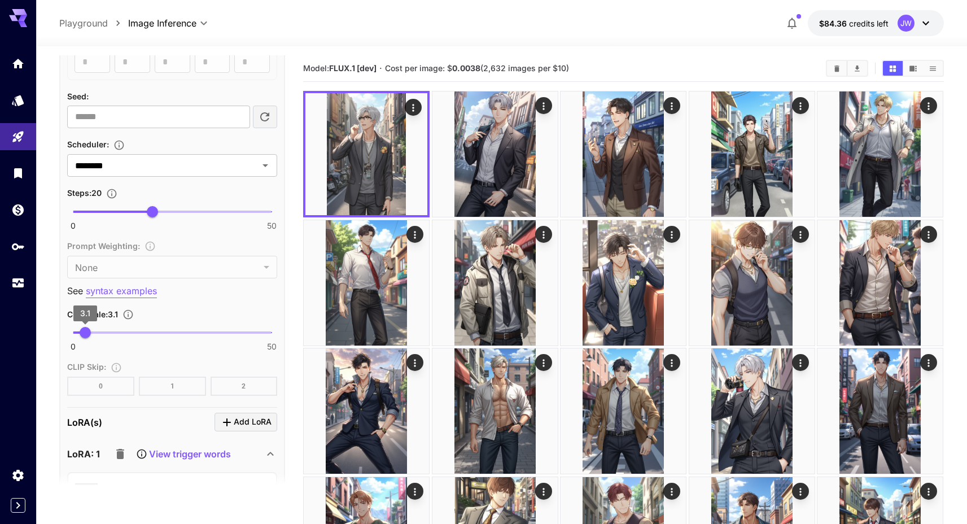
type input "*"
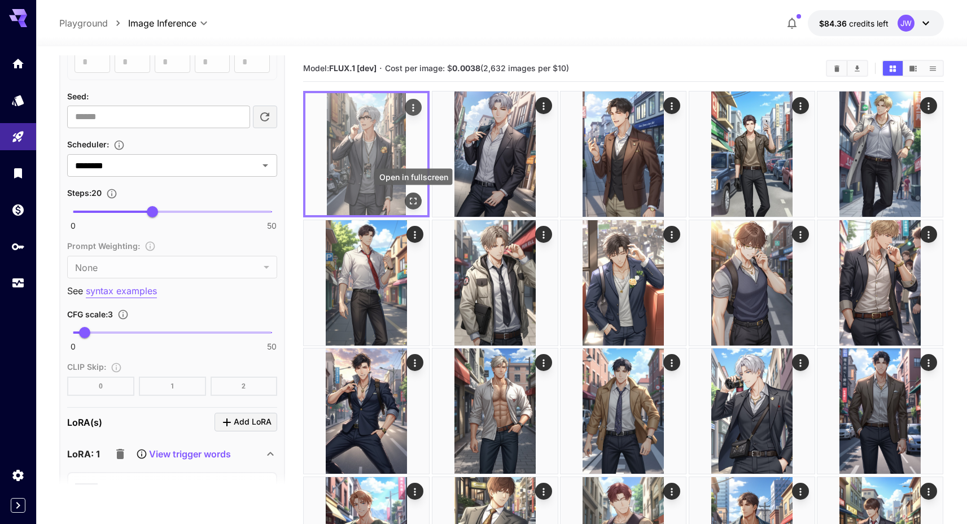
click at [420, 200] on button "Open in fullscreen" at bounding box center [413, 201] width 17 height 17
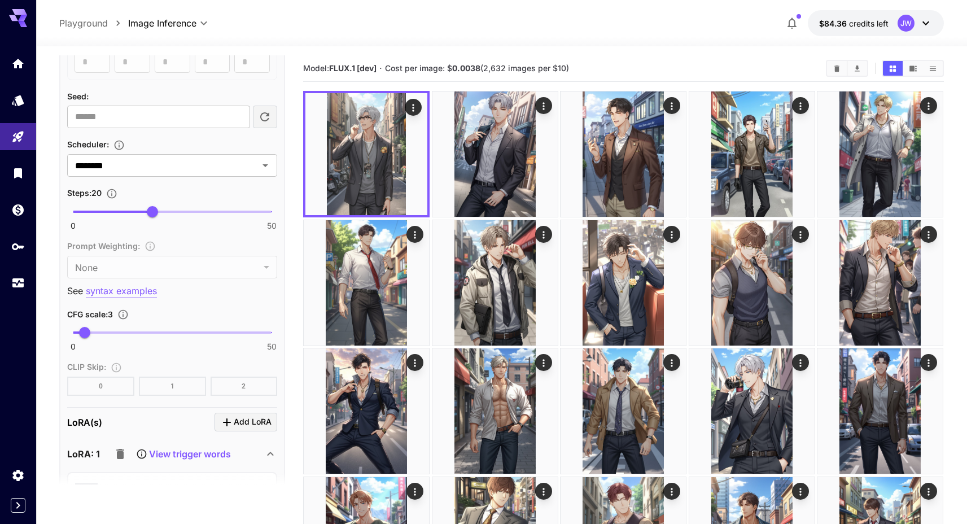
scroll to position [0, 0]
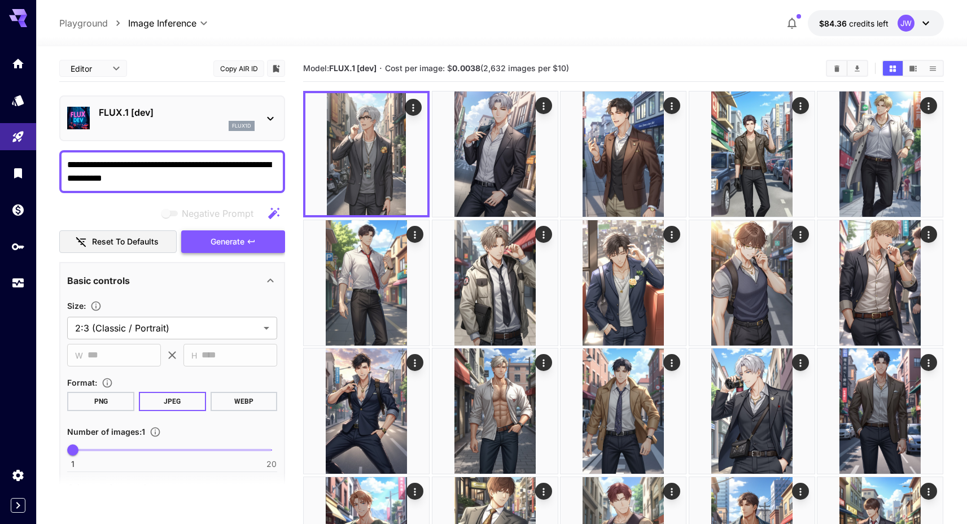
click at [235, 242] on span "Generate" at bounding box center [228, 242] width 34 height 14
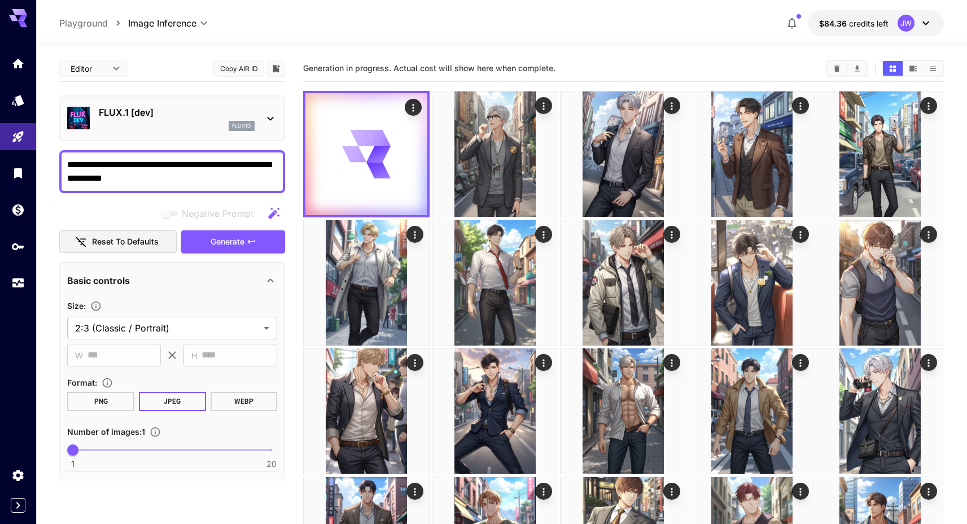
click at [500, 76] on div "Generation in progress. Actual cost will show here when complete." at bounding box center [623, 68] width 641 height 17
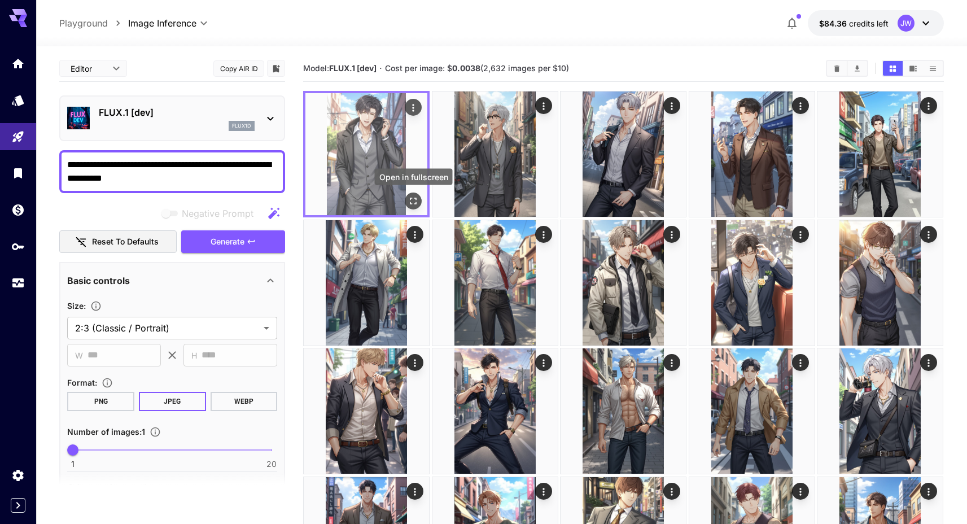
click at [406, 205] on button "Open in fullscreen" at bounding box center [413, 201] width 17 height 17
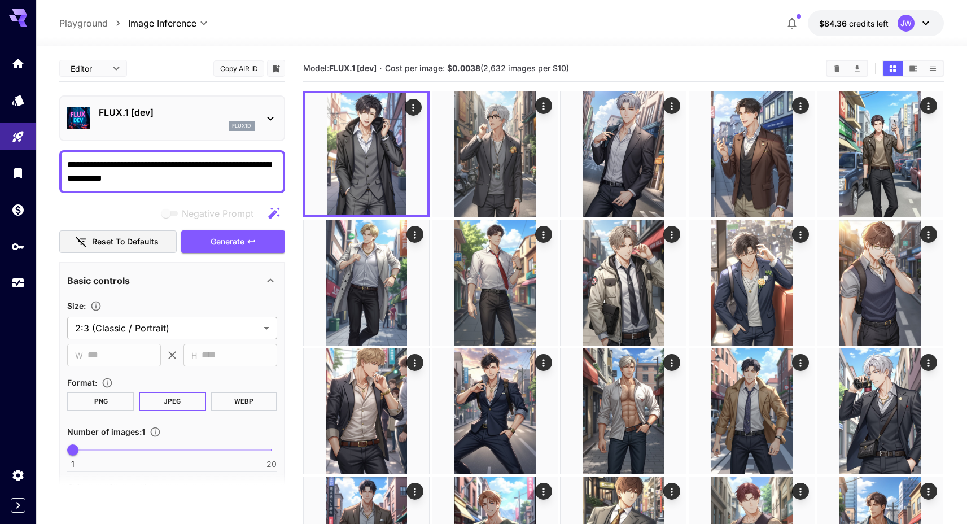
click at [273, 121] on icon at bounding box center [271, 119] width 14 height 14
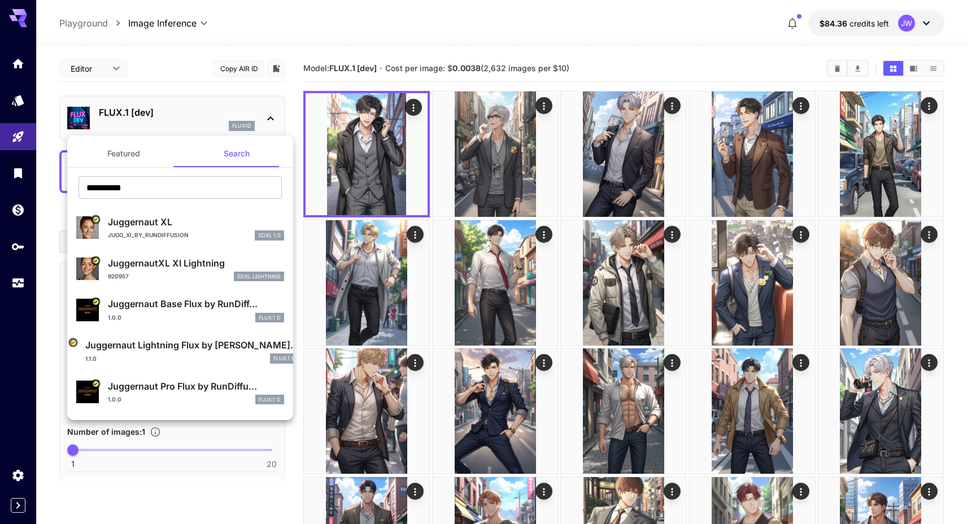
click at [230, 339] on p "Juggernaut Lightning Flux by [PERSON_NAME]..." at bounding box center [191, 345] width 213 height 14
type input "*"
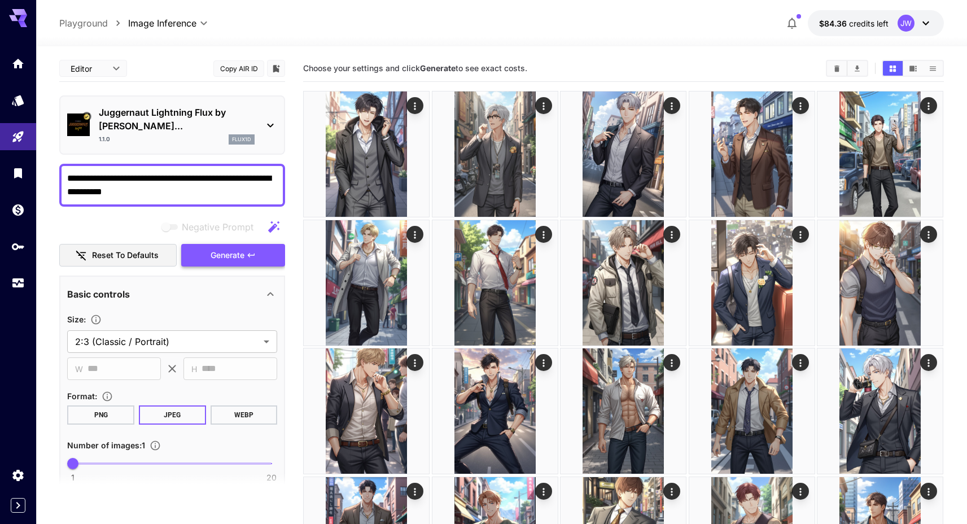
click at [231, 248] on span "Generate" at bounding box center [228, 255] width 34 height 14
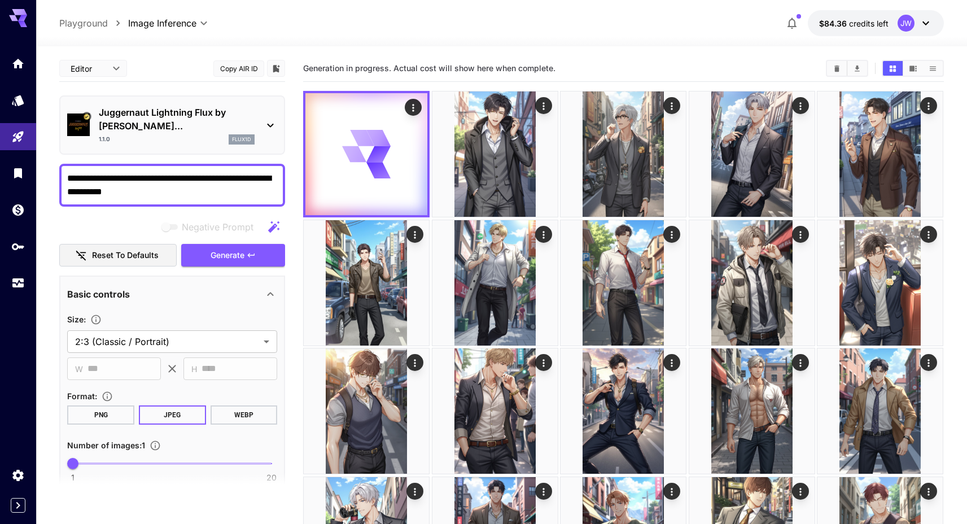
click at [559, 67] on section "Generation in progress. Actual cost will show here when complete." at bounding box center [560, 68] width 514 height 11
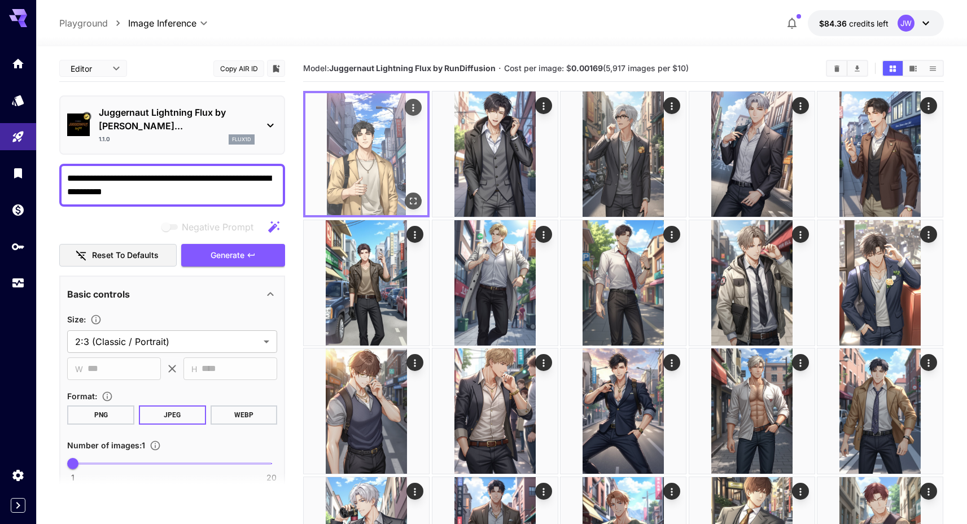
click at [412, 205] on icon "Open in fullscreen" at bounding box center [413, 200] width 11 height 11
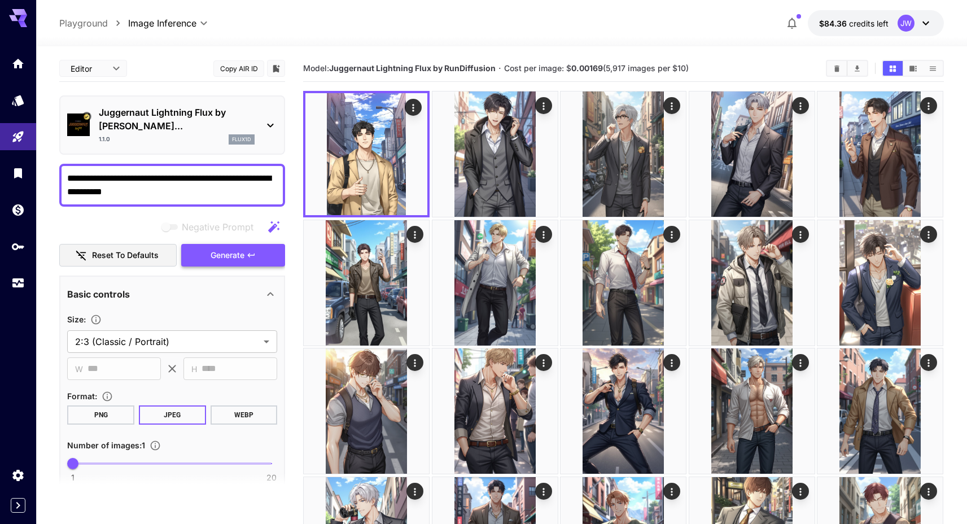
click at [239, 244] on button "Generate" at bounding box center [233, 255] width 104 height 23
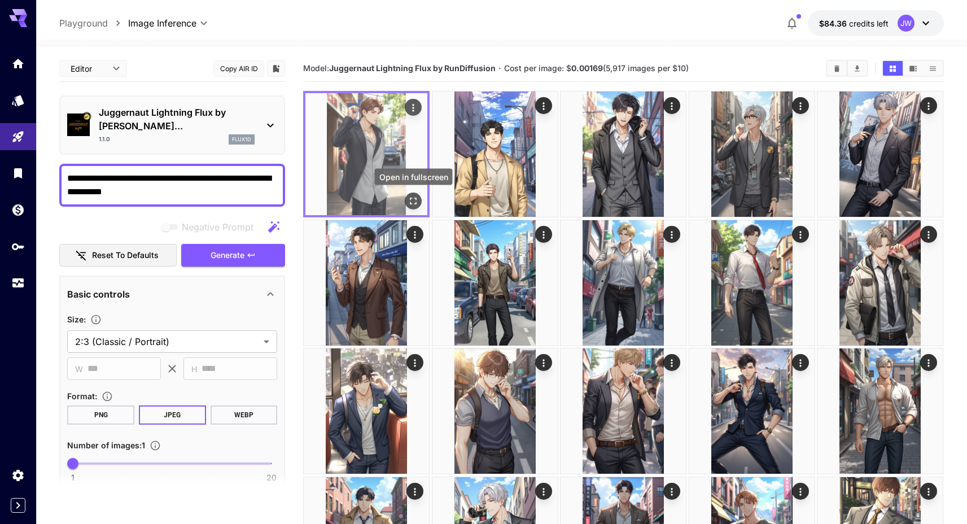
click at [405, 202] on button "Open in fullscreen" at bounding box center [413, 201] width 17 height 17
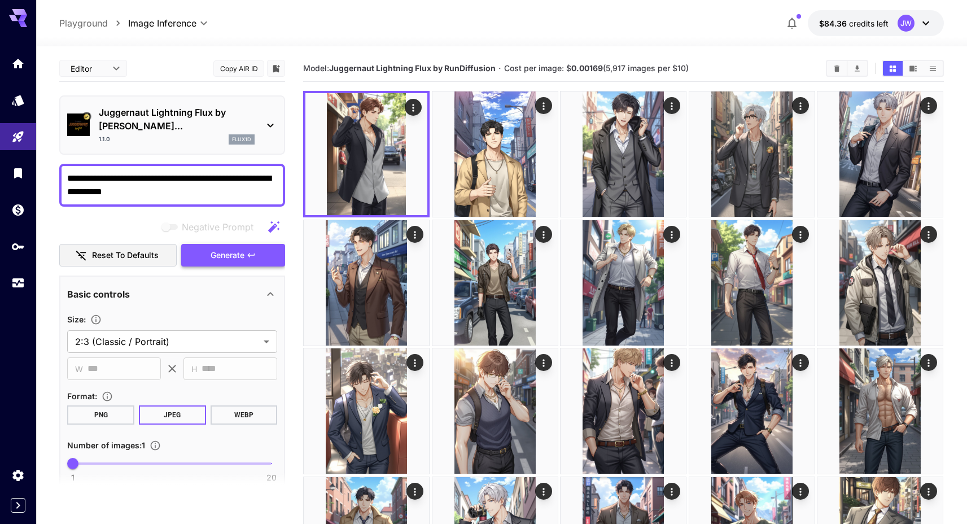
click at [263, 245] on button "Generate" at bounding box center [233, 255] width 104 height 23
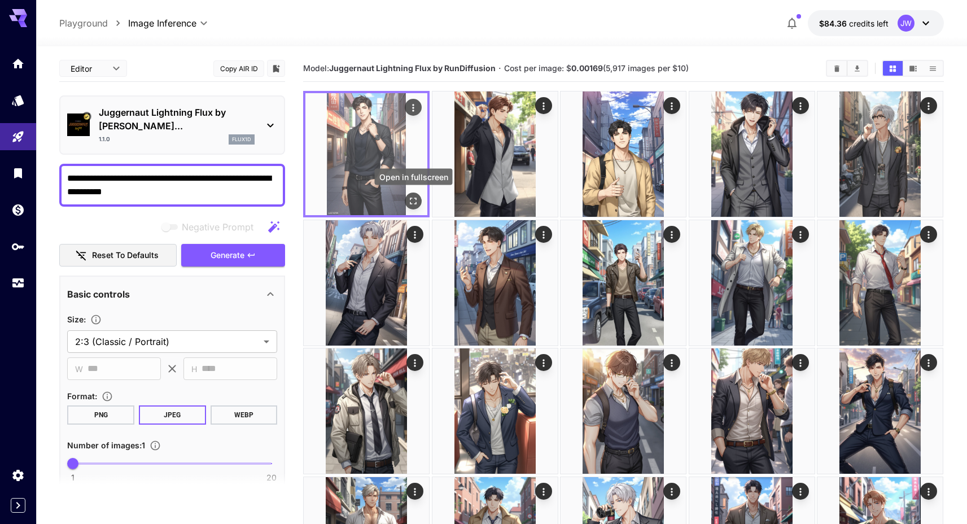
click at [408, 195] on icon "Open in fullscreen" at bounding box center [413, 200] width 11 height 11
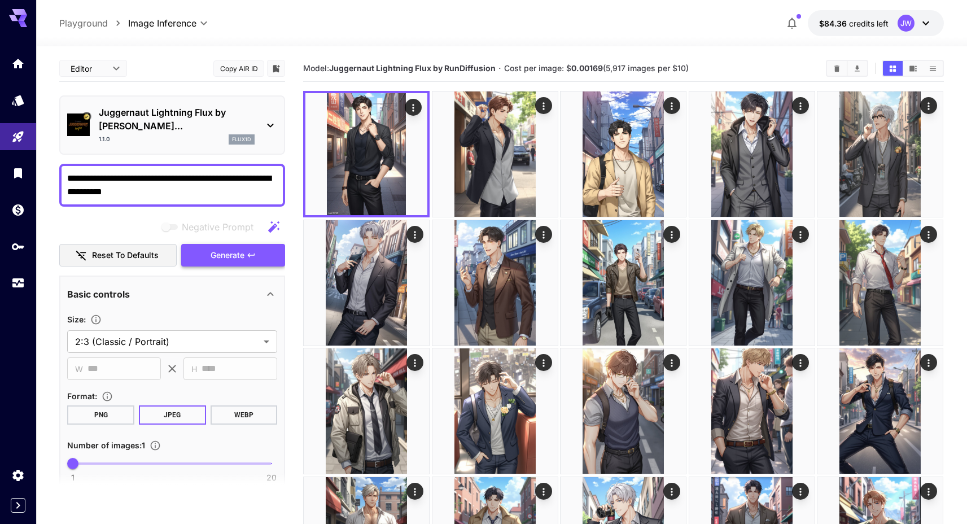
click at [271, 244] on button "Generate" at bounding box center [233, 255] width 104 height 23
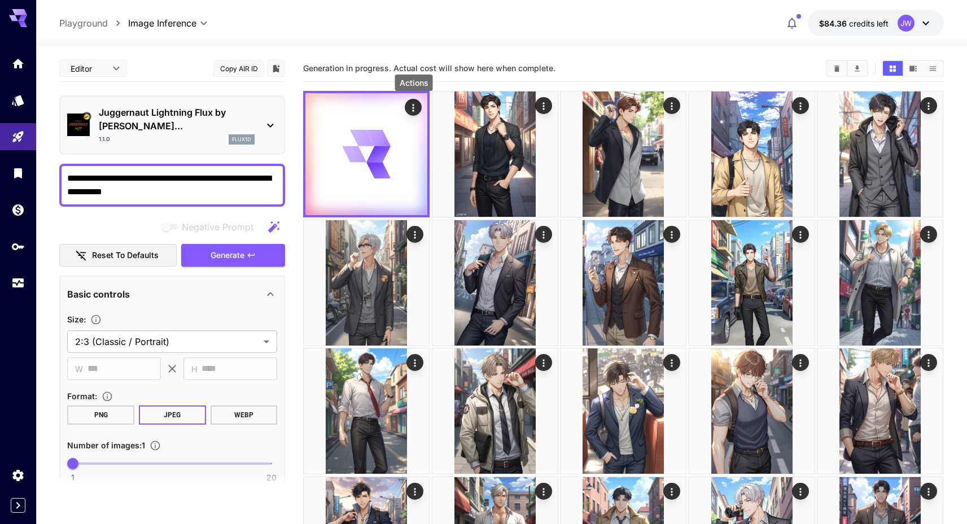
click at [409, 74] on div "Actions" at bounding box center [414, 85] width 40 height 25
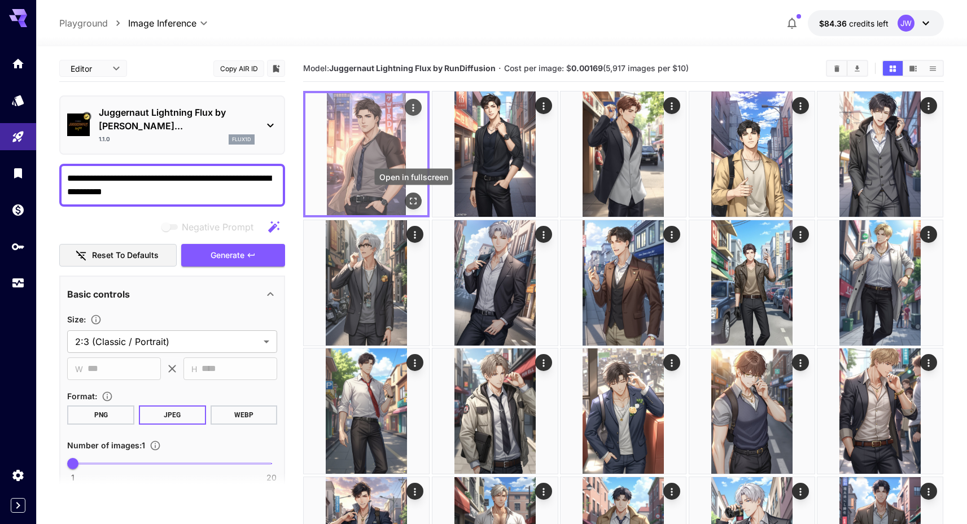
click at [416, 193] on button "Open in fullscreen" at bounding box center [413, 201] width 17 height 17
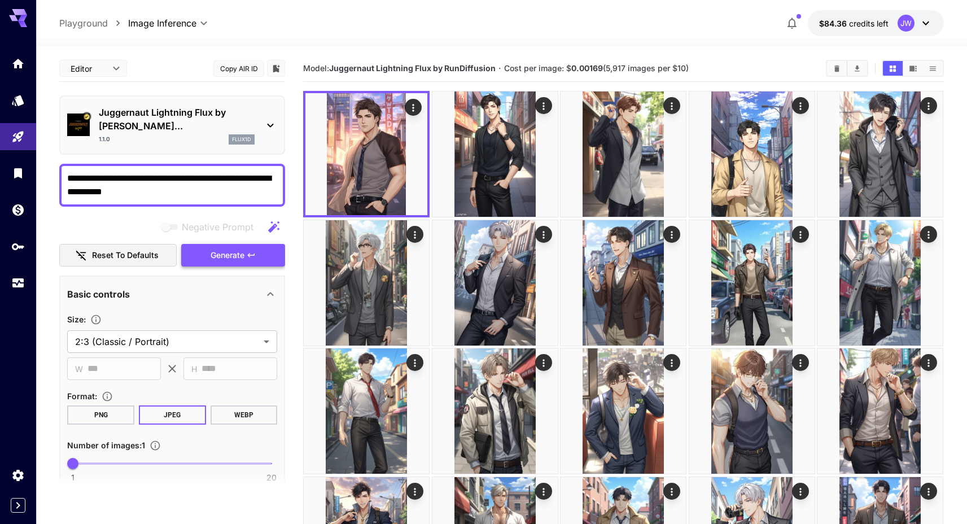
click at [252, 244] on button "Generate" at bounding box center [233, 255] width 104 height 23
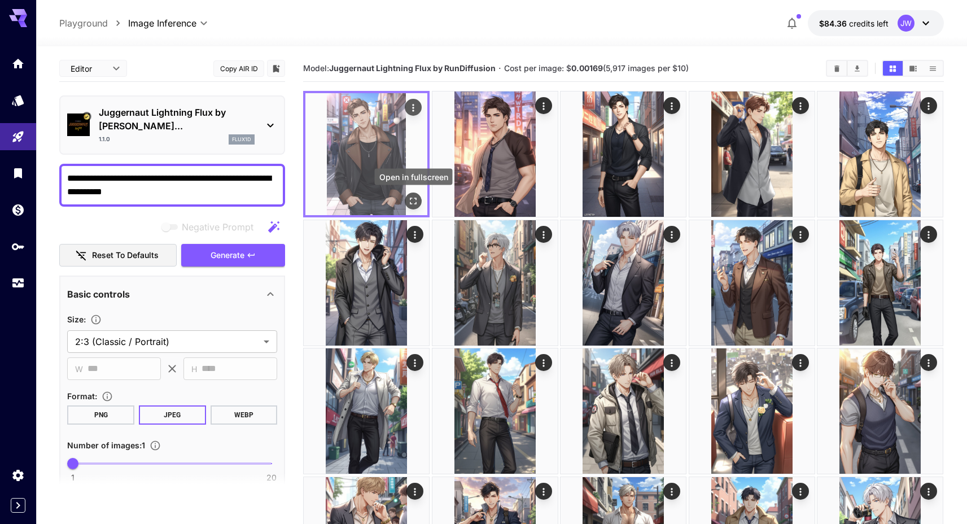
click at [408, 198] on icon "Open in fullscreen" at bounding box center [413, 200] width 11 height 11
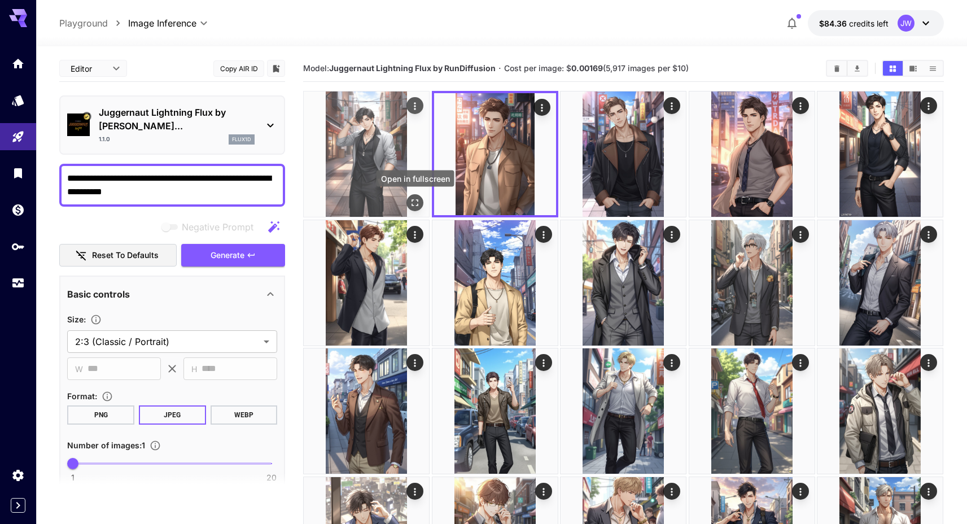
click at [415, 204] on icon "Open in fullscreen" at bounding box center [415, 202] width 11 height 11
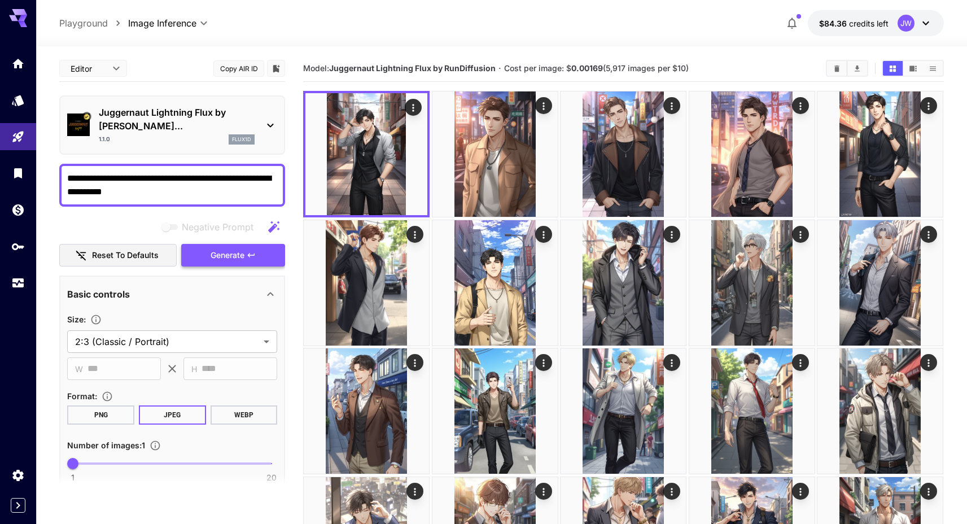
click at [256, 245] on button "Generate" at bounding box center [233, 255] width 104 height 23
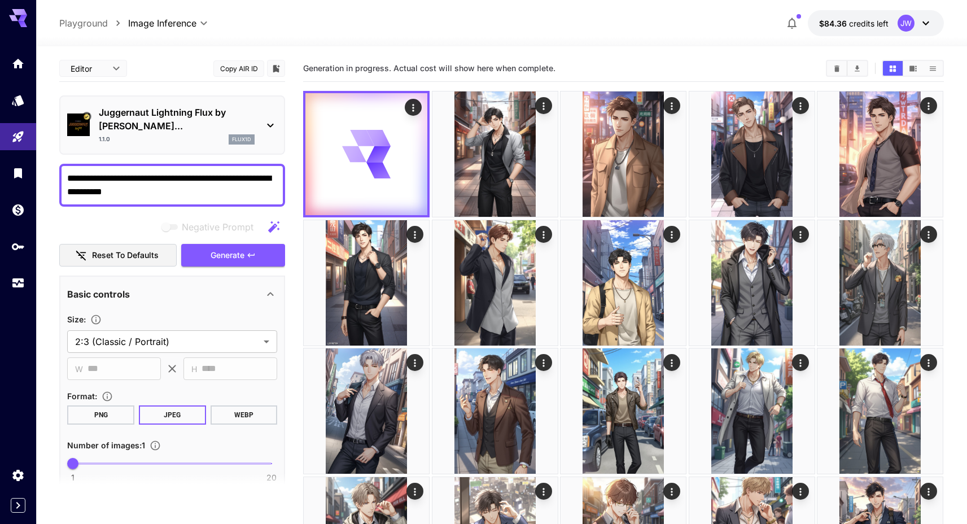
click at [369, 69] on span "Generation in progress. Actual cost will show here when complete." at bounding box center [429, 68] width 252 height 10
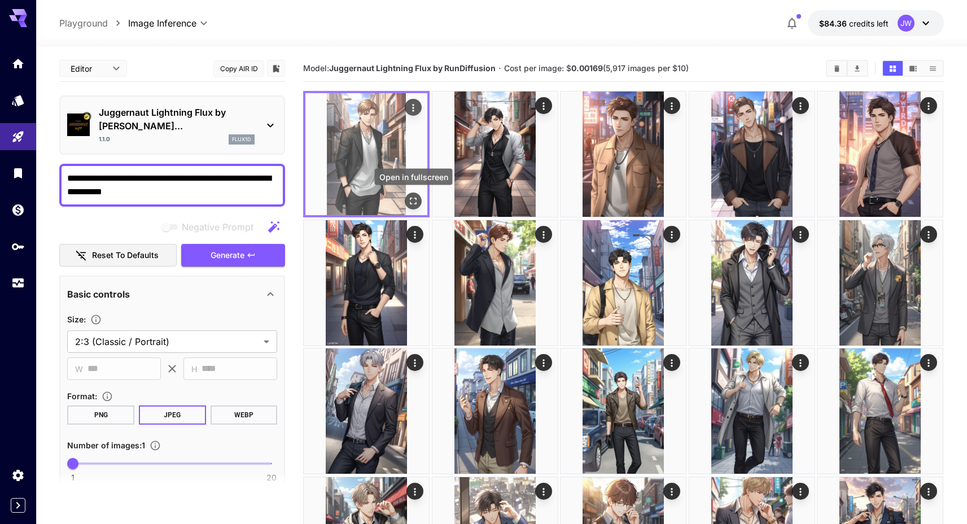
click at [416, 206] on icon "Open in fullscreen" at bounding box center [413, 200] width 11 height 11
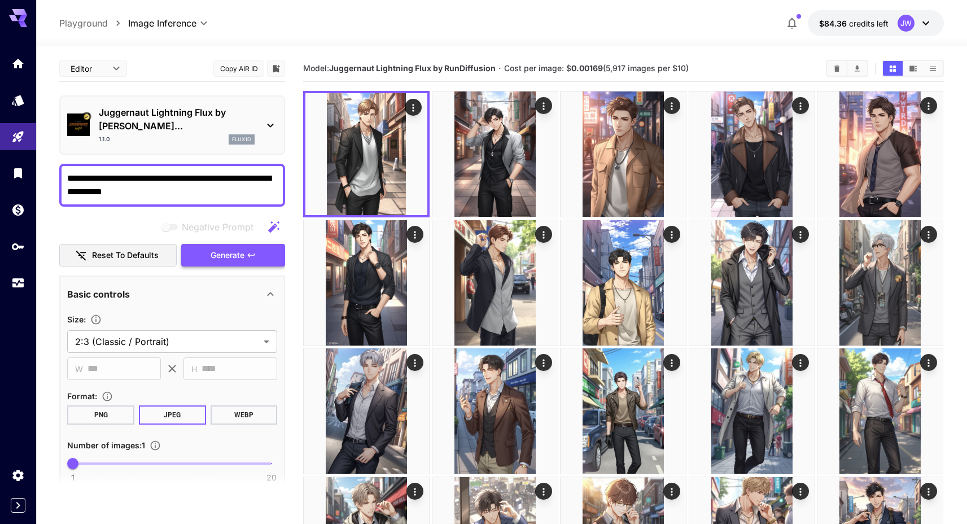
click at [246, 250] on button "Generate" at bounding box center [233, 255] width 104 height 23
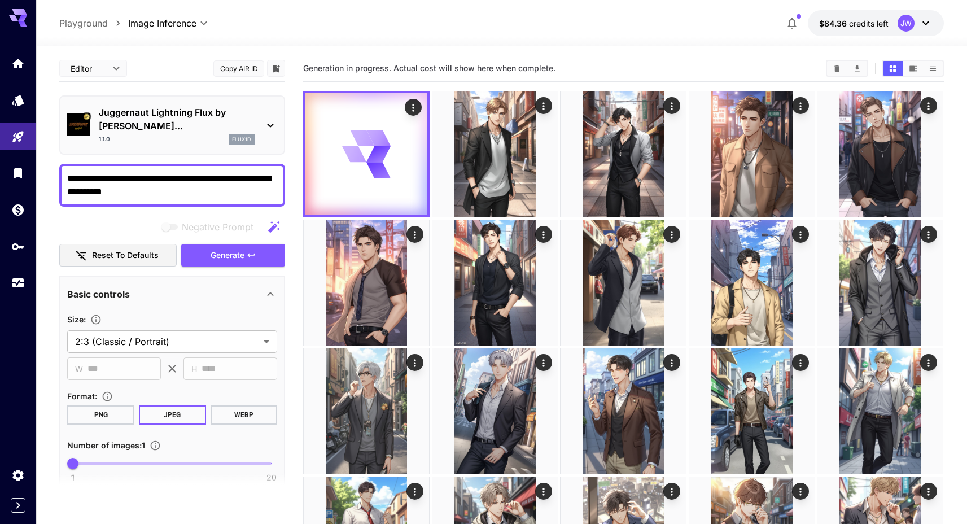
click at [449, 60] on div "Generation in progress. Actual cost will show here when complete." at bounding box center [623, 68] width 641 height 17
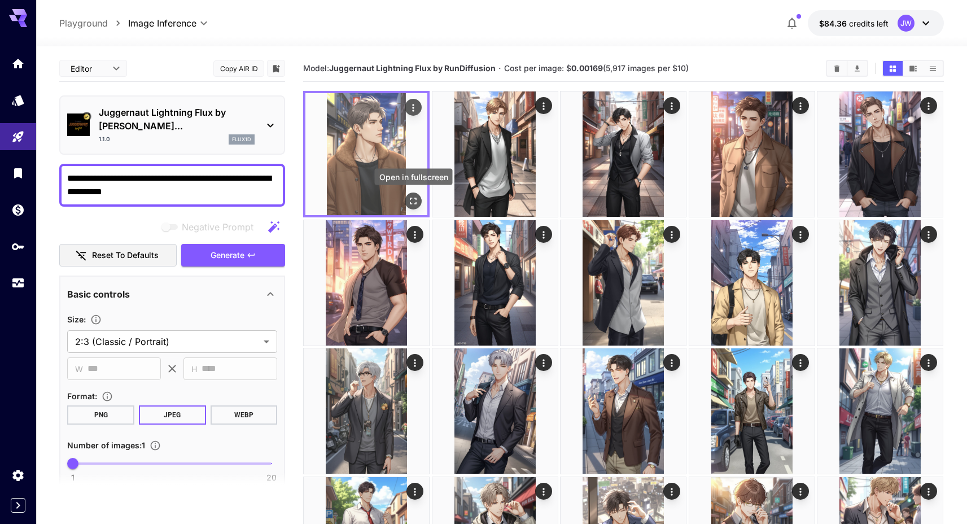
click at [415, 195] on button "Open in fullscreen" at bounding box center [413, 201] width 17 height 17
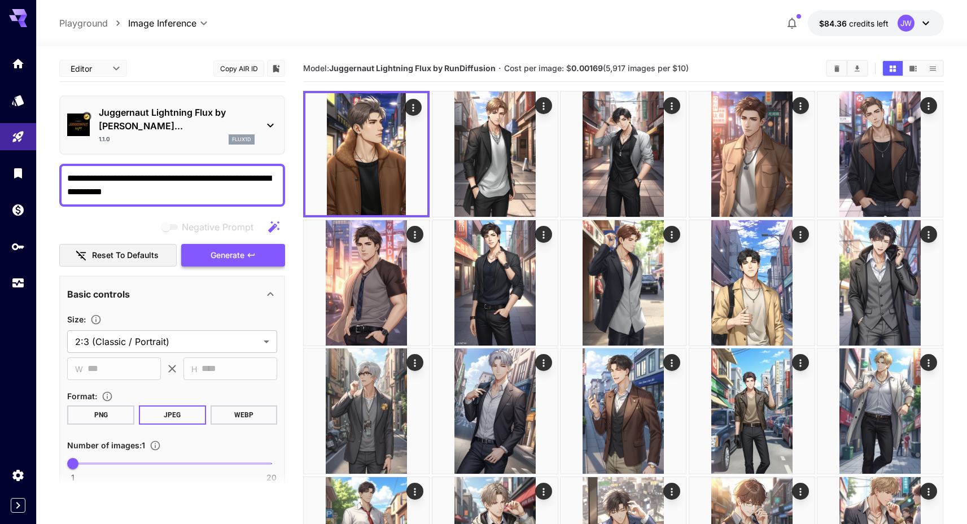
click at [220, 248] on span "Generate" at bounding box center [228, 255] width 34 height 14
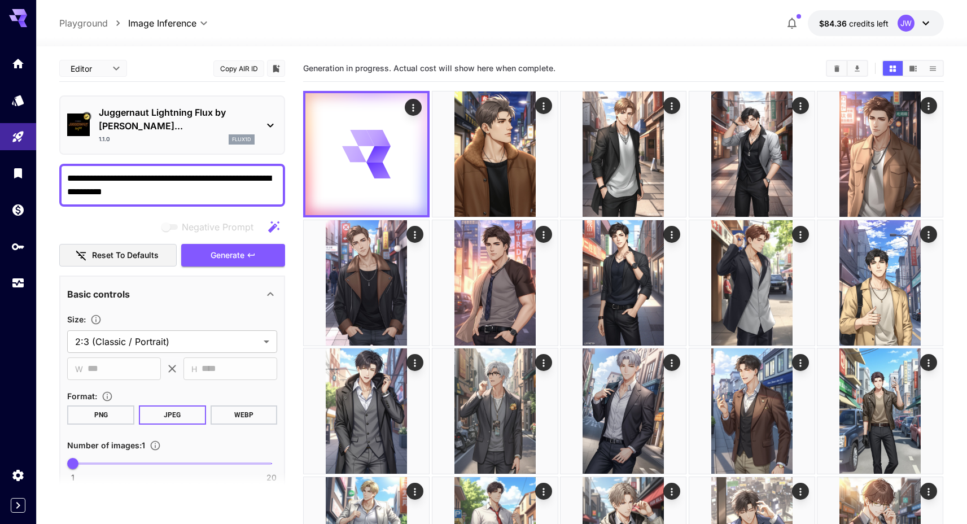
click at [357, 75] on div "Generation in progress. Actual cost will show here when complete." at bounding box center [623, 68] width 641 height 17
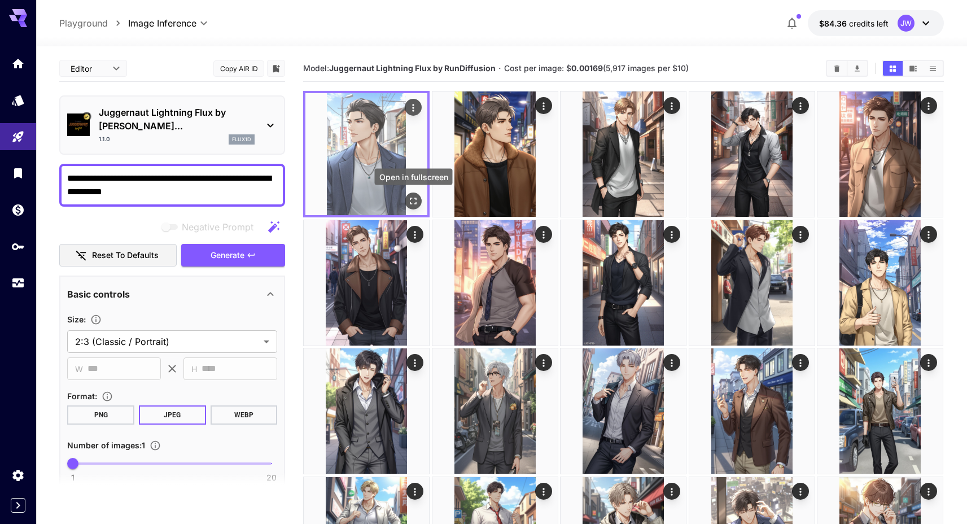
click at [416, 201] on icon "Open in fullscreen" at bounding box center [413, 200] width 11 height 11
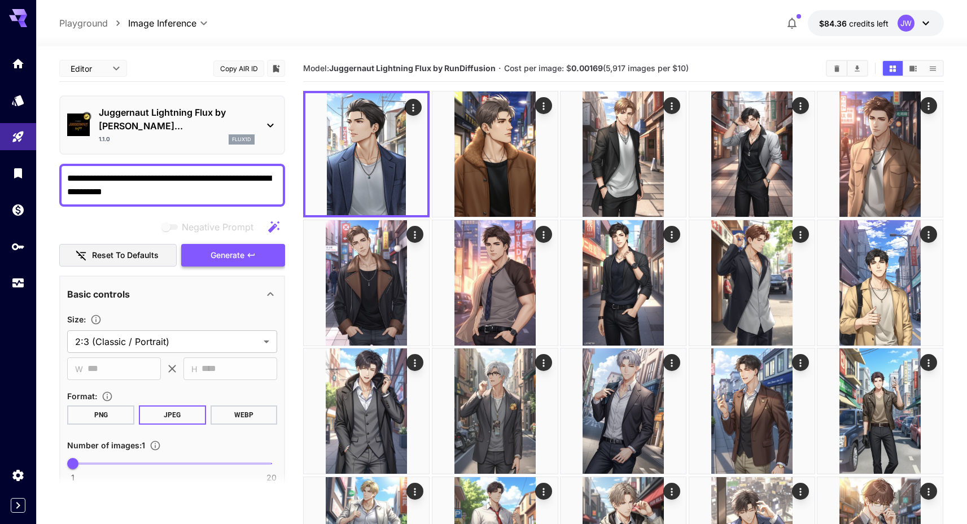
click at [233, 248] on span "Generate" at bounding box center [228, 255] width 34 height 14
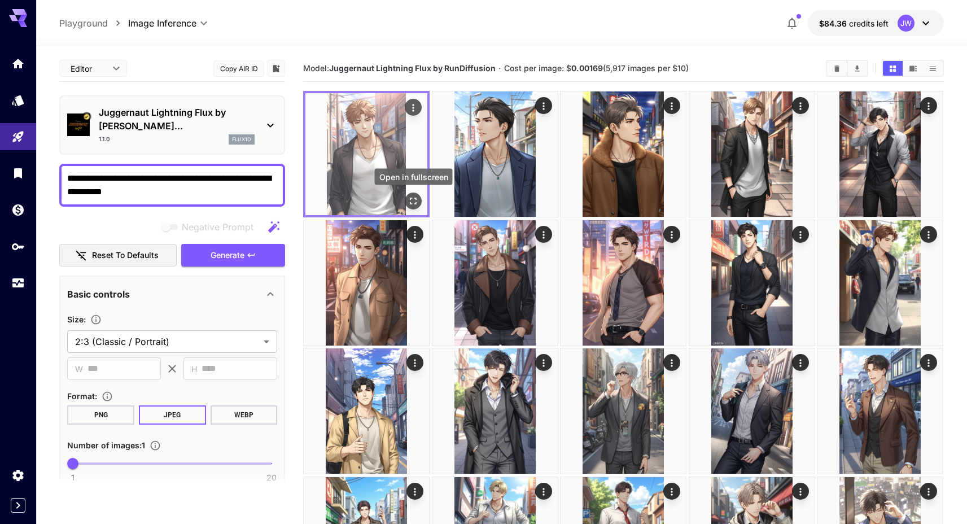
click at [407, 199] on button "Open in fullscreen" at bounding box center [413, 201] width 17 height 17
click at [417, 110] on icon "Actions" at bounding box center [413, 107] width 11 height 11
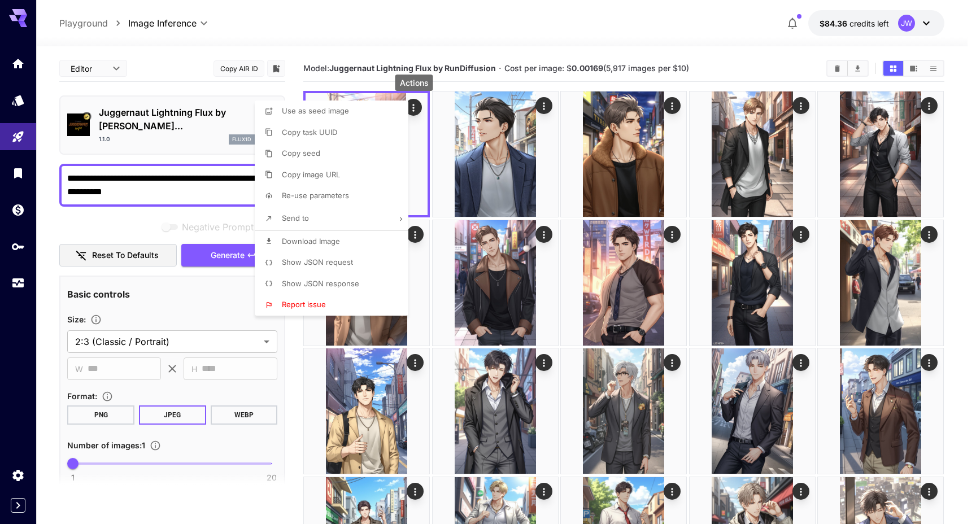
click at [365, 161] on li "Copy seed" at bounding box center [335, 153] width 160 height 21
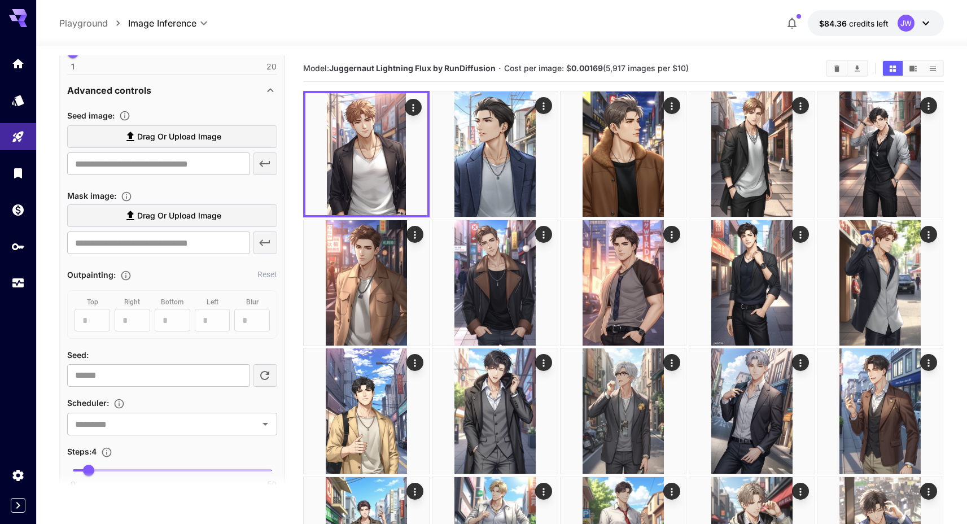
scroll to position [464, 0]
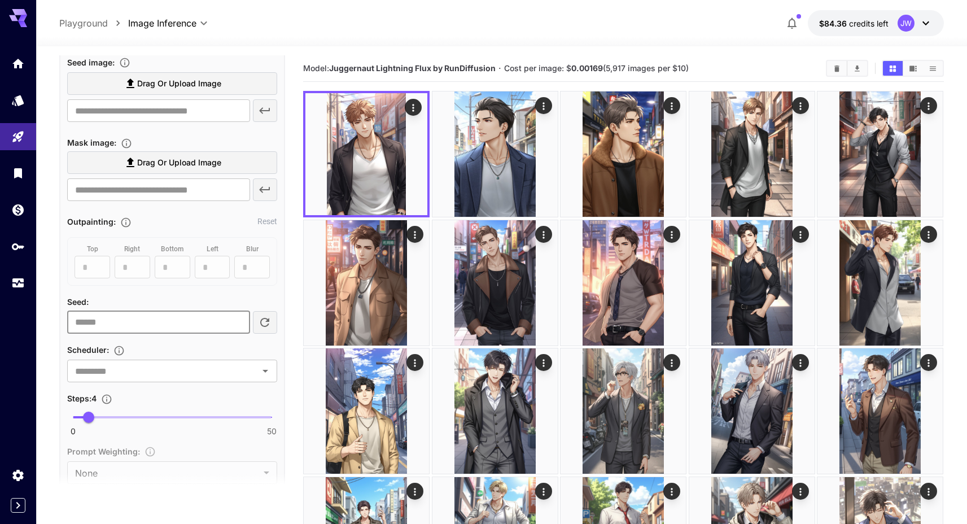
click at [134, 311] on input "number" at bounding box center [158, 322] width 182 height 23
paste input "**********"
click at [130, 367] on div "​" at bounding box center [172, 371] width 210 height 23
type input "**********"
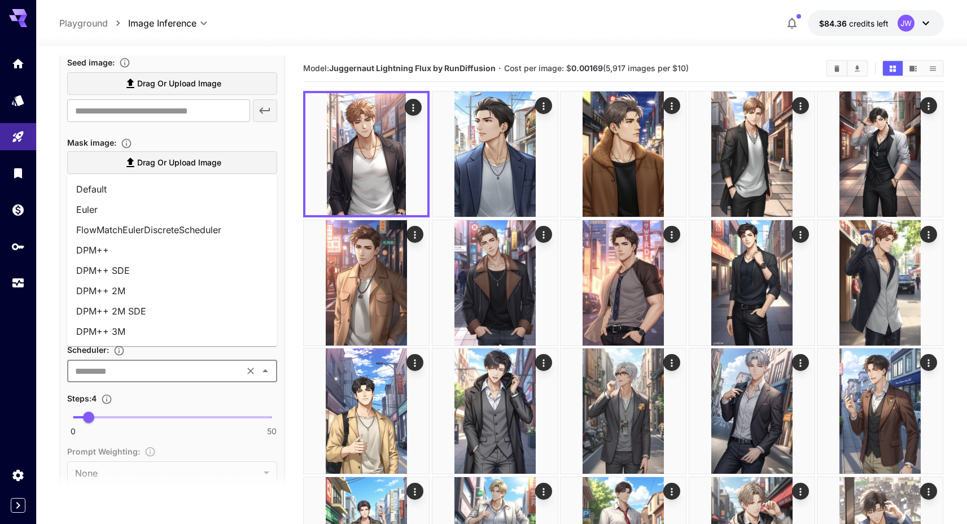
click at [135, 288] on li "DPM++ 2M" at bounding box center [172, 291] width 210 height 20
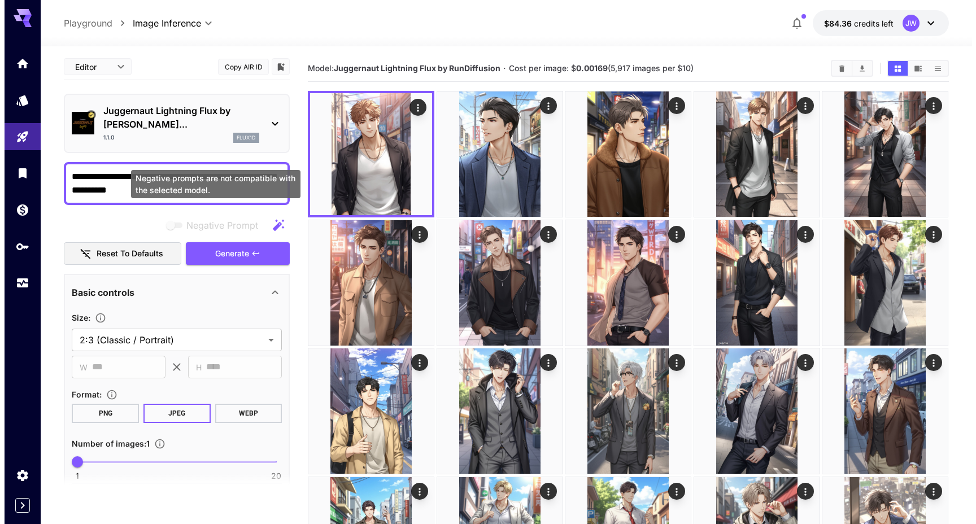
scroll to position [0, 0]
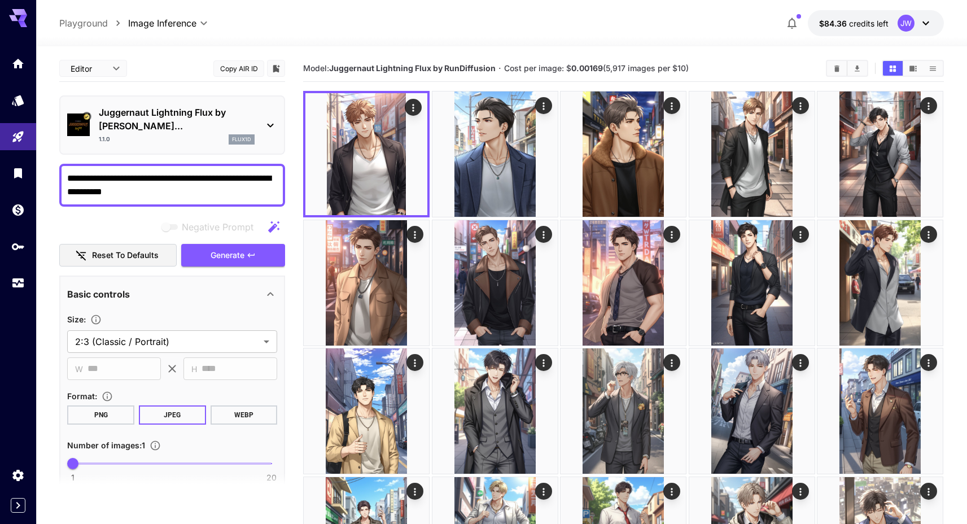
click at [185, 103] on div "Juggernaut Lightning Flux by Ru... 1.1.0 flux1d" at bounding box center [172, 125] width 210 height 48
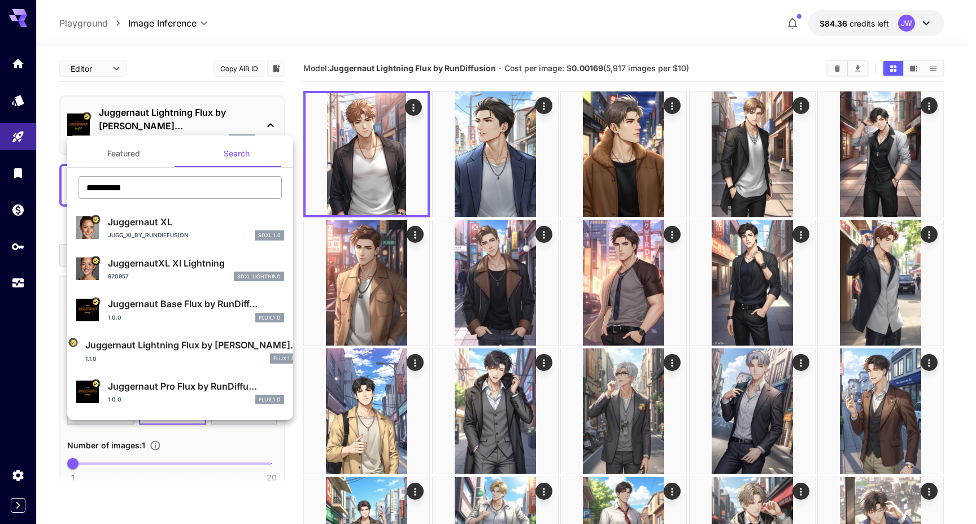
click at [190, 184] on input "**********" at bounding box center [180, 187] width 203 height 23
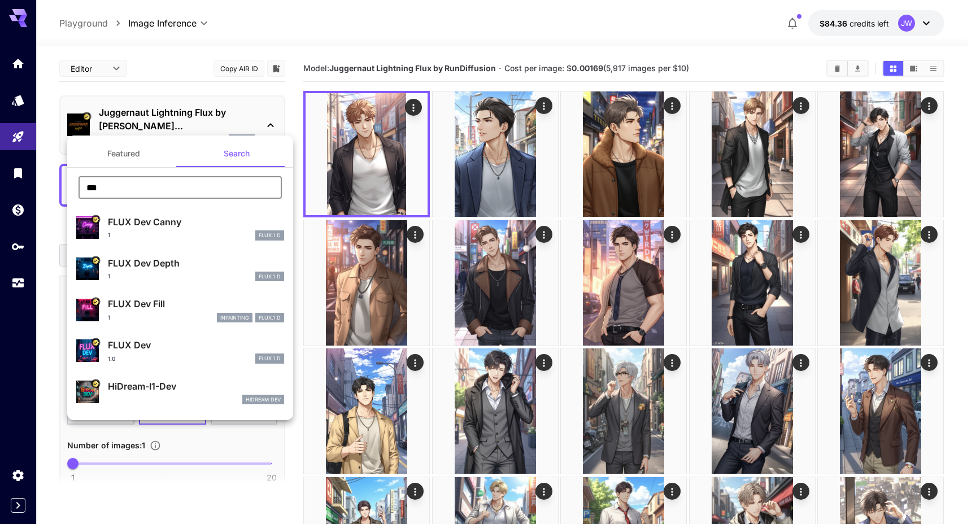
type input "***"
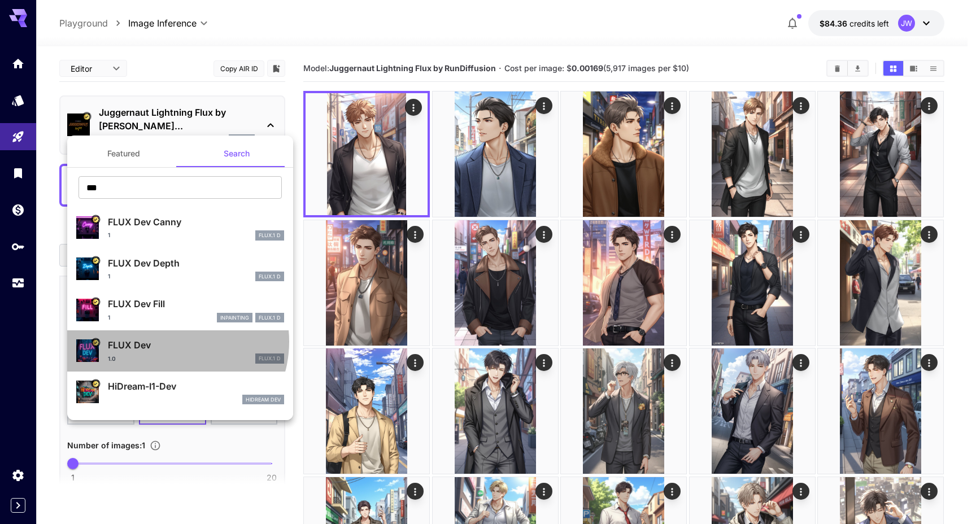
click at [172, 342] on p "FLUX Dev" at bounding box center [196, 345] width 176 height 14
type input "**"
type input "***"
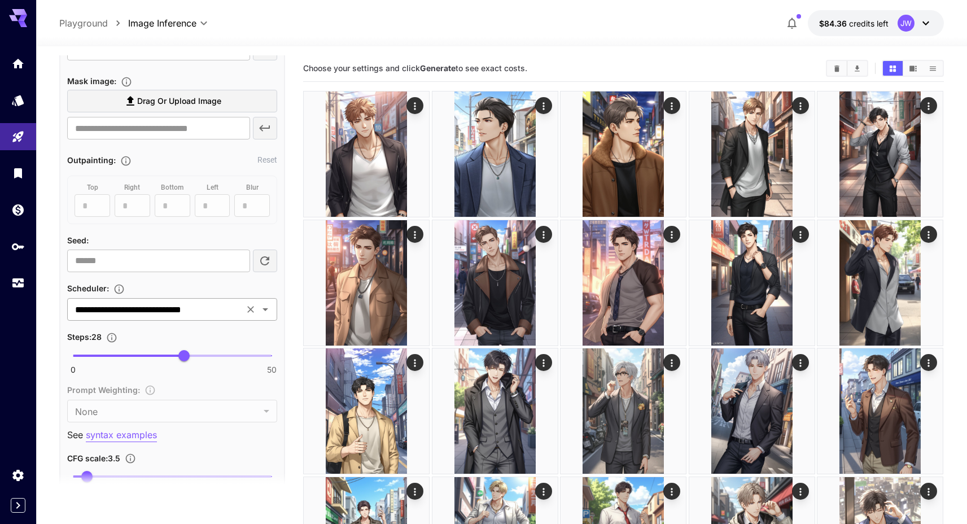
scroll to position [513, 0]
click at [178, 318] on div "**********" at bounding box center [172, 309] width 210 height 23
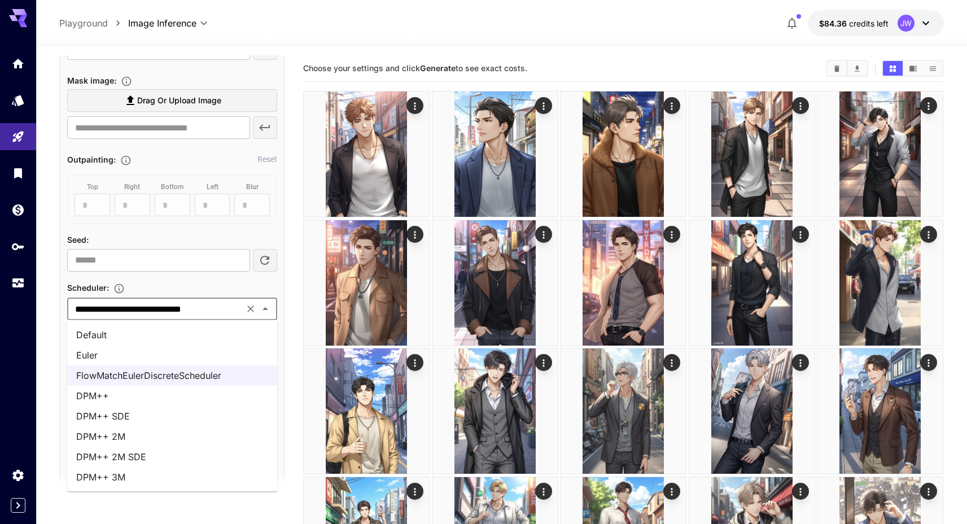
drag, startPoint x: 151, startPoint y: 401, endPoint x: 147, endPoint y: 428, distance: 26.8
click at [147, 428] on ul "Default Euler FlowMatchEulerDiscreteScheduler DPM++ DPM++ SDE DPM++ 2M DPM++ 2M…" at bounding box center [172, 406] width 210 height 172
click at [147, 428] on li "DPM++ 2M" at bounding box center [172, 436] width 210 height 20
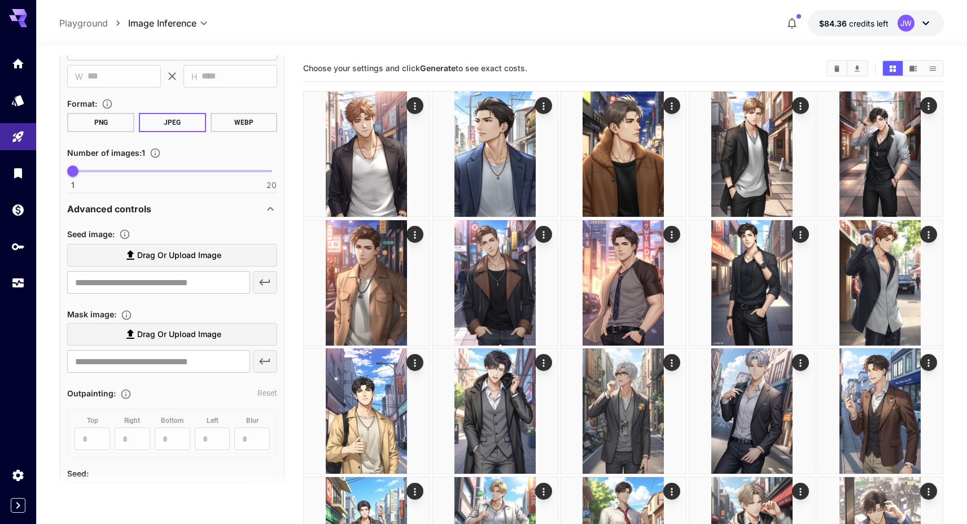
scroll to position [0, 0]
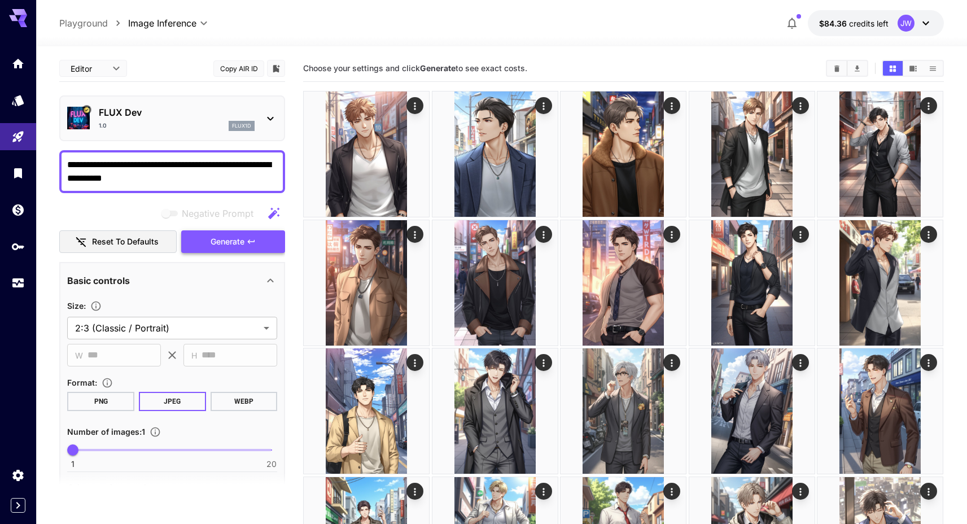
click at [217, 247] on span "Generate" at bounding box center [228, 242] width 34 height 14
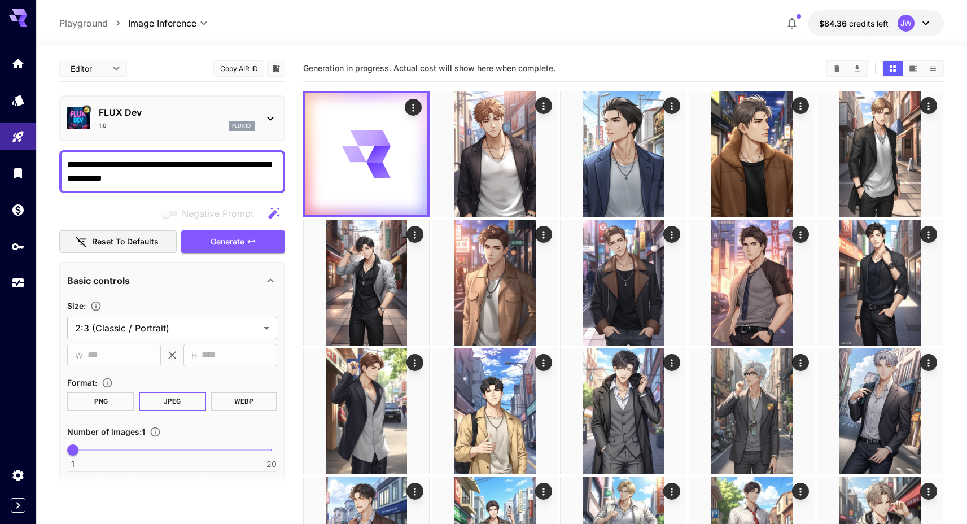
click at [570, 64] on section "Generation in progress. Actual cost will show here when complete." at bounding box center [560, 68] width 514 height 11
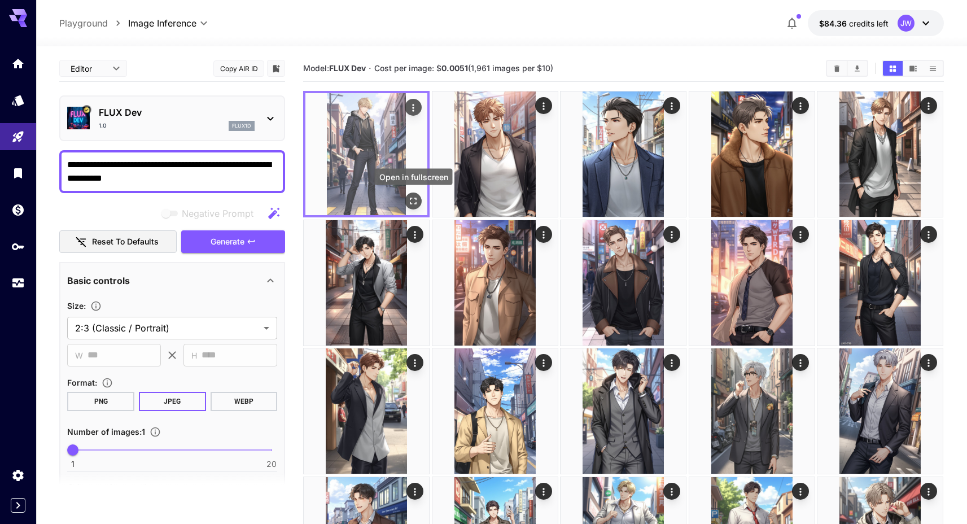
click at [417, 195] on icon "Open in fullscreen" at bounding box center [413, 200] width 11 height 11
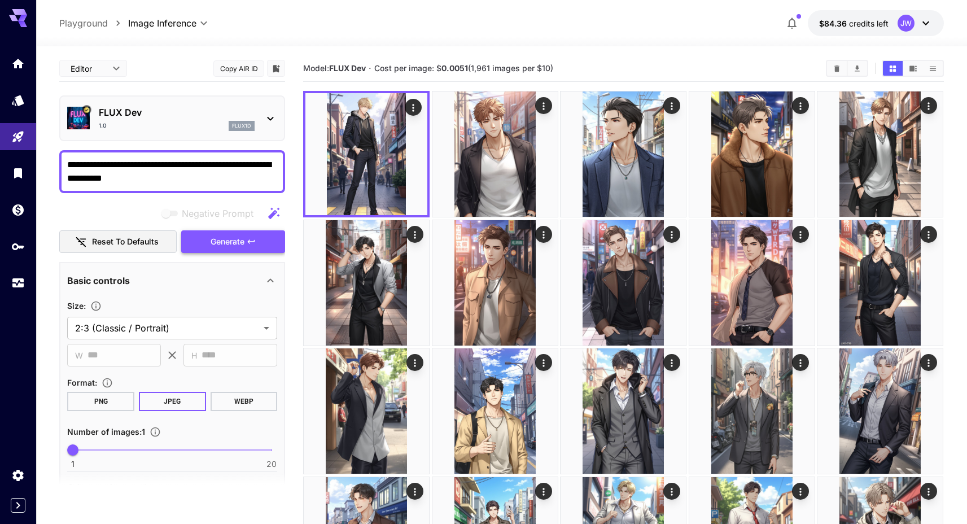
click at [211, 248] on span "Generate" at bounding box center [228, 242] width 34 height 14
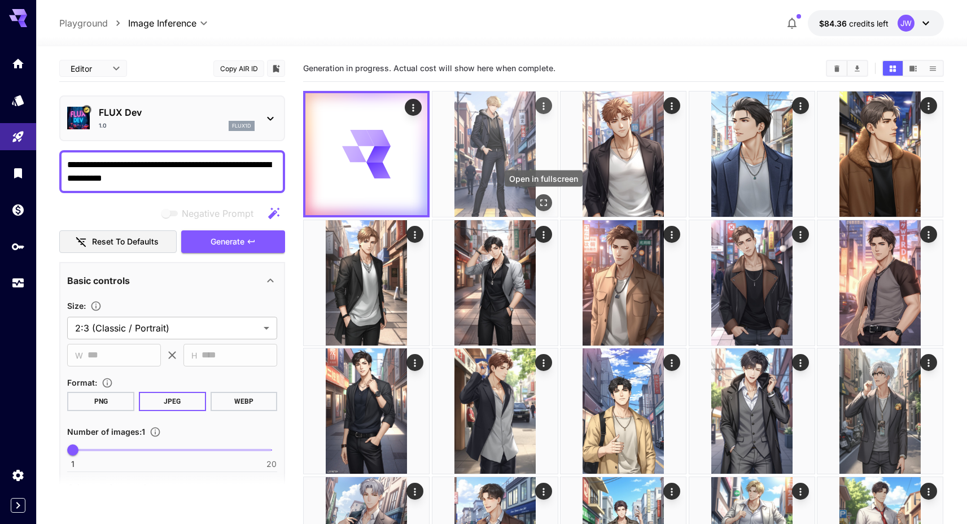
click at [541, 204] on icon "Open in fullscreen" at bounding box center [543, 203] width 7 height 7
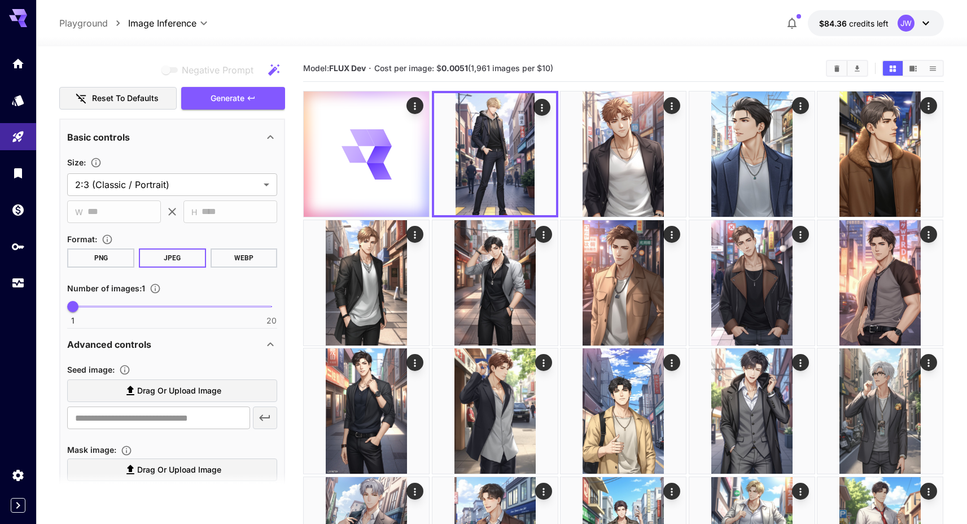
scroll to position [386, 0]
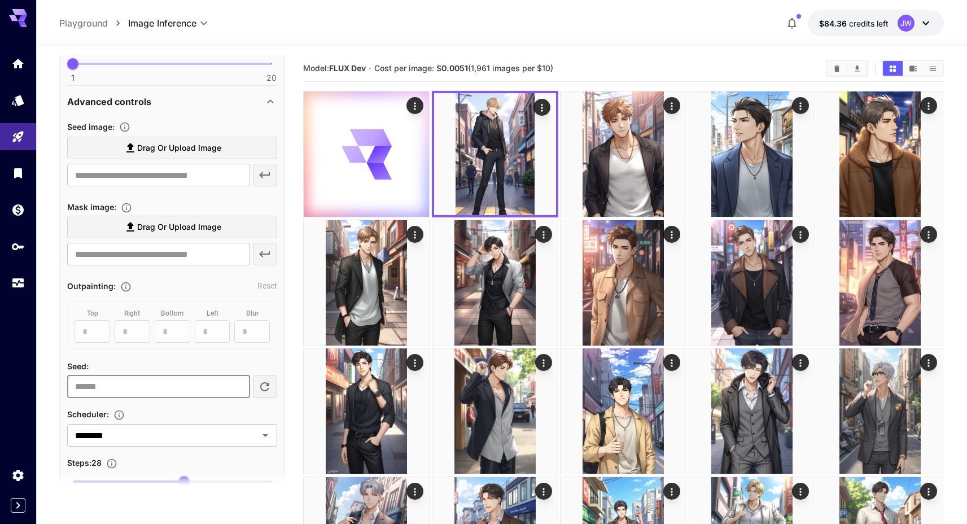
click at [212, 393] on input "**********" at bounding box center [158, 387] width 182 height 23
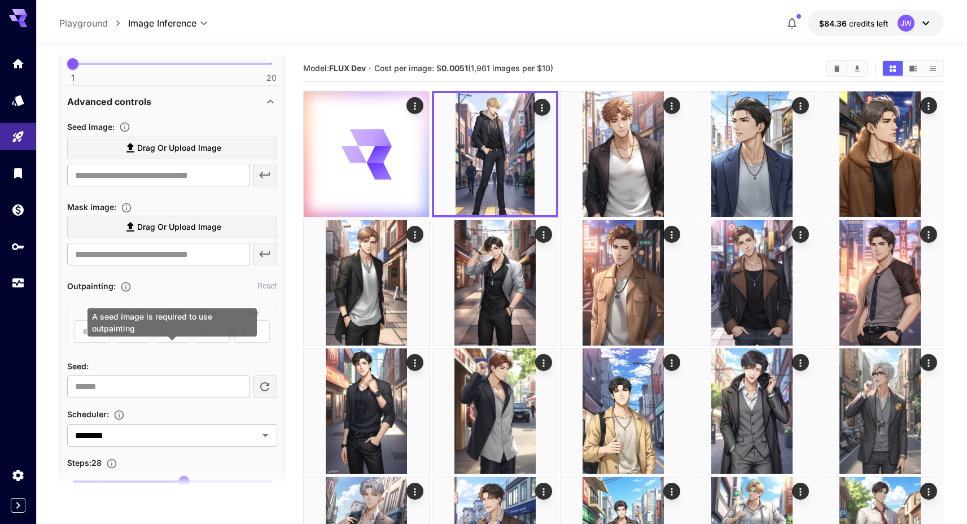
scroll to position [0, 0]
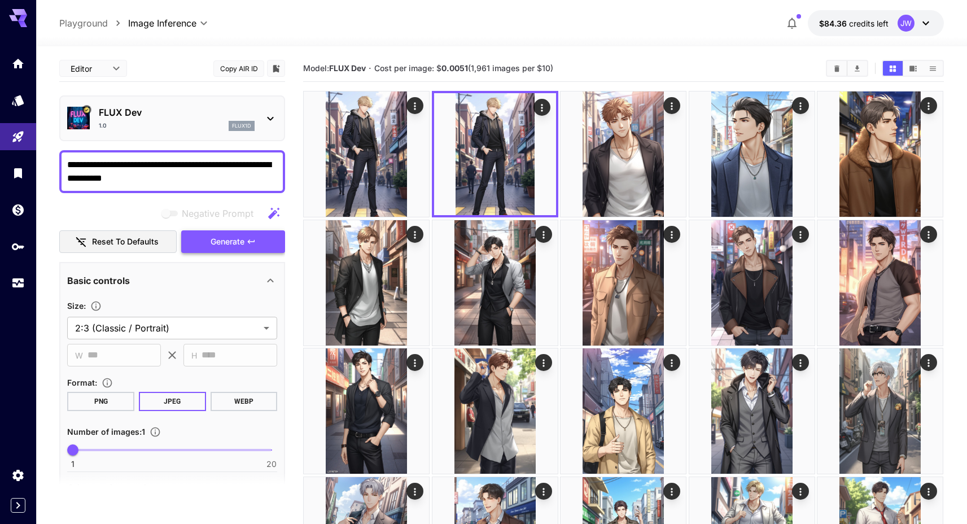
click at [205, 238] on button "Generate" at bounding box center [233, 241] width 104 height 23
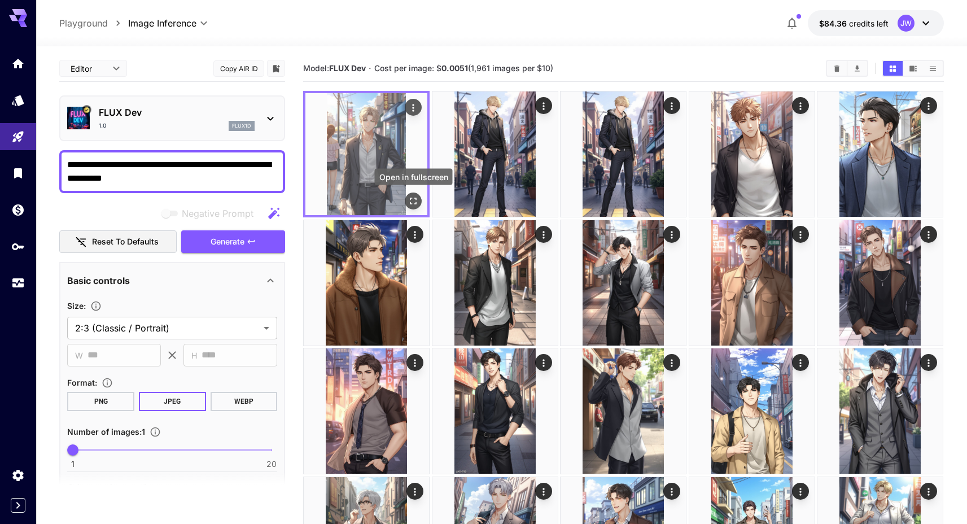
click at [411, 198] on icon "Open in fullscreen" at bounding box center [413, 200] width 11 height 11
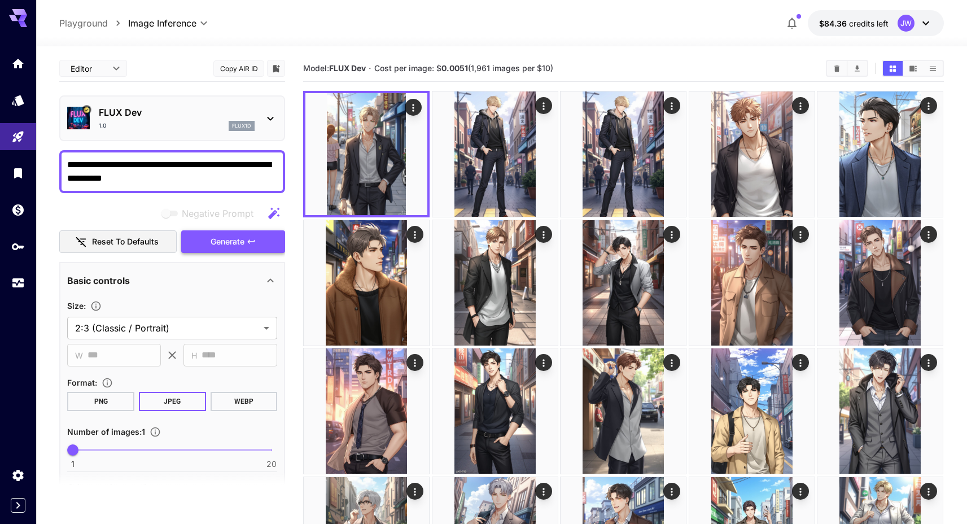
click at [253, 242] on icon "button" at bounding box center [251, 241] width 9 height 9
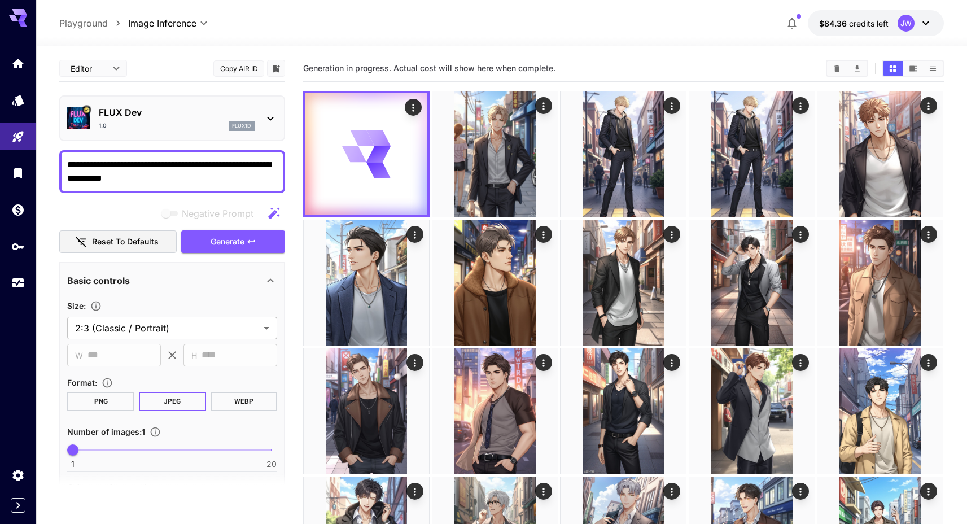
click at [549, 73] on h5 "Generation in progress. Actual cost will show here when complete." at bounding box center [429, 68] width 252 height 11
click at [573, 57] on div "Generation in progress. Actual cost will show here when complete." at bounding box center [623, 68] width 641 height 27
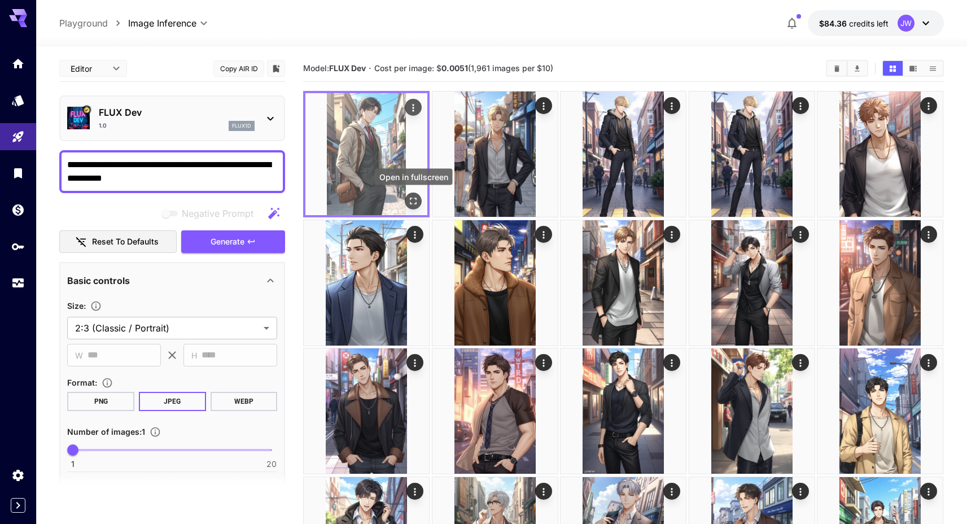
click at [408, 203] on icon "Open in fullscreen" at bounding box center [413, 200] width 11 height 11
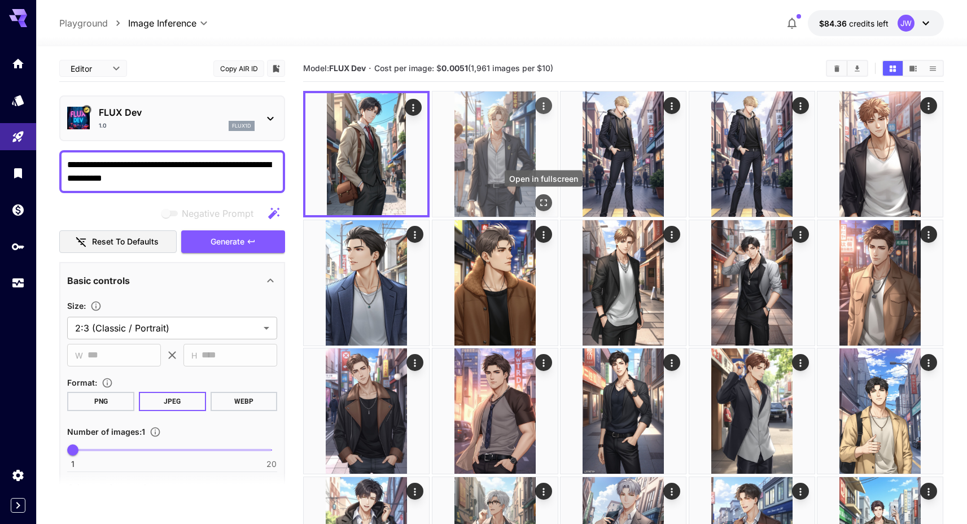
click at [548, 205] on icon "Open in fullscreen" at bounding box center [543, 202] width 11 height 11
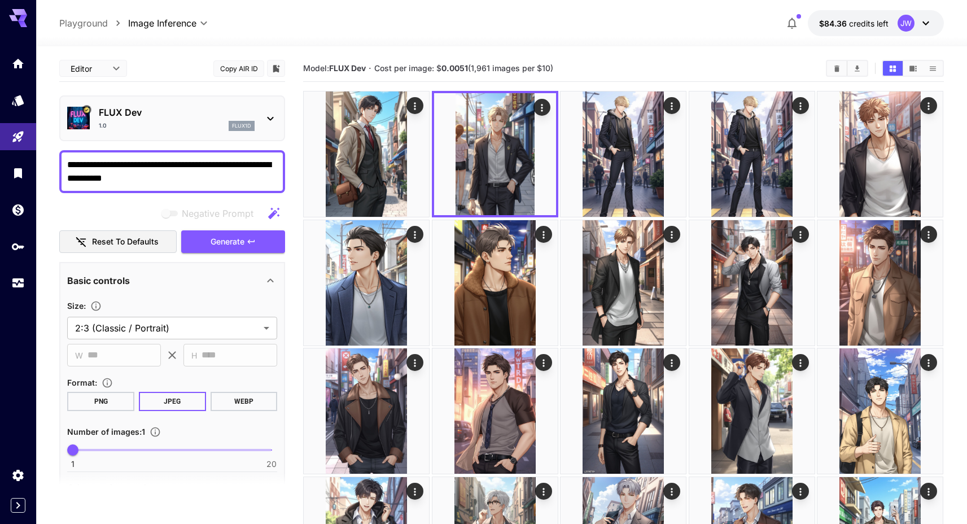
click at [95, 174] on textarea "**********" at bounding box center [172, 171] width 210 height 27
type textarea "**********"
click at [183, 246] on button "Generate" at bounding box center [233, 241] width 104 height 23
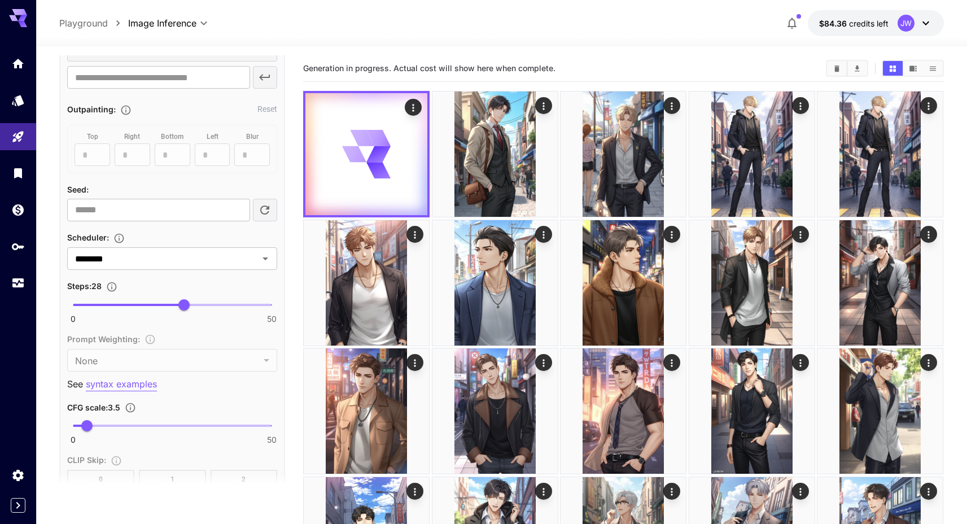
scroll to position [564, 0]
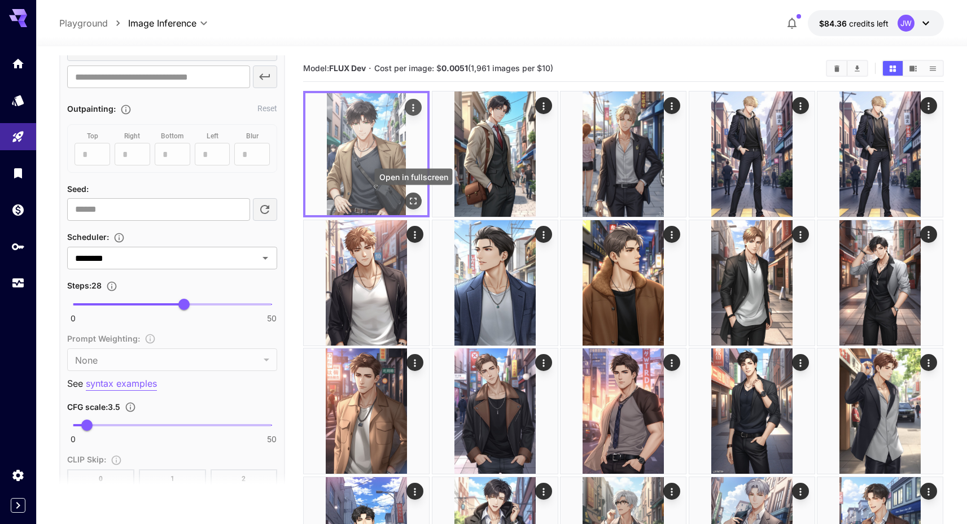
click at [413, 203] on icon "Open in fullscreen" at bounding box center [413, 200] width 11 height 11
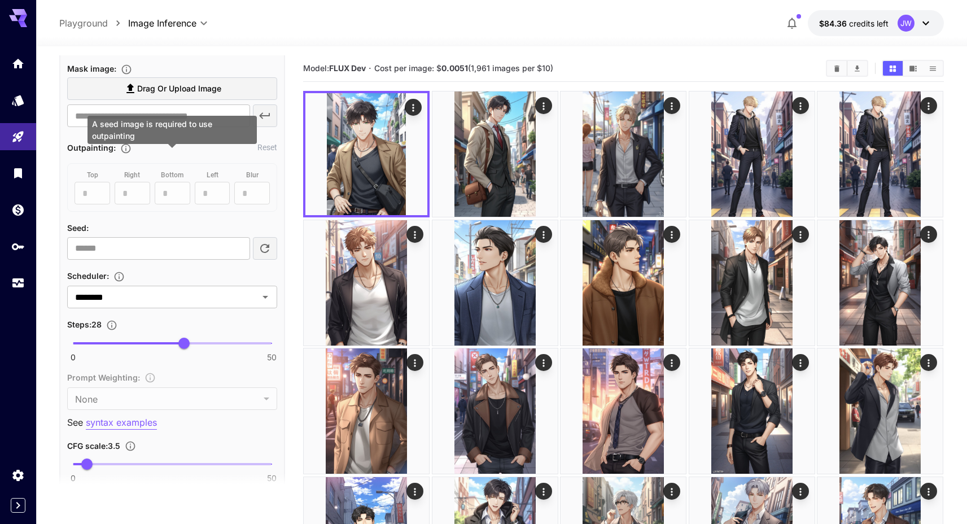
scroll to position [535, 0]
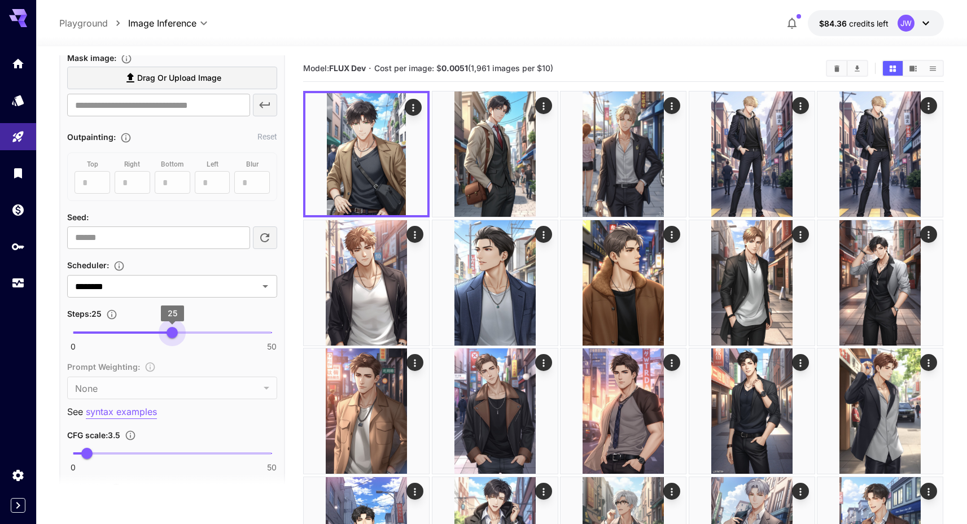
click at [173, 333] on span "25" at bounding box center [172, 332] width 11 height 11
type input "**"
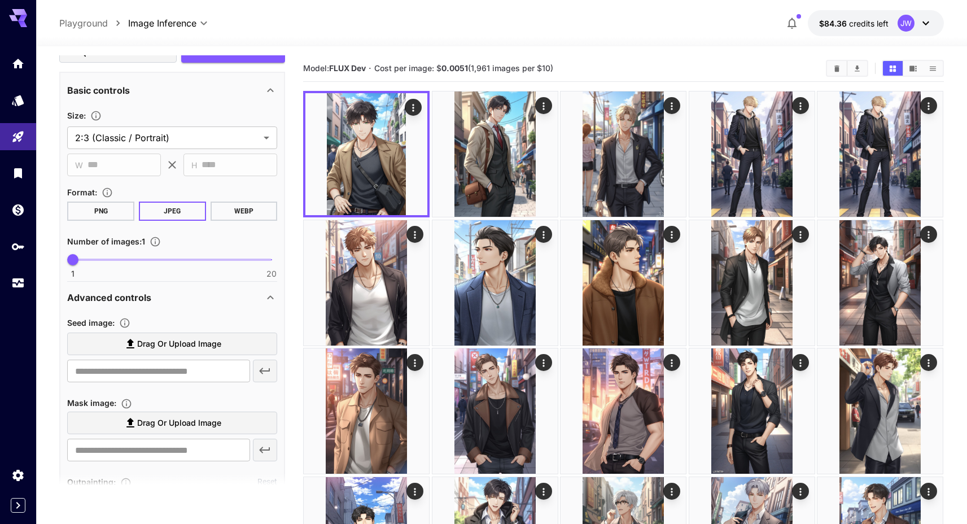
scroll to position [0, 0]
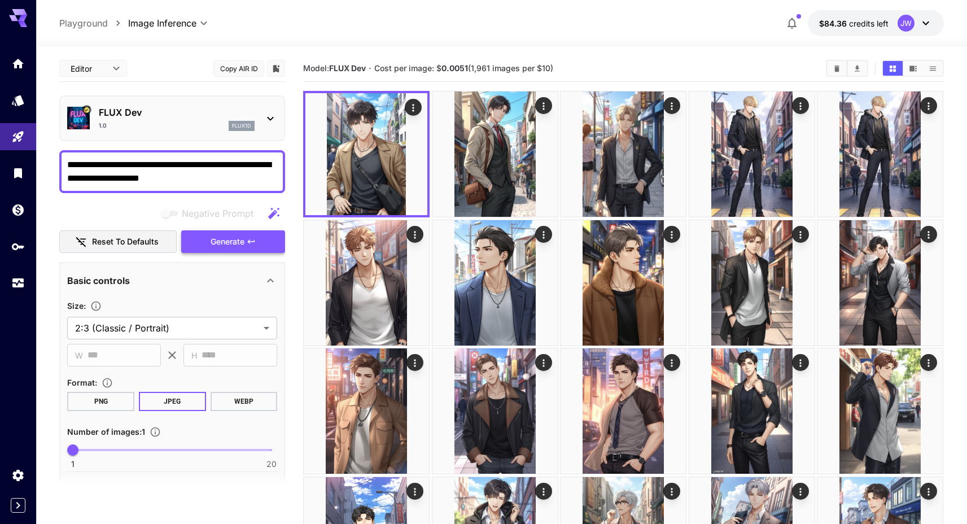
click at [221, 248] on button "Generate" at bounding box center [233, 241] width 104 height 23
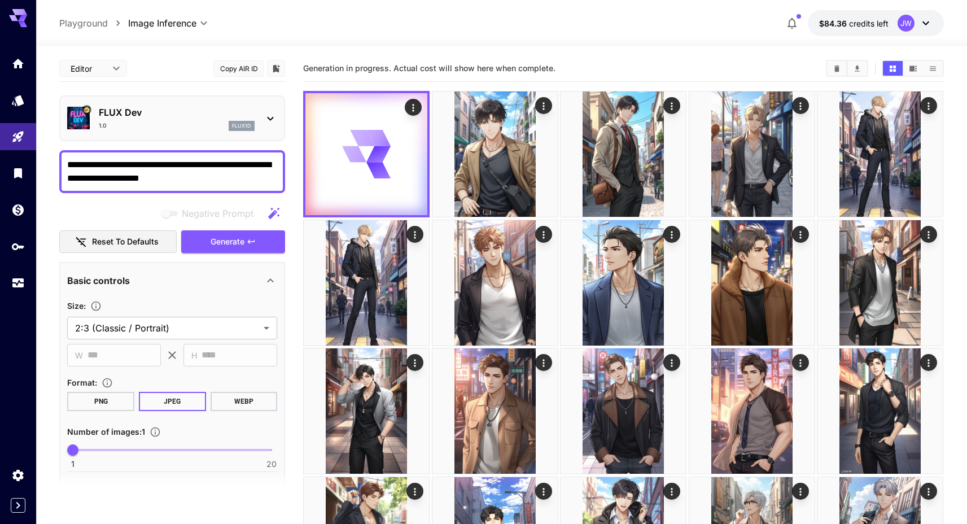
click at [449, 73] on h5 "Generation in progress. Actual cost will show here when complete." at bounding box center [429, 68] width 252 height 11
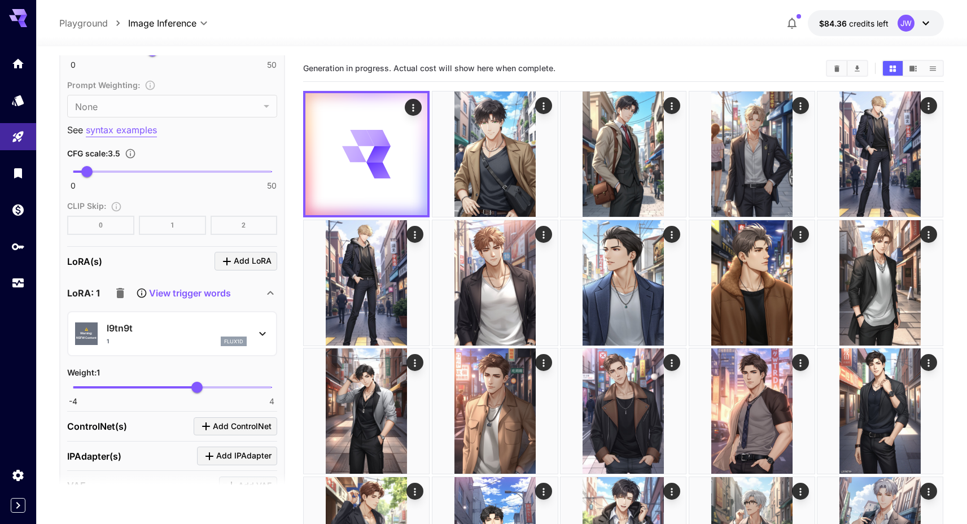
scroll to position [822, 0]
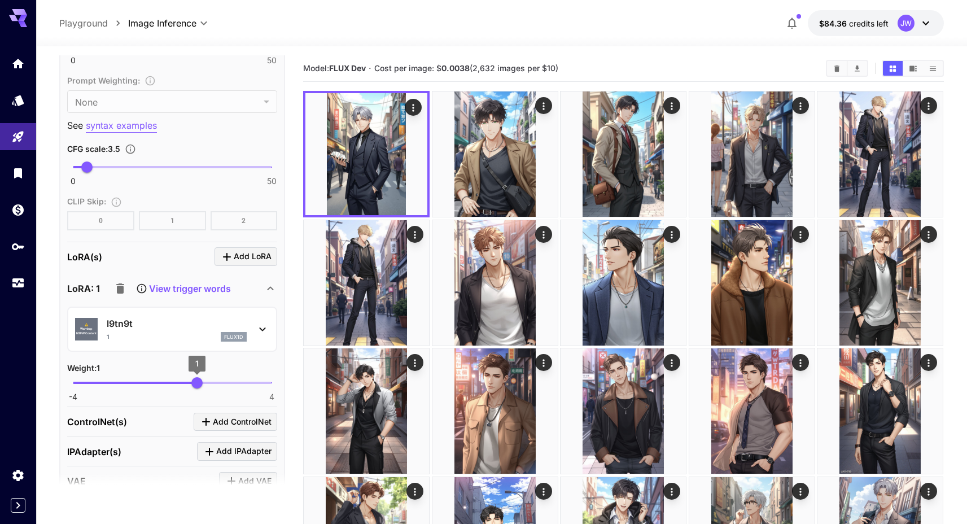
click at [191, 384] on span "1" at bounding box center [196, 382] width 11 height 11
type input "***"
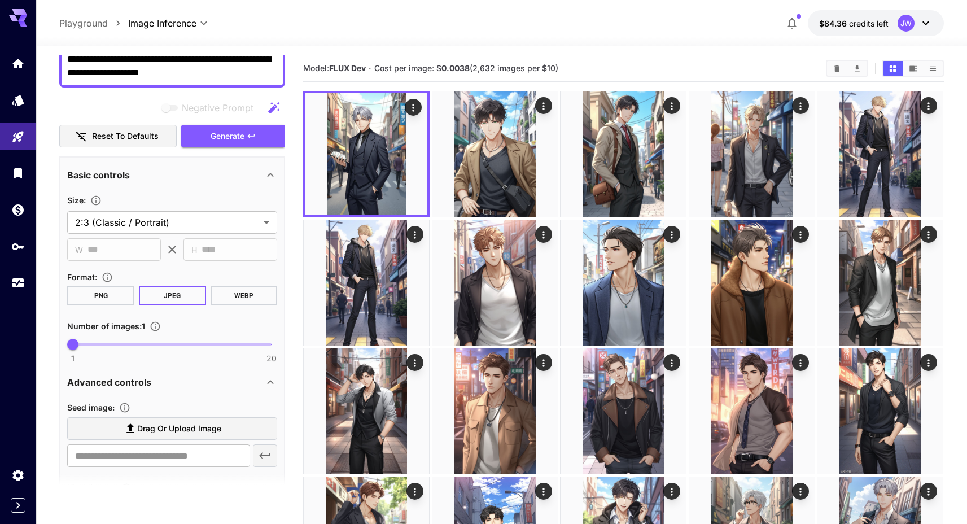
scroll to position [0, 0]
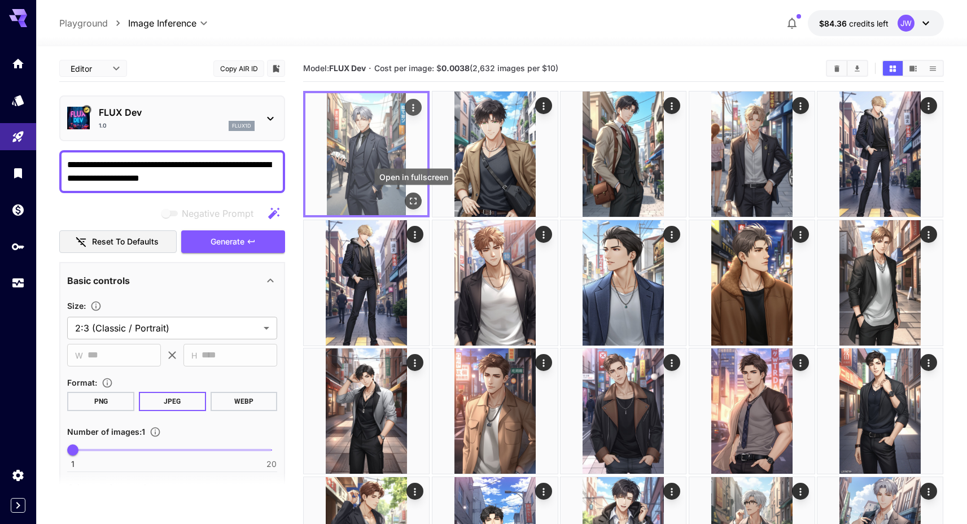
click at [422, 203] on div "Open in fullscreen" at bounding box center [413, 201] width 17 height 17
click at [420, 201] on button "Open in fullscreen" at bounding box center [413, 201] width 17 height 17
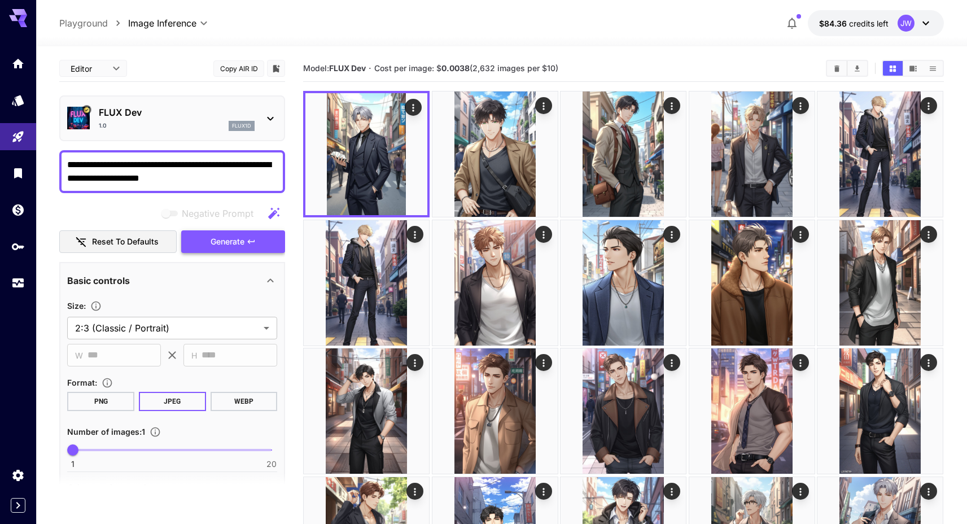
click at [254, 245] on icon "button" at bounding box center [251, 241] width 9 height 9
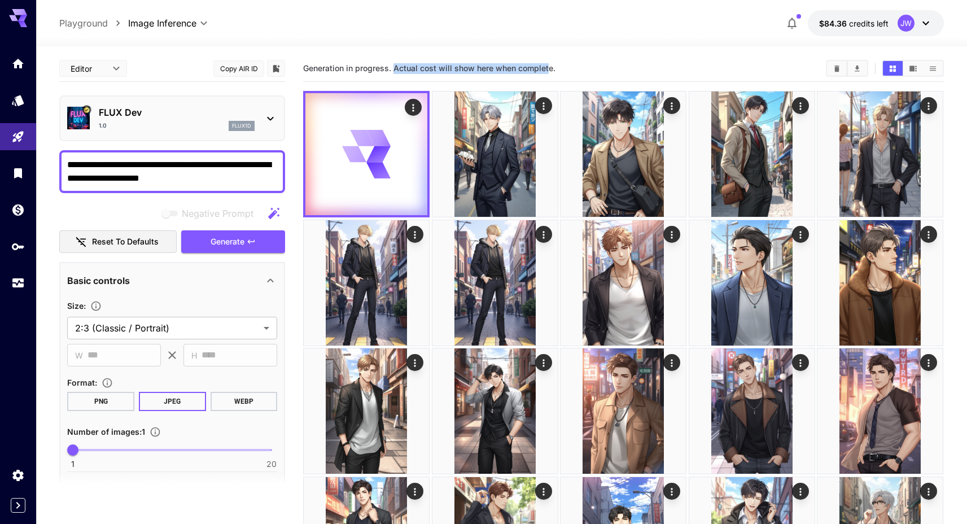
drag, startPoint x: 395, startPoint y: 66, endPoint x: 547, endPoint y: 70, distance: 152.0
click at [547, 70] on span "Generation in progress. Actual cost will show here when complete." at bounding box center [429, 68] width 252 height 10
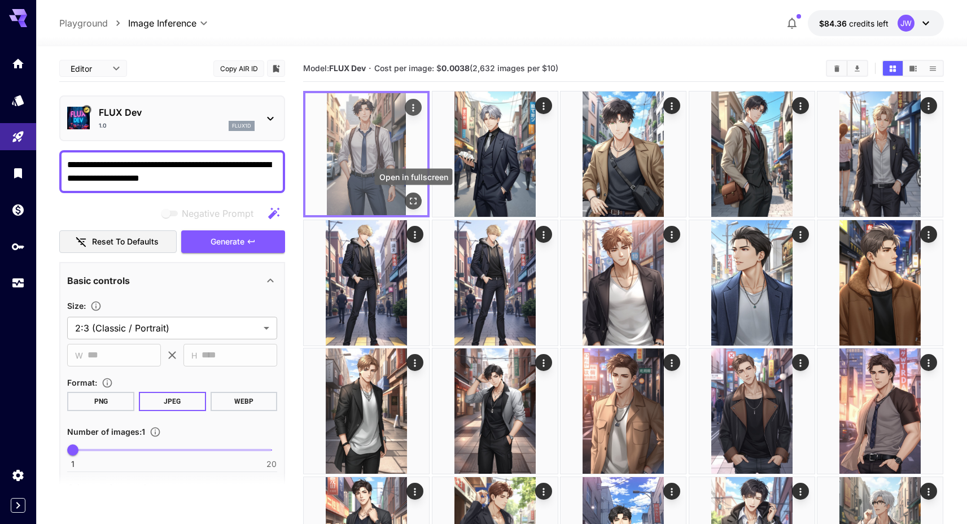
click at [411, 199] on icon "Open in fullscreen" at bounding box center [414, 201] width 7 height 7
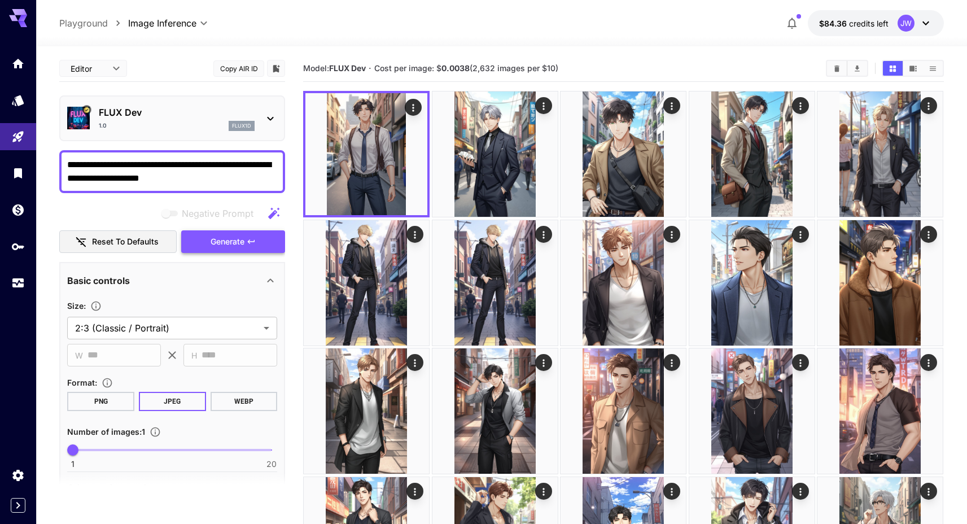
click at [220, 241] on span "Generate" at bounding box center [228, 242] width 34 height 14
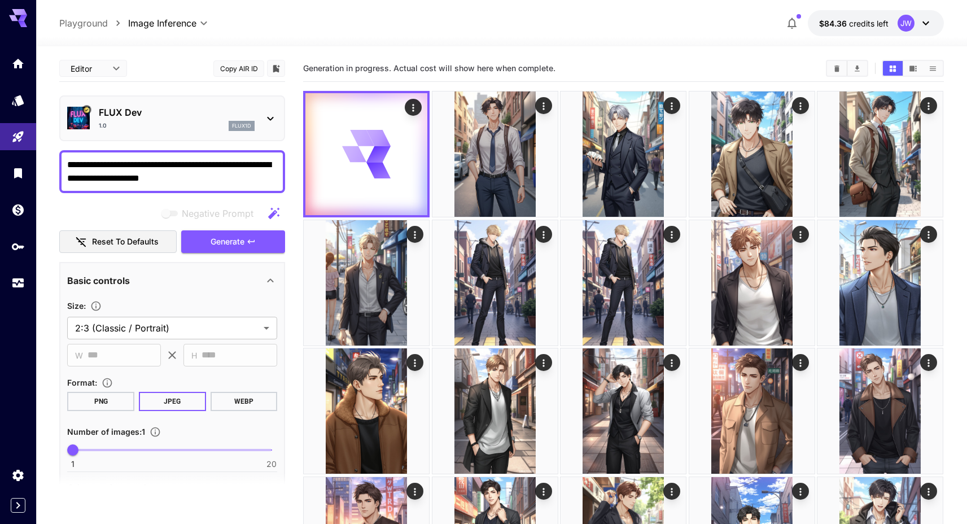
click at [130, 178] on textarea "**********" at bounding box center [172, 171] width 210 height 27
type textarea "**********"
click at [333, 64] on span "Generation in progress. Actual cost will show here when complete." at bounding box center [429, 68] width 252 height 10
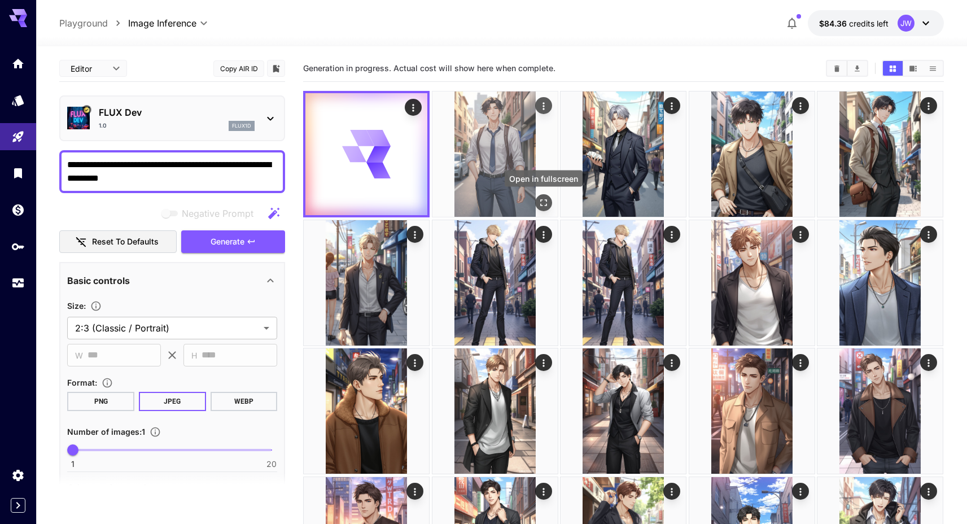
click at [549, 206] on icon "Open in fullscreen" at bounding box center [543, 202] width 11 height 11
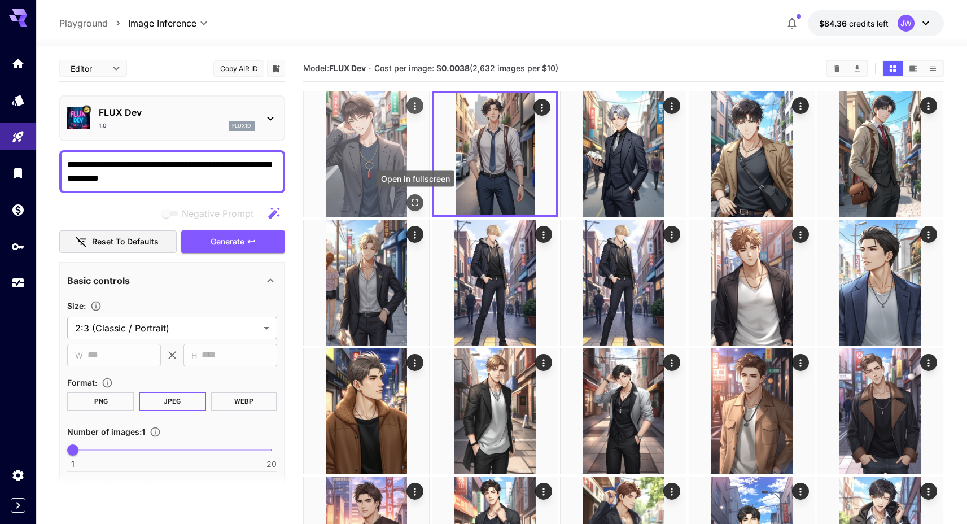
click at [415, 205] on icon "Open in fullscreen" at bounding box center [415, 202] width 11 height 11
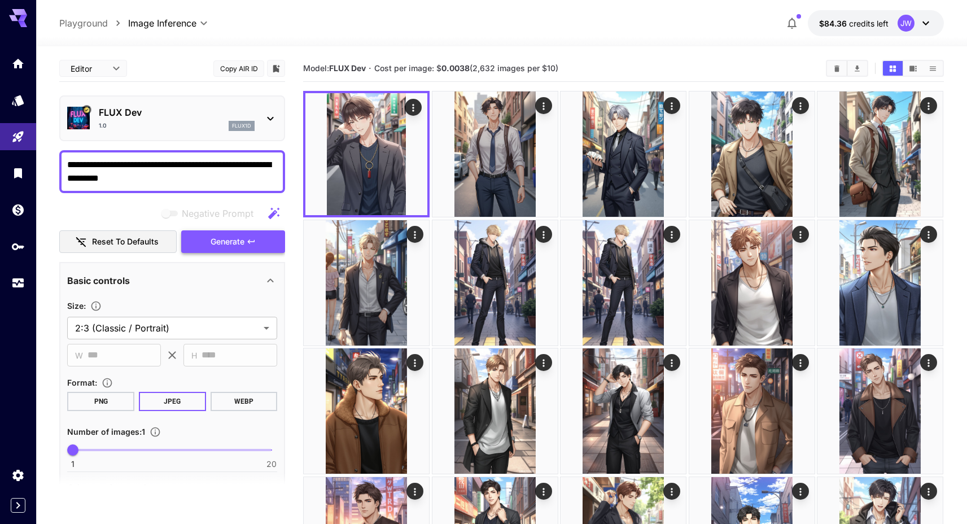
click at [255, 238] on icon "button" at bounding box center [251, 241] width 9 height 9
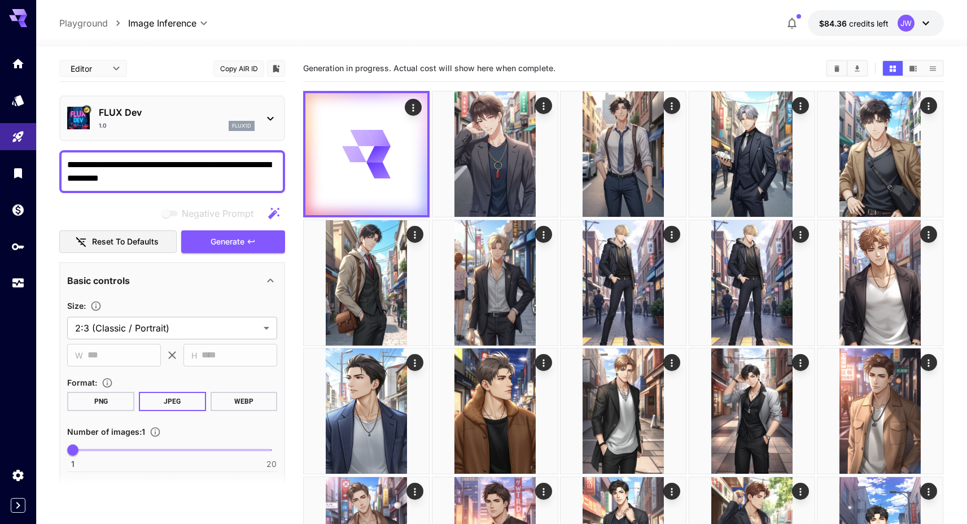
click at [561, 68] on section "Generation in progress. Actual cost will show here when complete." at bounding box center [560, 68] width 514 height 11
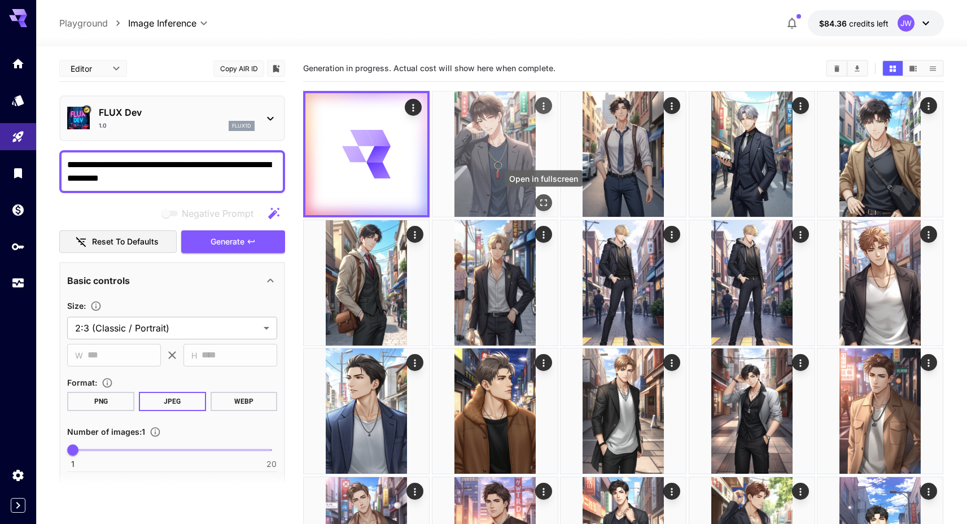
click at [540, 200] on icon "Open in fullscreen" at bounding box center [543, 202] width 11 height 11
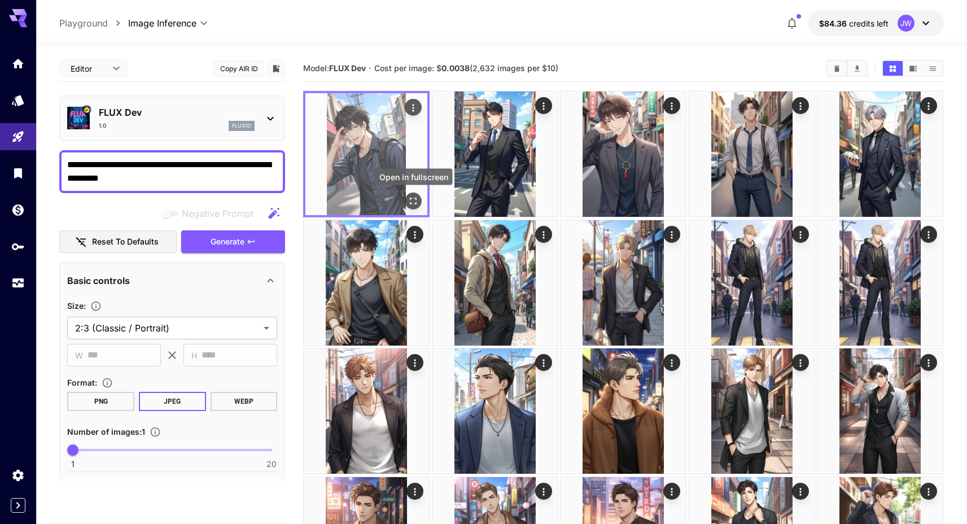
click at [413, 197] on icon "Open in fullscreen" at bounding box center [413, 200] width 11 height 11
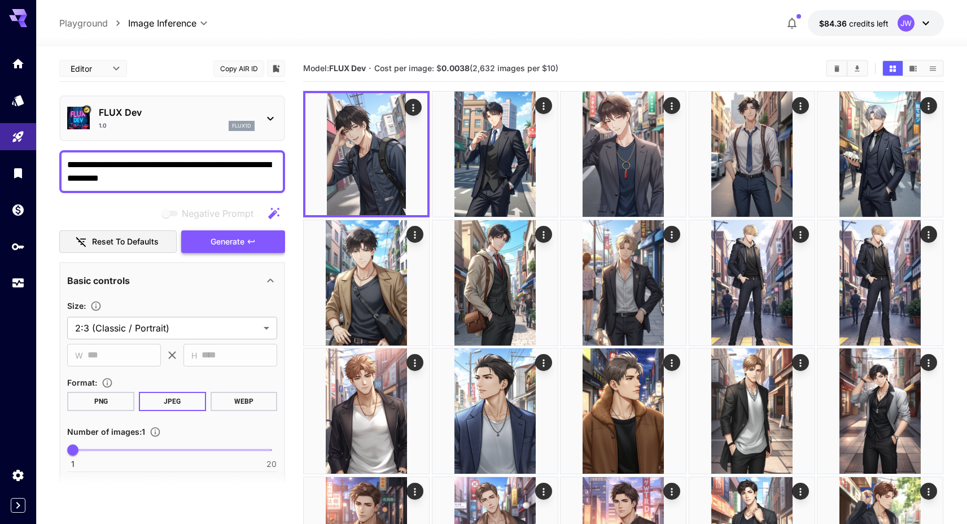
click at [242, 241] on span "Generate" at bounding box center [228, 242] width 34 height 14
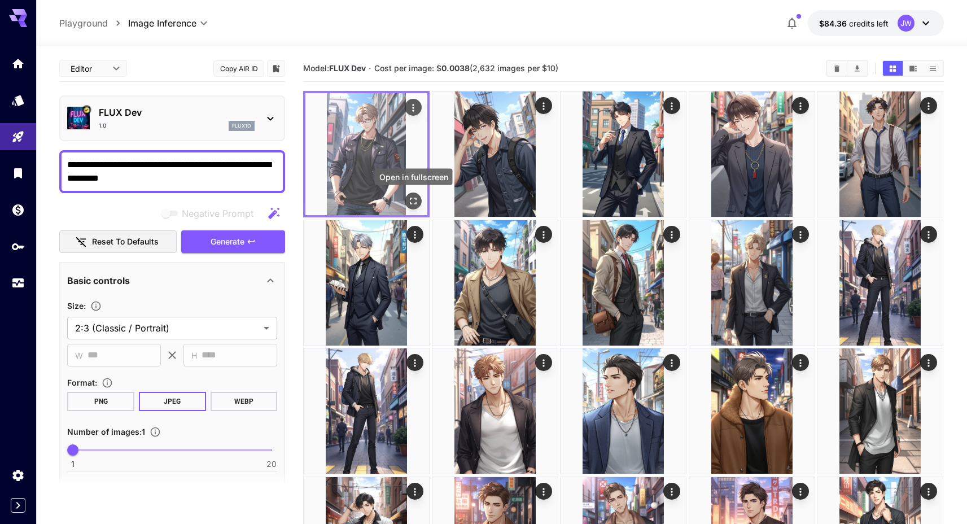
click at [412, 203] on icon "Open in fullscreen" at bounding box center [413, 200] width 11 height 11
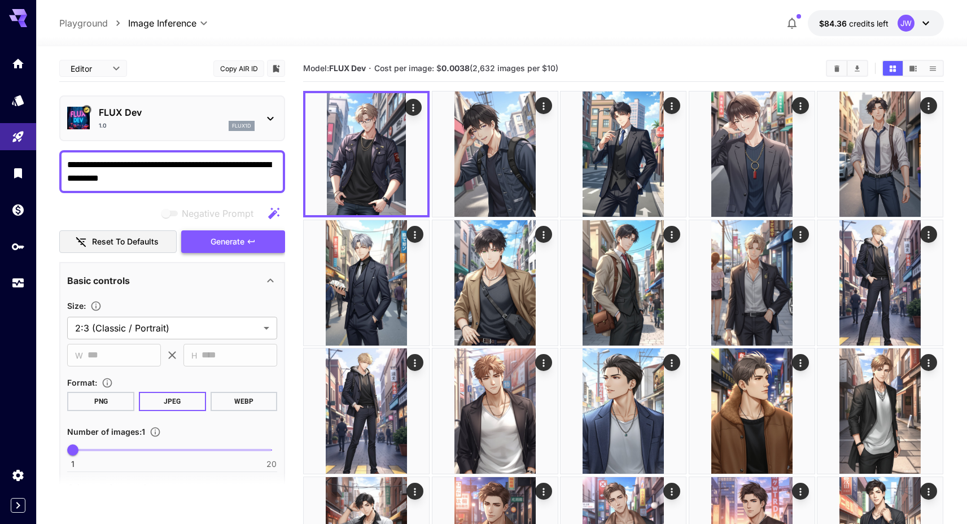
click at [250, 248] on button "Generate" at bounding box center [233, 241] width 104 height 23
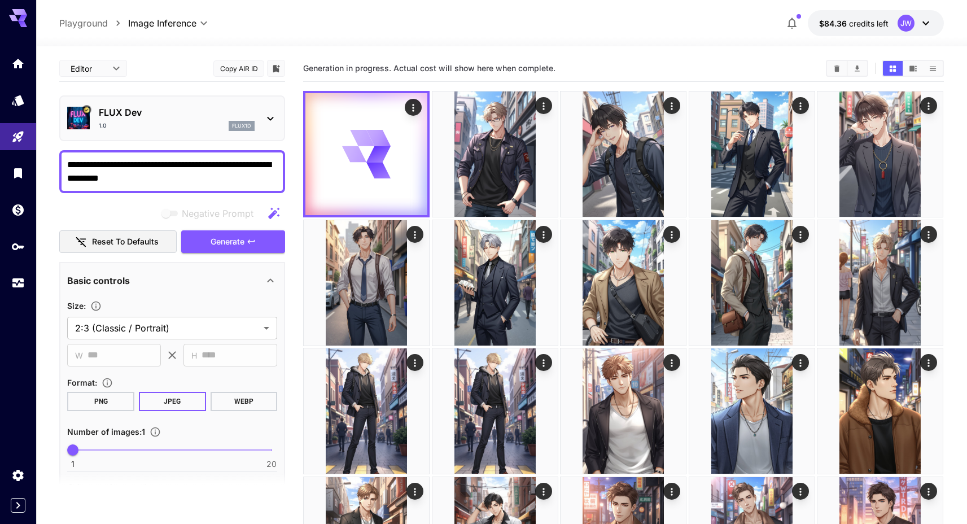
click at [324, 68] on span "Generation in progress. Actual cost will show here when complete." at bounding box center [429, 68] width 252 height 10
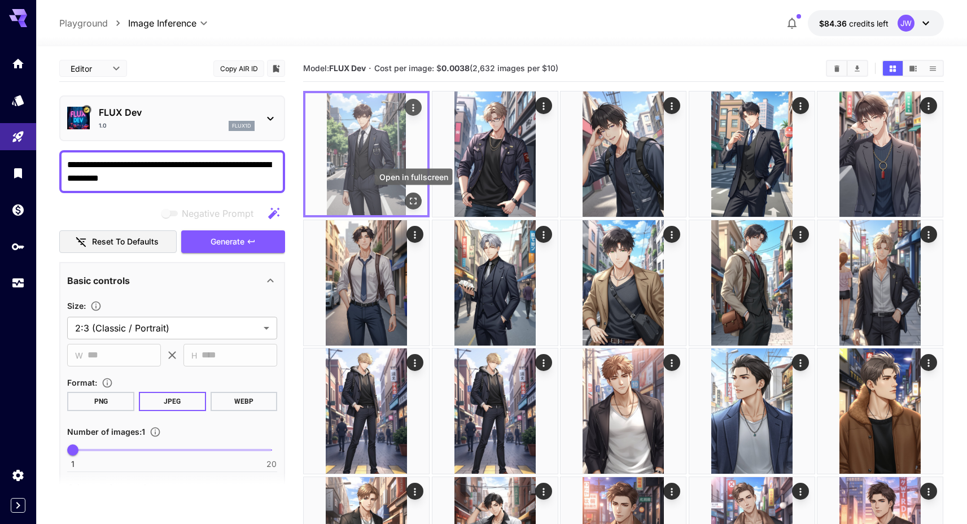
click at [418, 206] on icon "Open in fullscreen" at bounding box center [413, 200] width 11 height 11
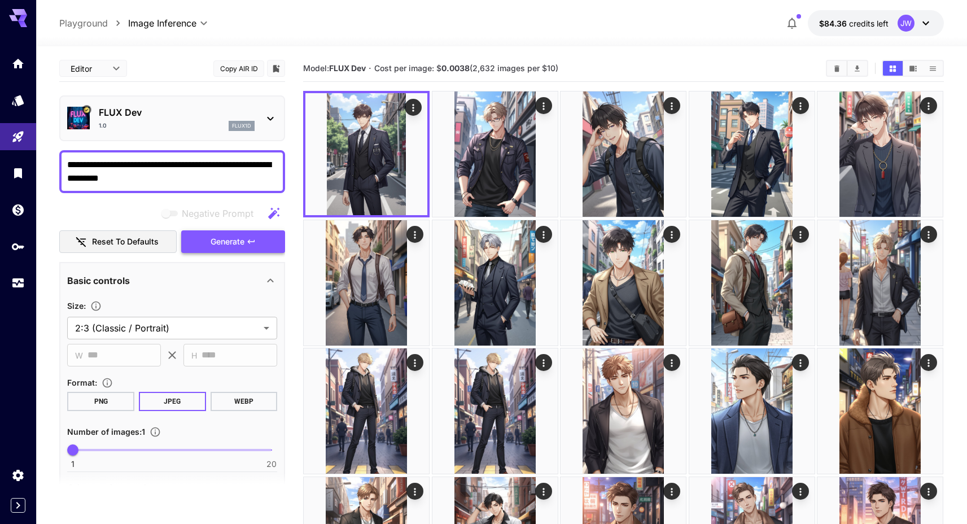
click at [265, 242] on button "Generate" at bounding box center [233, 241] width 104 height 23
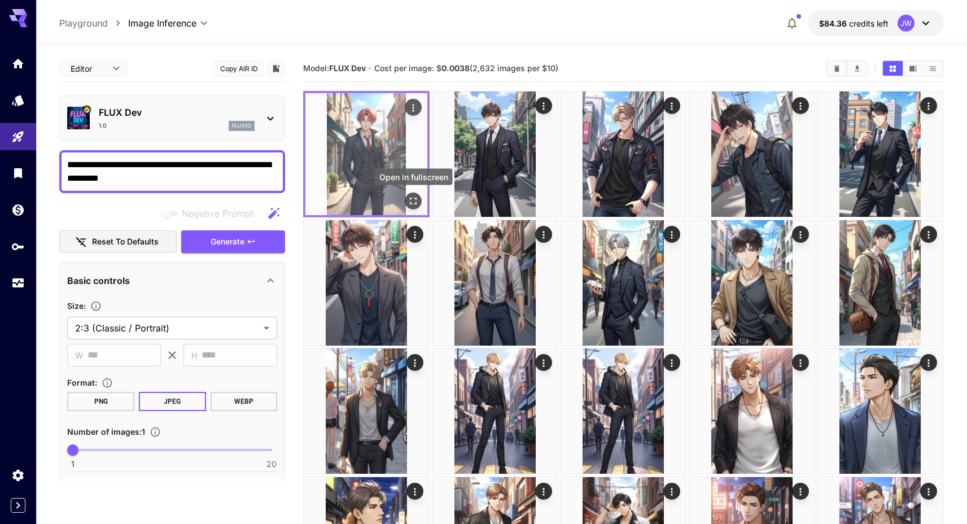
click at [411, 199] on icon "Open in fullscreen" at bounding box center [413, 200] width 11 height 11
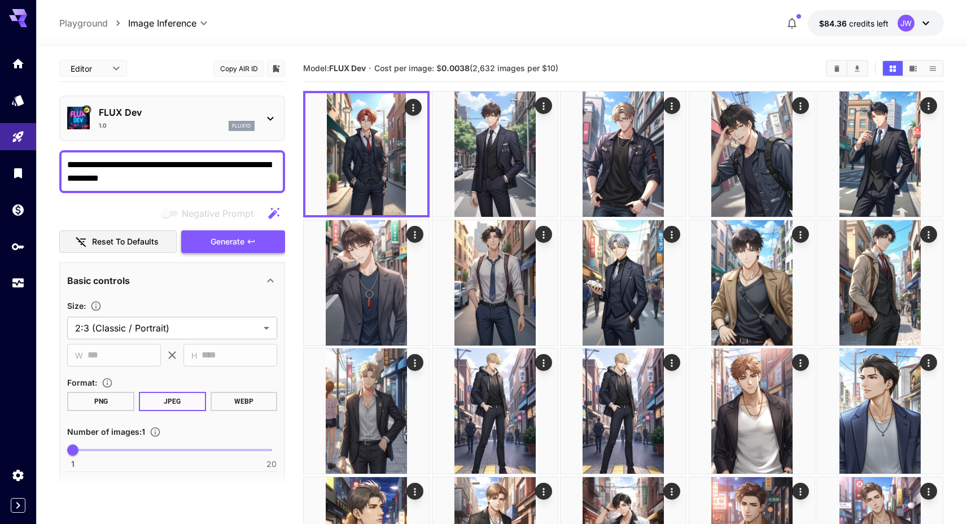
click at [255, 244] on icon "button" at bounding box center [251, 241] width 9 height 9
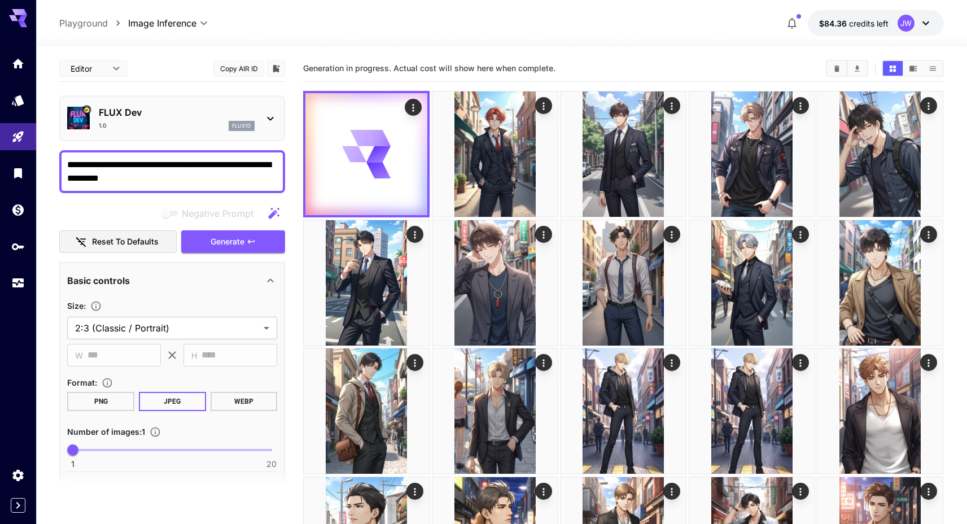
click at [449, 68] on span "Generation in progress. Actual cost will show here when complete." at bounding box center [429, 68] width 252 height 10
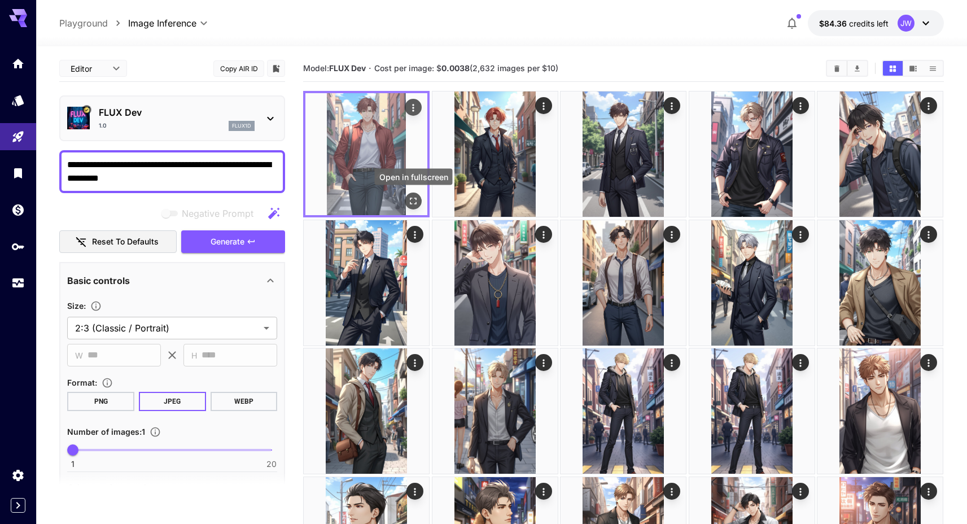
click at [411, 202] on icon "Open in fullscreen" at bounding box center [413, 200] width 11 height 11
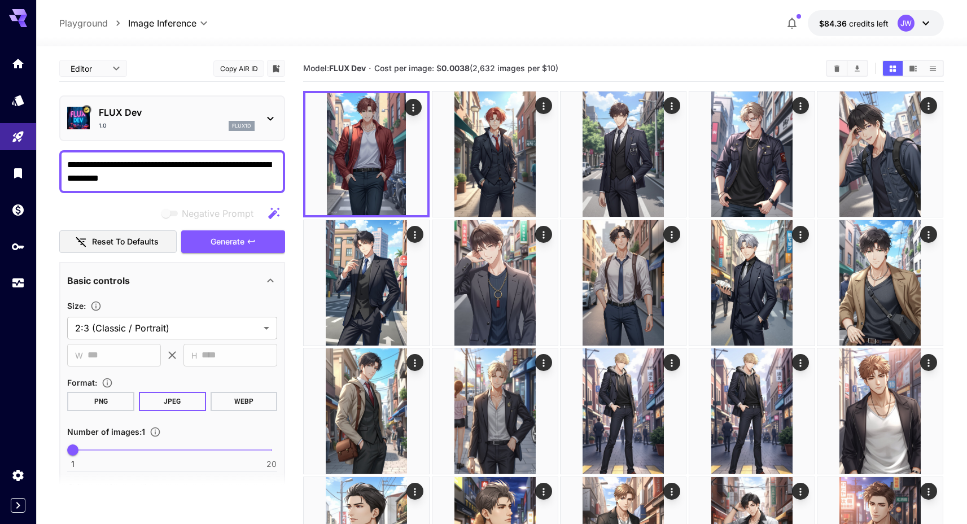
click at [596, 66] on section "Model: FLUX Dev · Cost per image: $ 0.0038 (2,632 images per $10)" at bounding box center [560, 69] width 514 height 14
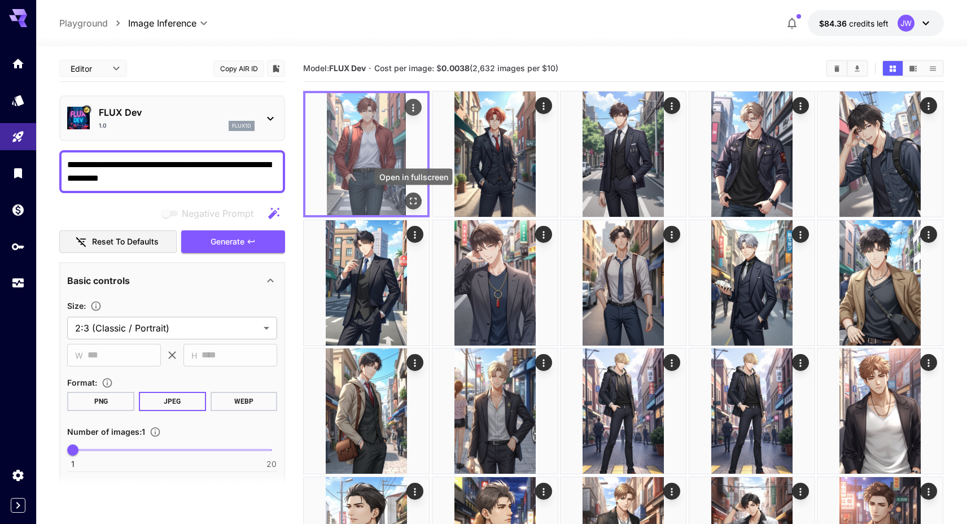
click at [412, 198] on icon "Open in fullscreen" at bounding box center [413, 200] width 11 height 11
click at [412, 198] on icon "Open in fullscreen" at bounding box center [414, 201] width 7 height 7
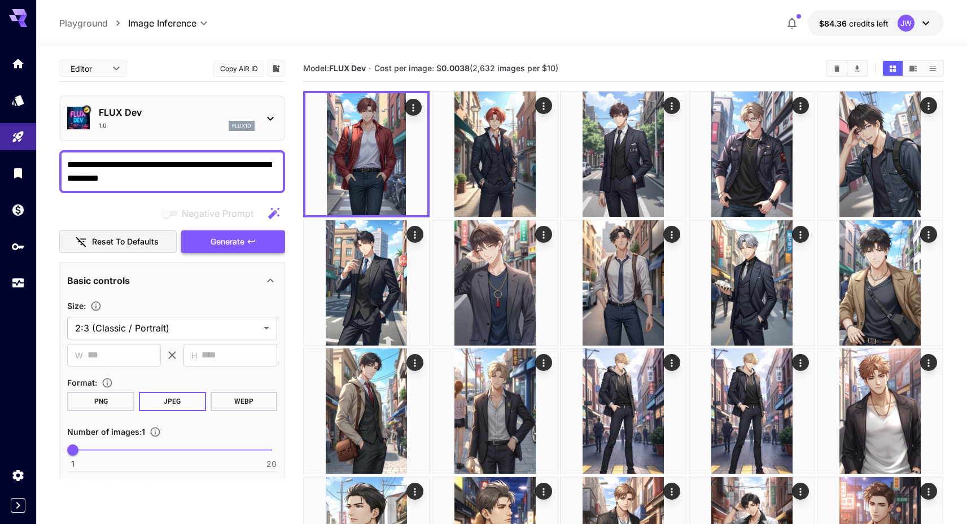
click at [252, 248] on button "Generate" at bounding box center [233, 241] width 104 height 23
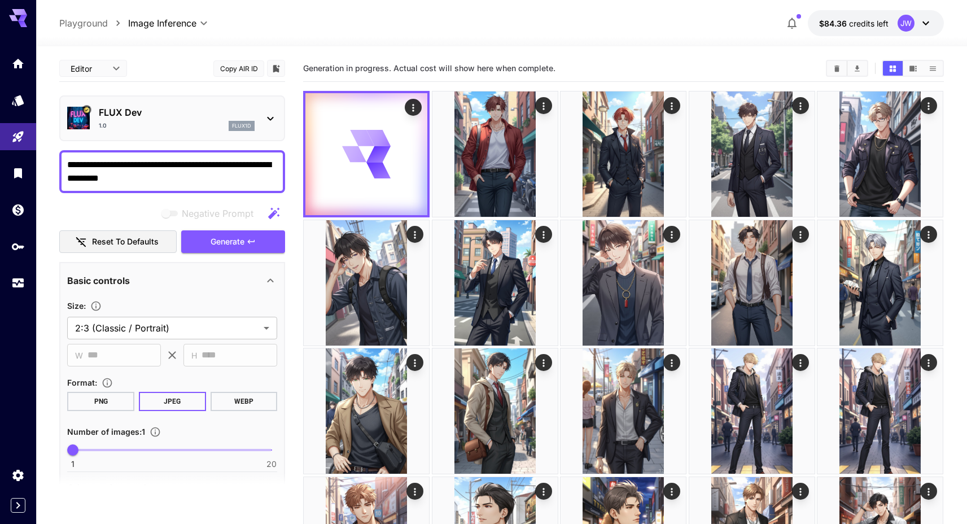
click at [393, 81] on div "Generation in progress. Actual cost will show here when complete." at bounding box center [623, 68] width 641 height 27
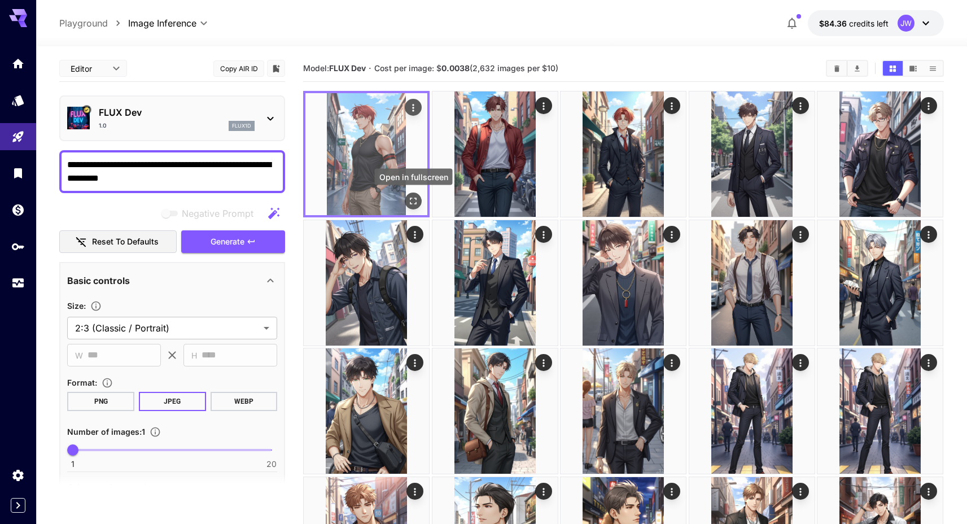
click at [412, 203] on icon "Open in fullscreen" at bounding box center [413, 200] width 11 height 11
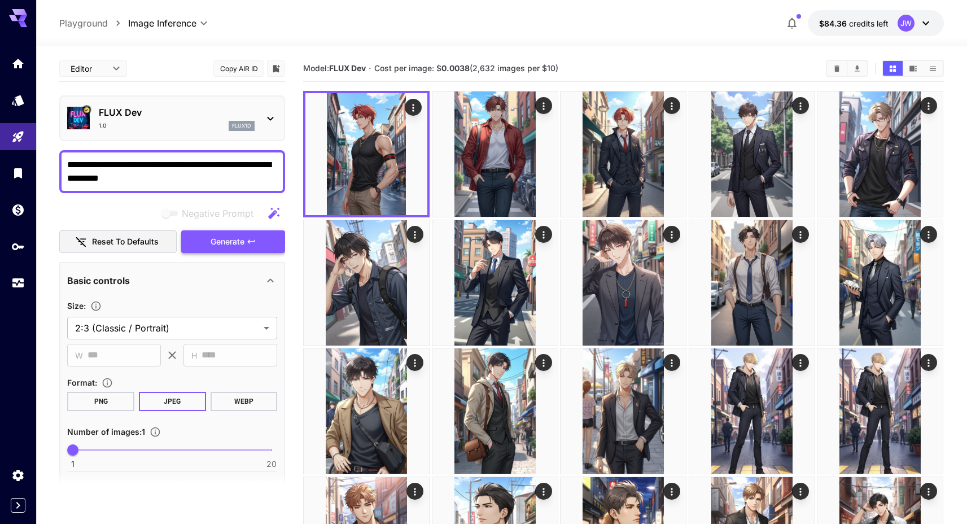
click at [226, 252] on button "Generate" at bounding box center [233, 241] width 104 height 23
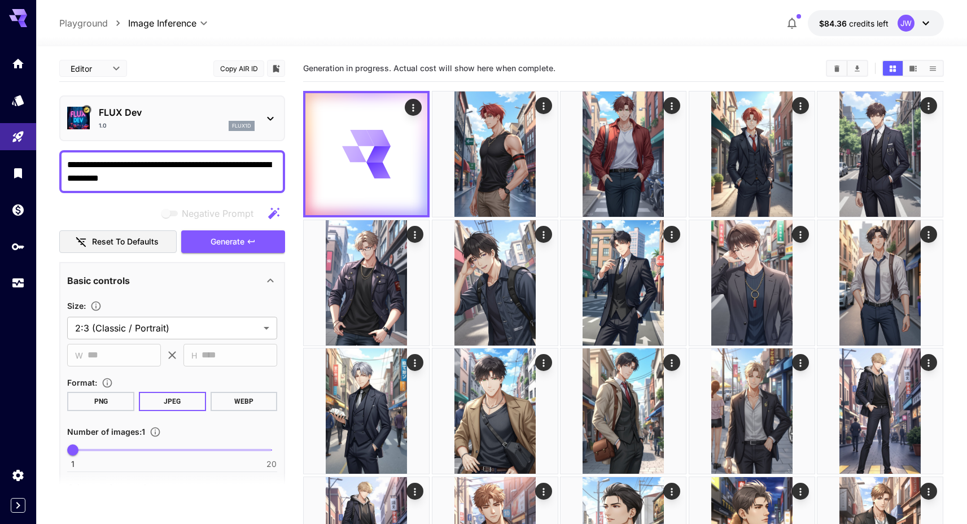
click at [394, 62] on div "Generation in progress. Actual cost will show here when complete." at bounding box center [623, 68] width 641 height 17
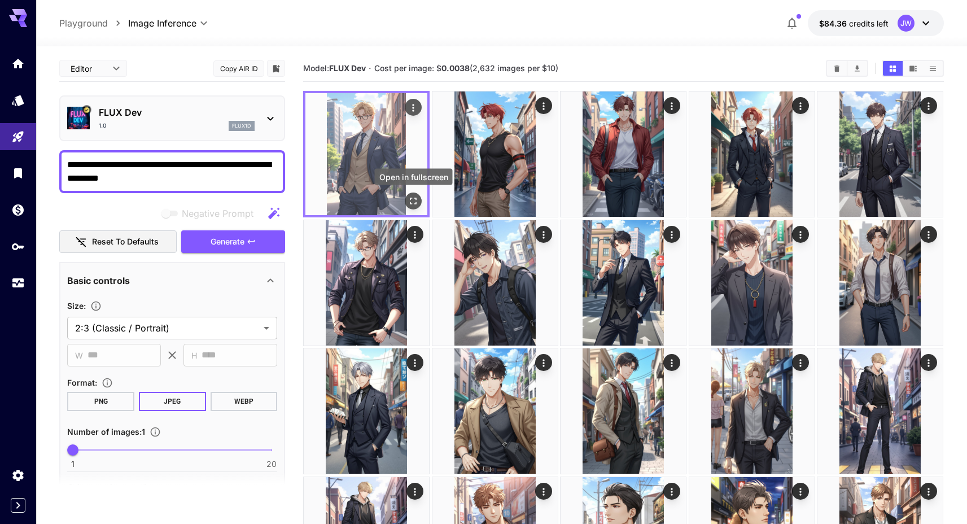
click at [417, 203] on icon "Open in fullscreen" at bounding box center [413, 200] width 11 height 11
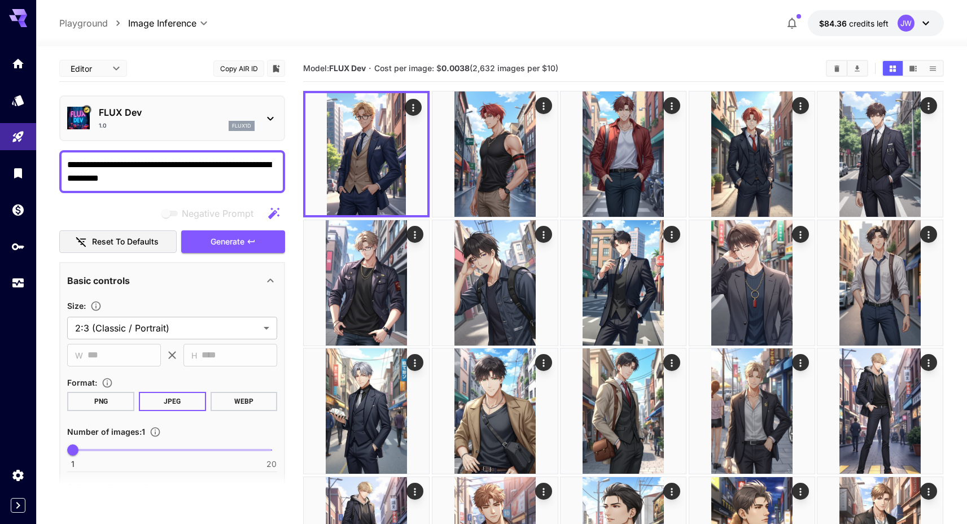
click at [210, 167] on textarea "**********" at bounding box center [172, 171] width 210 height 27
click at [205, 251] on button "Generate" at bounding box center [233, 241] width 104 height 23
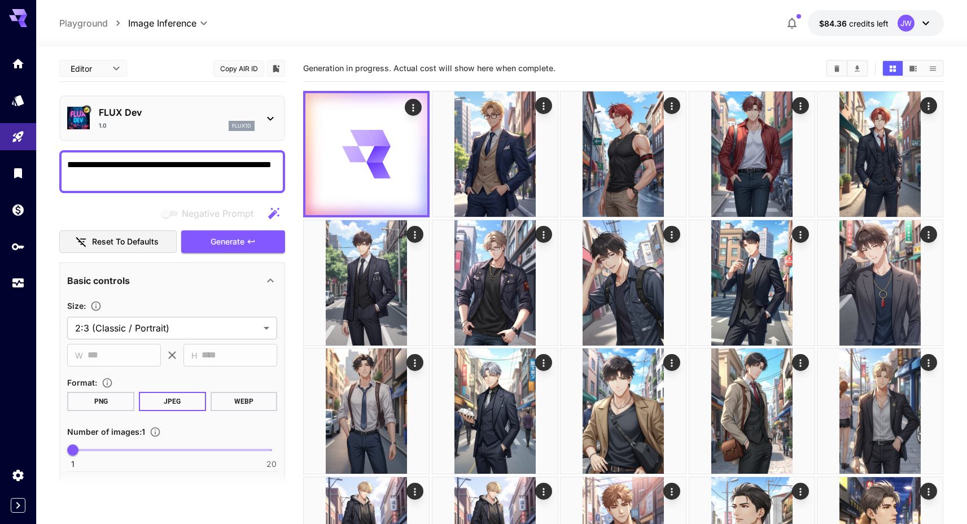
click at [181, 164] on textarea "**********" at bounding box center [172, 171] width 210 height 27
type textarea "**********"
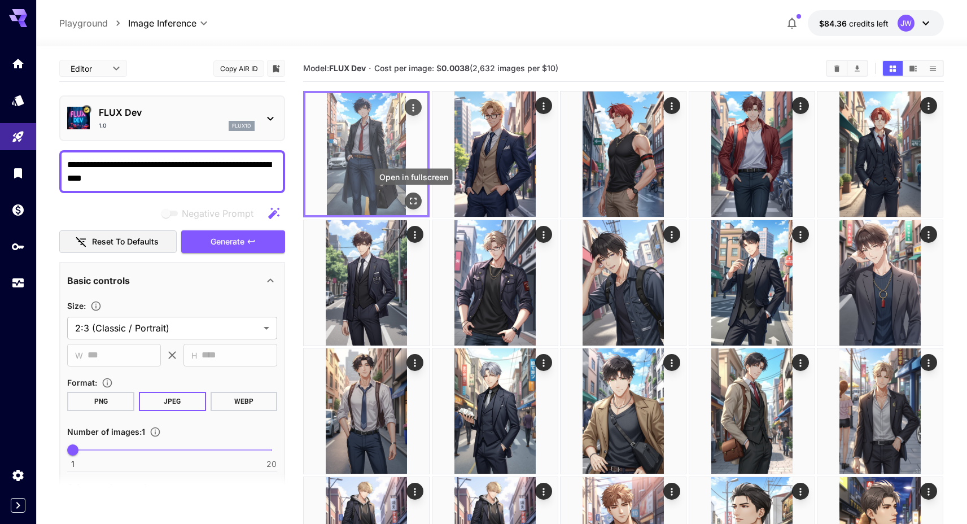
click at [410, 200] on icon "Open in fullscreen" at bounding box center [413, 200] width 11 height 11
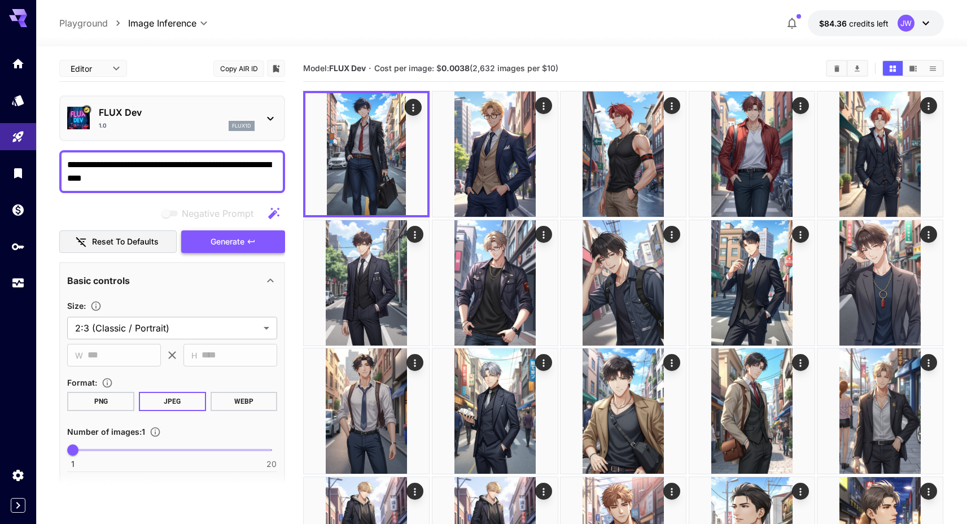
click at [257, 233] on button "Generate" at bounding box center [233, 241] width 104 height 23
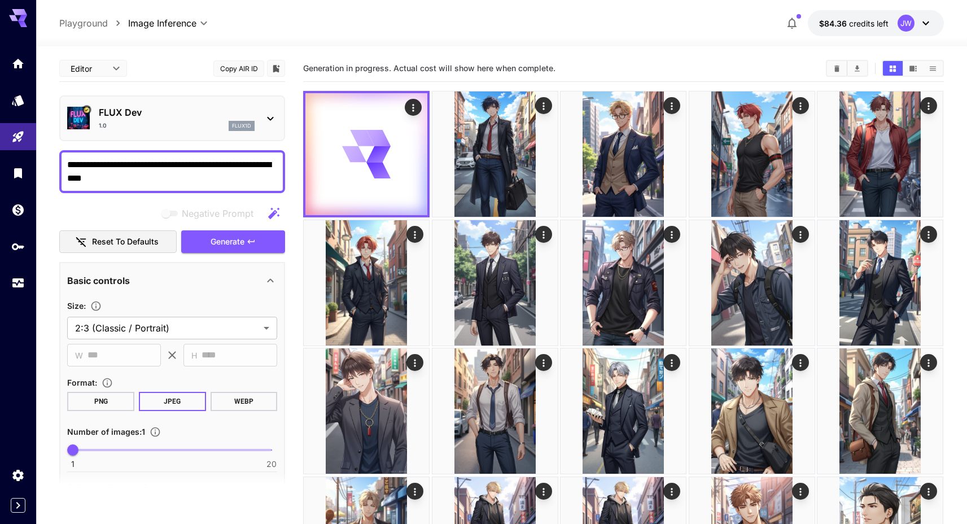
click at [315, 64] on span "Generation in progress. Actual cost will show here when complete." at bounding box center [429, 68] width 252 height 10
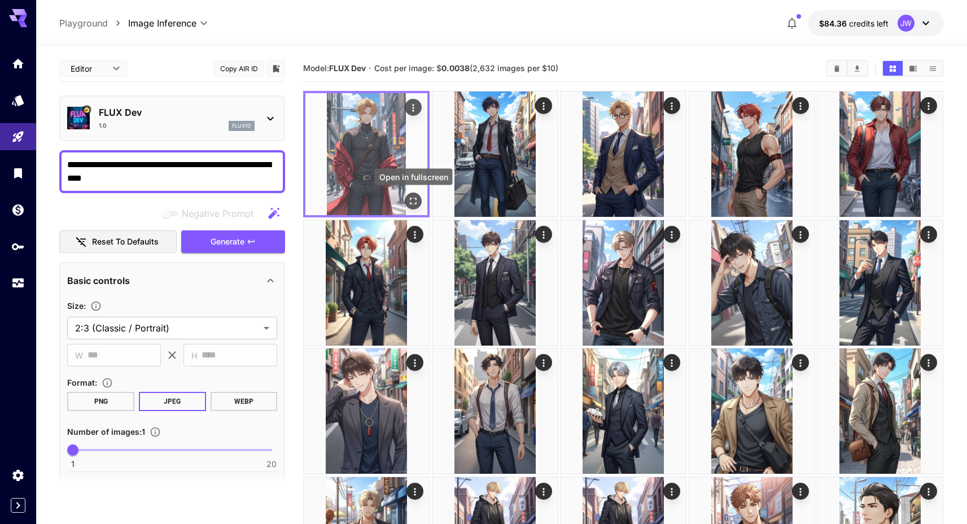
click at [418, 195] on icon "Open in fullscreen" at bounding box center [413, 200] width 11 height 11
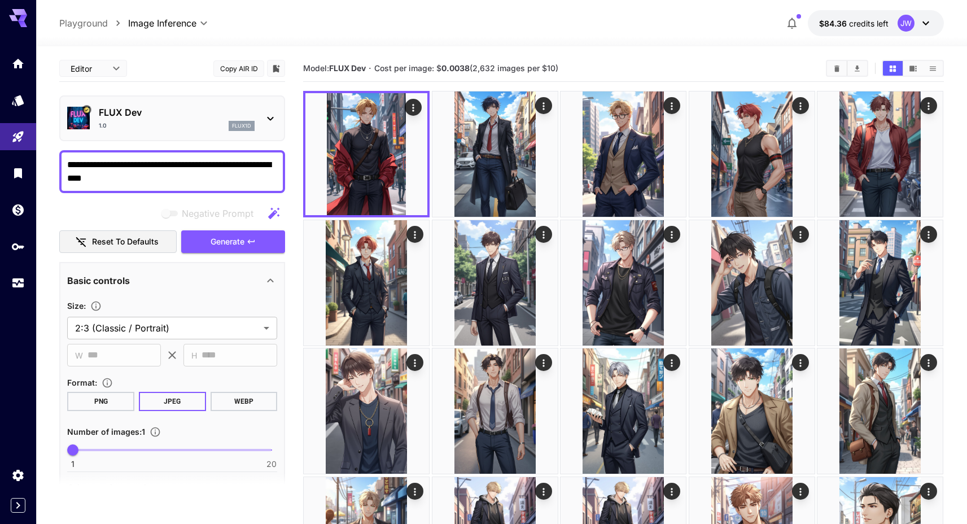
click at [595, 62] on section "Model: FLUX Dev · Cost per image: $ 0.0038 (2,632 images per $10)" at bounding box center [560, 69] width 514 height 14
click at [617, 55] on div "Model: FLUX Dev · Cost per image: $ 0.0038 (2,632 images per $10)" at bounding box center [623, 68] width 641 height 27
